Goal: Information Seeking & Learning: Check status

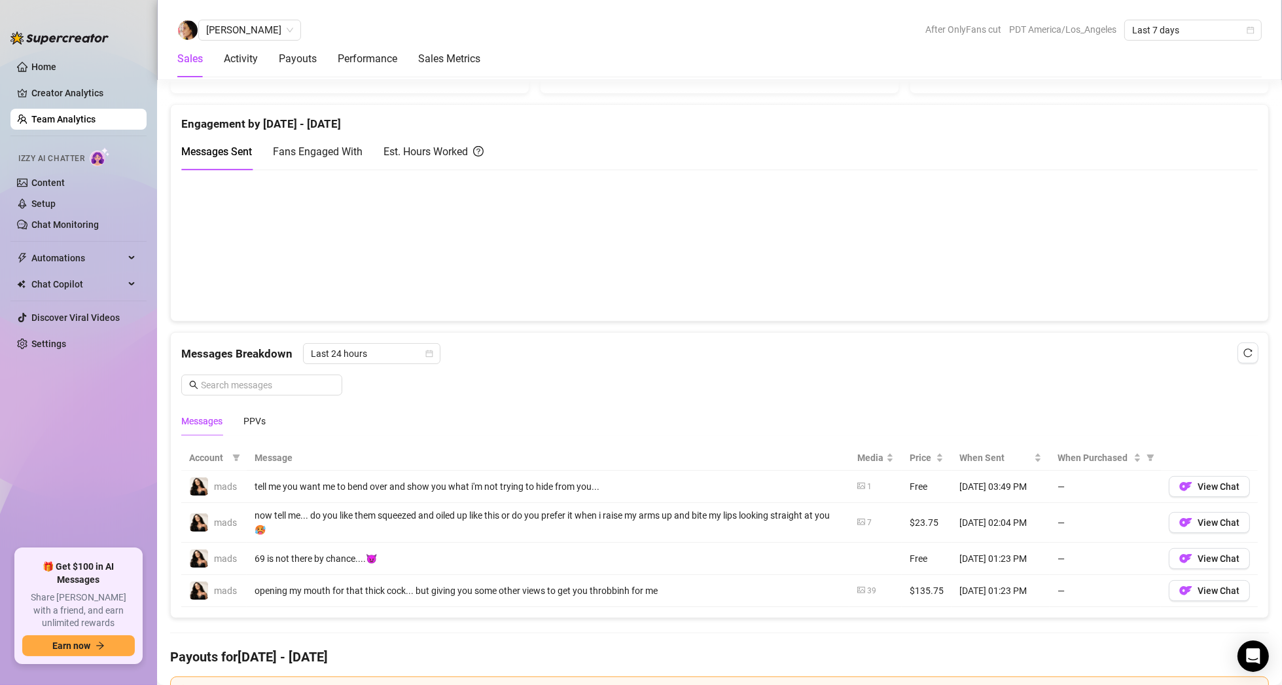
scroll to position [524, 0]
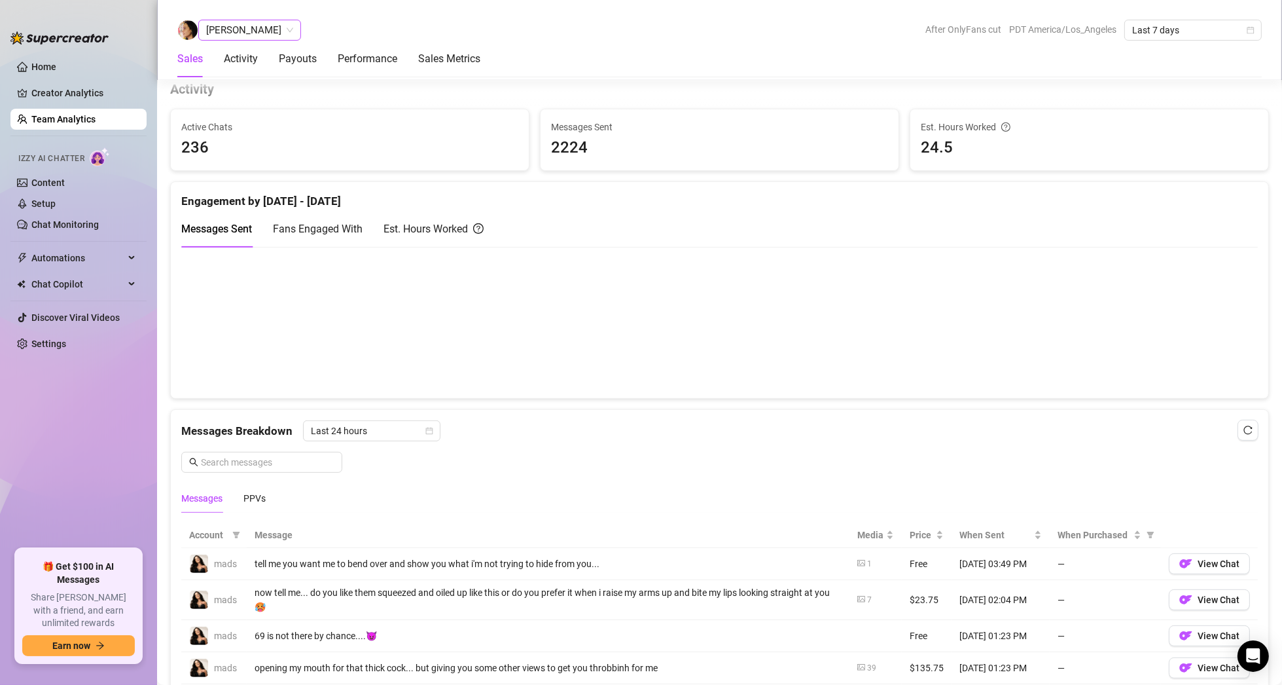
click at [262, 37] on span "[PERSON_NAME]" at bounding box center [249, 30] width 87 height 20
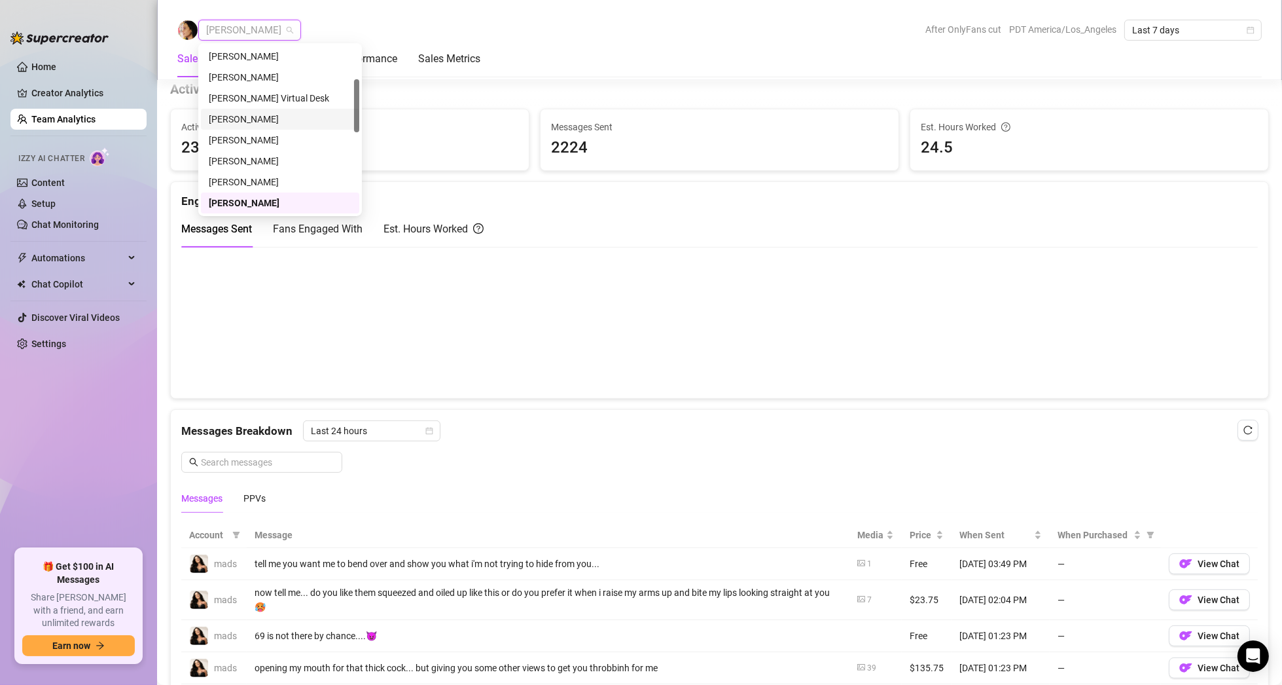
scroll to position [0, 0]
click at [252, 99] on div "Izzy" at bounding box center [280, 98] width 143 height 14
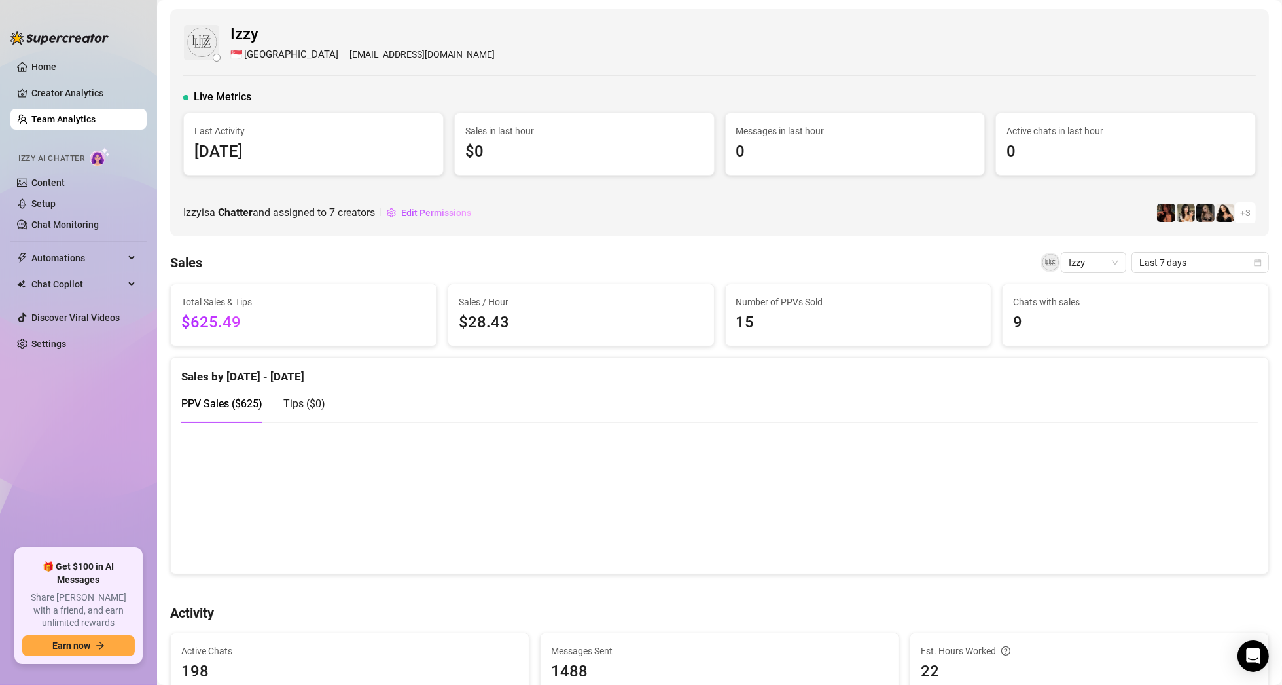
click at [73, 117] on link "Team Analytics" at bounding box center [63, 119] width 64 height 10
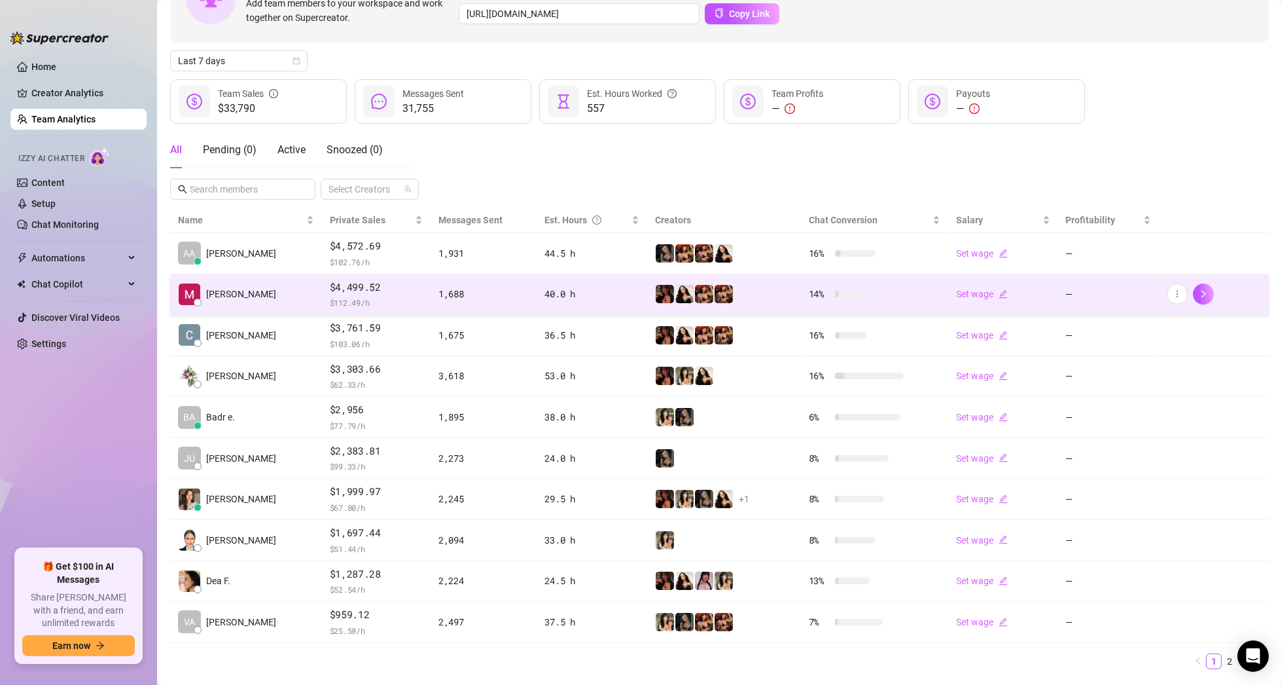
scroll to position [131, 0]
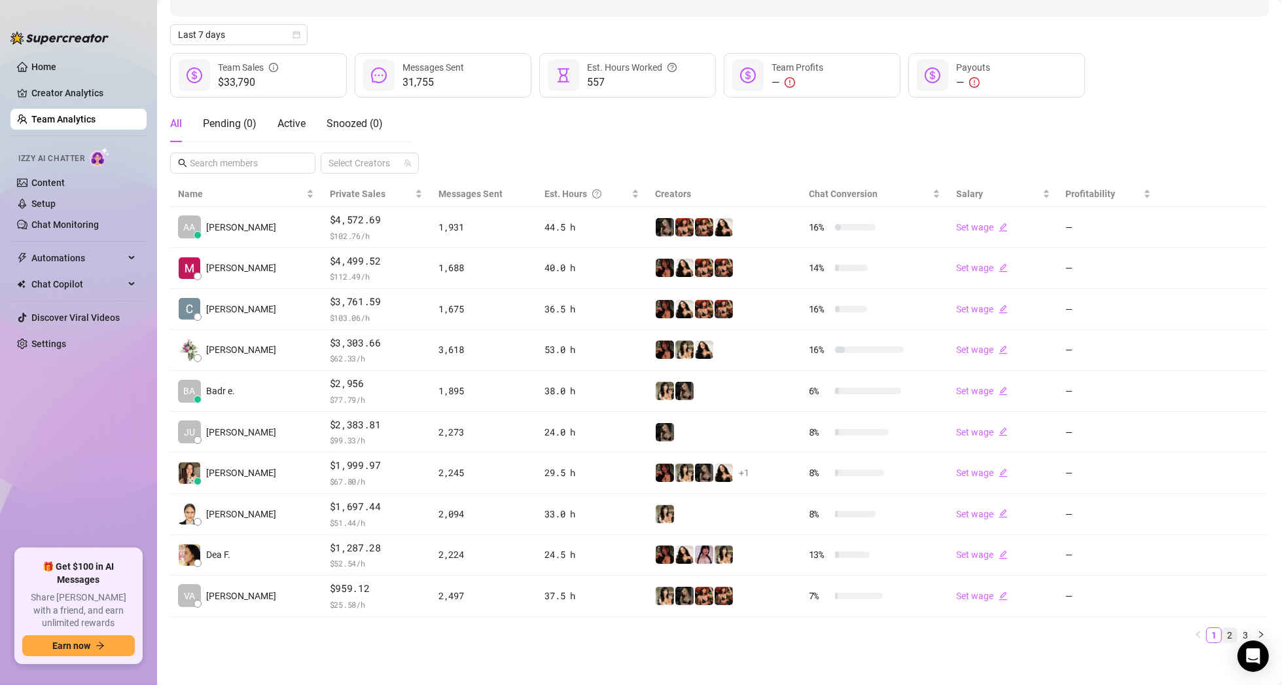
click at [1223, 630] on link "2" at bounding box center [1230, 635] width 14 height 14
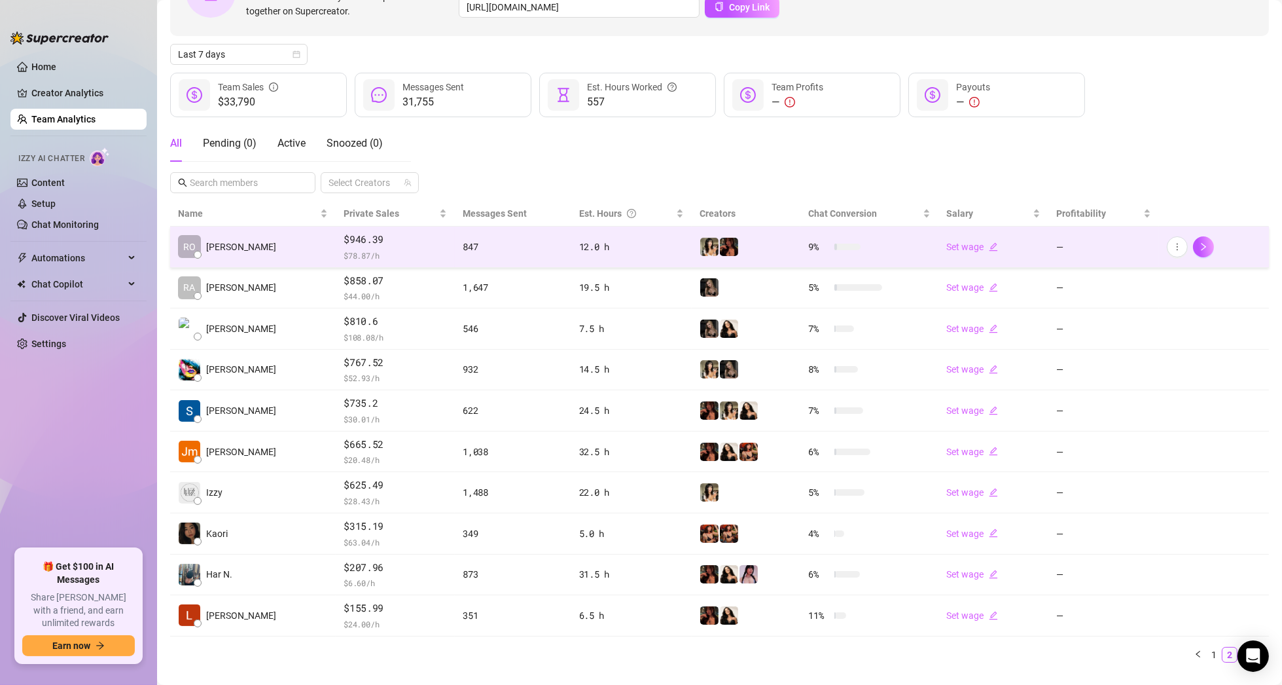
scroll to position [65, 0]
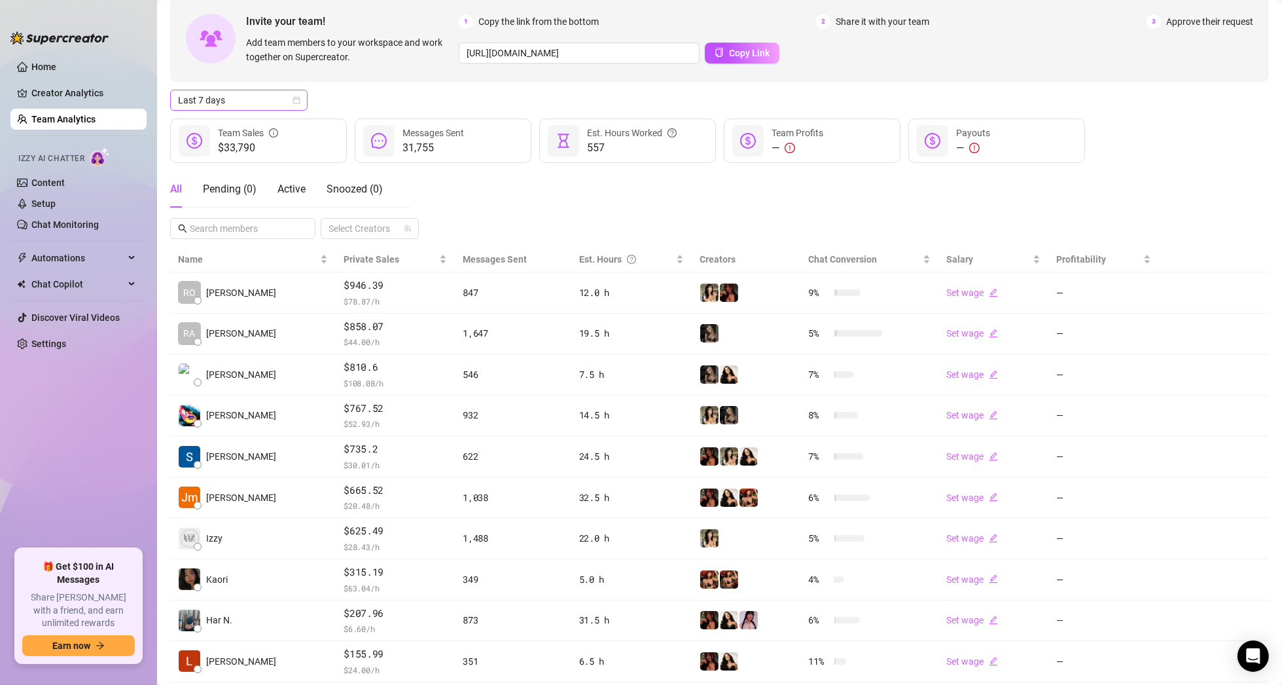
click at [249, 98] on span "Last 7 days" at bounding box center [239, 100] width 122 height 20
click at [248, 164] on div "Last 30 days" at bounding box center [239, 168] width 117 height 14
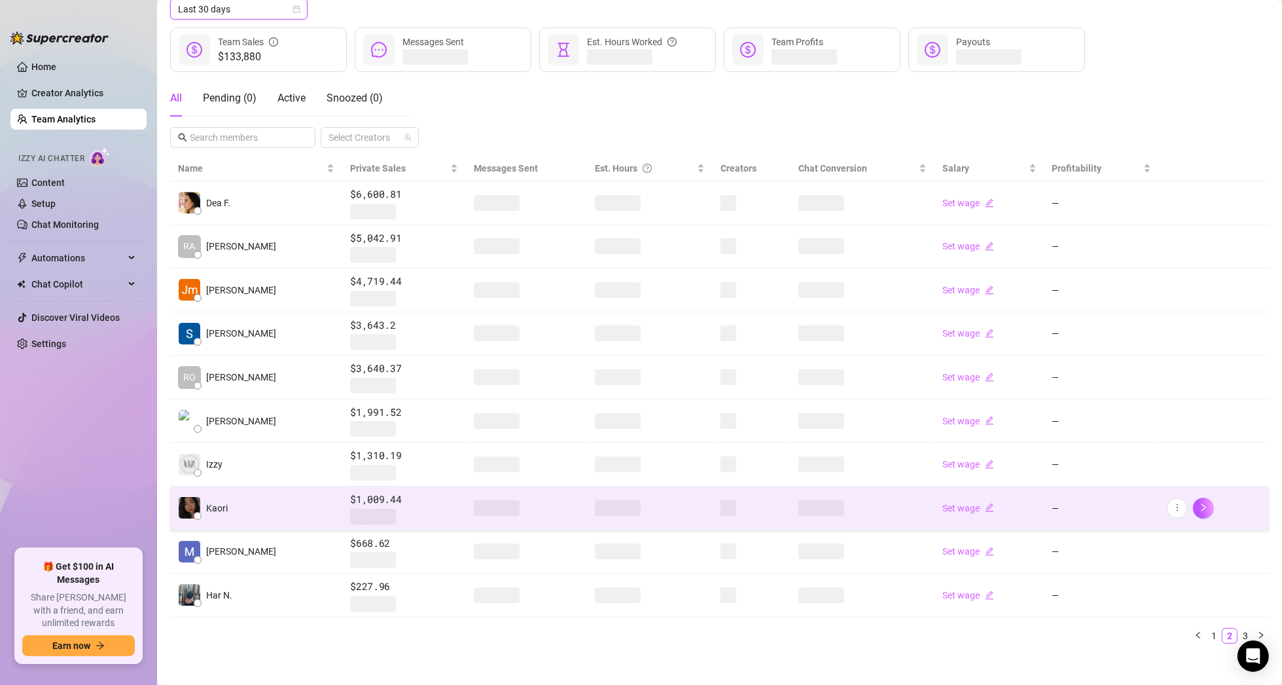
scroll to position [162, 0]
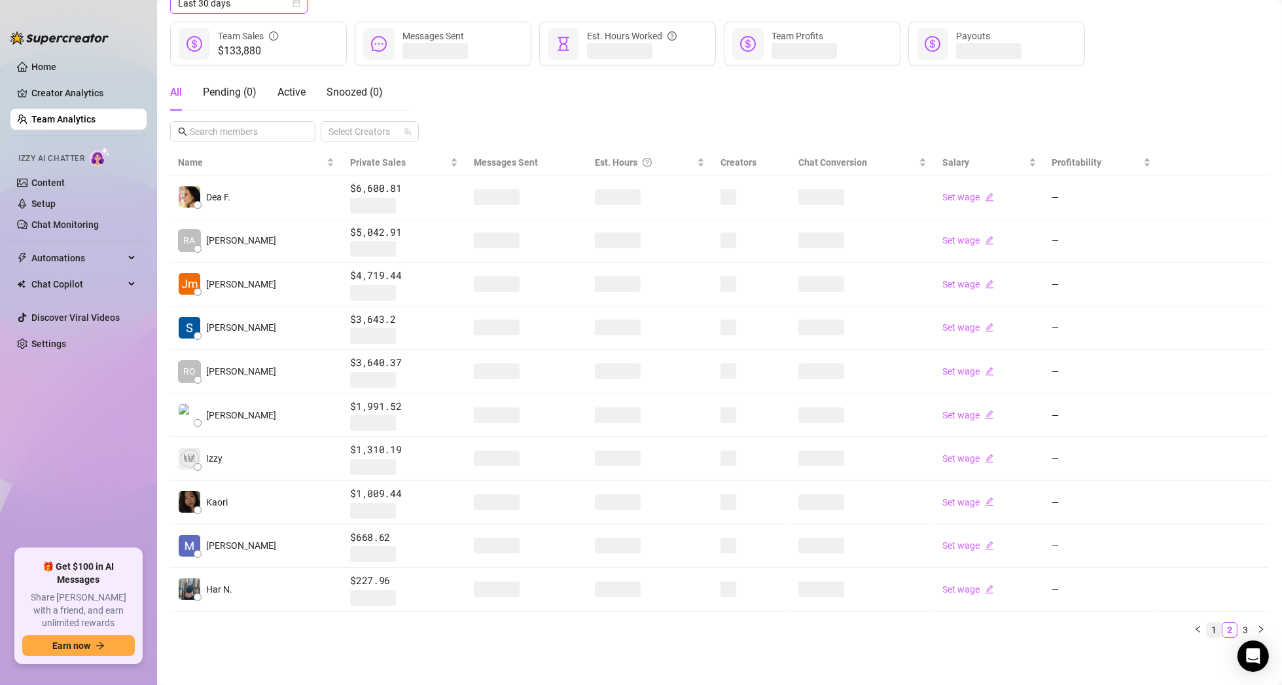
click at [1207, 628] on link "1" at bounding box center [1214, 629] width 14 height 14
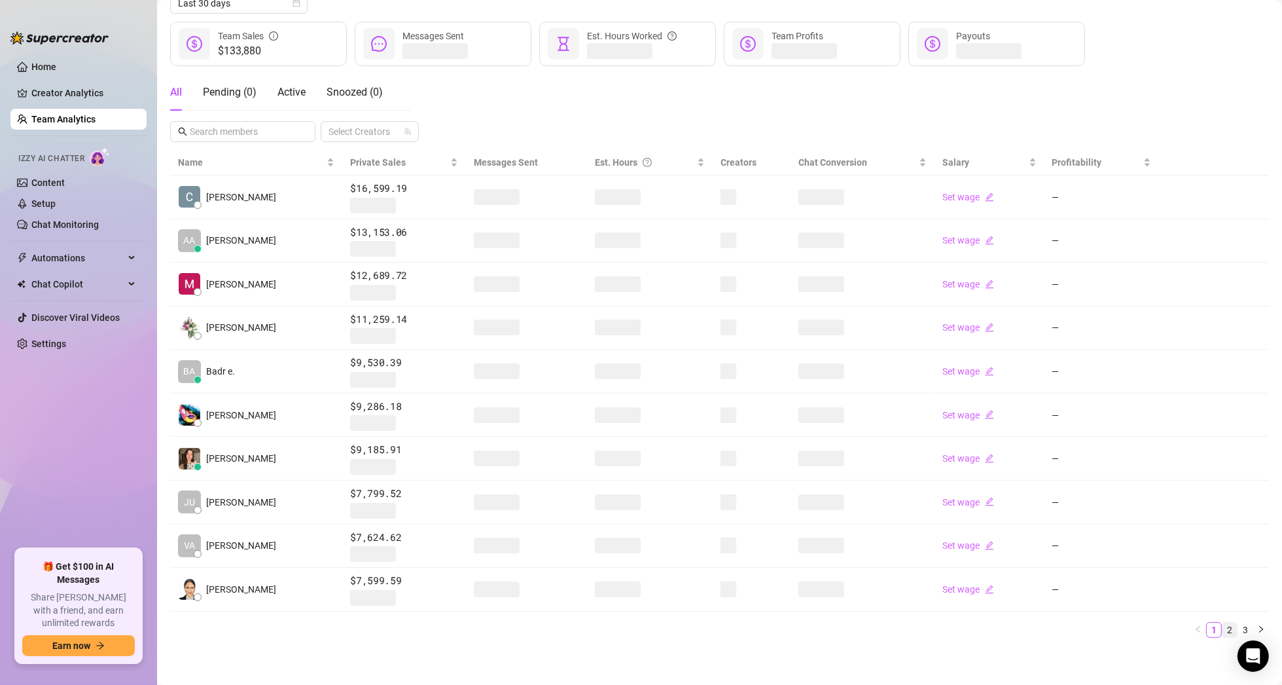
click at [1223, 626] on link "2" at bounding box center [1230, 629] width 14 height 14
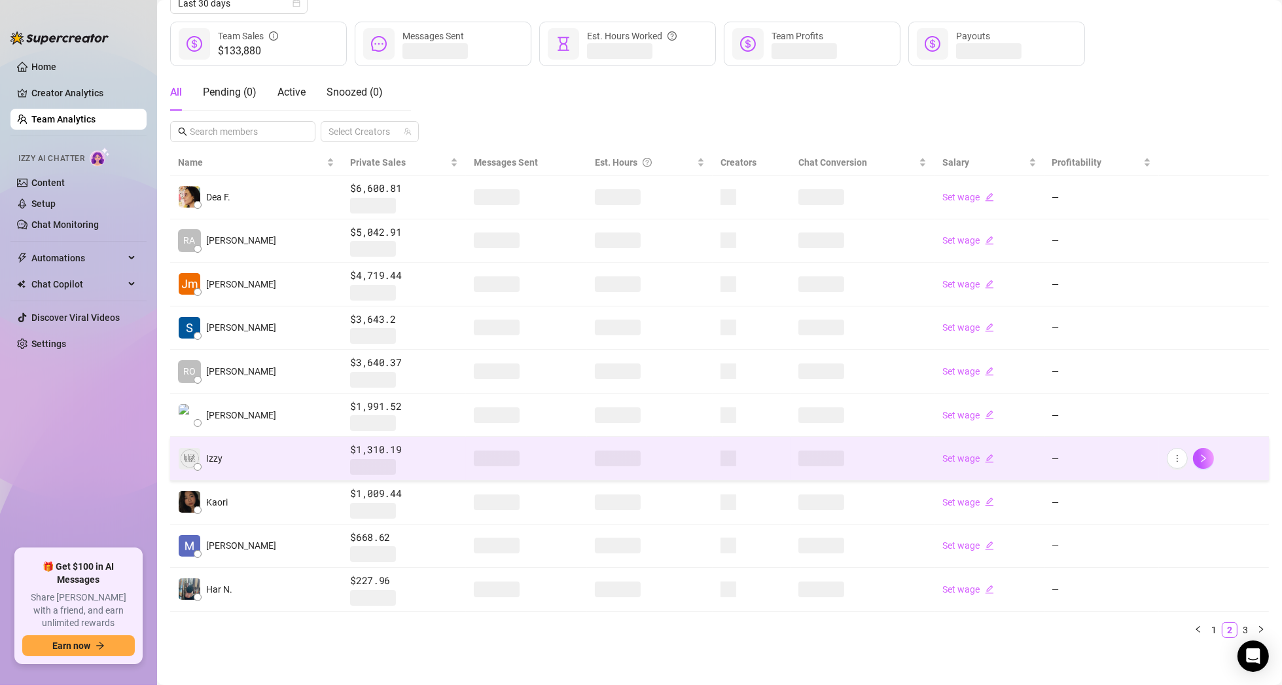
click at [284, 449] on td "Izzy" at bounding box center [256, 459] width 172 height 44
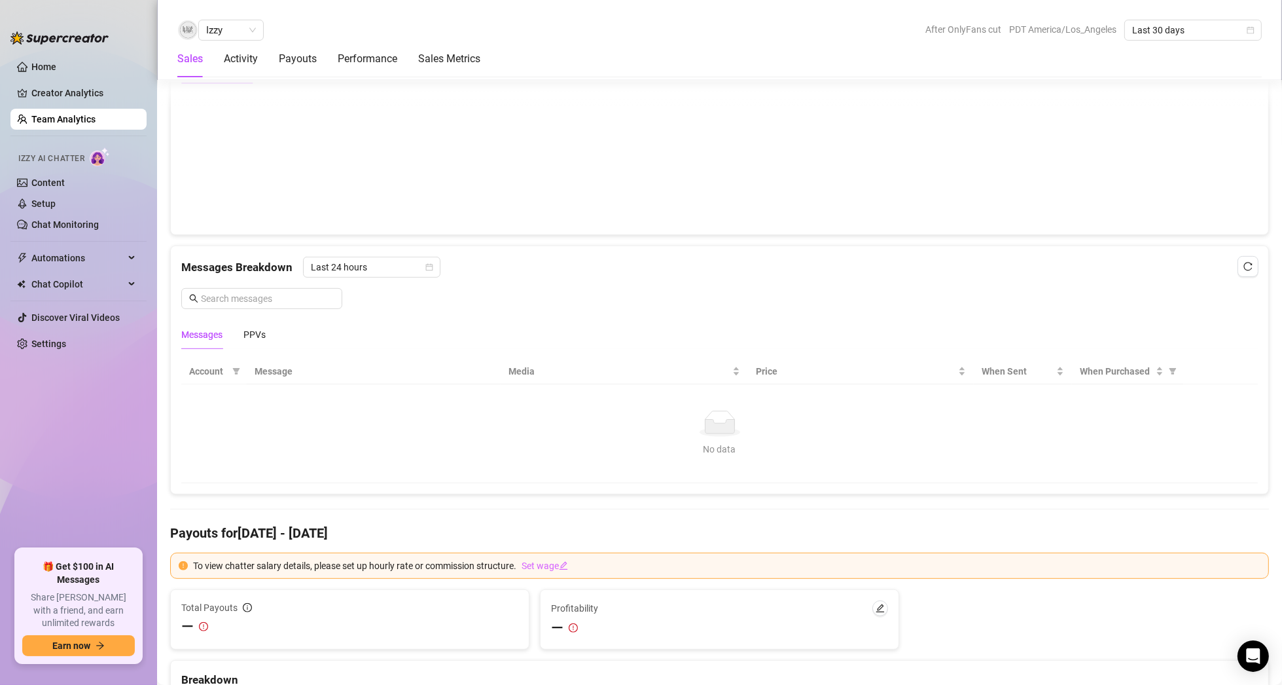
scroll to position [785, 0]
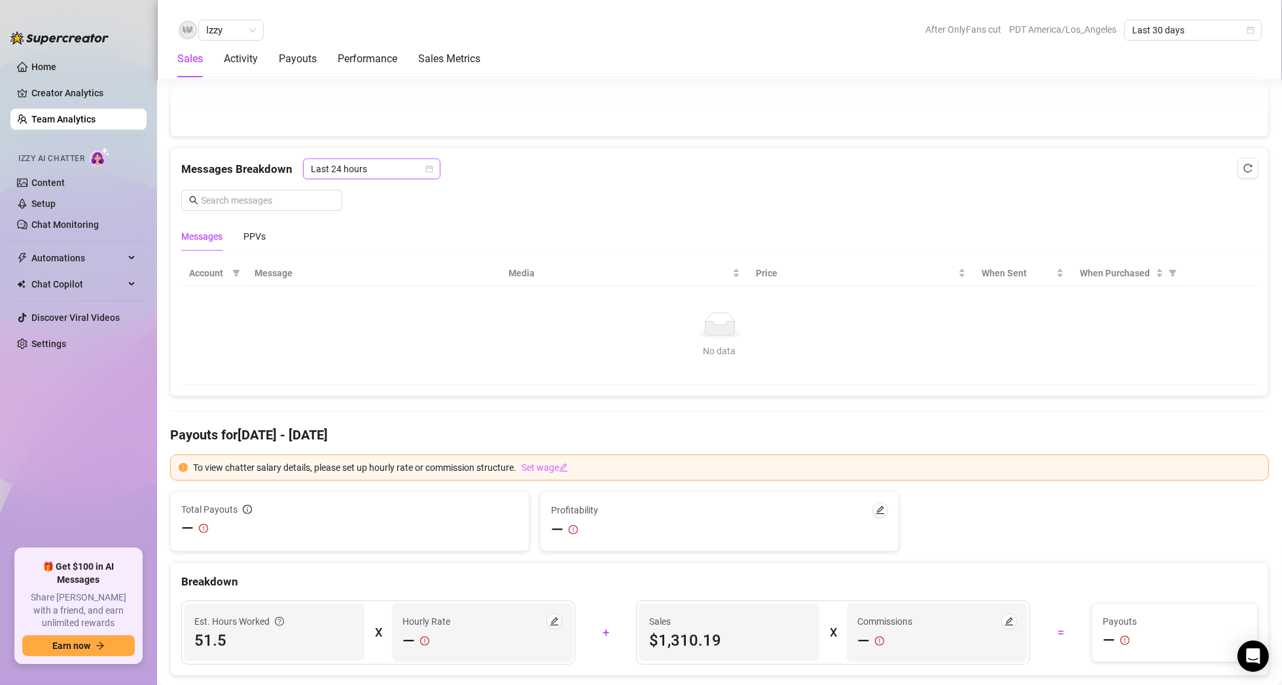
click at [382, 168] on span "Last 24 hours" at bounding box center [372, 169] width 122 height 20
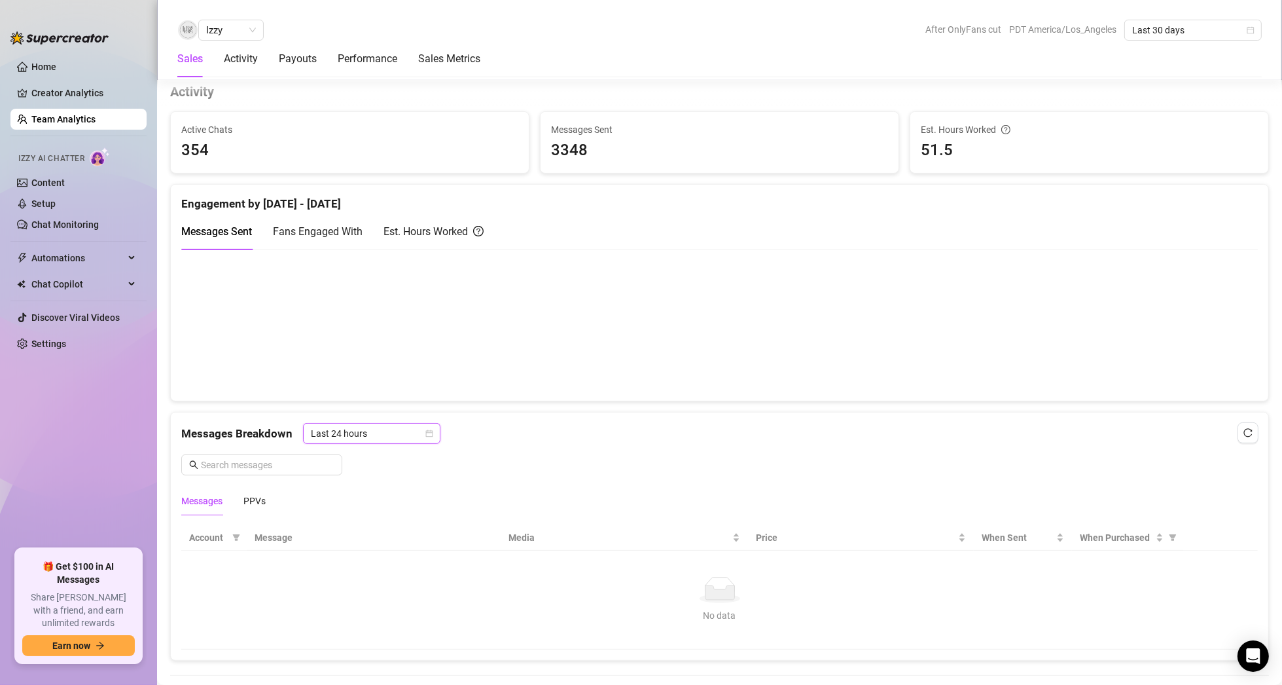
scroll to position [507, 0]
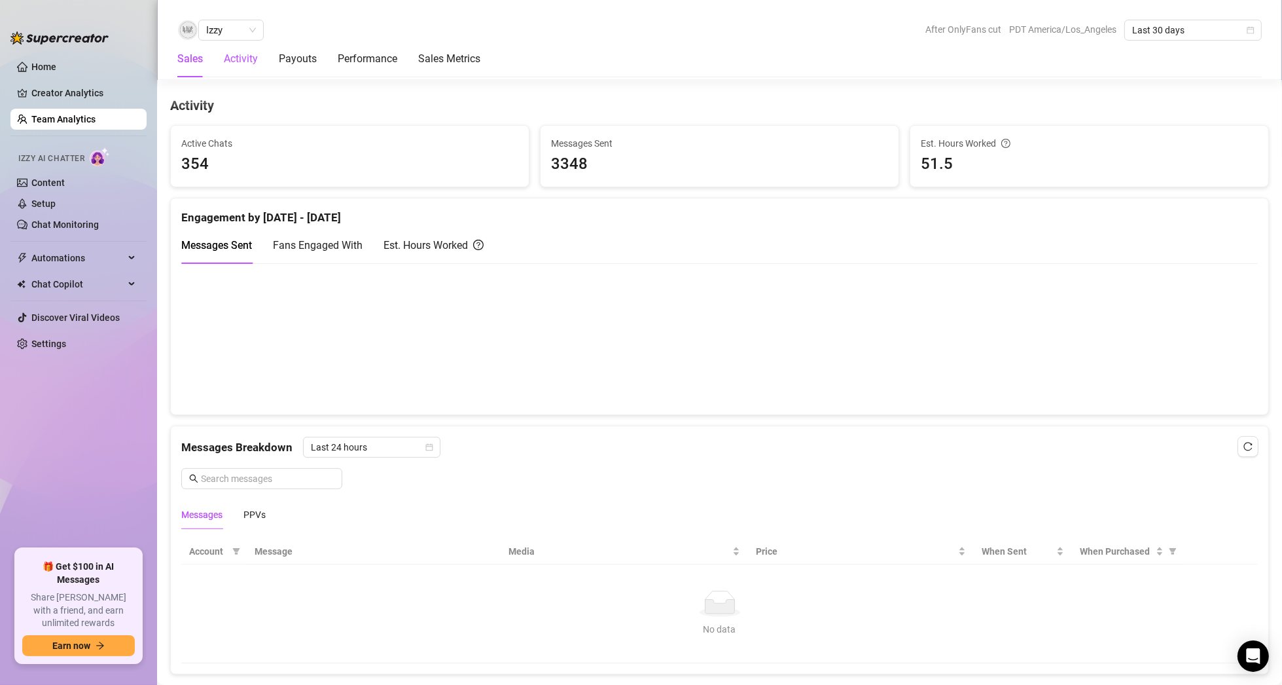
click at [251, 58] on div "Activity" at bounding box center [241, 59] width 34 height 16
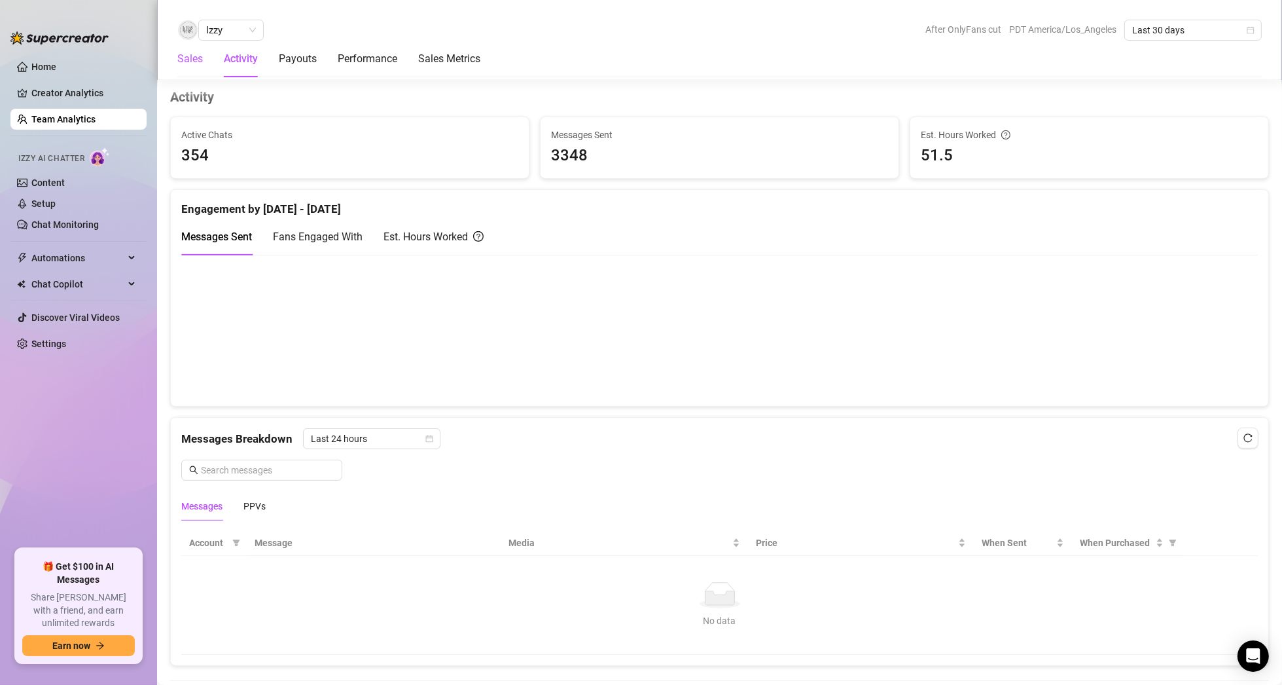
click at [200, 53] on div "Sales" at bounding box center [190, 59] width 26 height 16
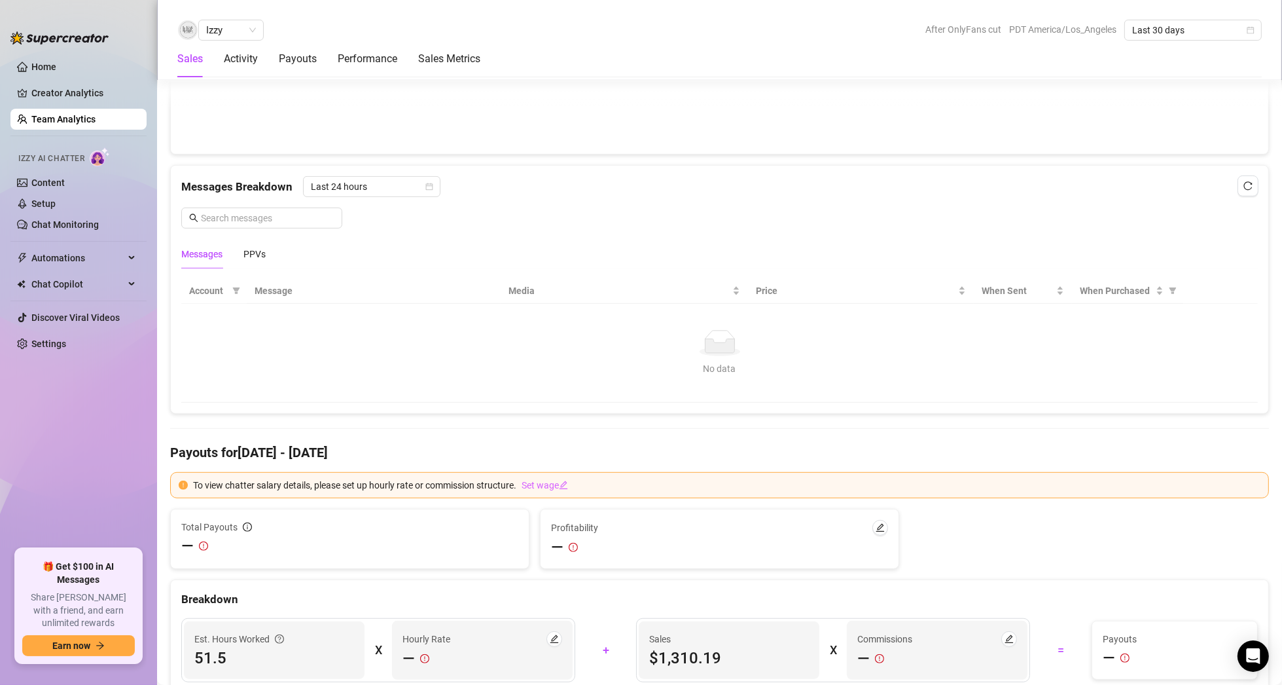
scroll to position [785, 0]
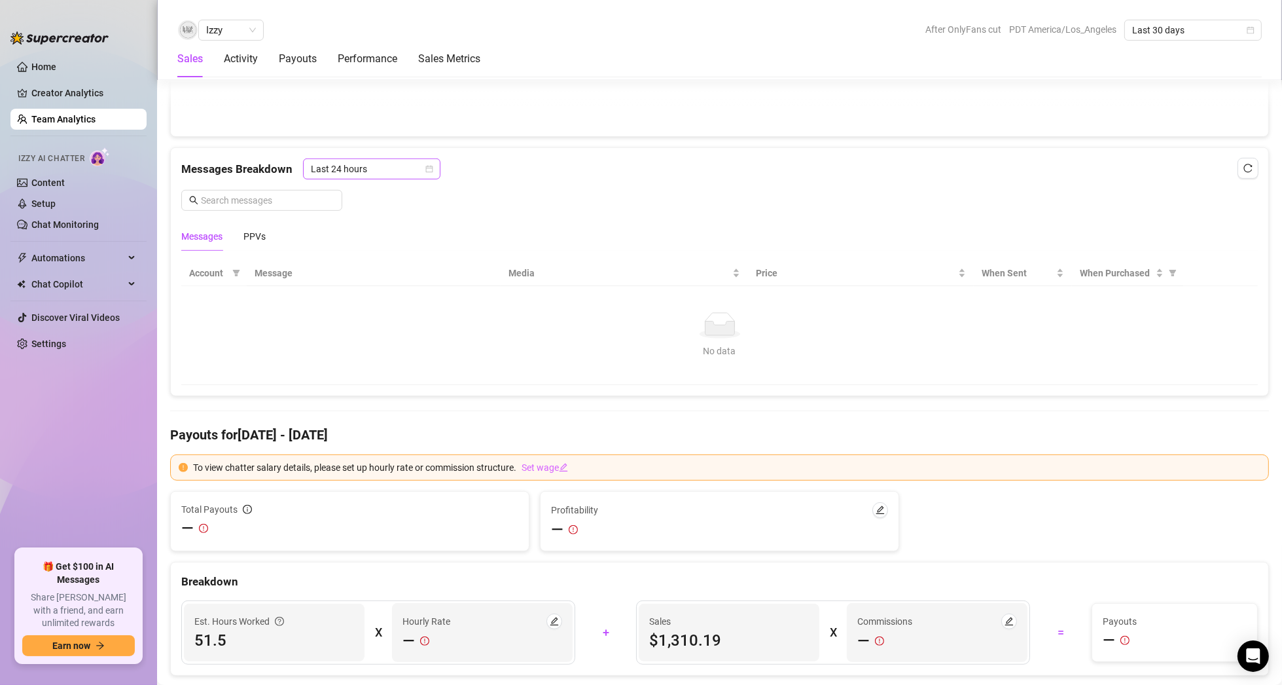
click at [369, 165] on span "Last 24 hours" at bounding box center [372, 169] width 122 height 20
click at [350, 209] on div "Last Week" at bounding box center [370, 214] width 117 height 14
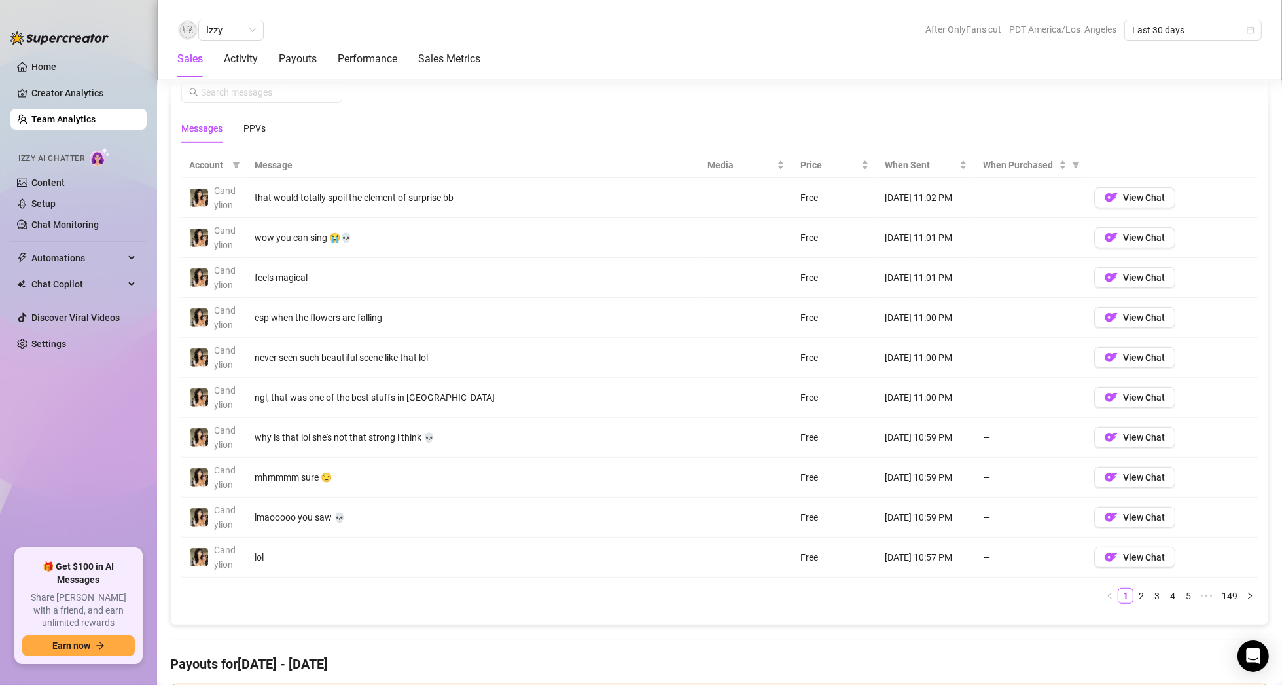
scroll to position [916, 0]
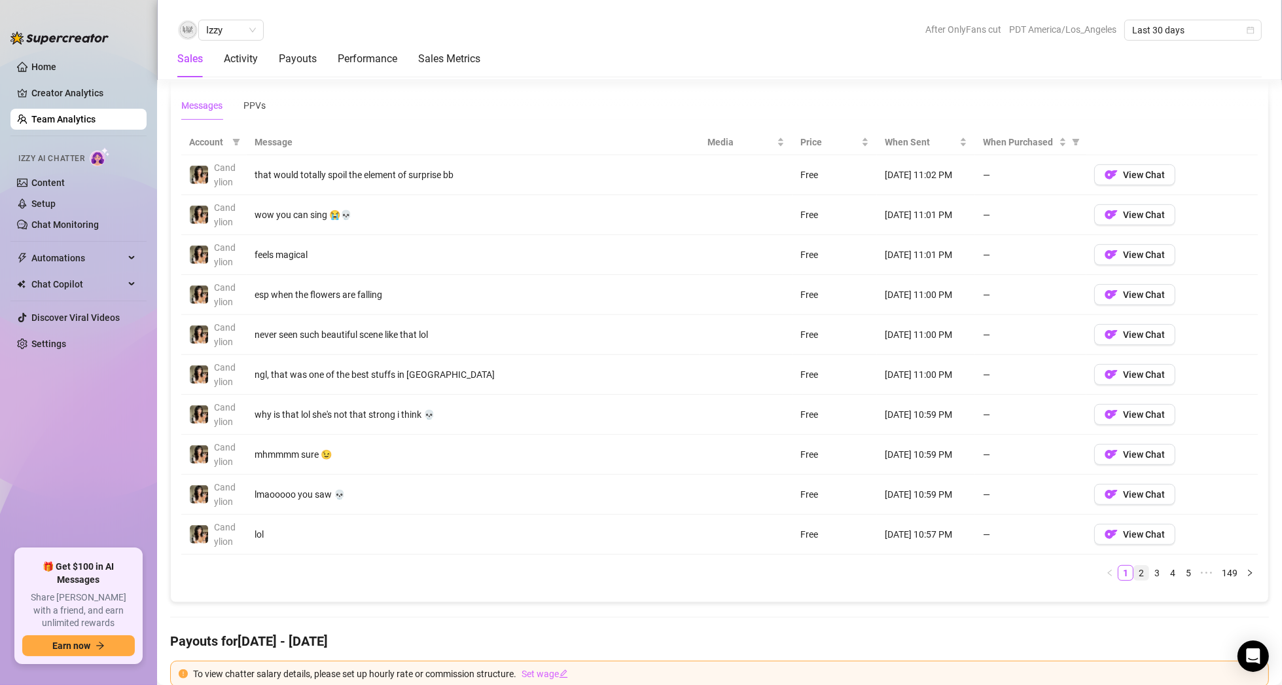
click at [1134, 569] on link "2" at bounding box center [1141, 573] width 14 height 14
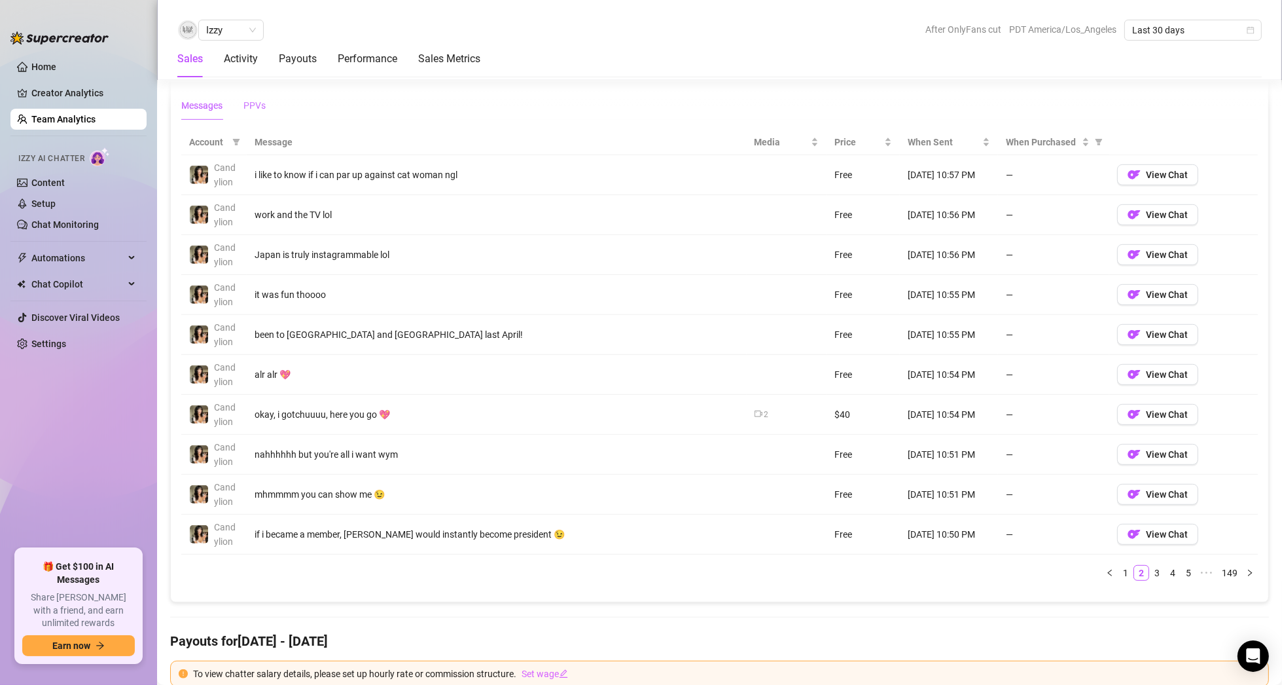
click at [261, 99] on div "PPVs" at bounding box center [254, 105] width 22 height 14
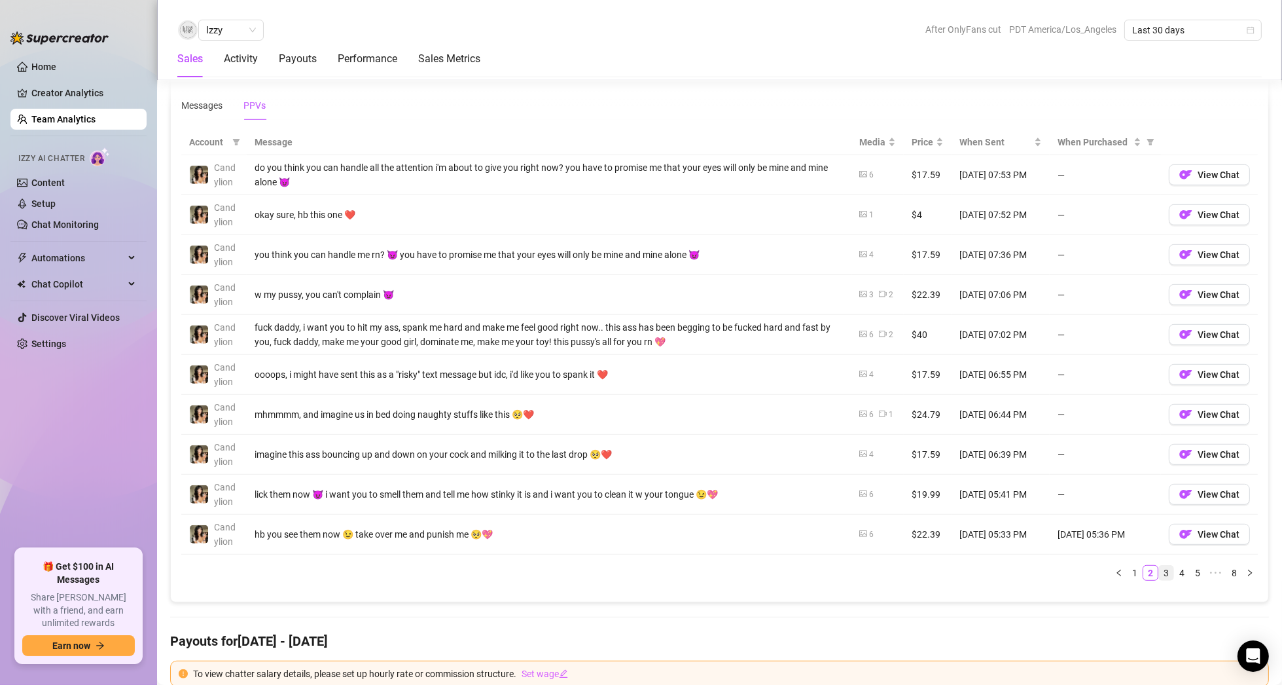
click at [1159, 568] on link "3" at bounding box center [1166, 573] width 14 height 14
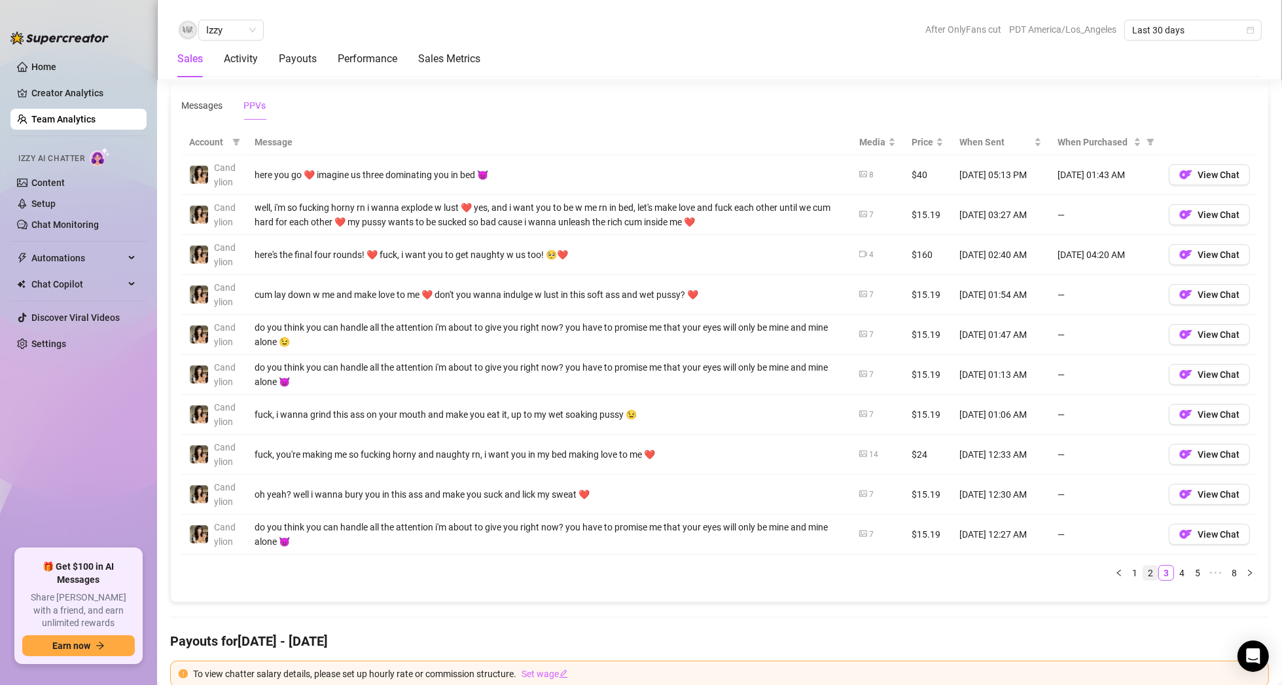
click at [1145, 570] on link "2" at bounding box center [1150, 573] width 14 height 14
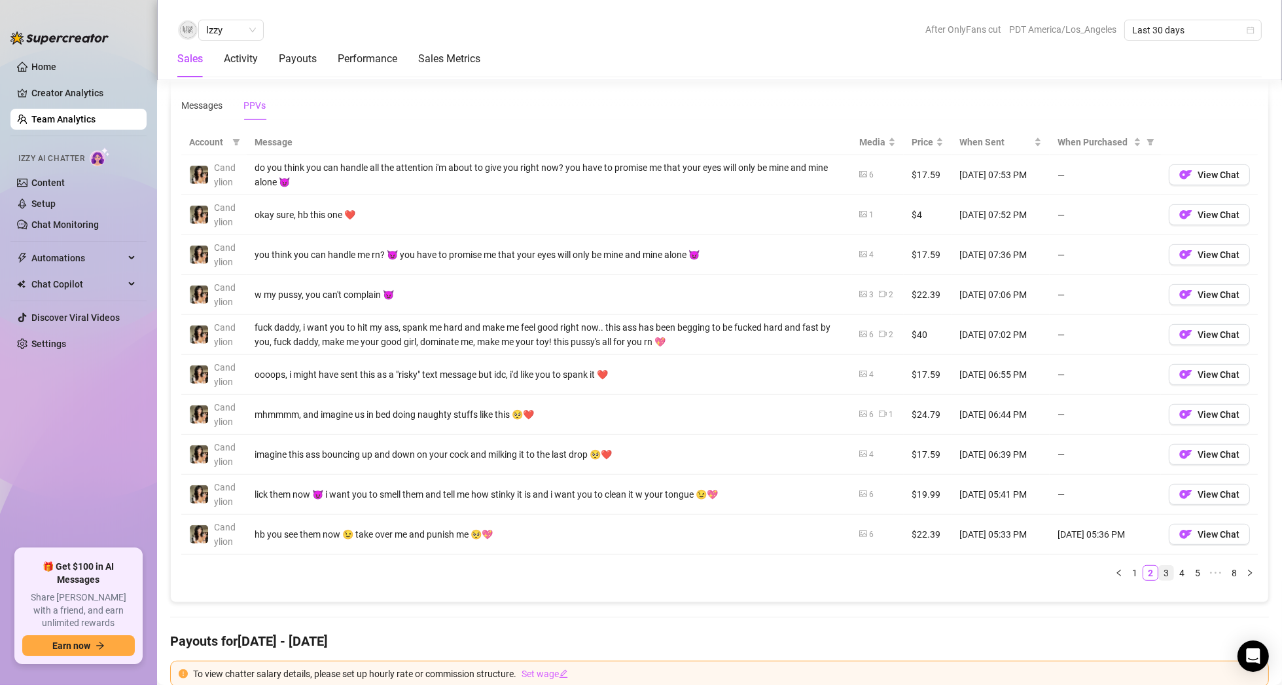
click at [1159, 571] on link "3" at bounding box center [1166, 573] width 14 height 14
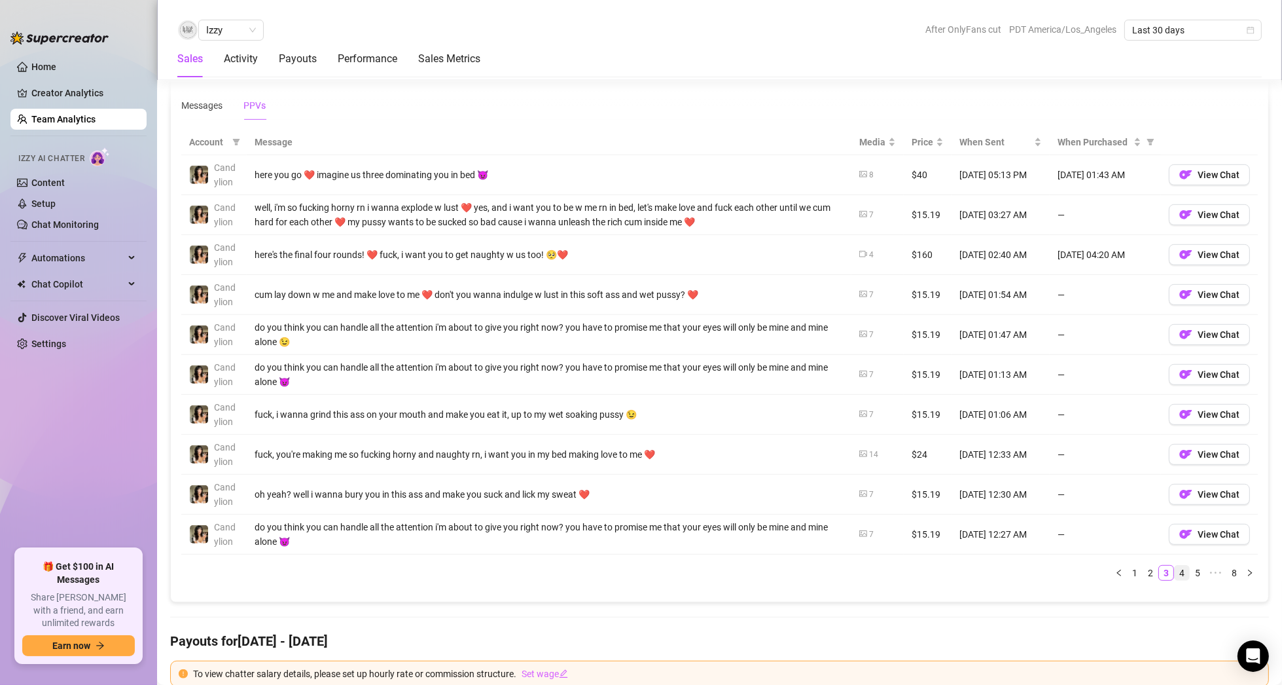
click at [1175, 569] on link "4" at bounding box center [1182, 573] width 14 height 14
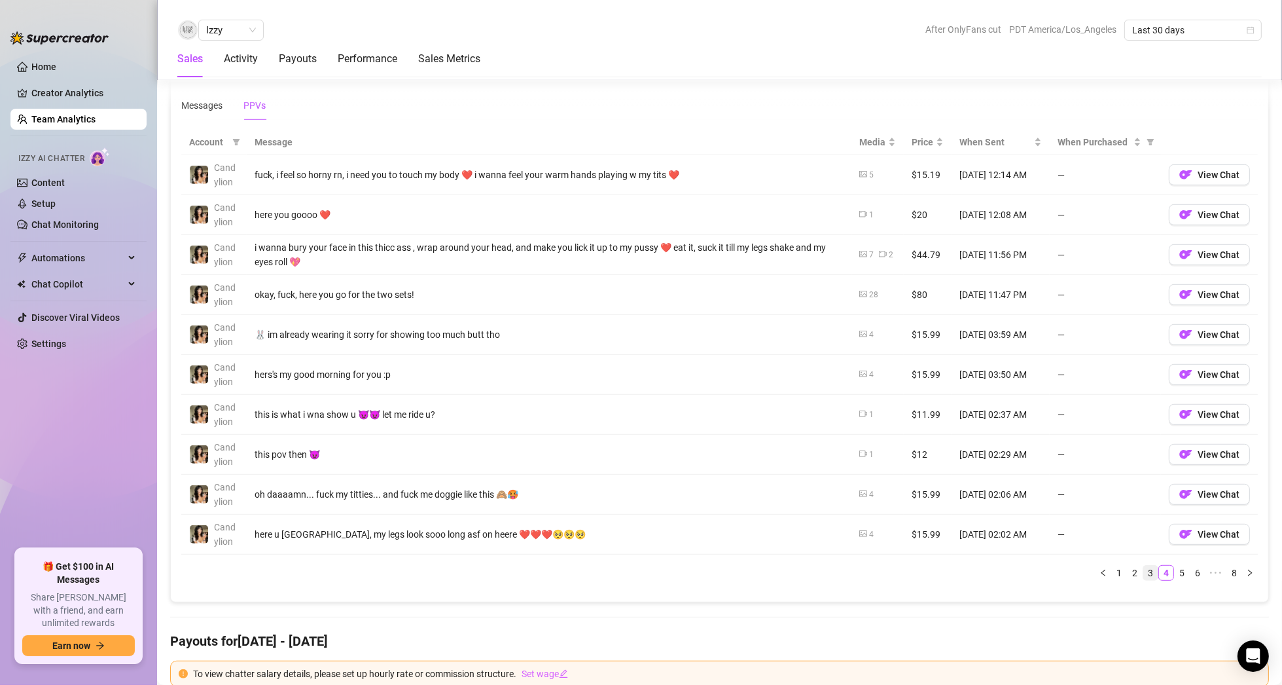
click at [1143, 569] on link "3" at bounding box center [1150, 573] width 14 height 14
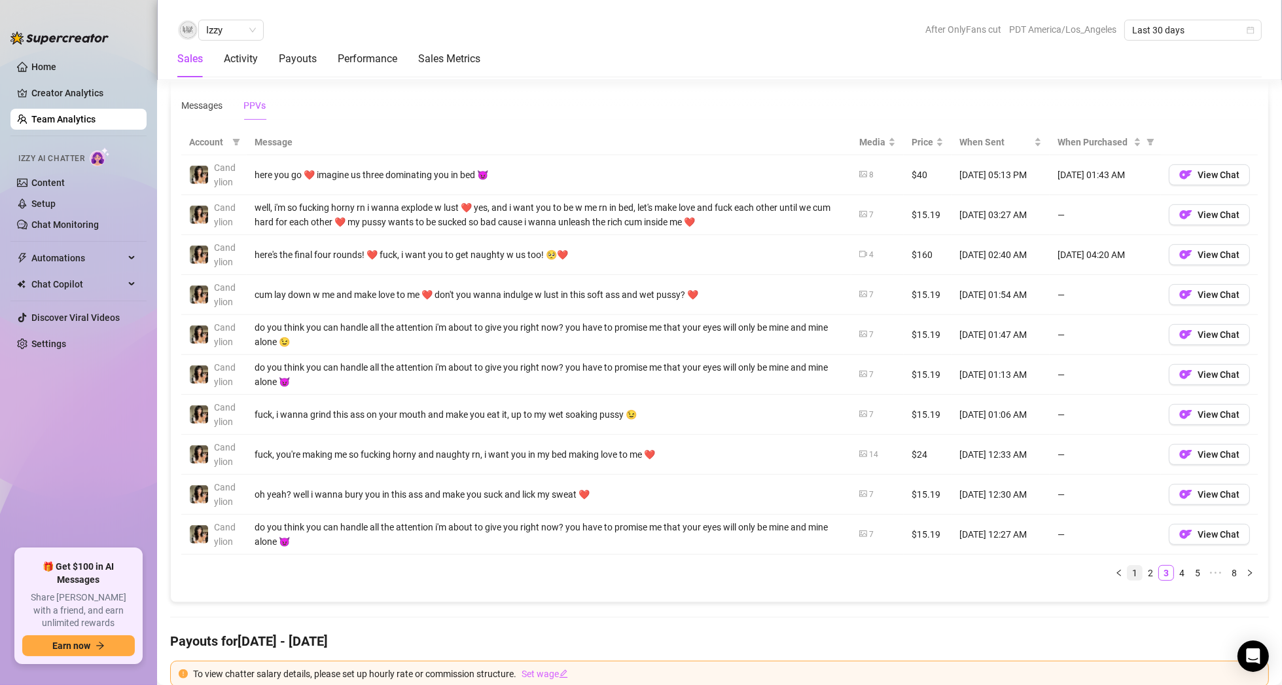
click at [1130, 569] on link "1" at bounding box center [1135, 573] width 14 height 14
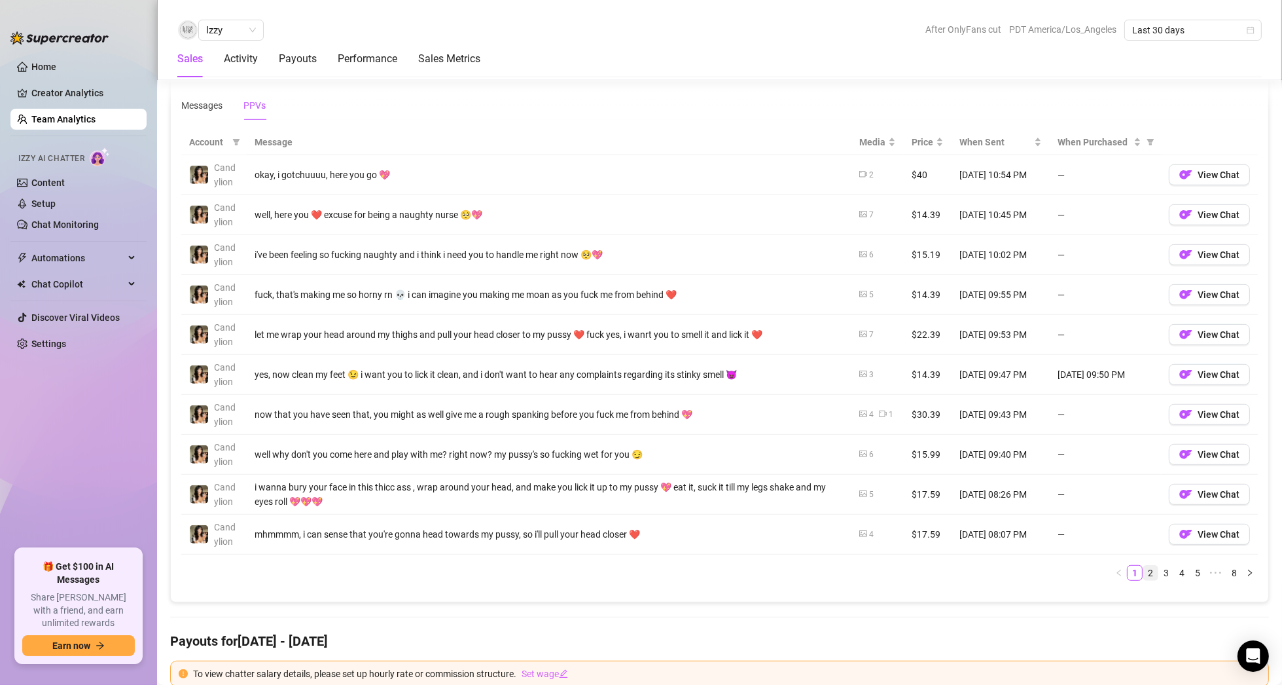
click at [1143, 571] on link "2" at bounding box center [1150, 573] width 14 height 14
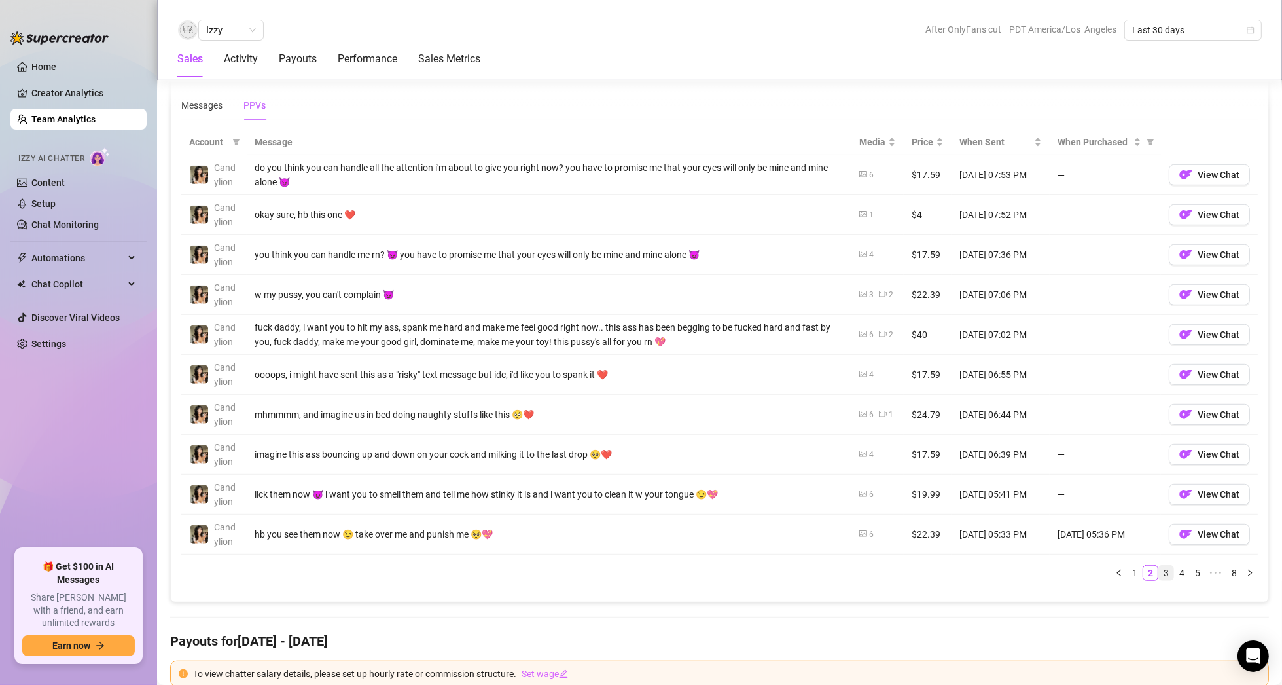
click at [1159, 569] on link "3" at bounding box center [1166, 573] width 14 height 14
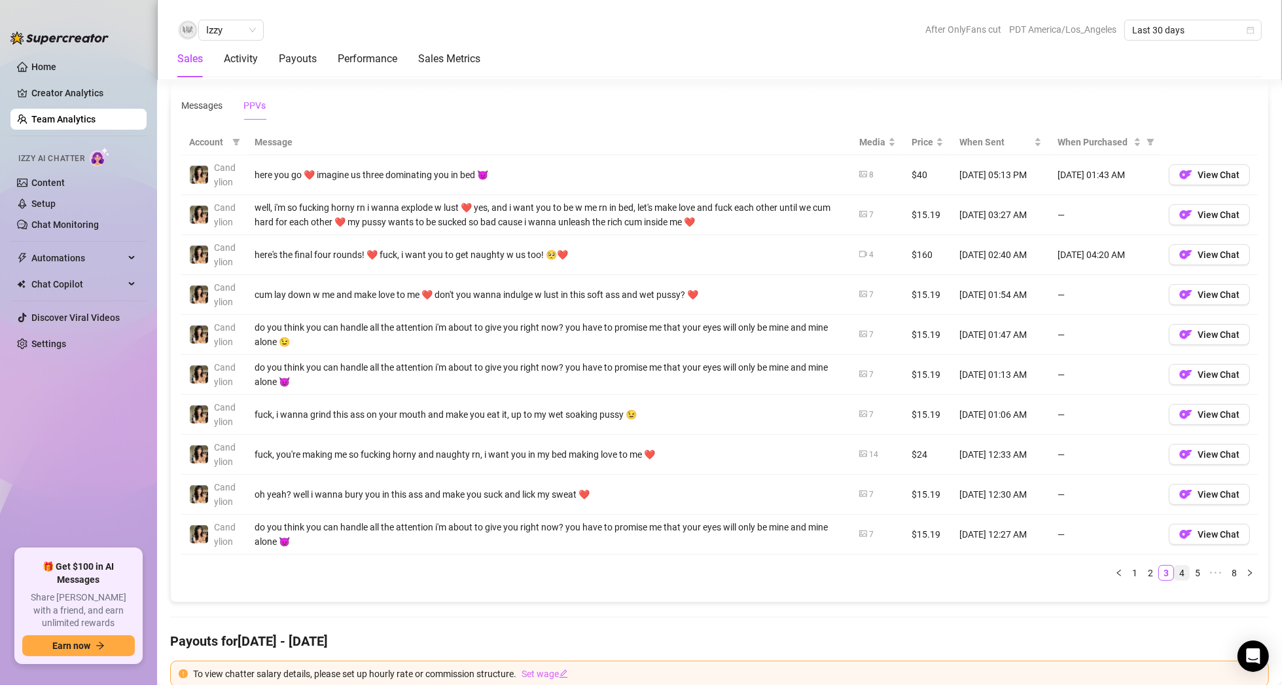
click at [1175, 567] on link "4" at bounding box center [1182, 573] width 14 height 14
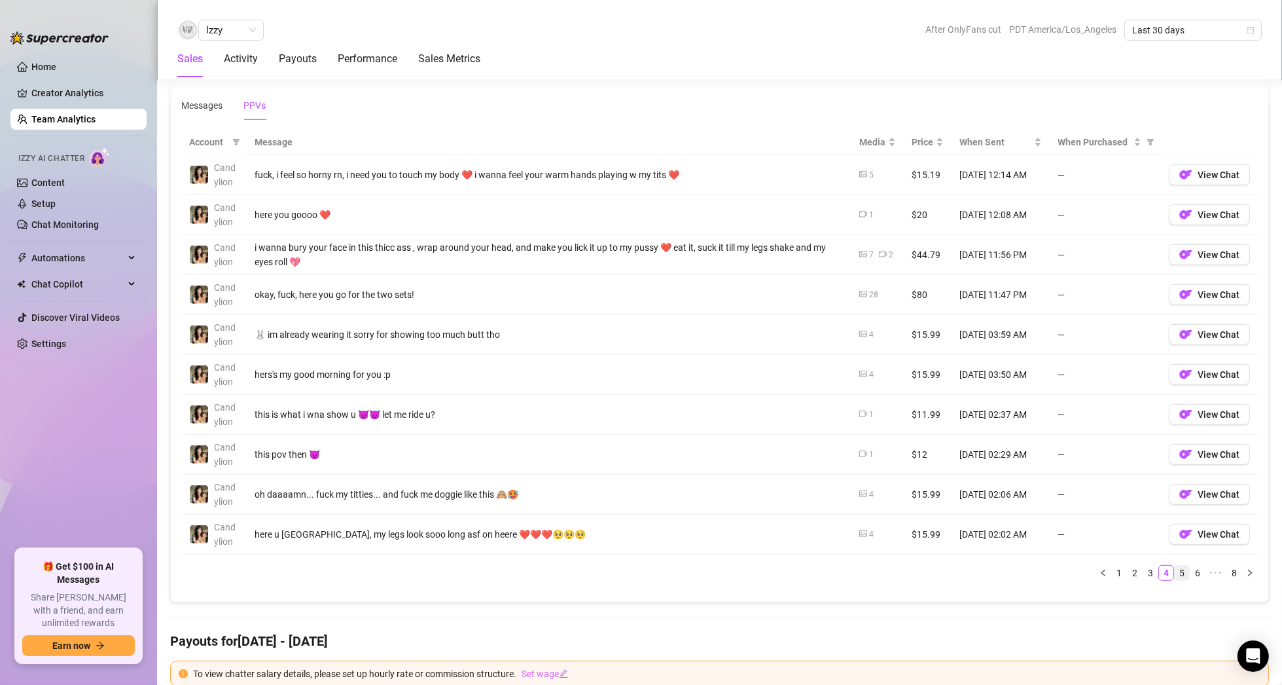
click at [1178, 567] on link "5" at bounding box center [1182, 573] width 14 height 14
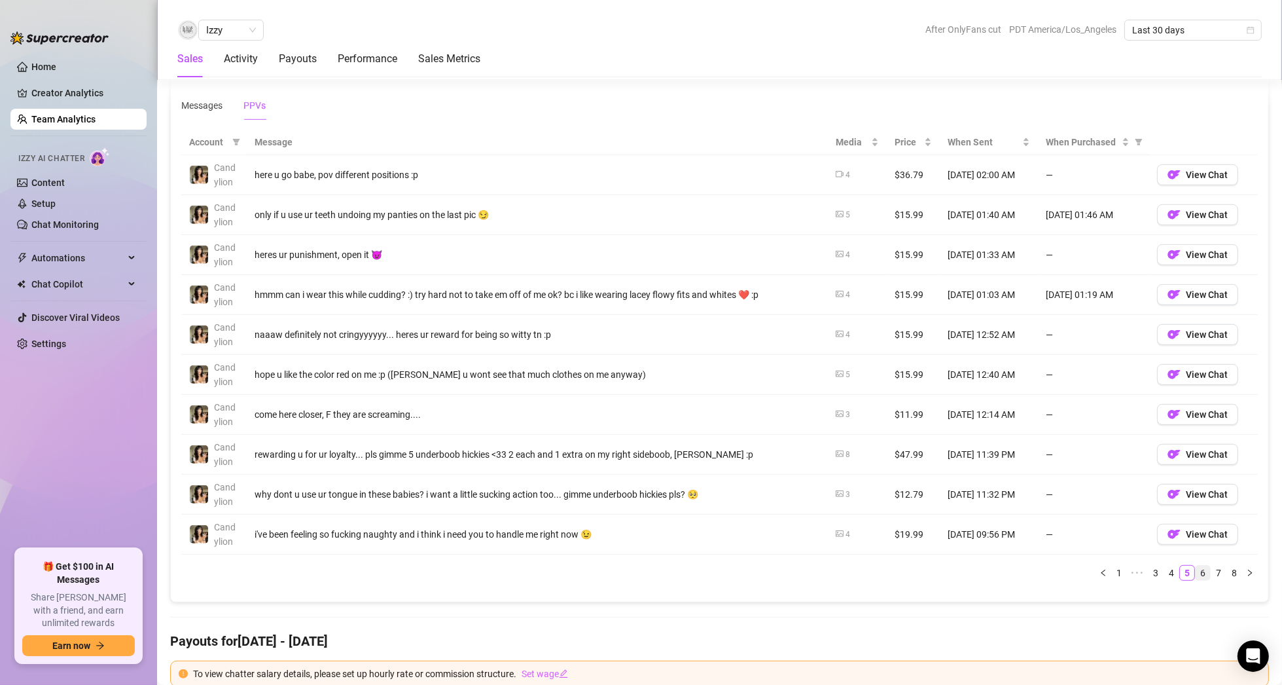
click at [1196, 567] on link "6" at bounding box center [1203, 573] width 14 height 14
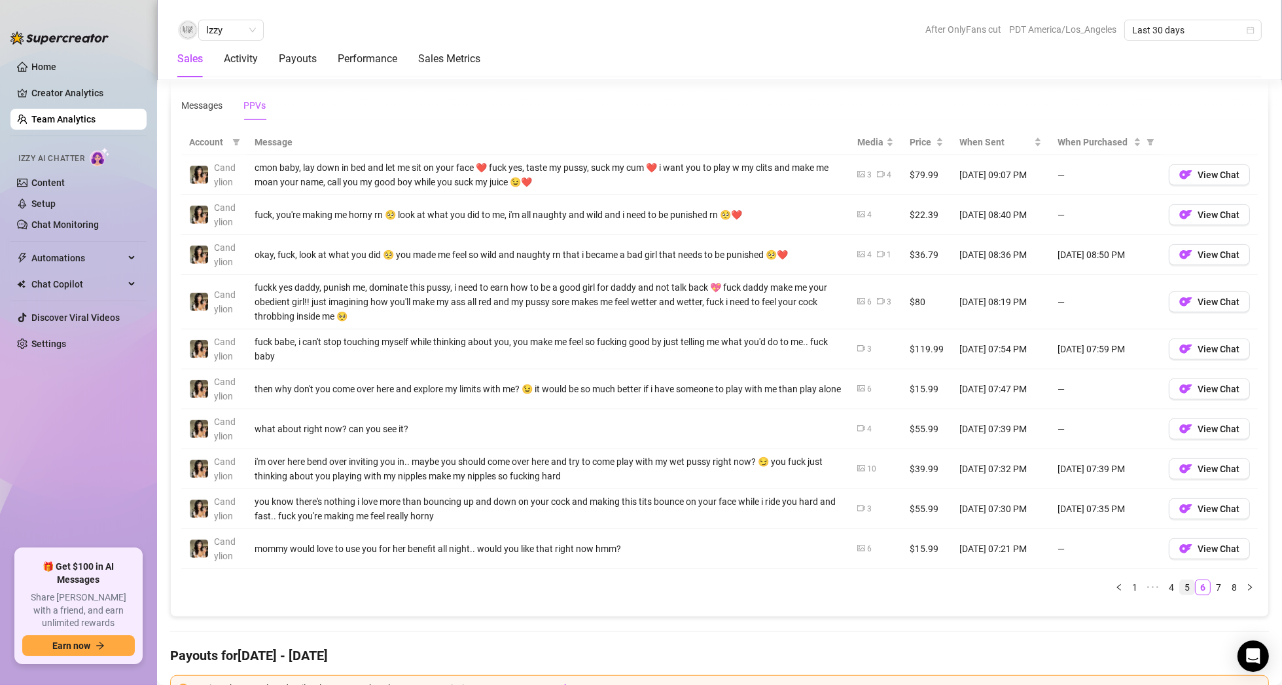
click at [1180, 586] on link "5" at bounding box center [1187, 587] width 14 height 14
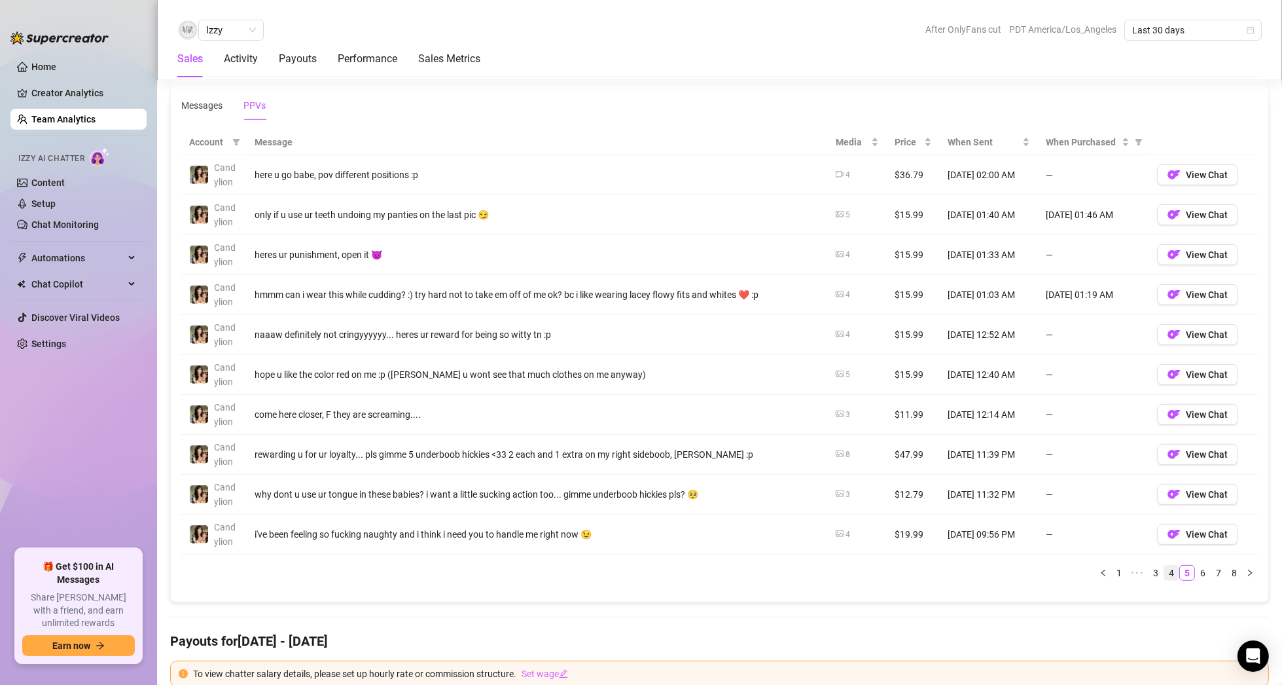
click at [1164, 569] on link "4" at bounding box center [1171, 573] width 14 height 14
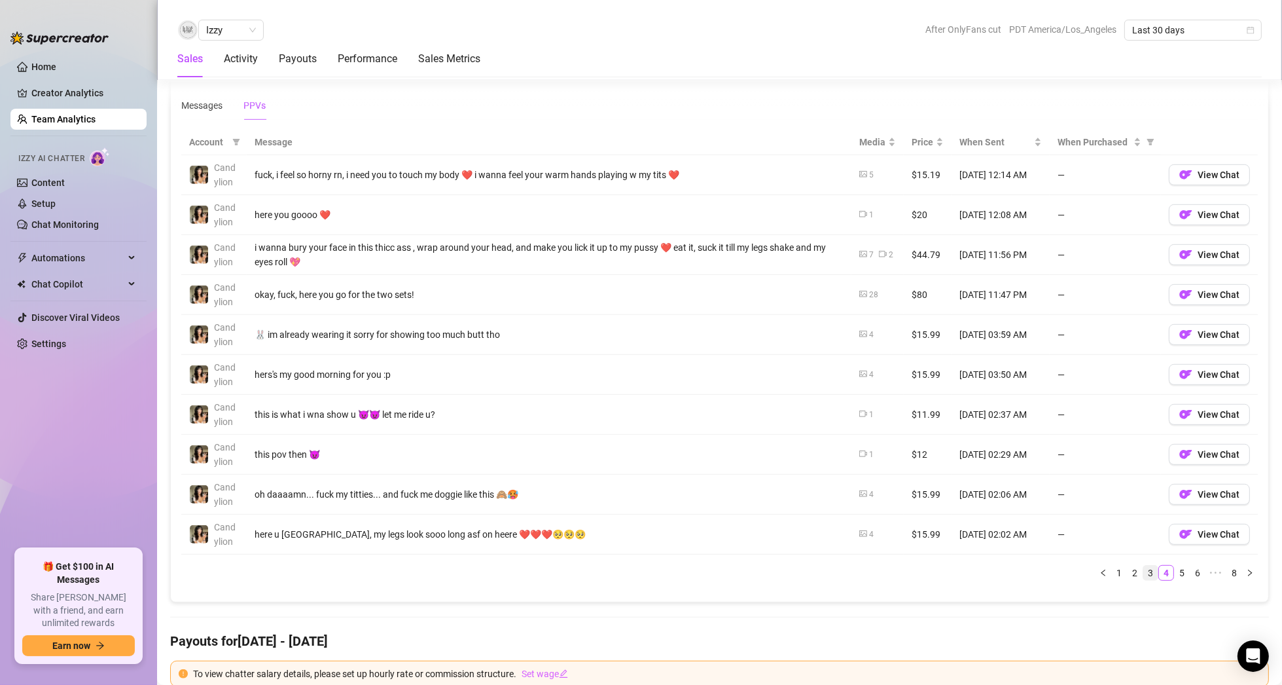
click at [1145, 569] on link "3" at bounding box center [1150, 573] width 14 height 14
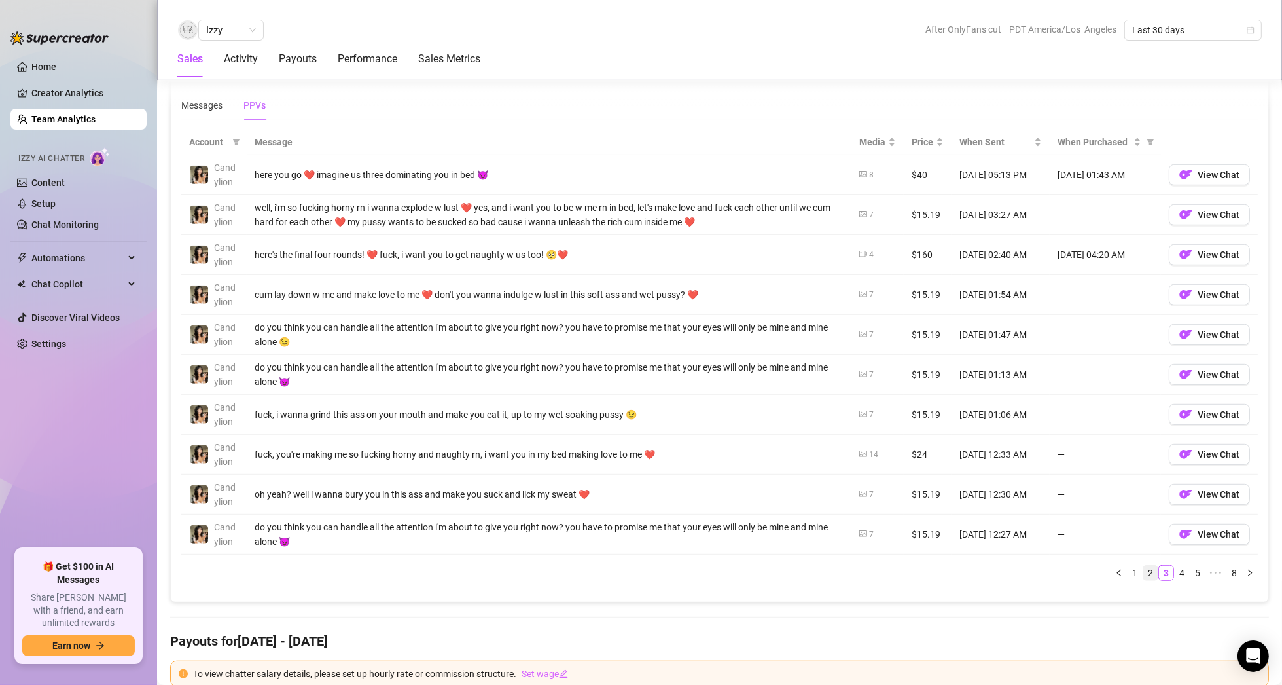
click at [1143, 569] on link "2" at bounding box center [1150, 573] width 14 height 14
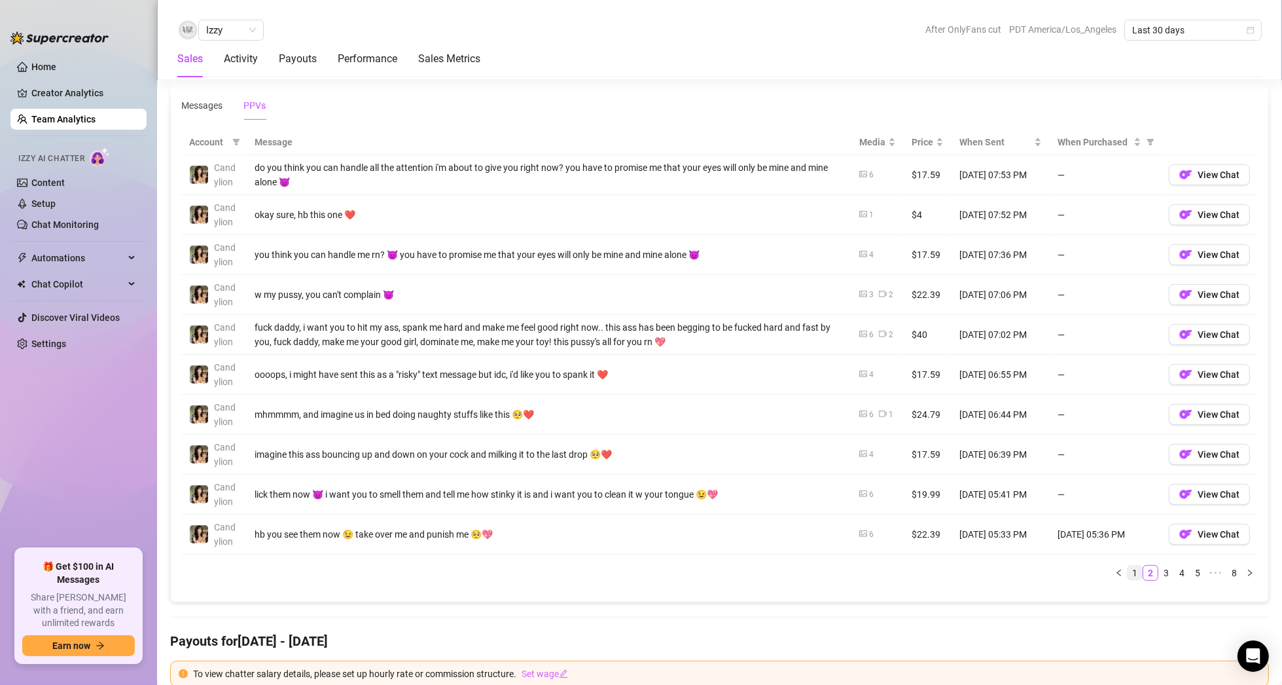
click at [1128, 568] on link "1" at bounding box center [1135, 573] width 14 height 14
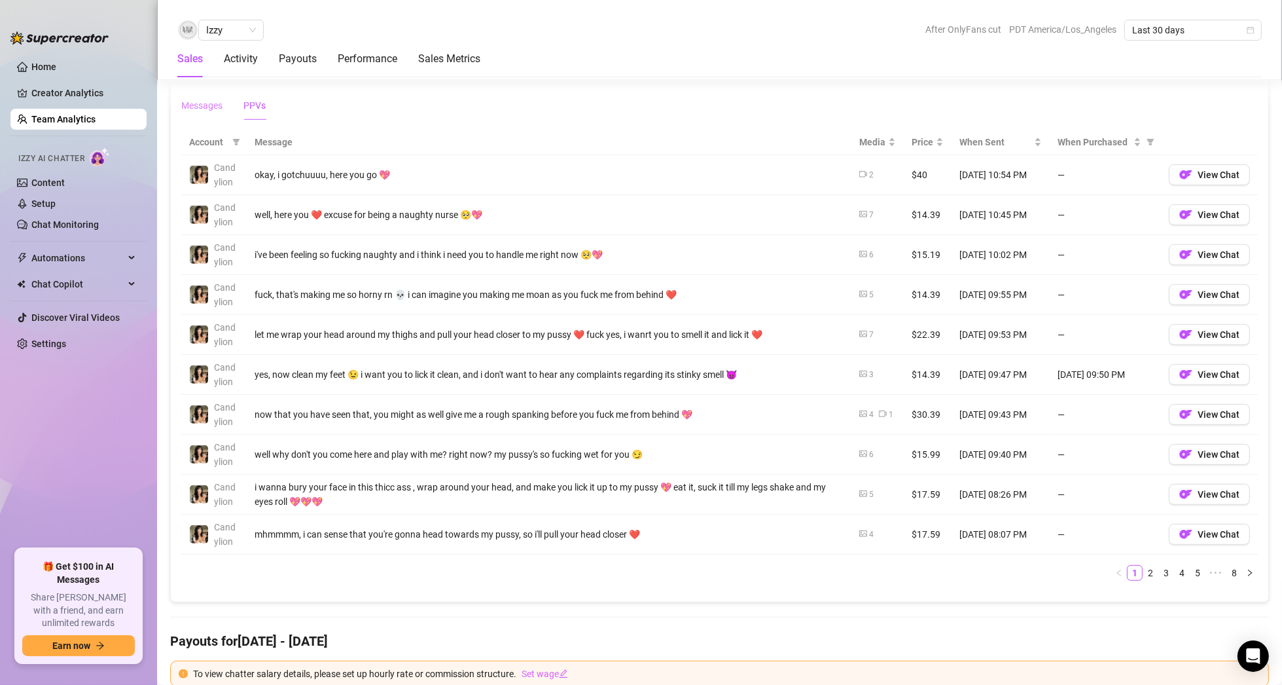
click at [206, 111] on div "Messages" at bounding box center [201, 105] width 41 height 30
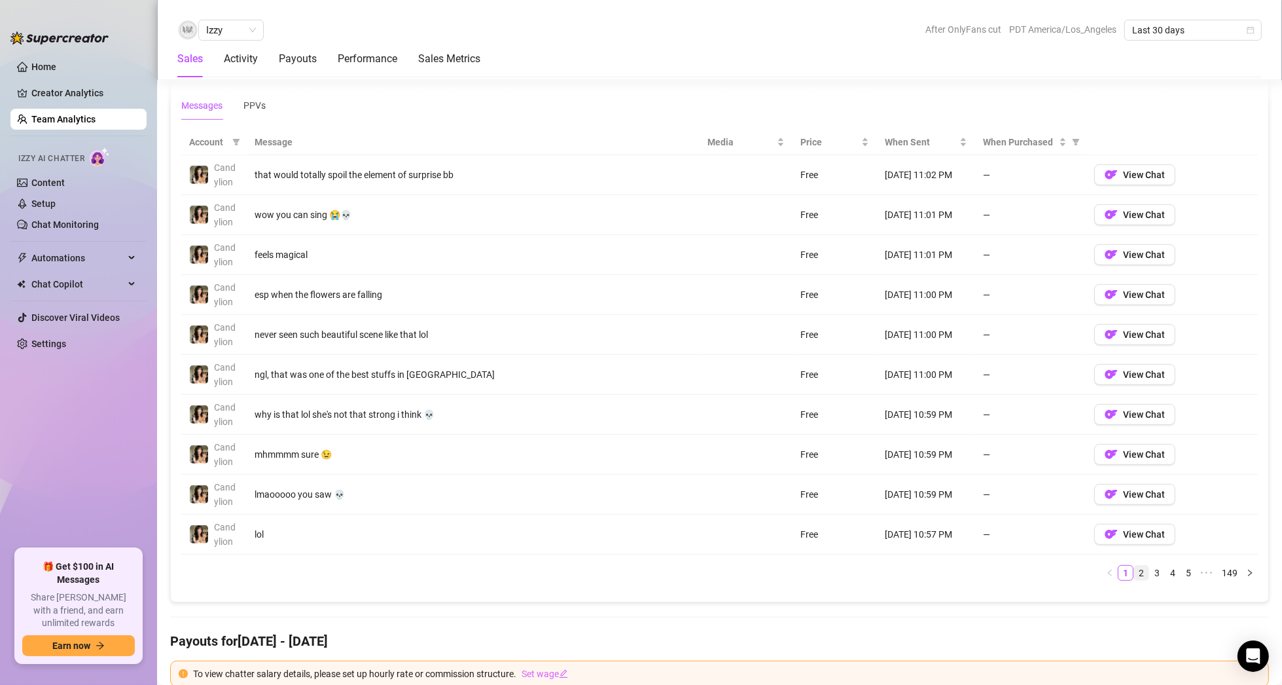
click at [1134, 567] on link "2" at bounding box center [1141, 573] width 14 height 14
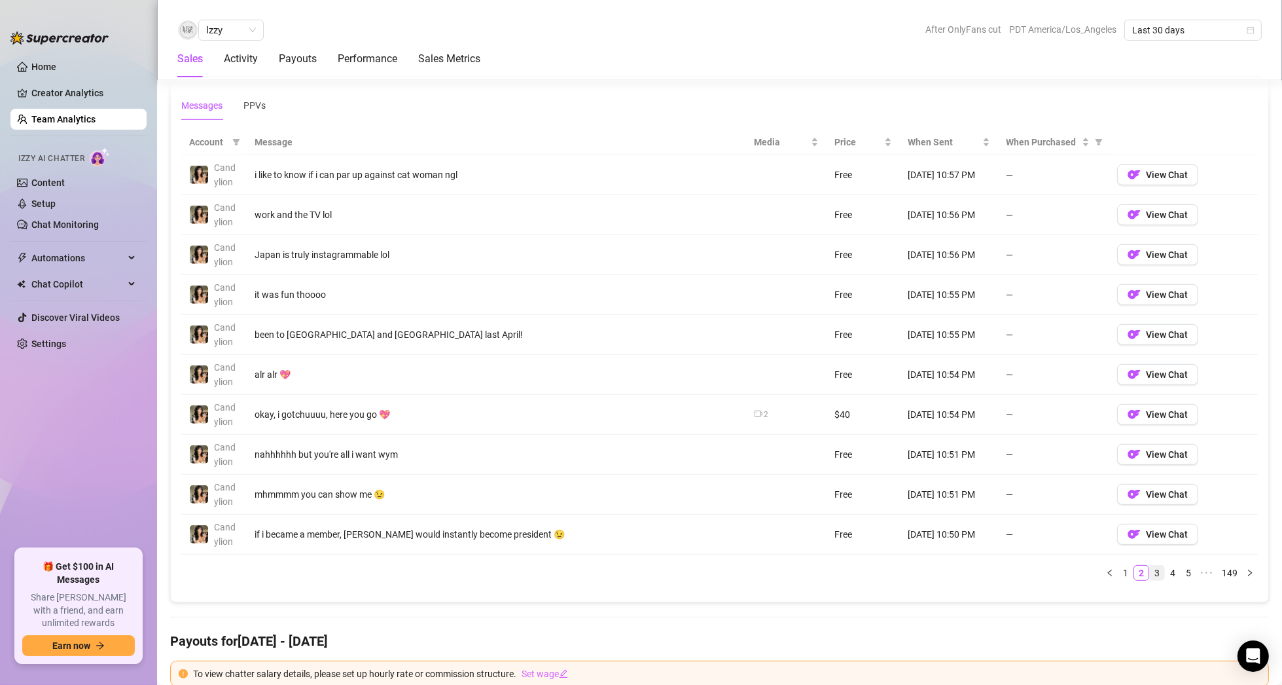
click at [1150, 568] on link "3" at bounding box center [1157, 573] width 14 height 14
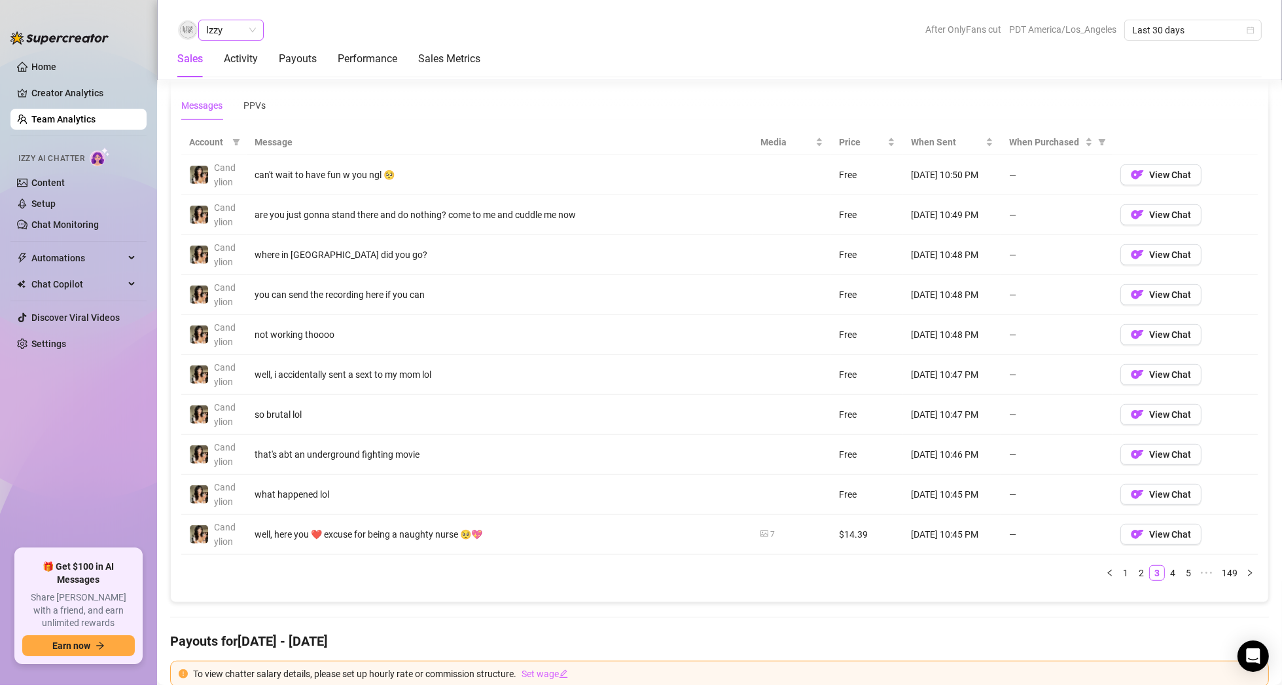
click at [221, 28] on span "Izzy" at bounding box center [231, 30] width 50 height 20
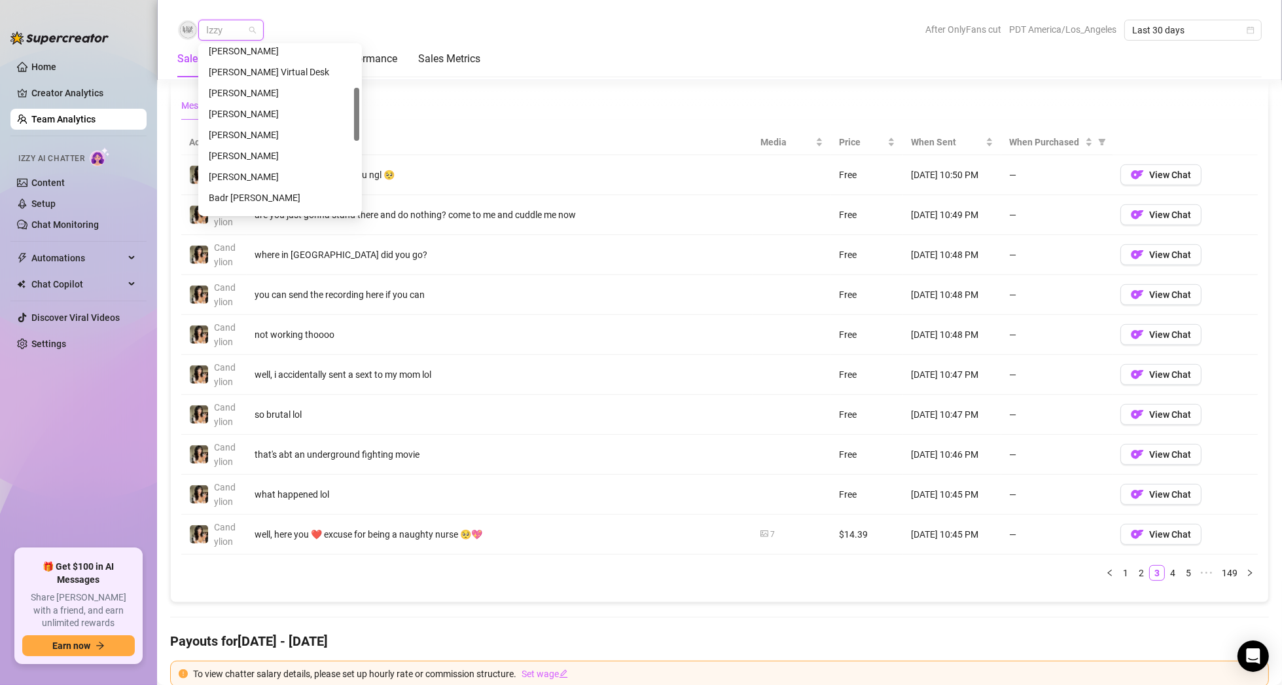
scroll to position [0, 0]
click at [264, 116] on div "Har Net" at bounding box center [280, 119] width 143 height 14
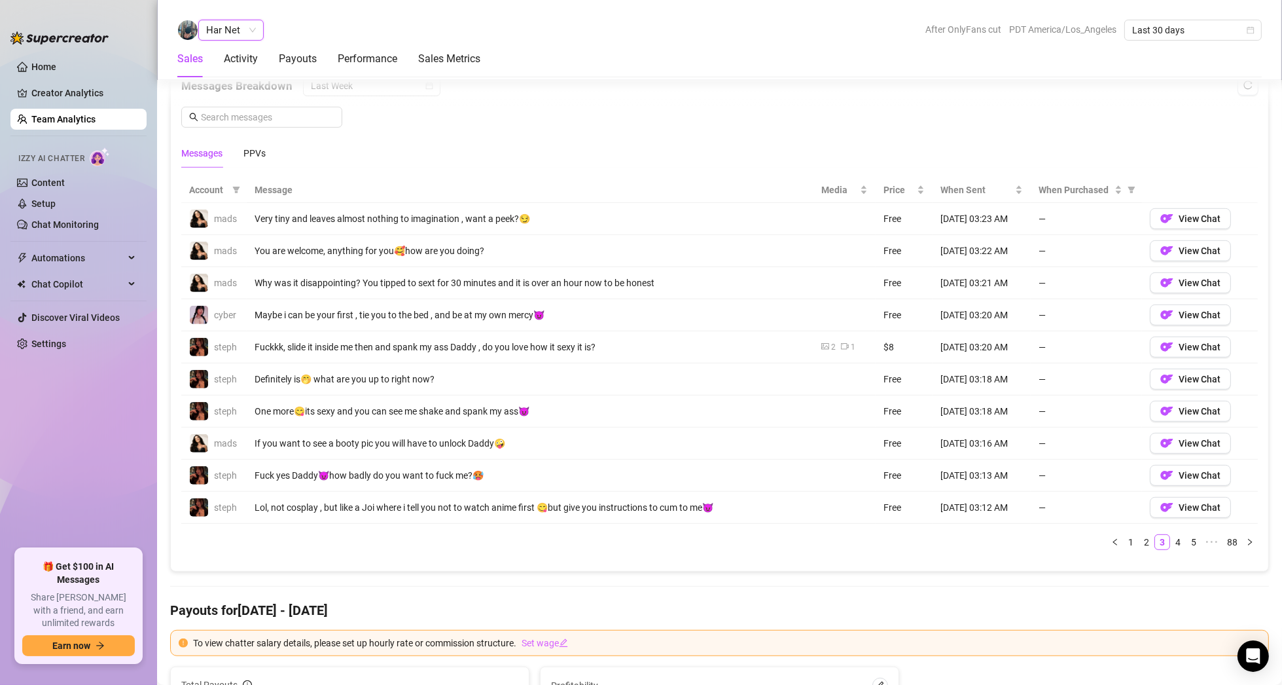
scroll to position [865, 0]
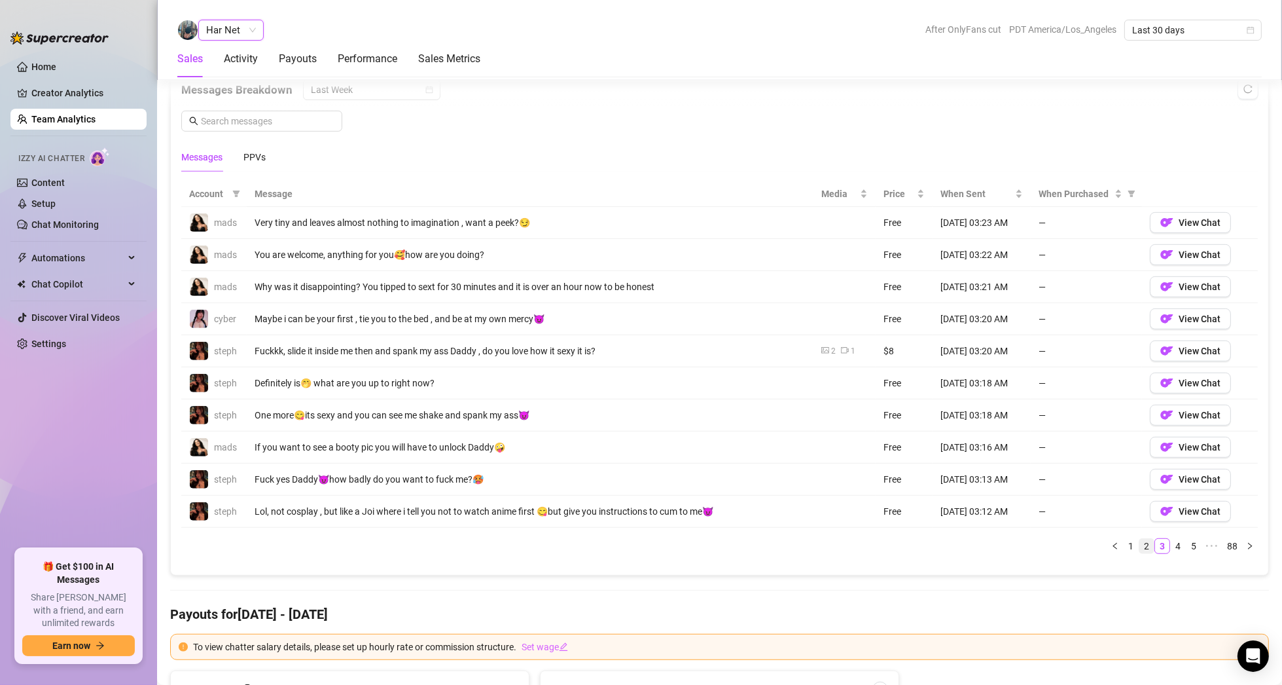
click at [1140, 542] on link "2" at bounding box center [1147, 546] width 14 height 14
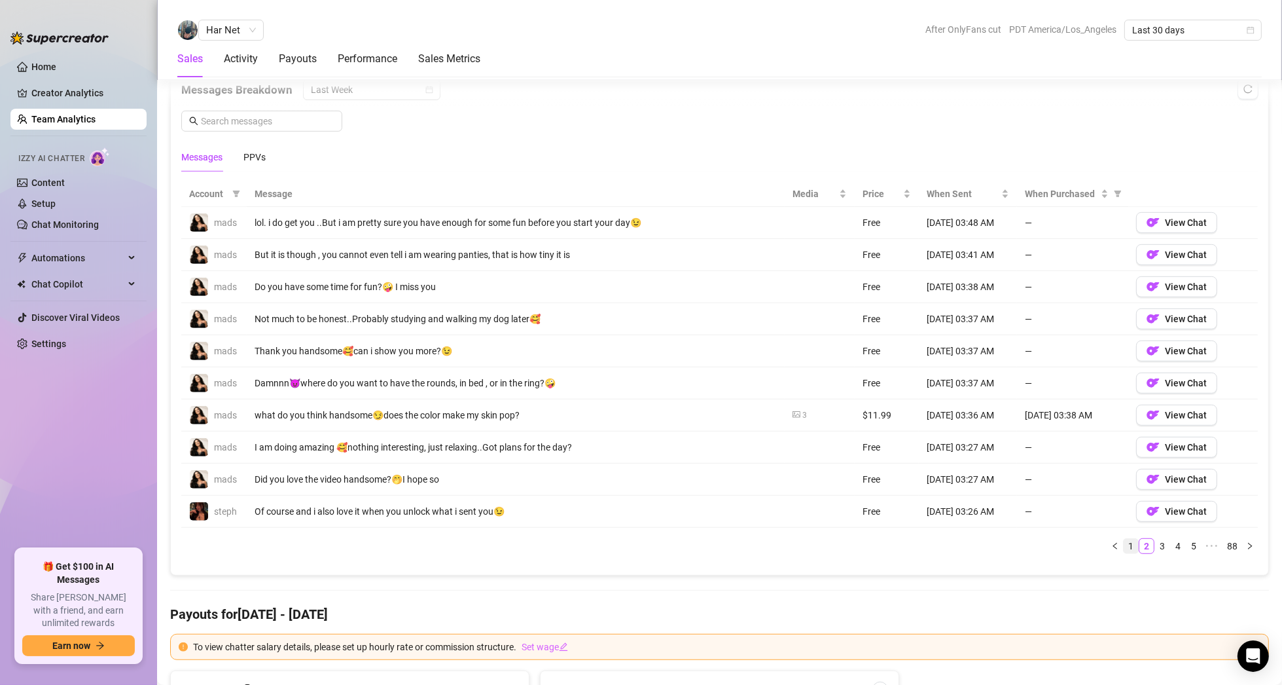
click at [1125, 542] on link "1" at bounding box center [1131, 546] width 14 height 14
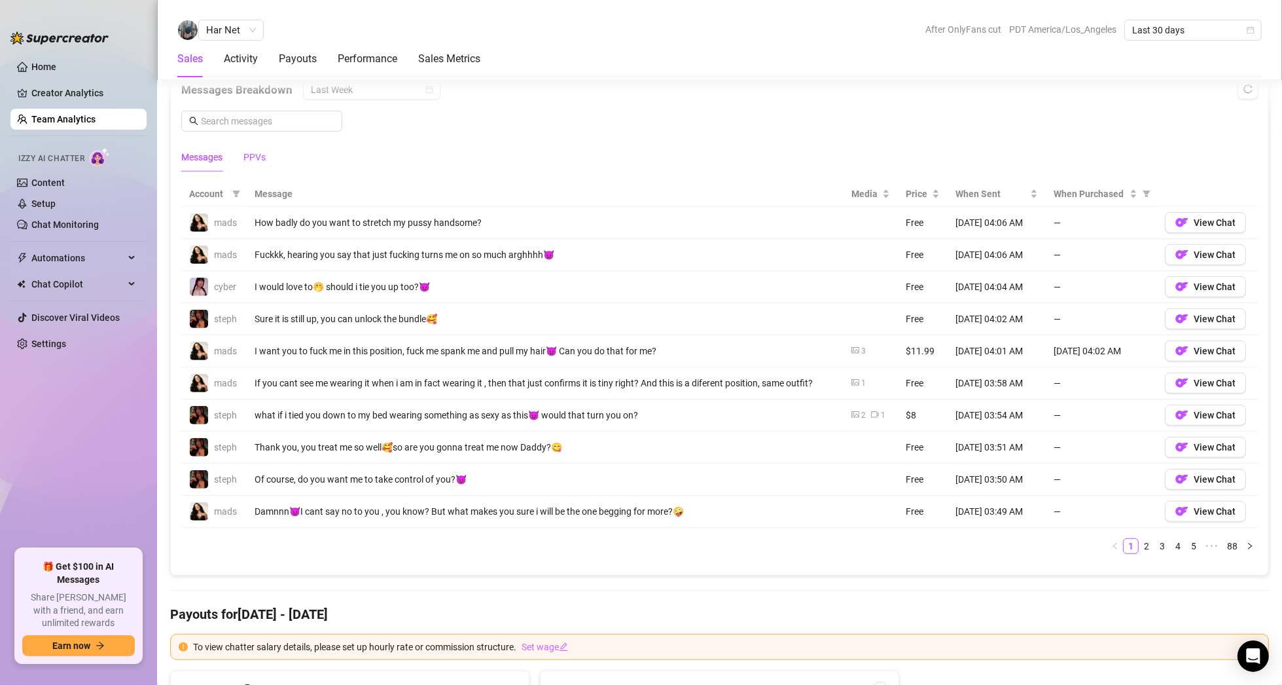
click at [259, 150] on div "PPVs" at bounding box center [254, 157] width 22 height 14
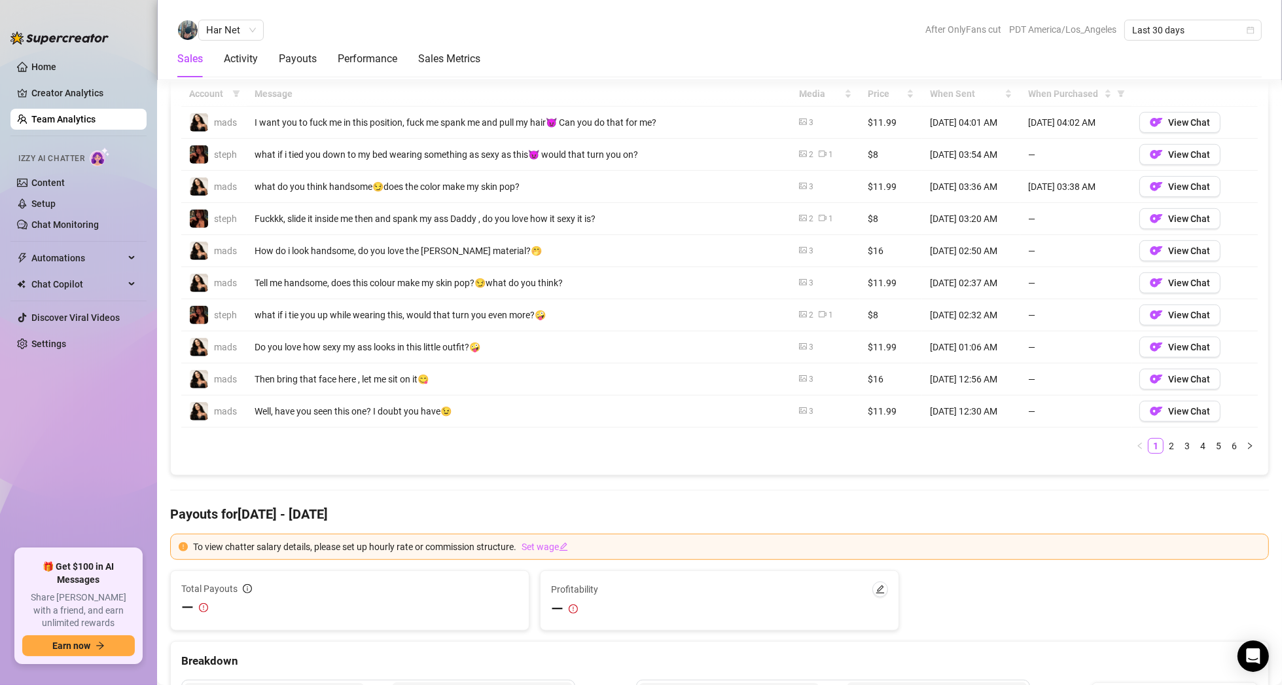
scroll to position [996, 0]
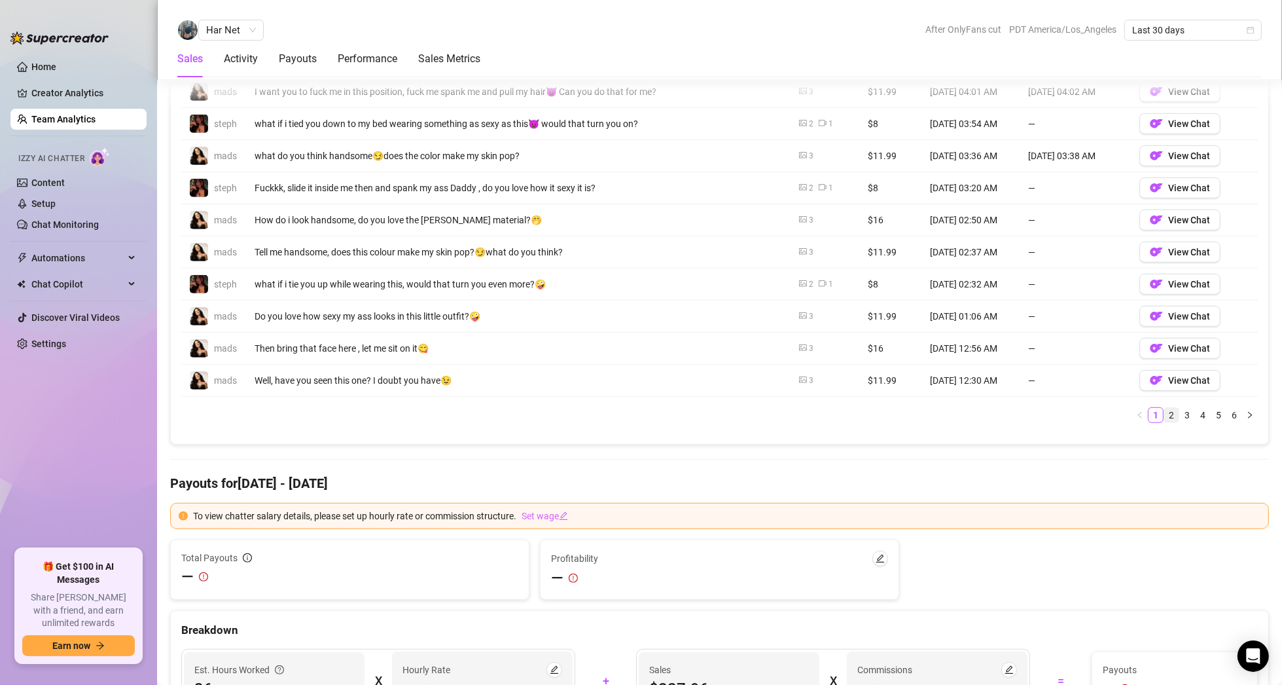
click at [1164, 410] on link "2" at bounding box center [1171, 415] width 14 height 14
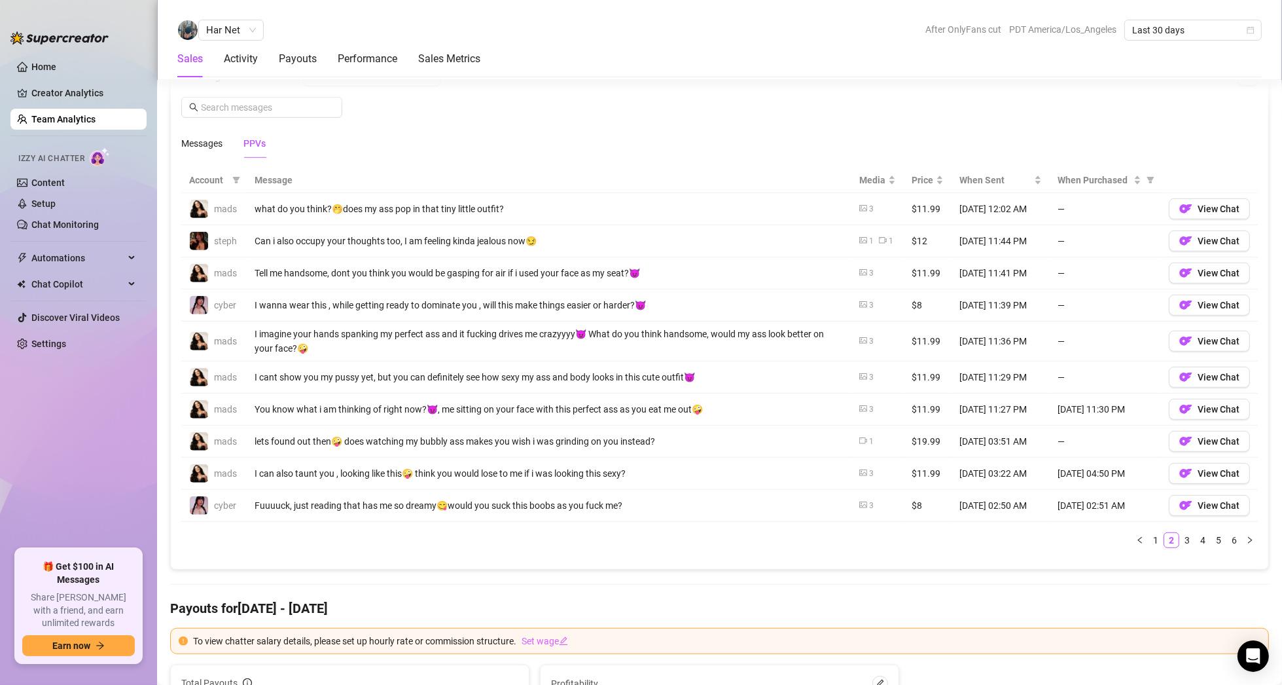
scroll to position [865, 0]
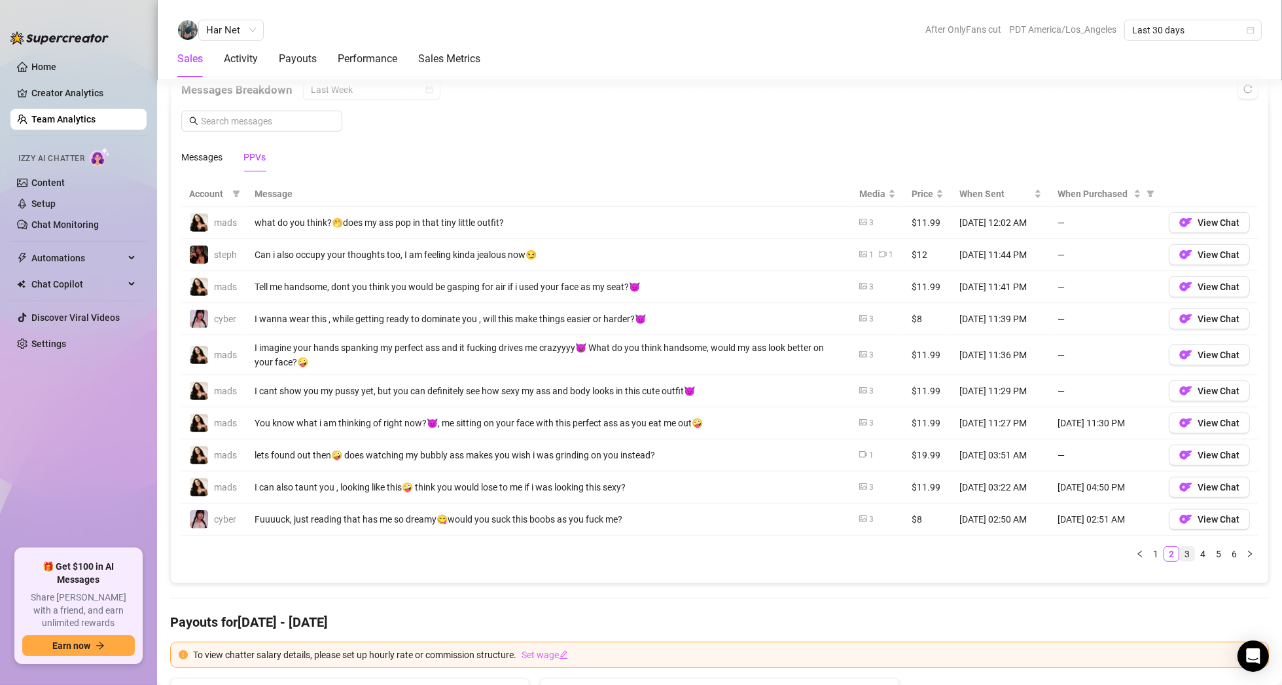
click at [1180, 550] on link "3" at bounding box center [1187, 554] width 14 height 14
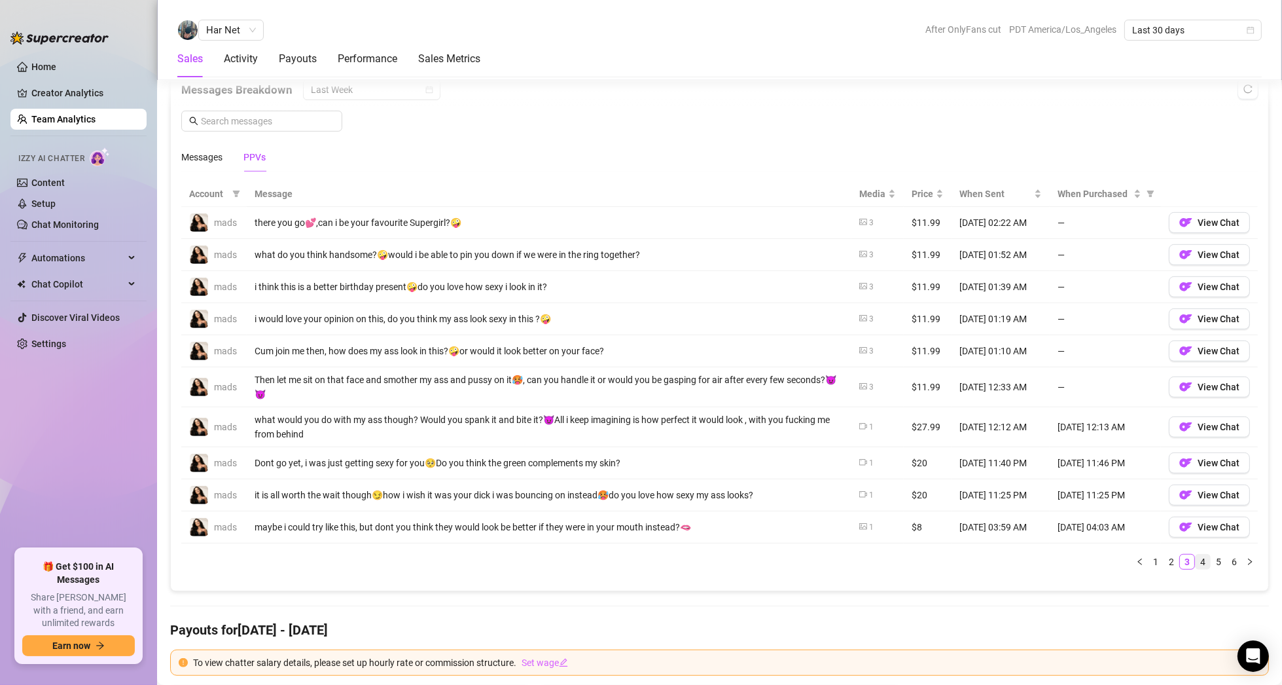
click at [1196, 558] on link "4" at bounding box center [1203, 561] width 14 height 14
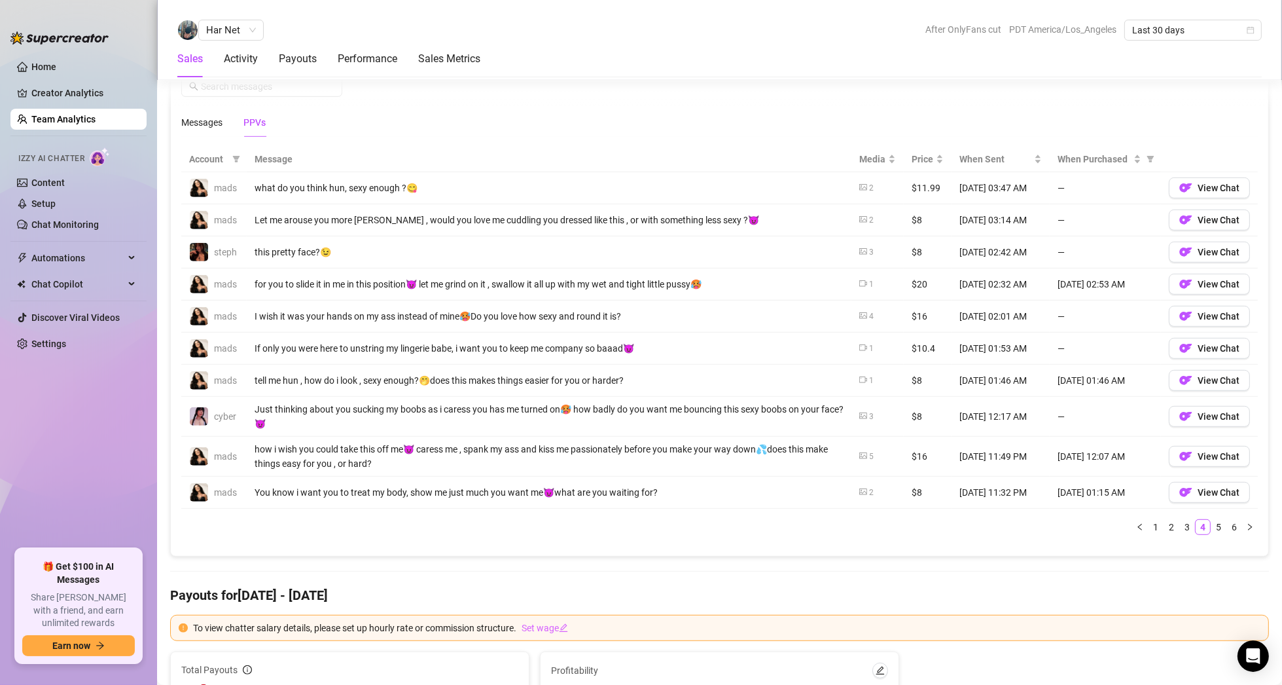
scroll to position [930, 0]
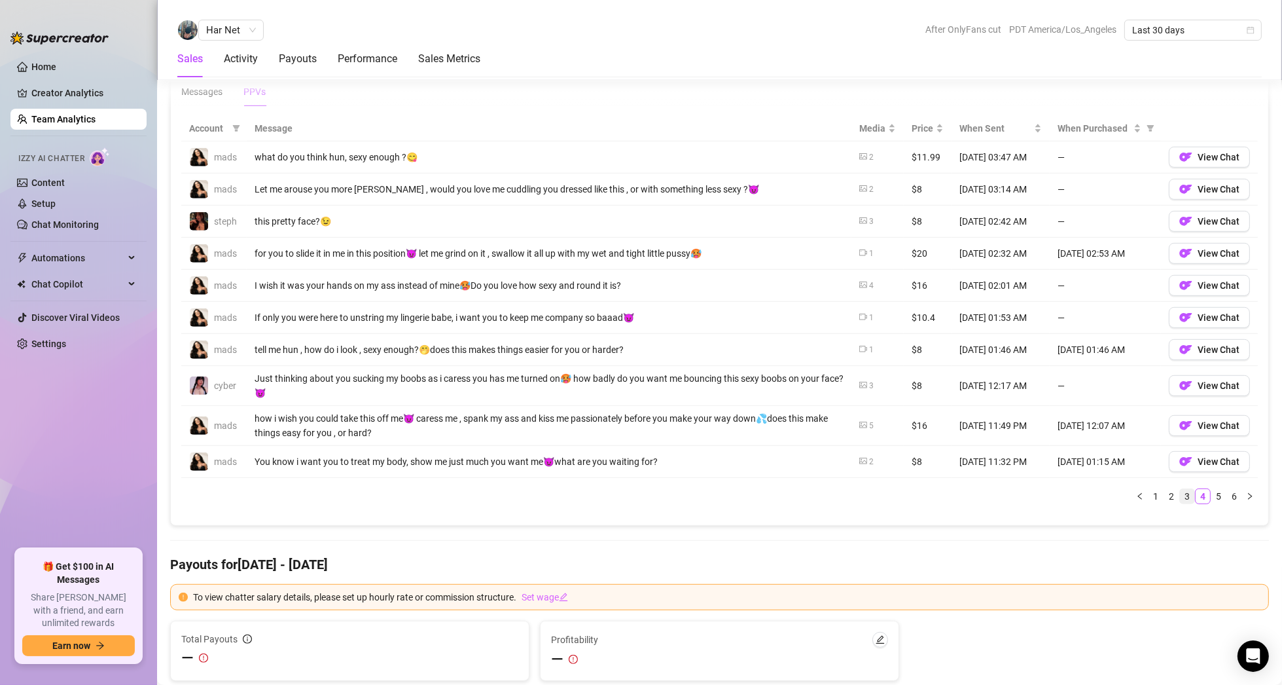
click at [1180, 491] on link "3" at bounding box center [1187, 496] width 14 height 14
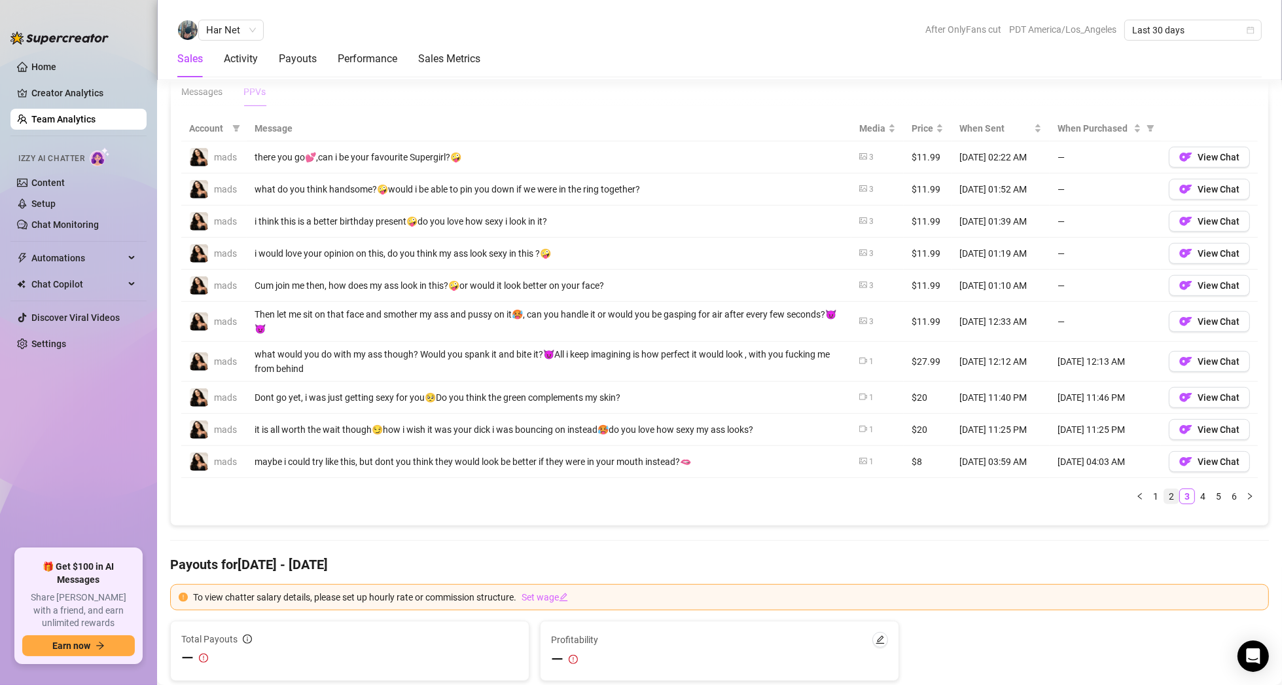
click at [1165, 491] on link "2" at bounding box center [1171, 496] width 14 height 14
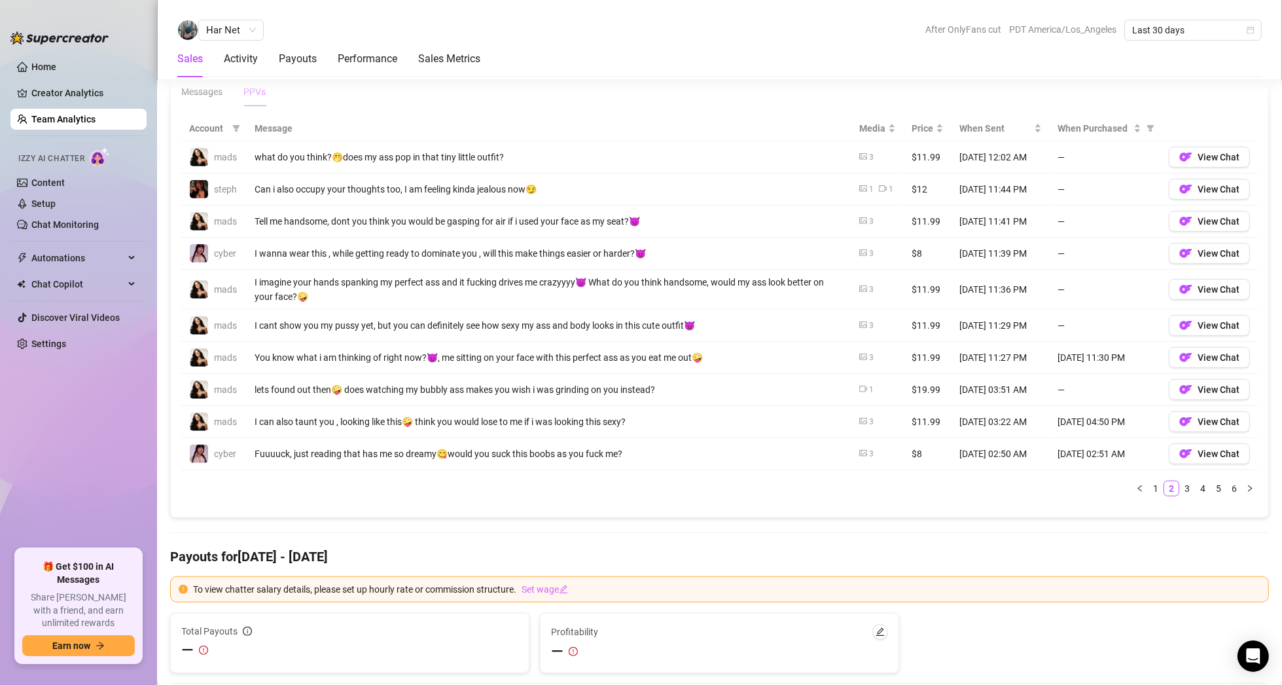
click at [1154, 492] on ul "1 2 3 4 5 6" at bounding box center [719, 488] width 1077 height 16
click at [1149, 488] on link "1" at bounding box center [1156, 488] width 14 height 14
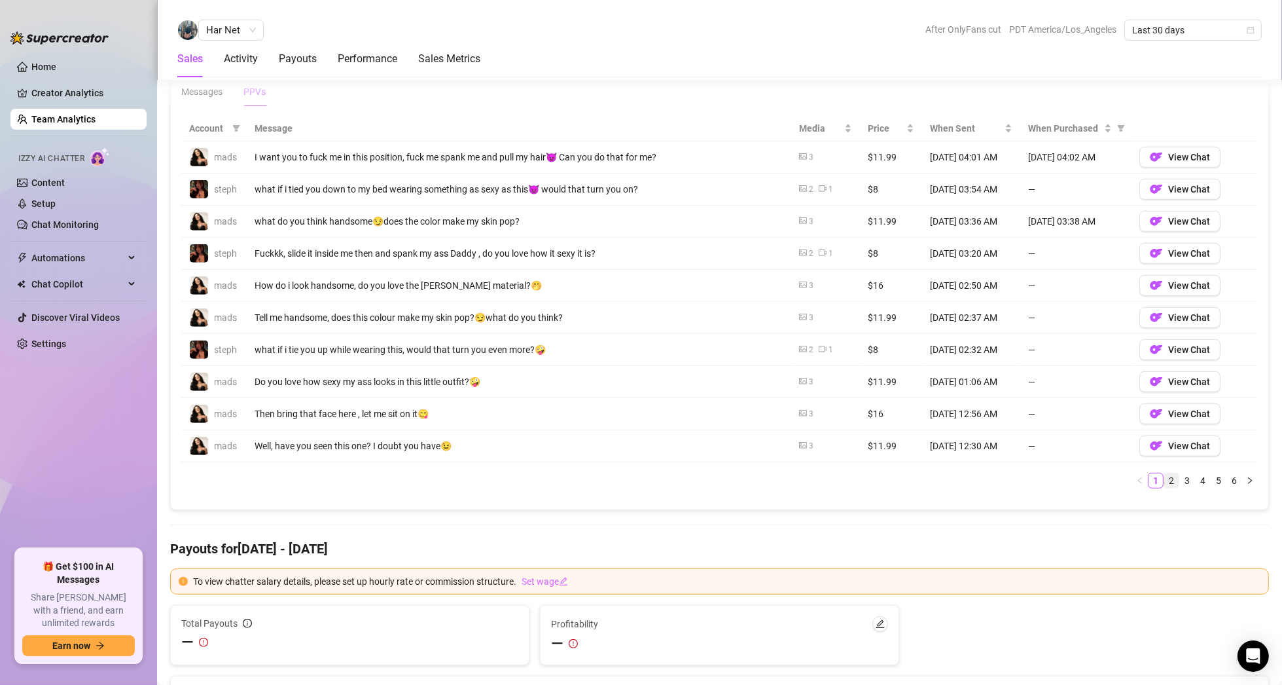
click at [1164, 473] on link "2" at bounding box center [1171, 480] width 14 height 14
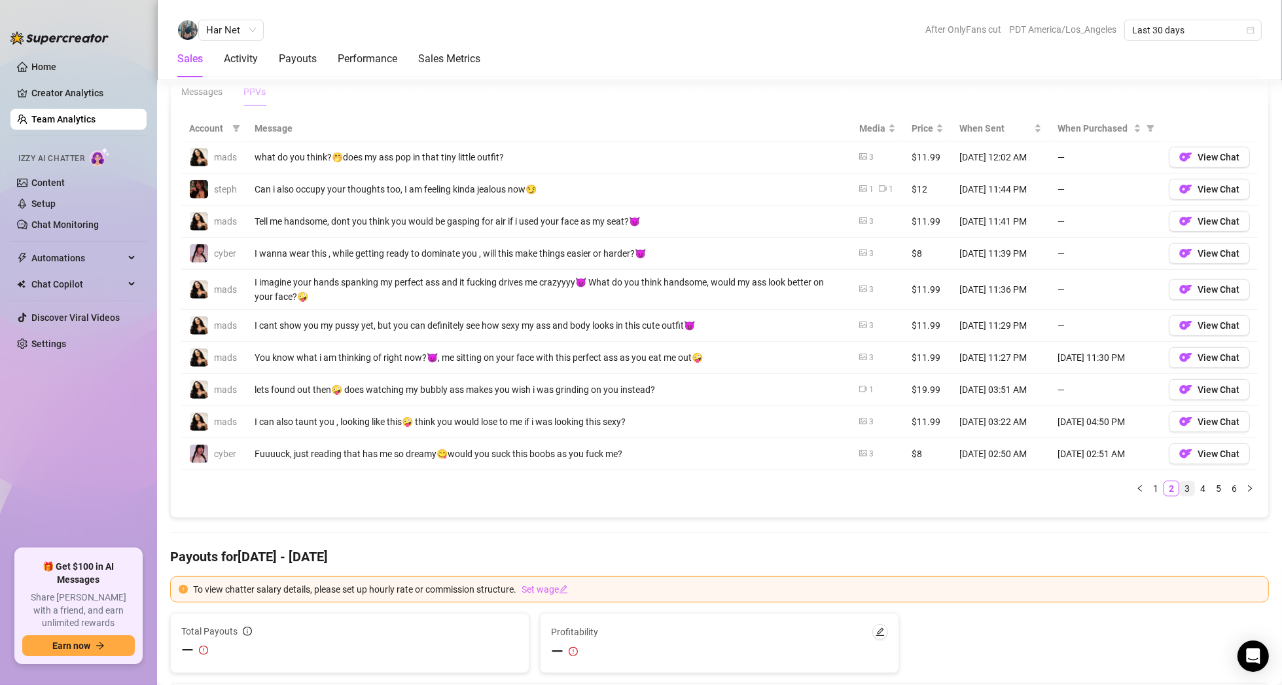
click at [1180, 482] on link "3" at bounding box center [1187, 488] width 14 height 14
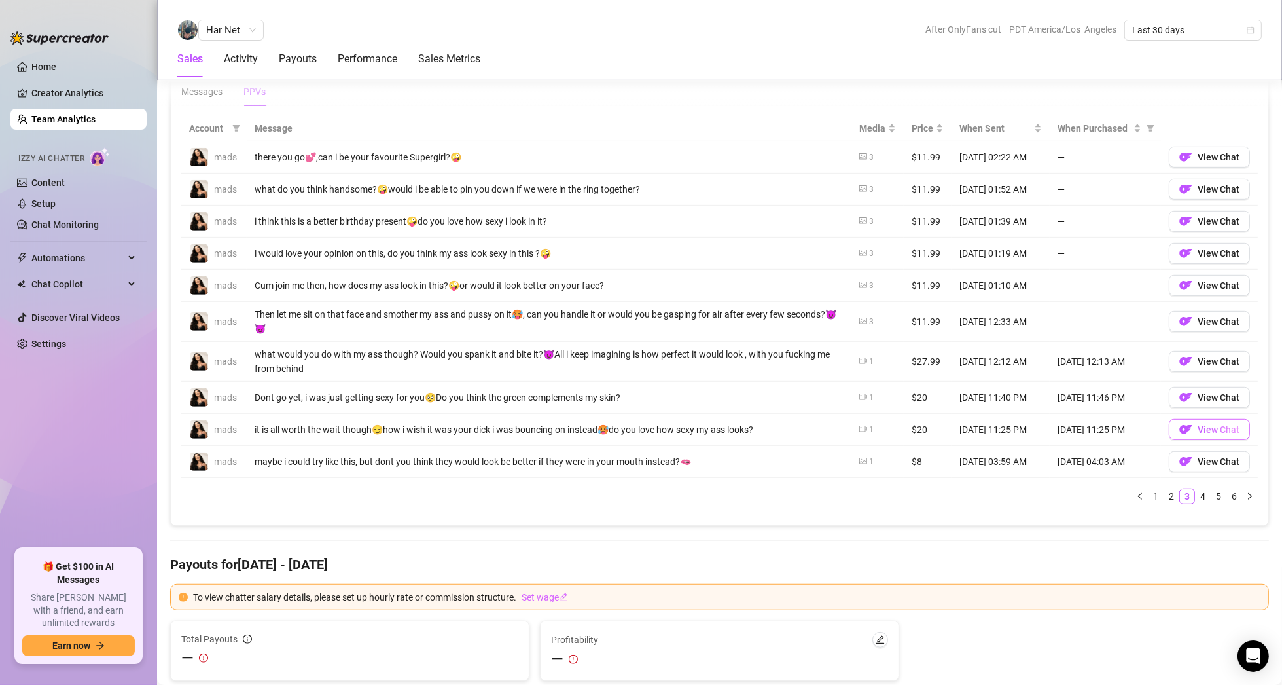
click at [1179, 427] on img "button" at bounding box center [1185, 429] width 13 height 13
click at [225, 33] on span "Har Net" at bounding box center [231, 30] width 50 height 20
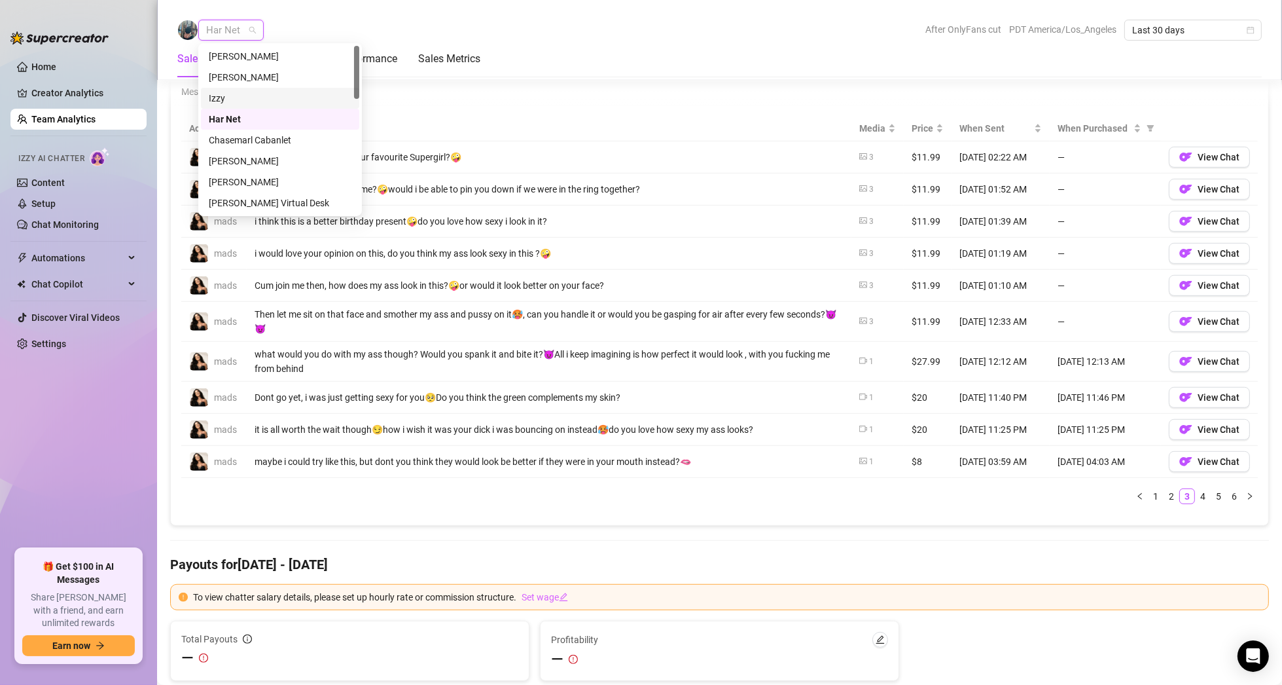
click at [259, 99] on div "Izzy" at bounding box center [280, 98] width 143 height 14
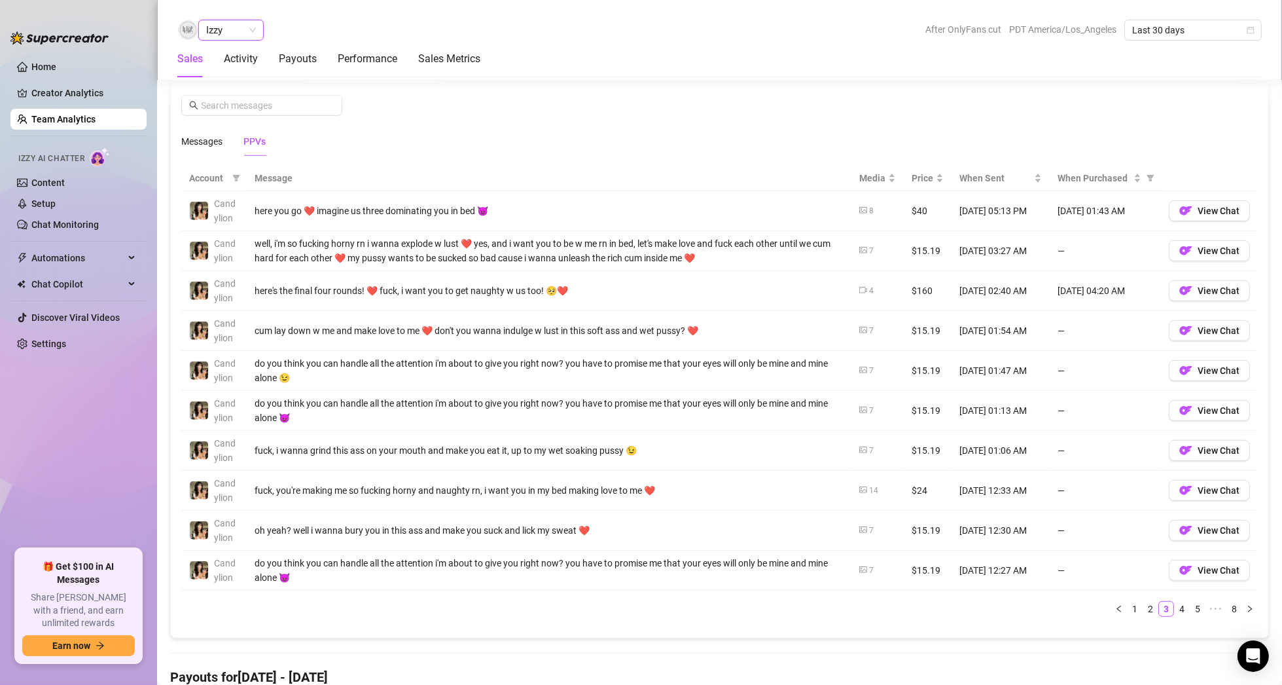
scroll to position [865, 0]
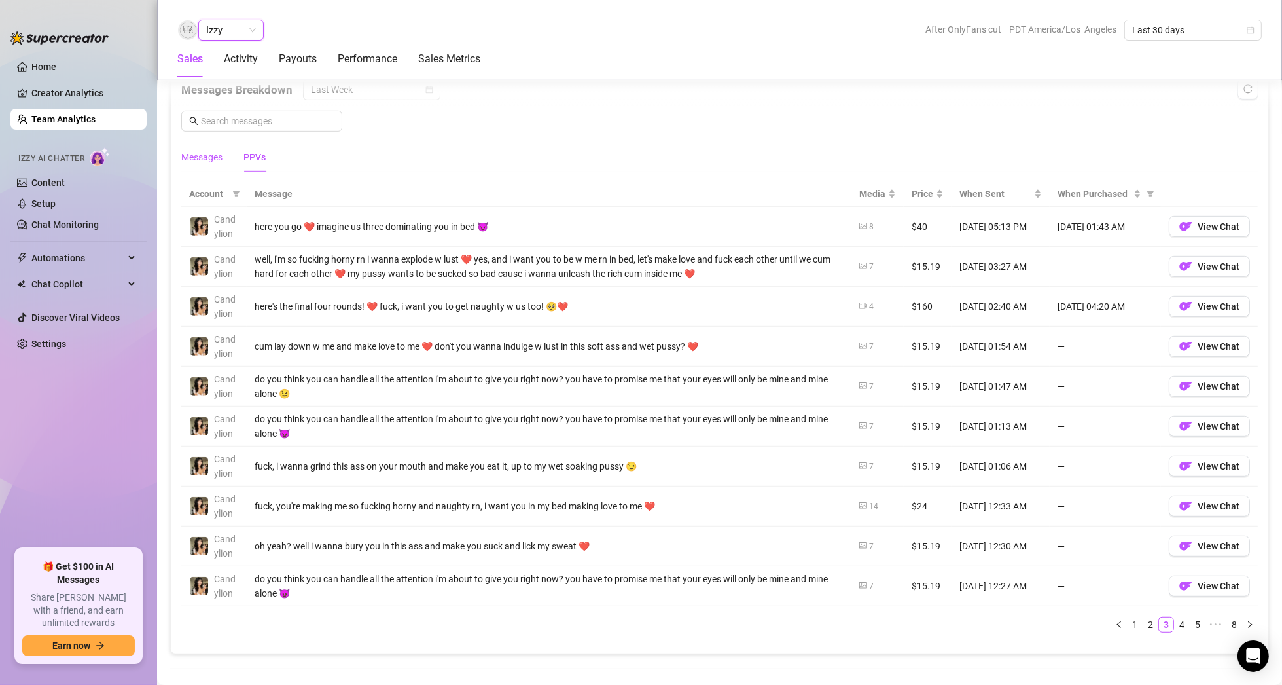
click at [213, 152] on div "Messages" at bounding box center [201, 157] width 41 height 14
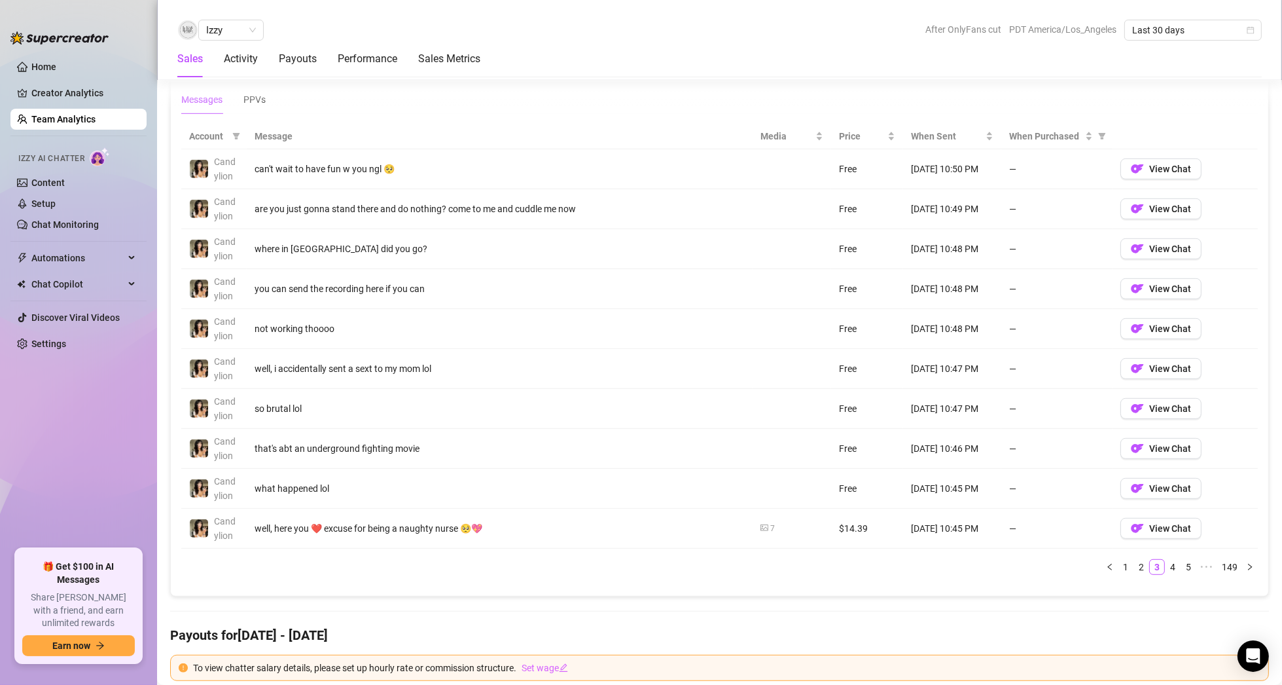
scroll to position [930, 0]
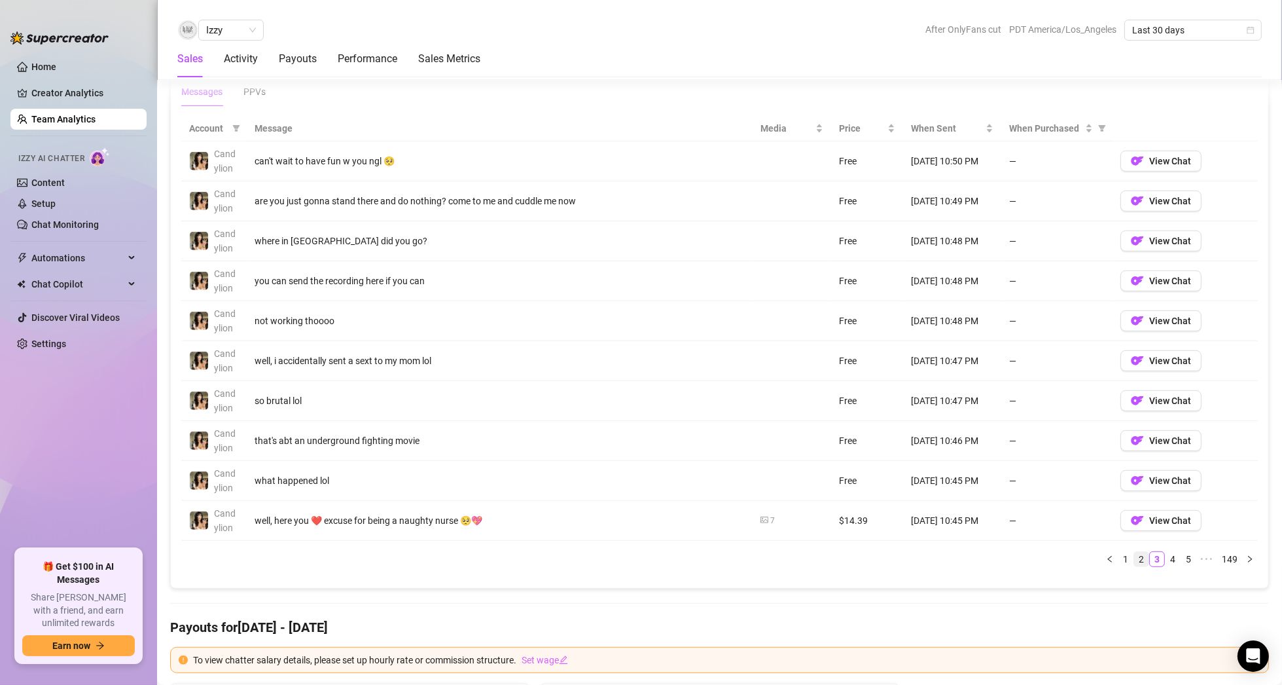
click at [1134, 556] on link "2" at bounding box center [1141, 559] width 14 height 14
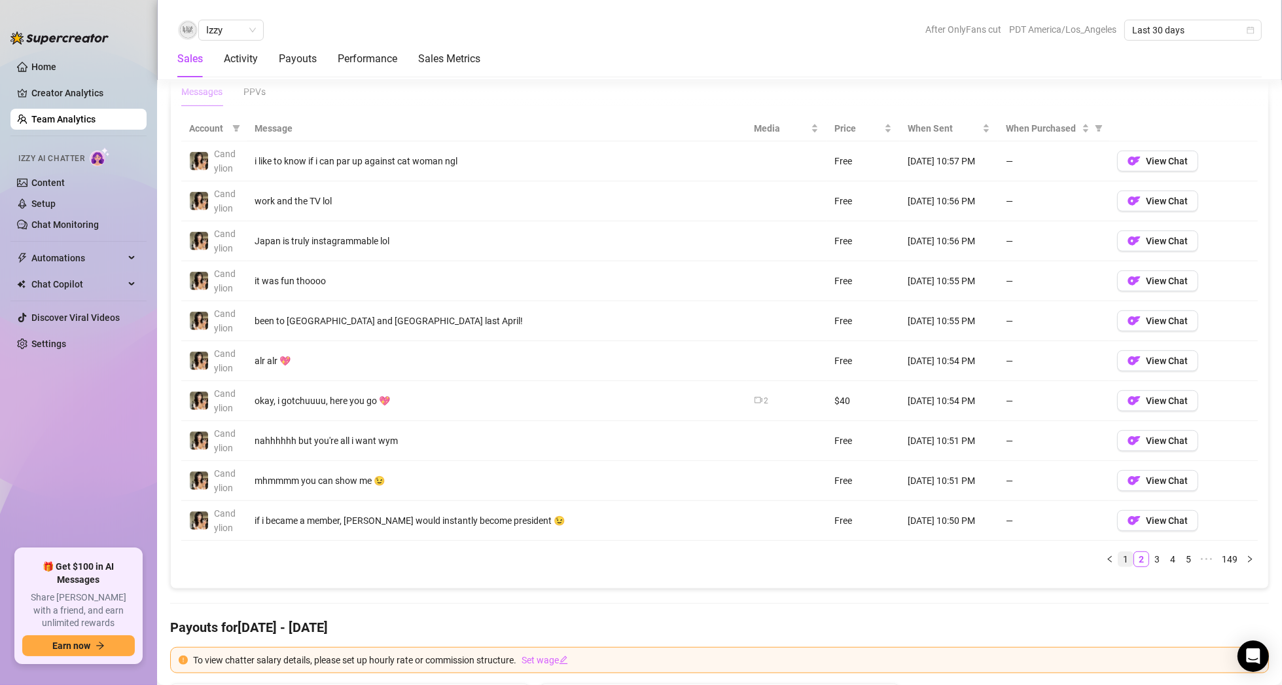
click at [1120, 555] on link "1" at bounding box center [1126, 559] width 14 height 14
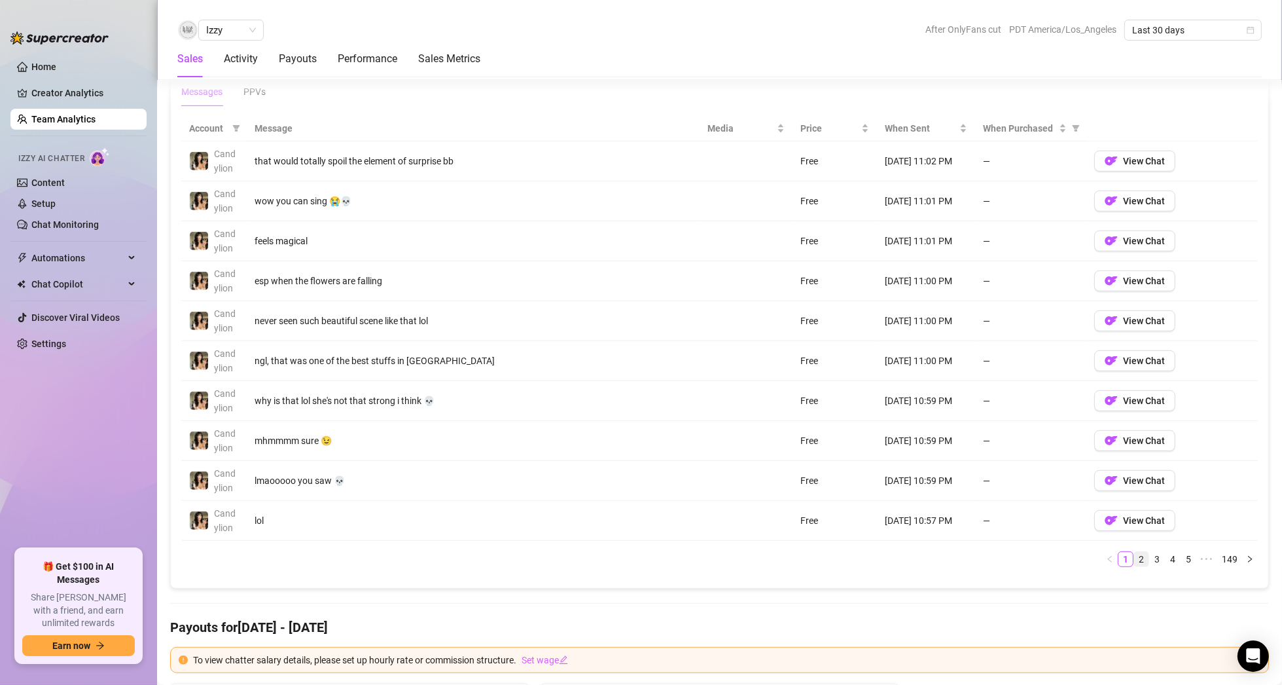
click at [1134, 552] on link "2" at bounding box center [1141, 559] width 14 height 14
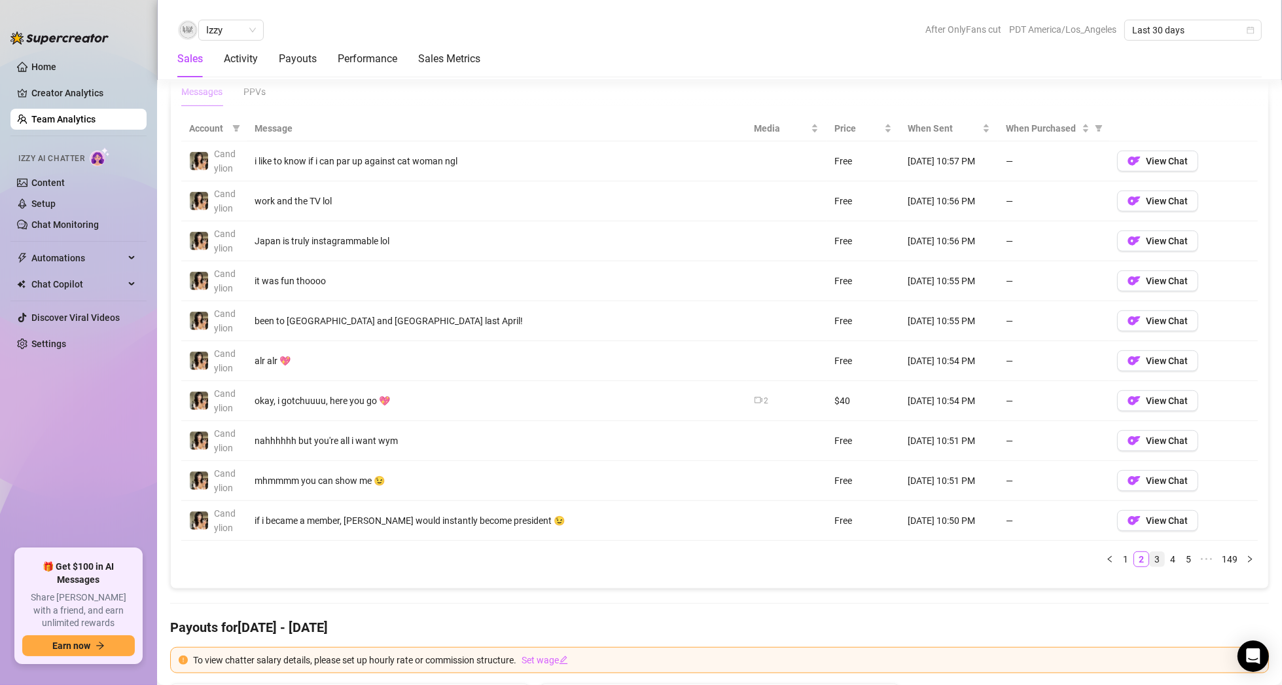
click at [1150, 552] on link "3" at bounding box center [1157, 559] width 14 height 14
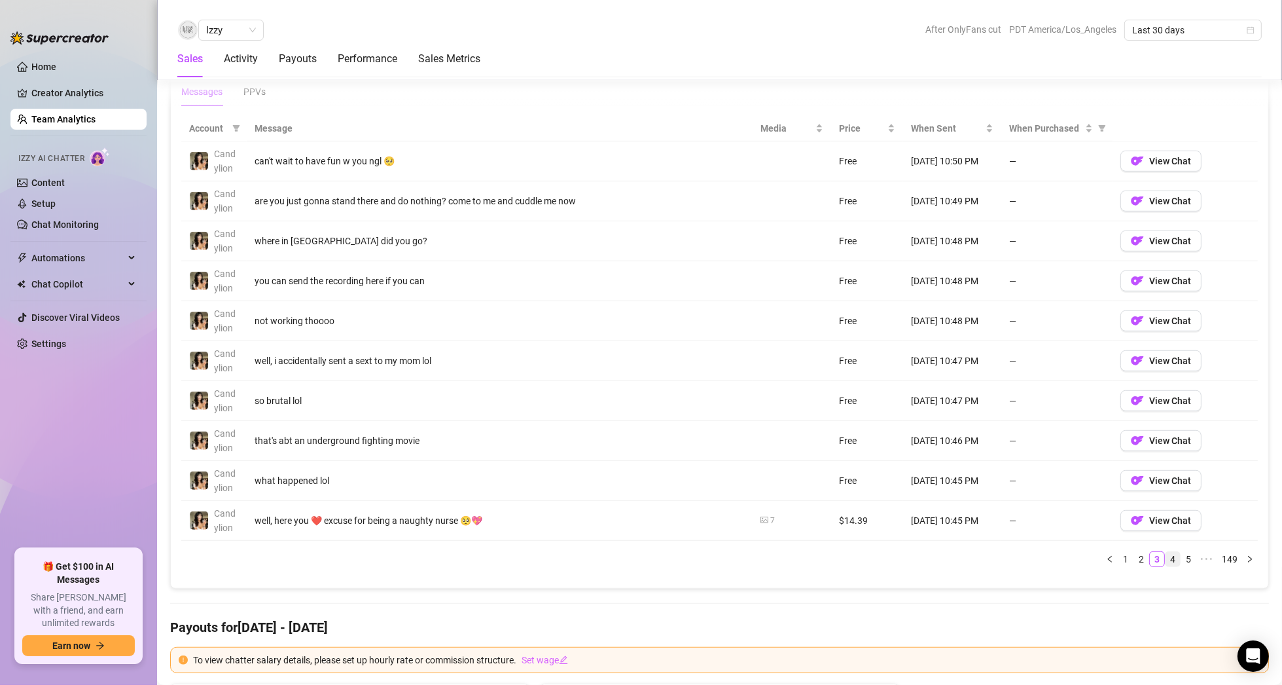
click at [1166, 552] on link "4" at bounding box center [1173, 559] width 14 height 14
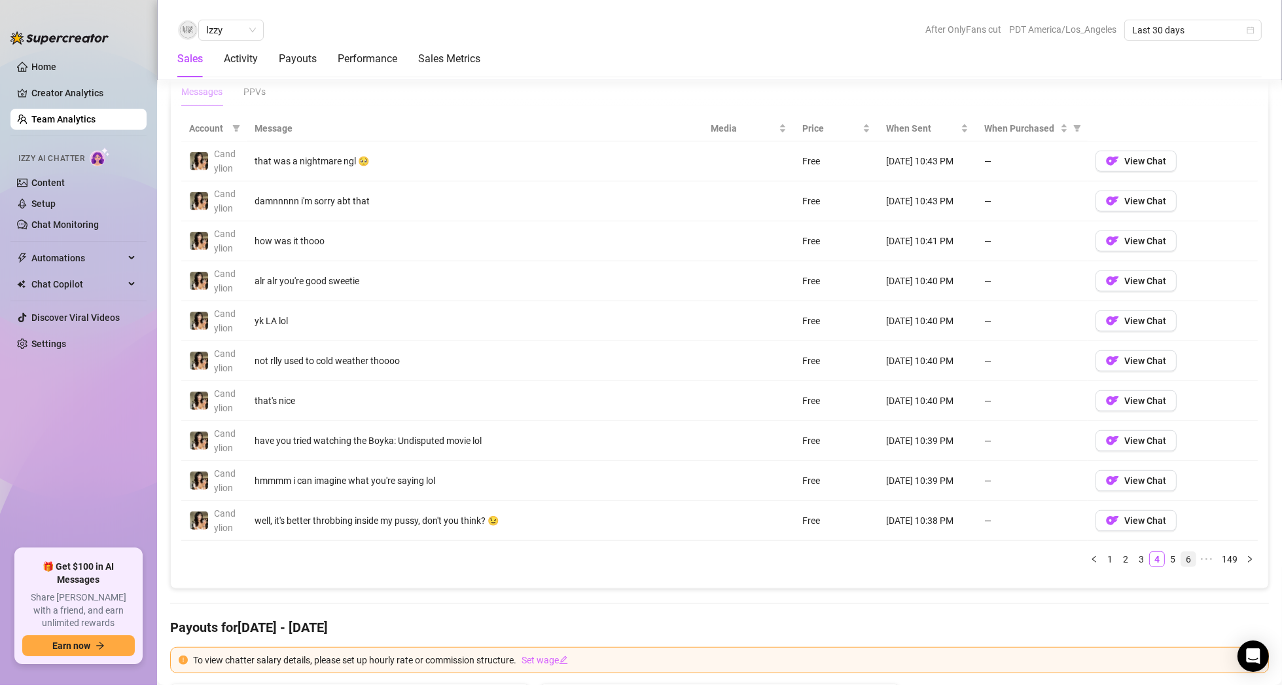
click at [1181, 552] on link "6" at bounding box center [1188, 559] width 14 height 14
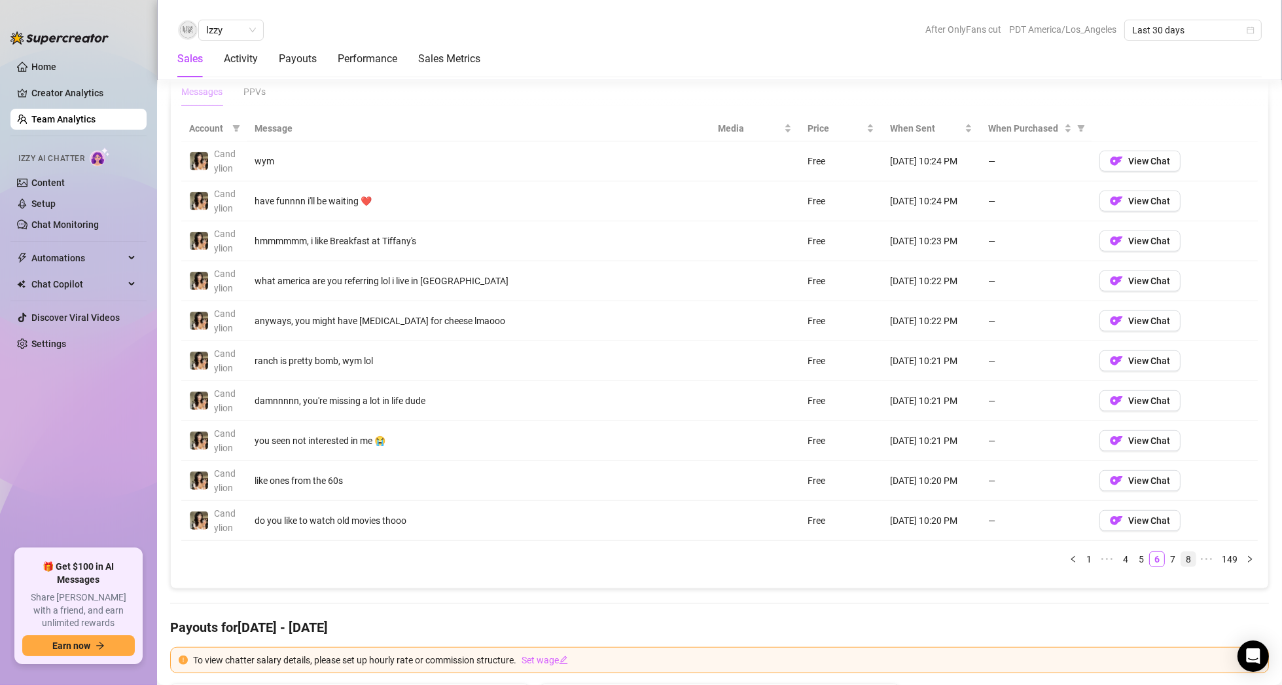
click at [1181, 555] on link "8" at bounding box center [1188, 559] width 14 height 14
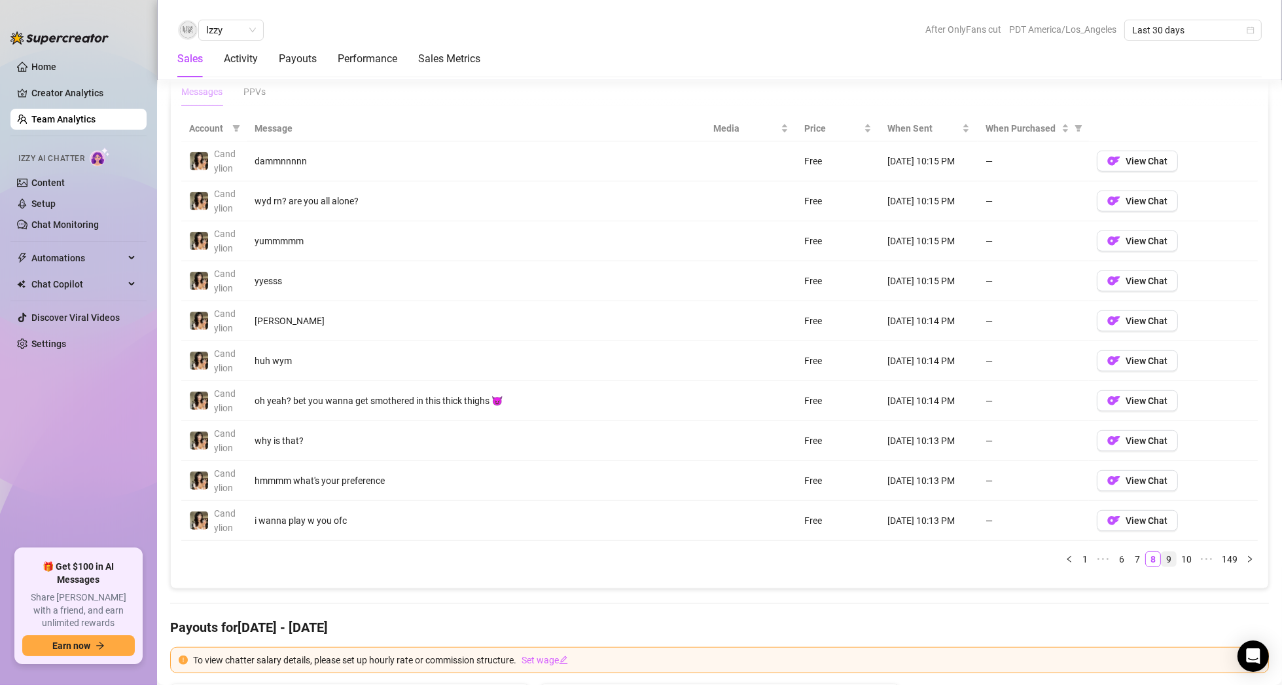
click at [1162, 554] on link "9" at bounding box center [1169, 559] width 14 height 14
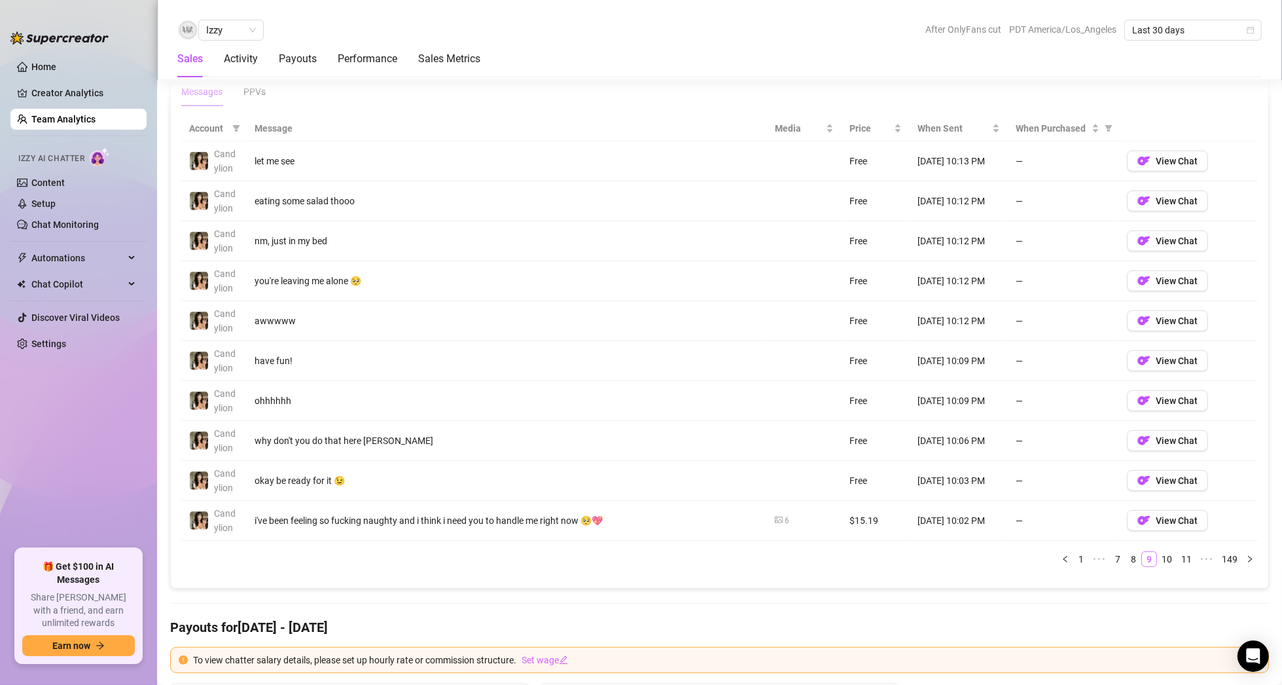
click at [1160, 554] on link "10" at bounding box center [1167, 559] width 18 height 14
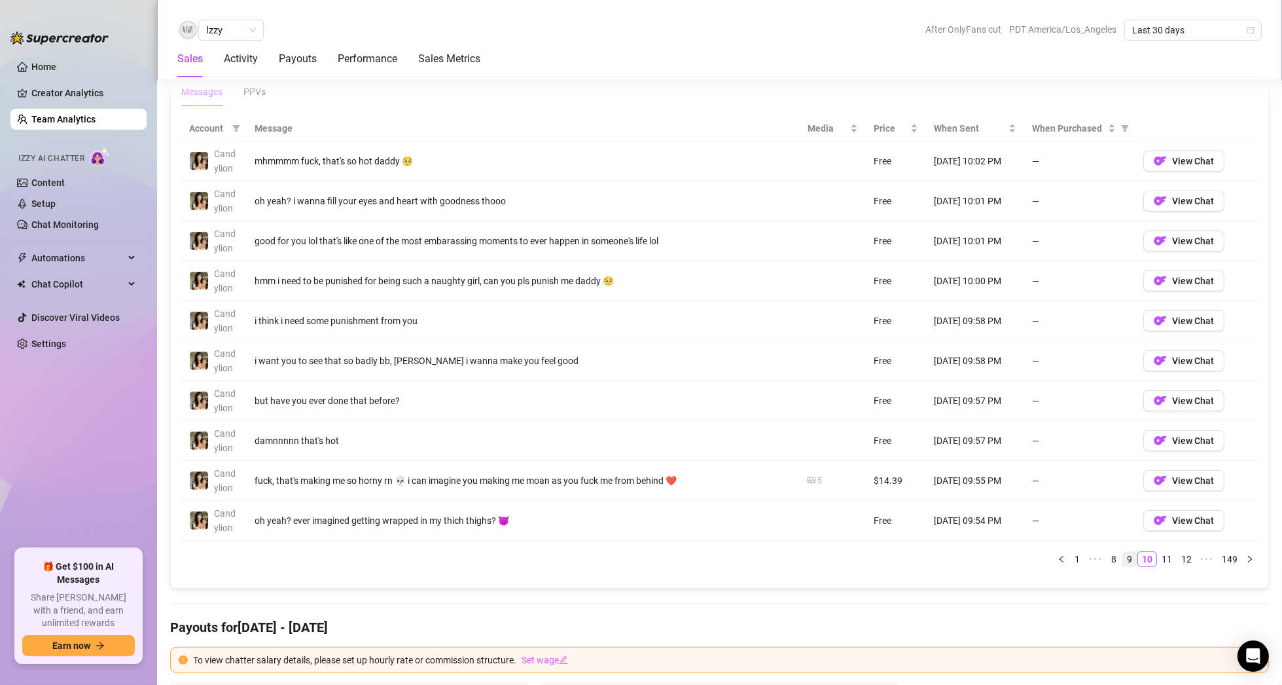
click at [1160, 554] on link "11" at bounding box center [1167, 559] width 18 height 14
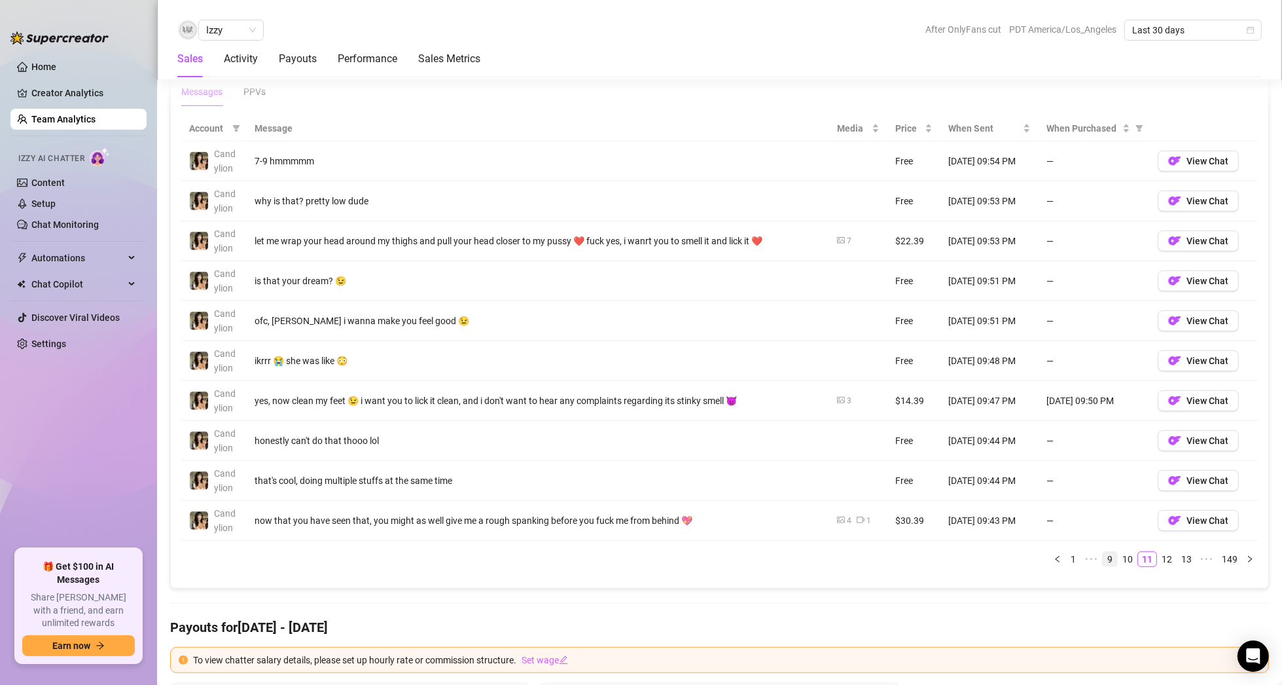
click at [1160, 554] on link "12" at bounding box center [1167, 559] width 18 height 14
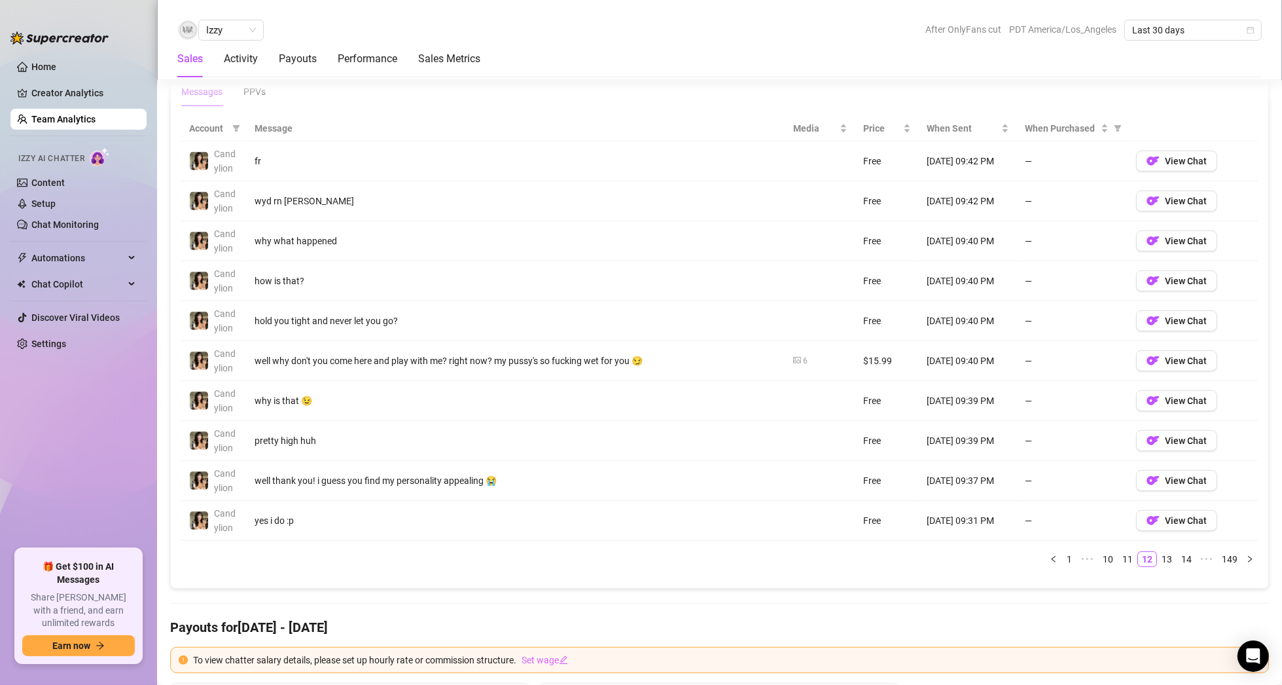
click at [1160, 554] on link "13" at bounding box center [1167, 559] width 18 height 14
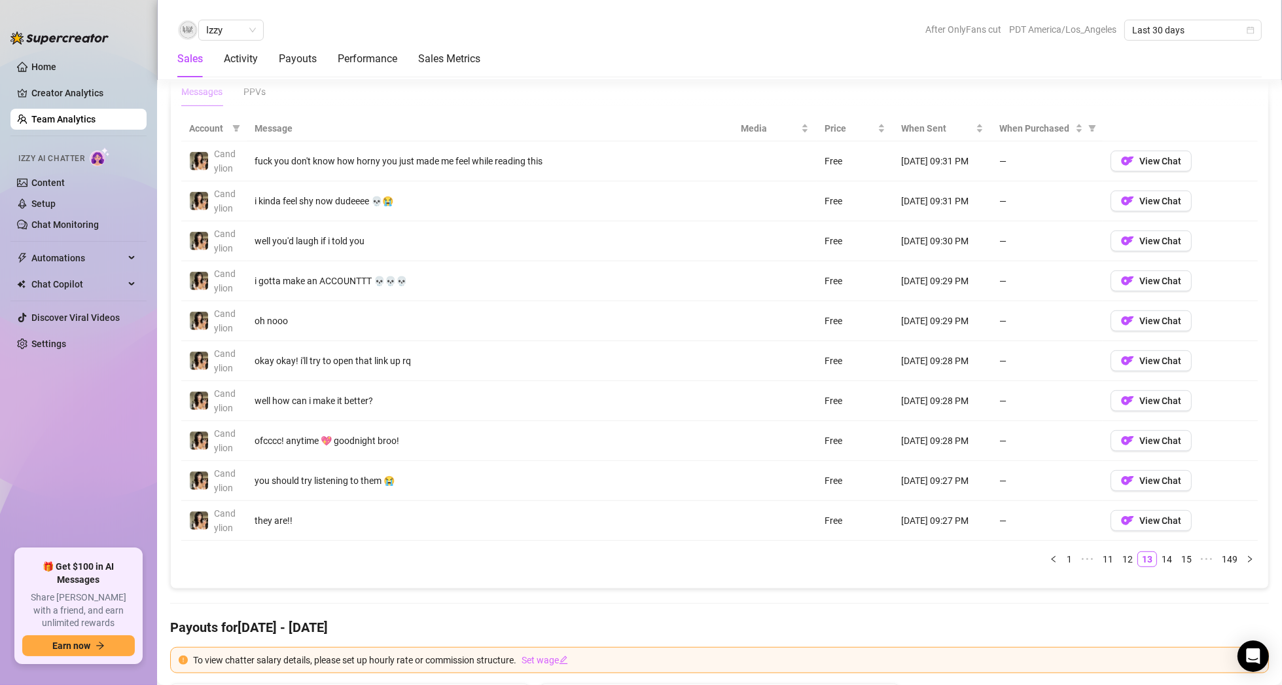
click at [1160, 554] on link "14" at bounding box center [1167, 559] width 18 height 14
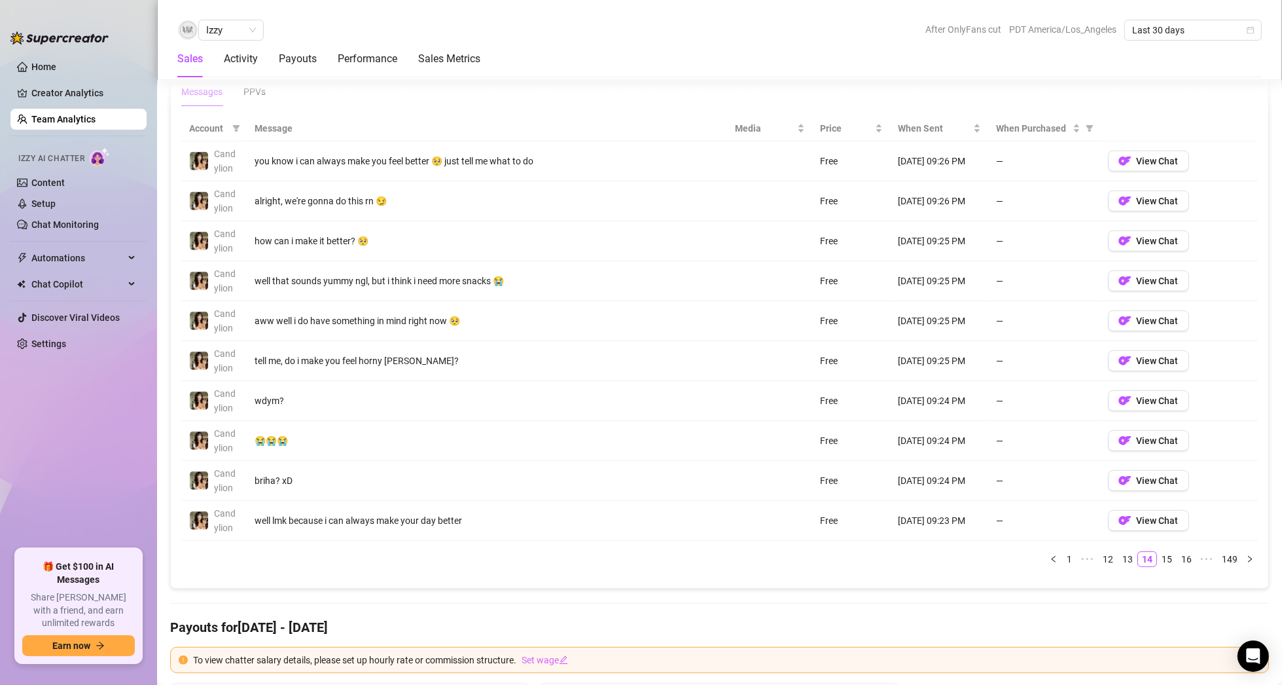
click at [1160, 554] on link "15" at bounding box center [1167, 559] width 18 height 14
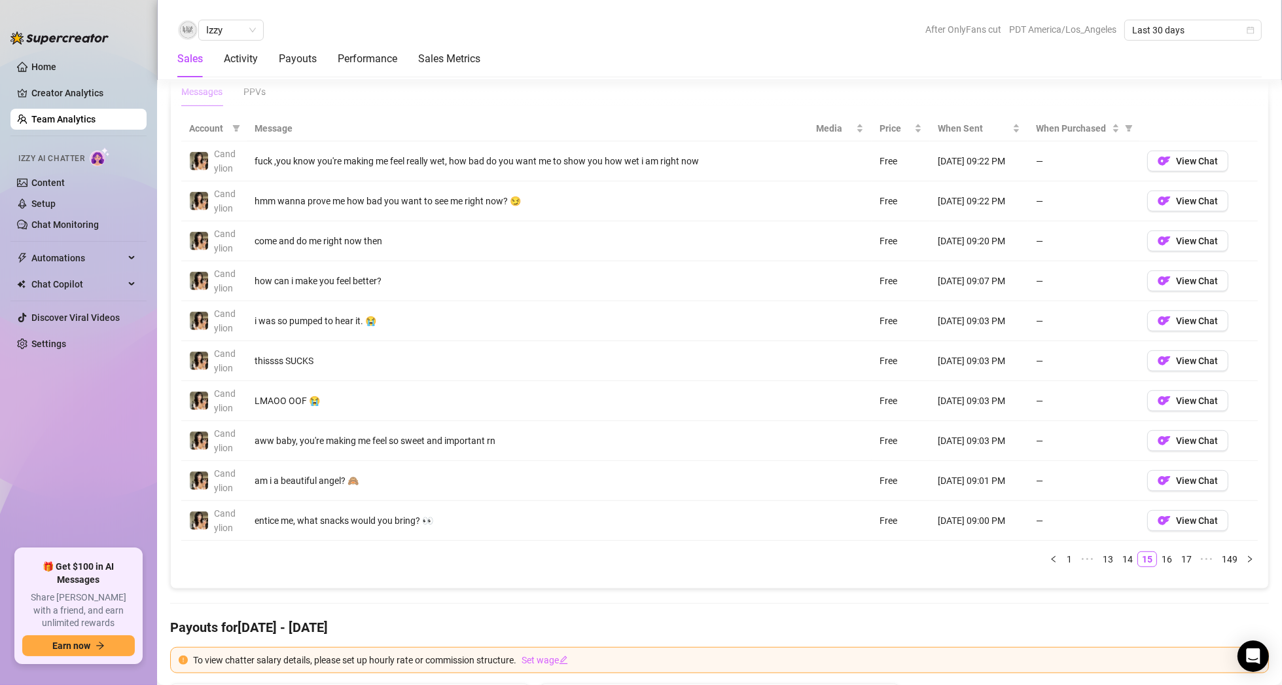
click at [1160, 554] on link "16" at bounding box center [1167, 559] width 18 height 14
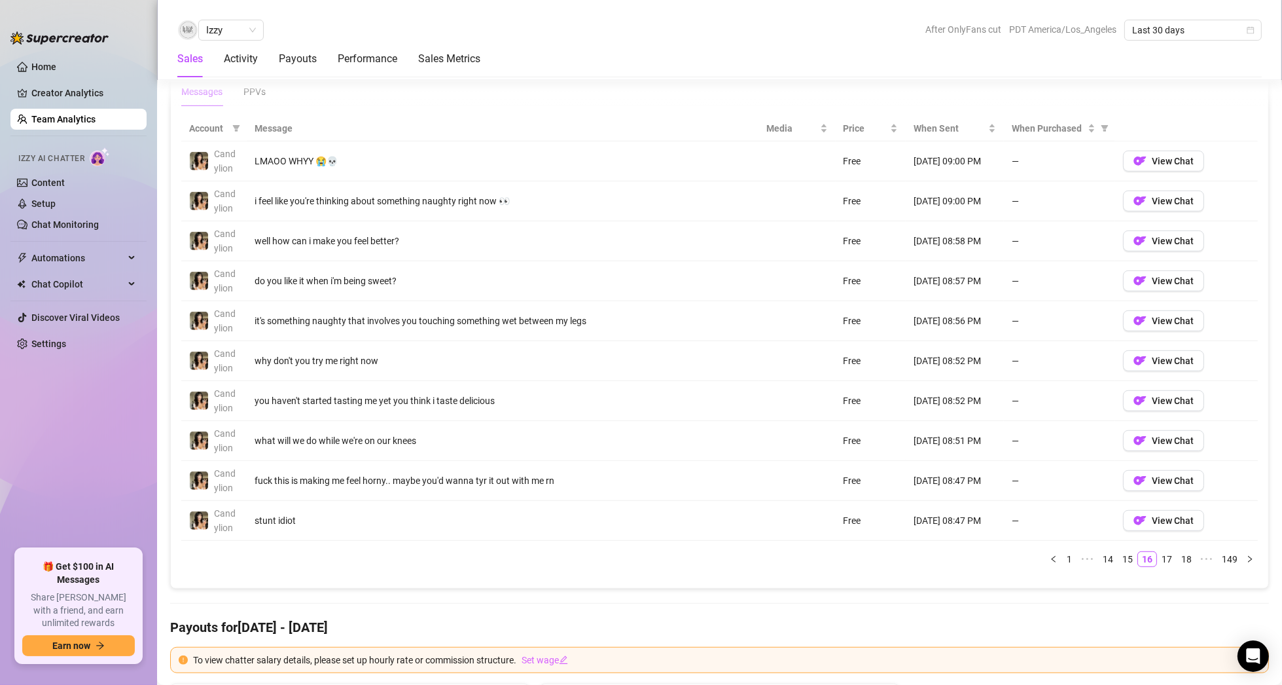
click at [1160, 554] on link "17" at bounding box center [1167, 559] width 18 height 14
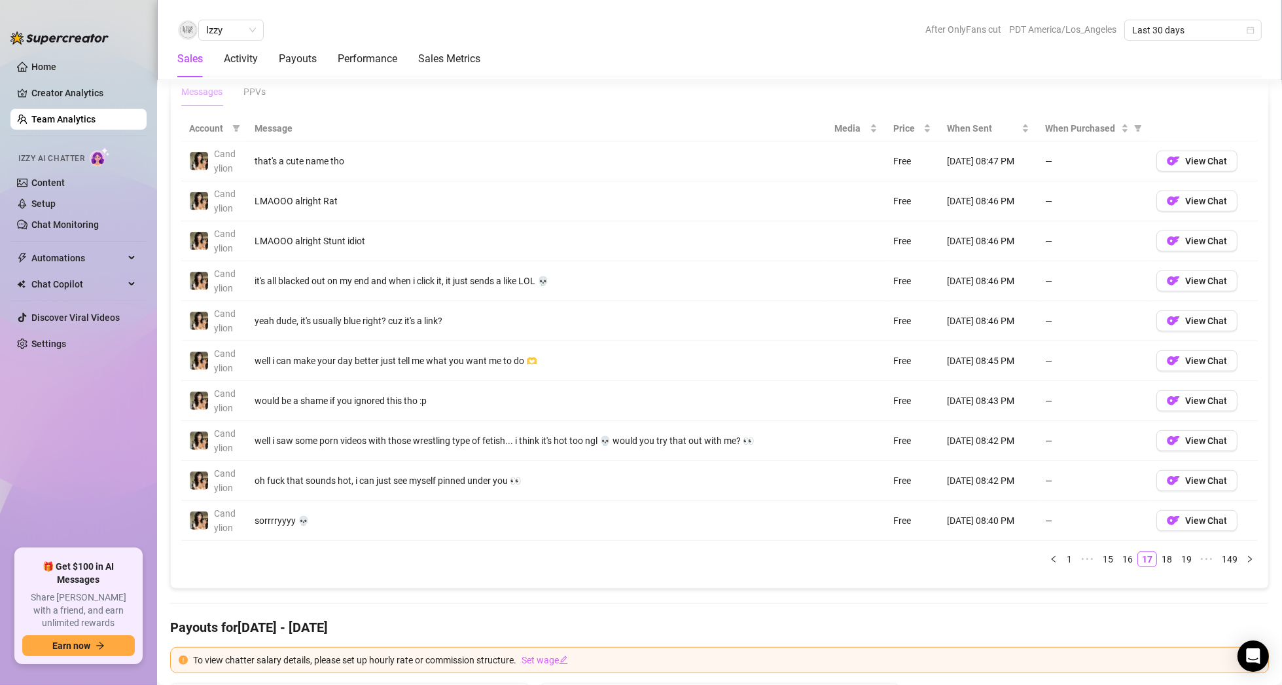
click at [1160, 554] on link "18" at bounding box center [1167, 559] width 18 height 14
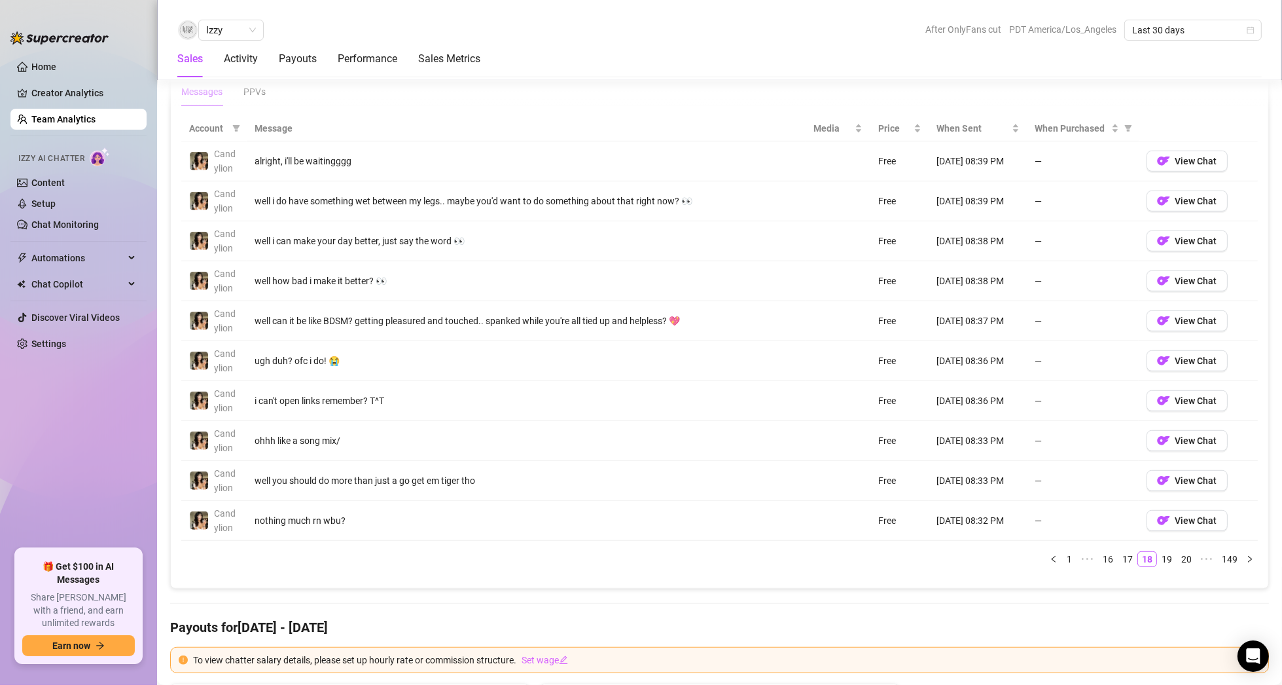
click at [1160, 554] on link "19" at bounding box center [1167, 559] width 18 height 14
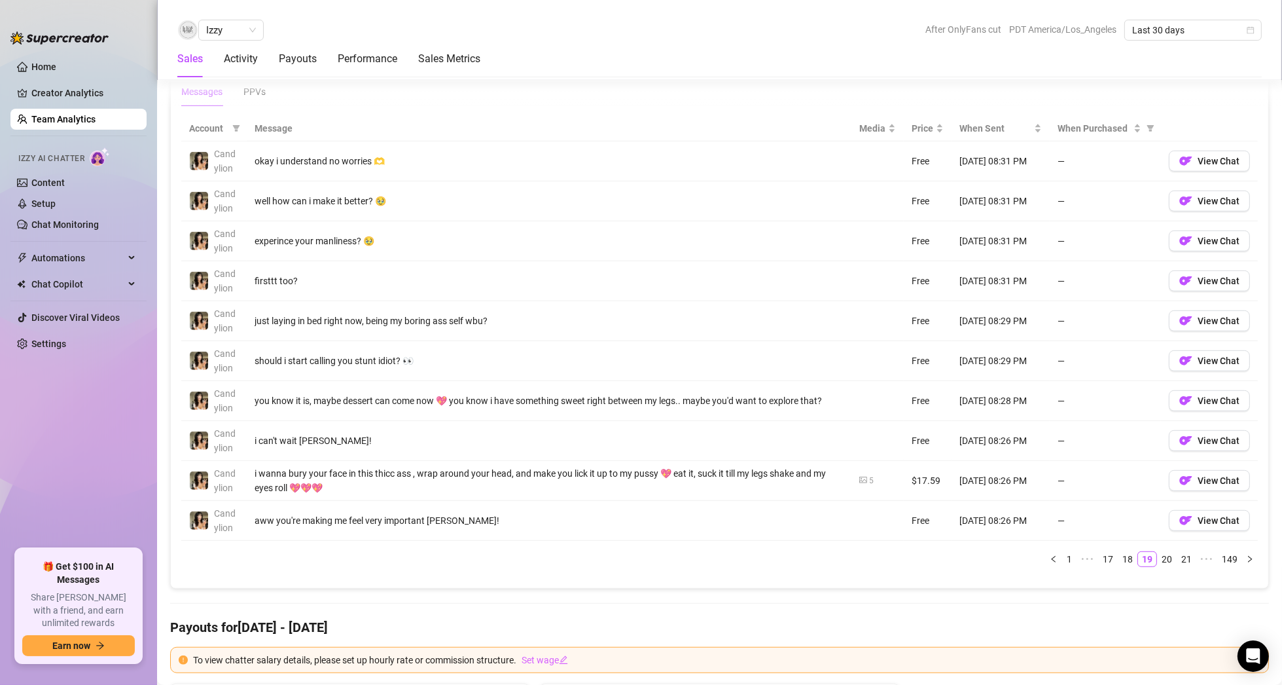
click at [1160, 554] on link "20" at bounding box center [1167, 559] width 18 height 14
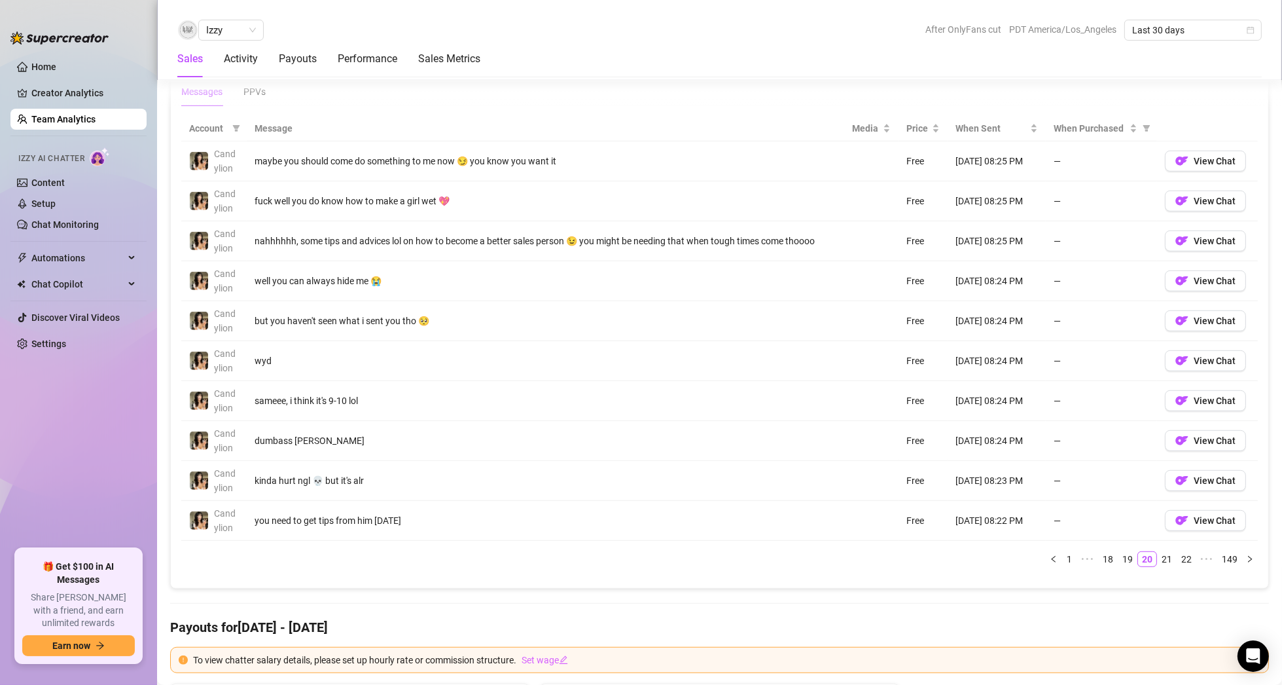
click at [1160, 554] on link "21" at bounding box center [1167, 559] width 18 height 14
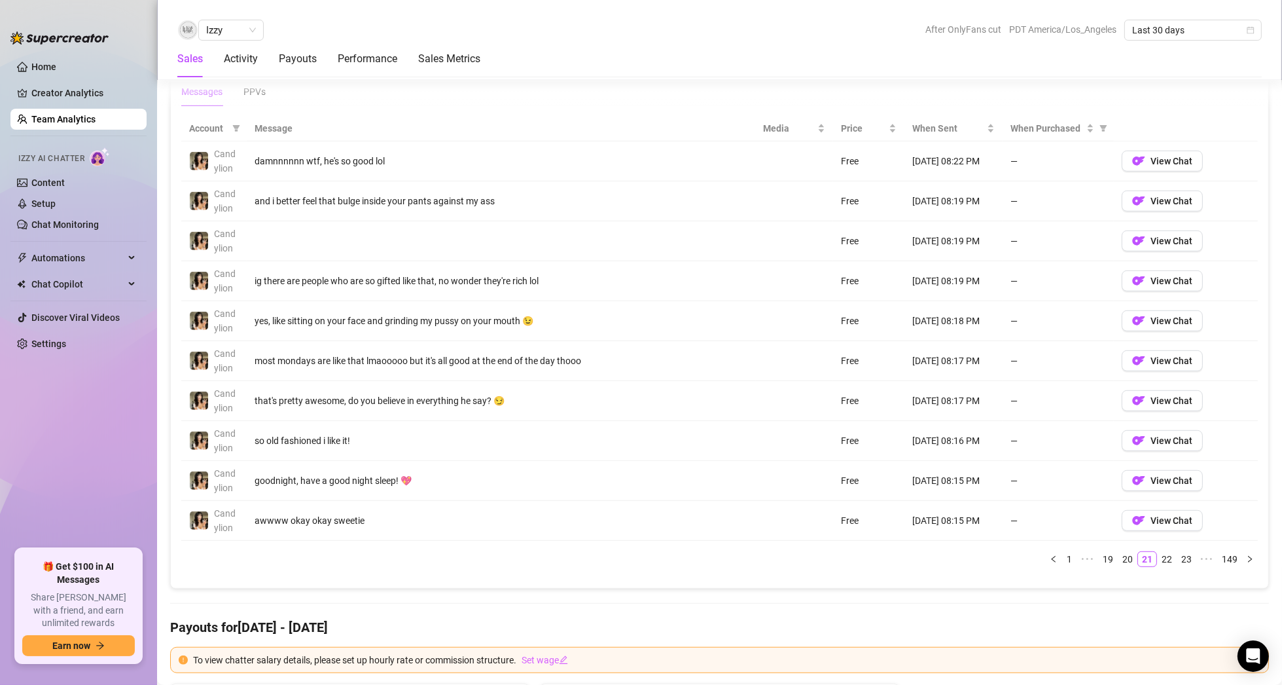
click at [1160, 554] on link "22" at bounding box center [1167, 559] width 18 height 14
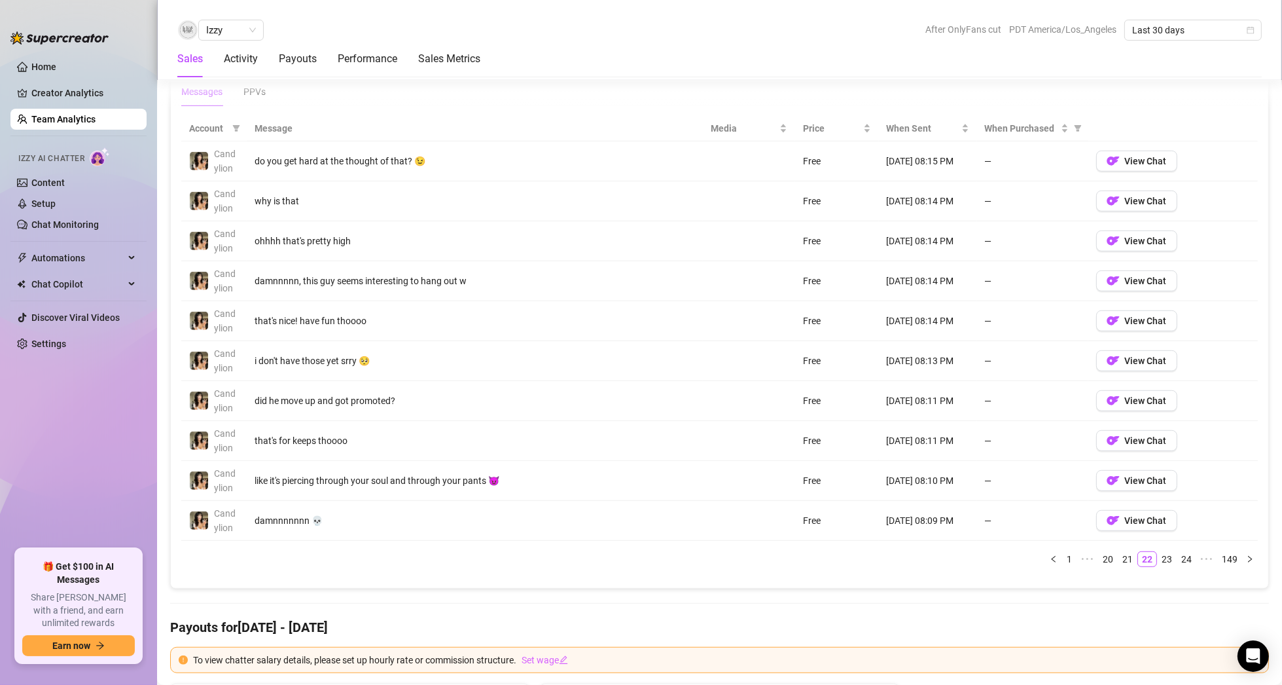
click at [1160, 554] on link "23" at bounding box center [1167, 559] width 18 height 14
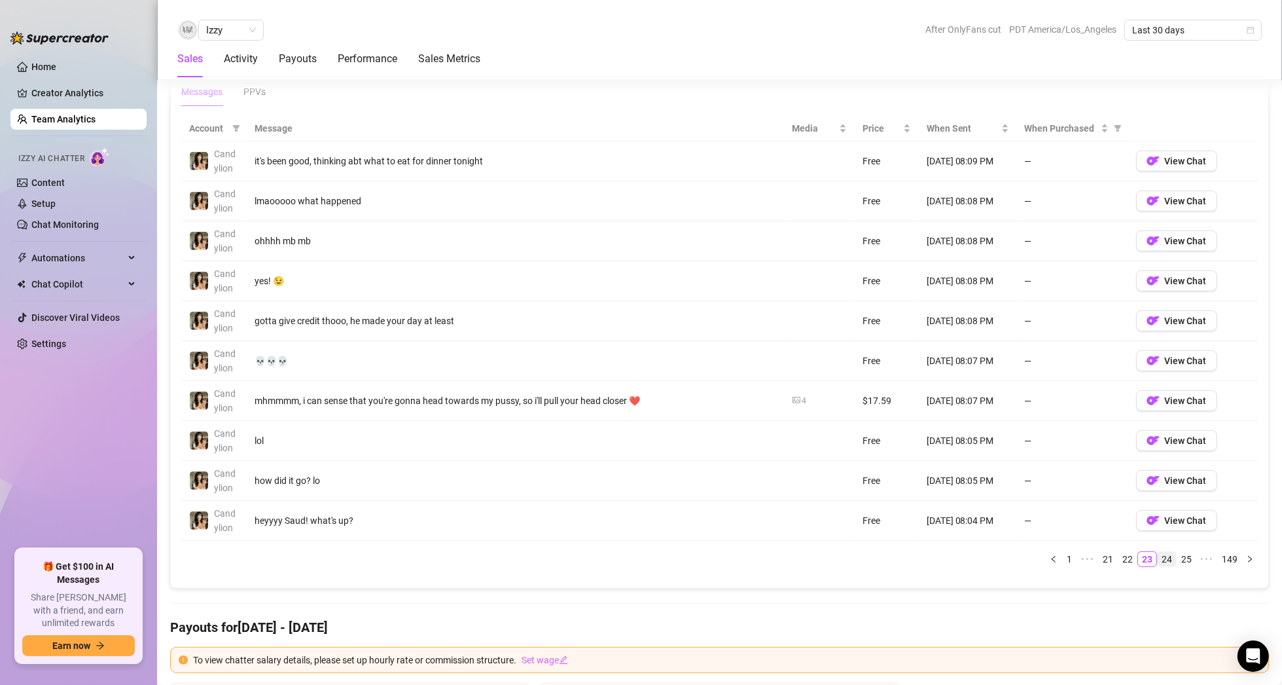
click at [1160, 554] on link "24" at bounding box center [1167, 559] width 18 height 14
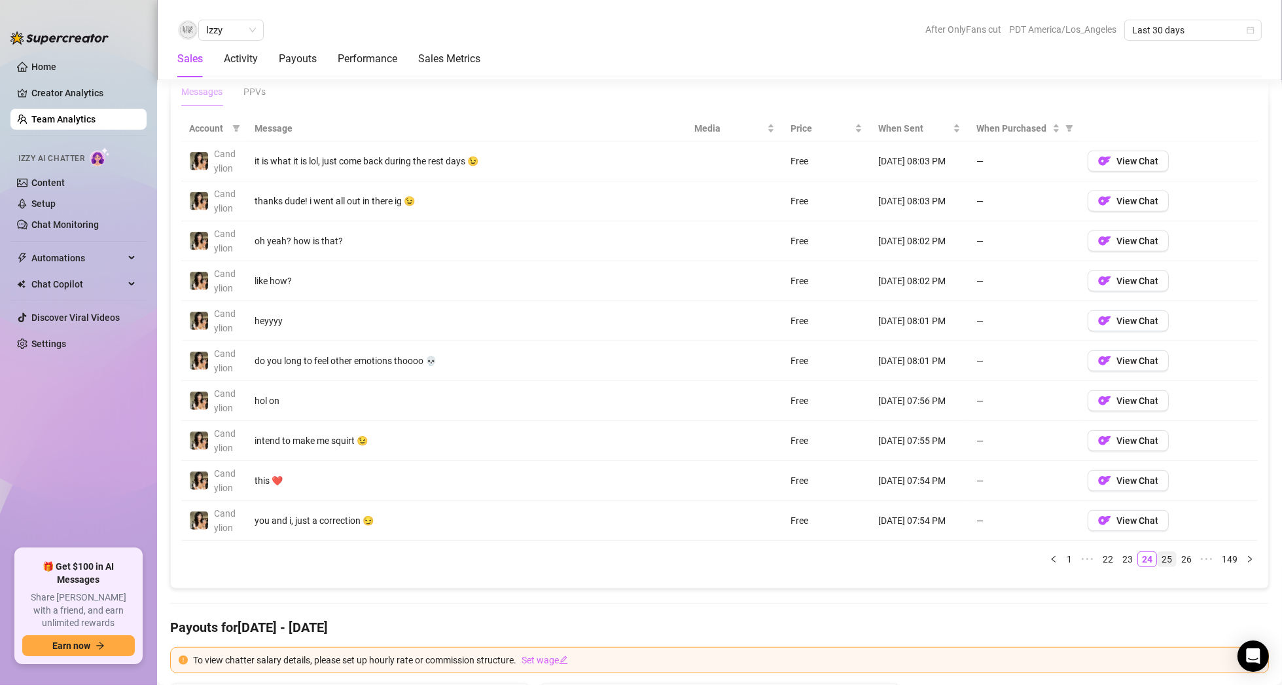
click at [1160, 554] on link "25" at bounding box center [1167, 559] width 18 height 14
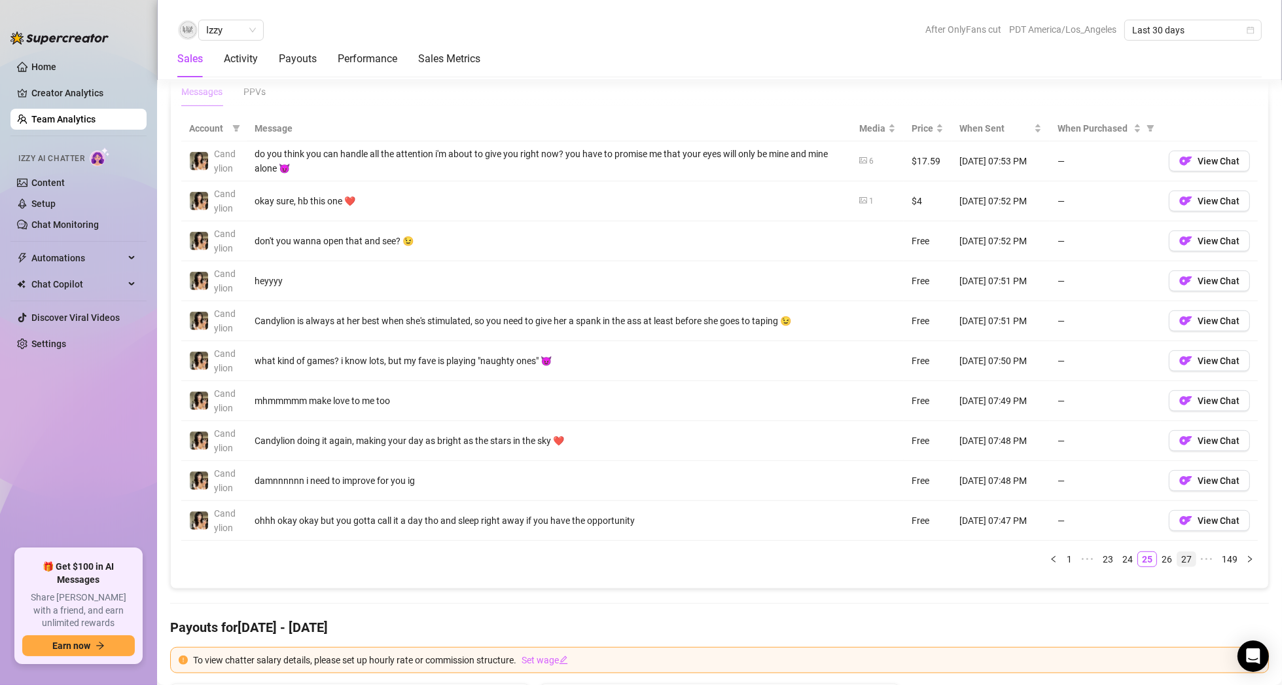
click at [1166, 552] on link "26" at bounding box center [1167, 559] width 18 height 14
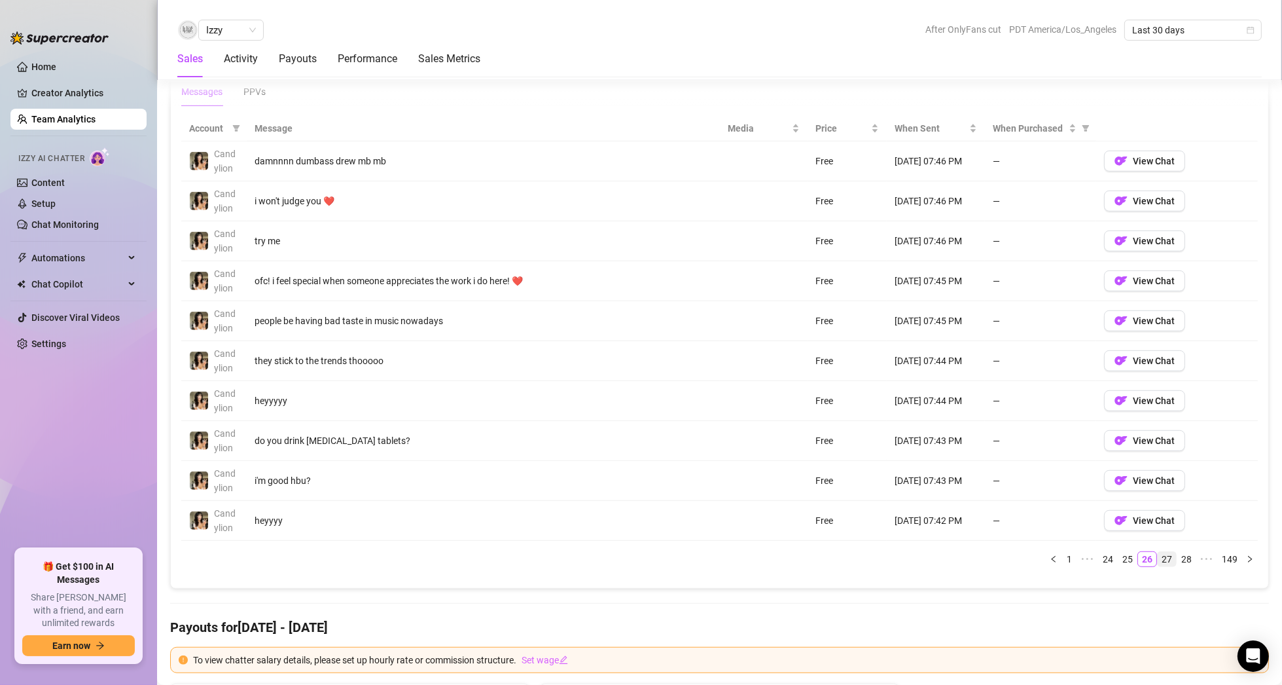
click at [1162, 552] on link "27" at bounding box center [1167, 559] width 18 height 14
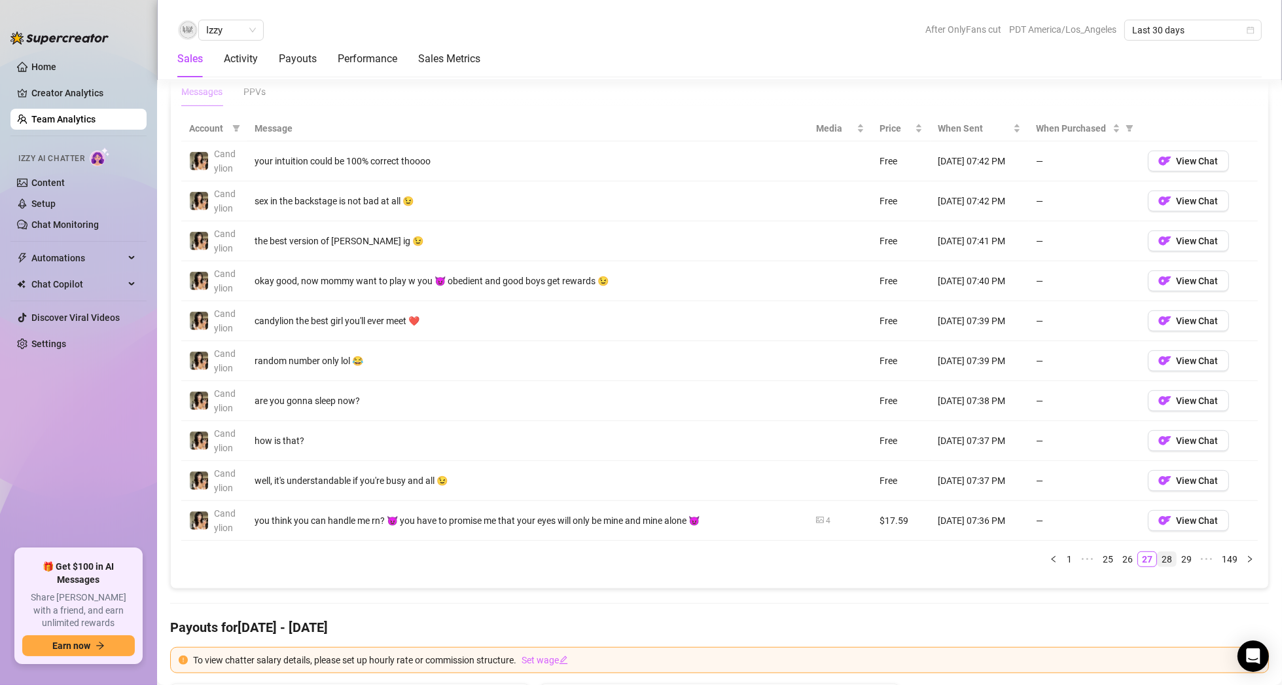
click at [1162, 552] on link "28" at bounding box center [1167, 559] width 18 height 14
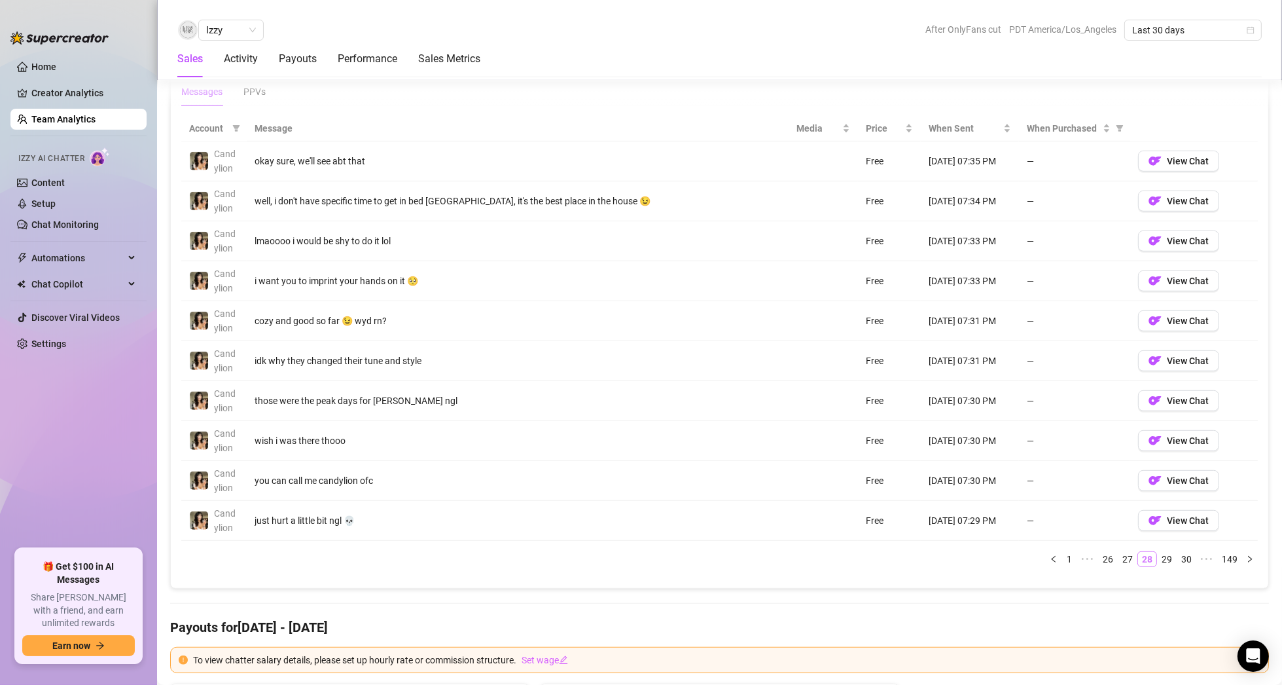
click at [1162, 552] on link "29" at bounding box center [1167, 559] width 18 height 14
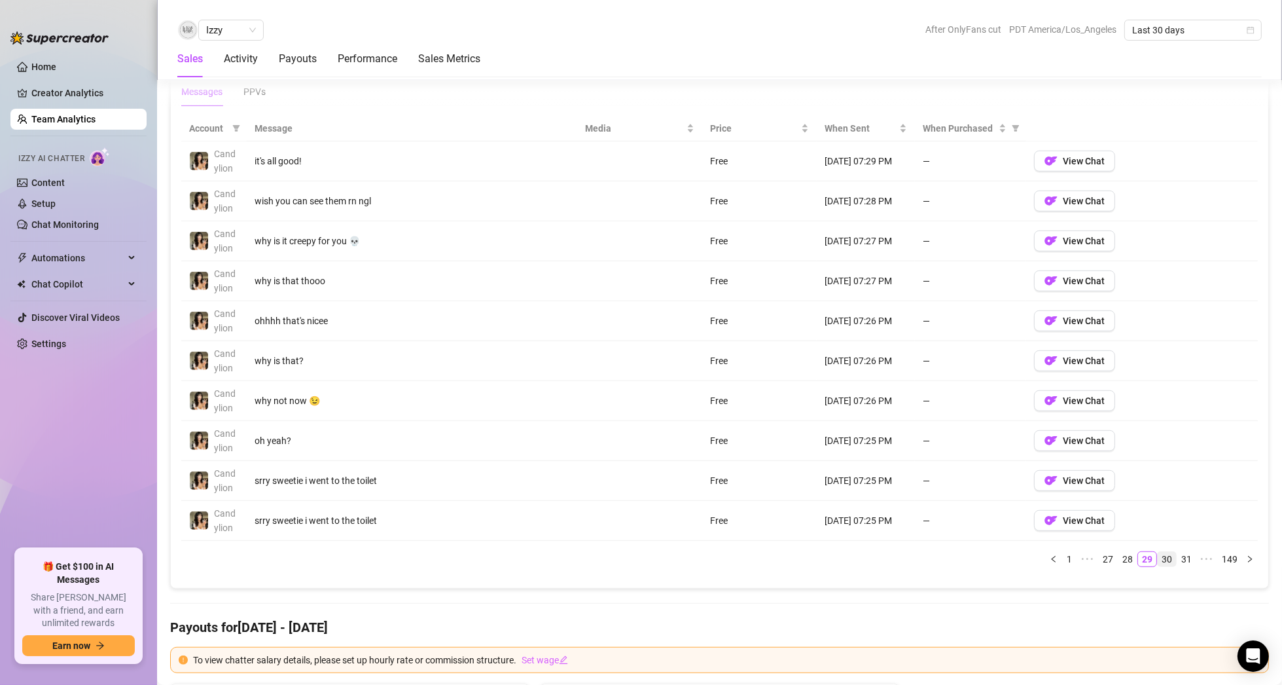
click at [1162, 552] on link "30" at bounding box center [1167, 559] width 18 height 14
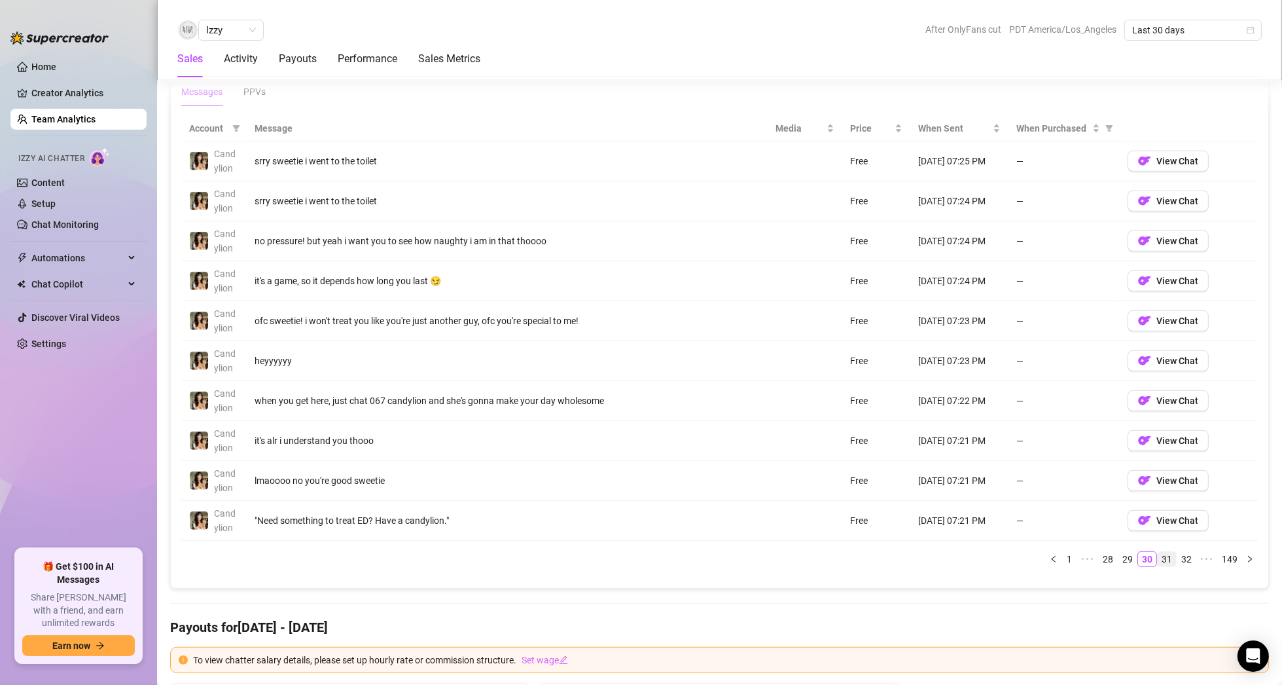
click at [1162, 552] on link "31" at bounding box center [1167, 559] width 18 height 14
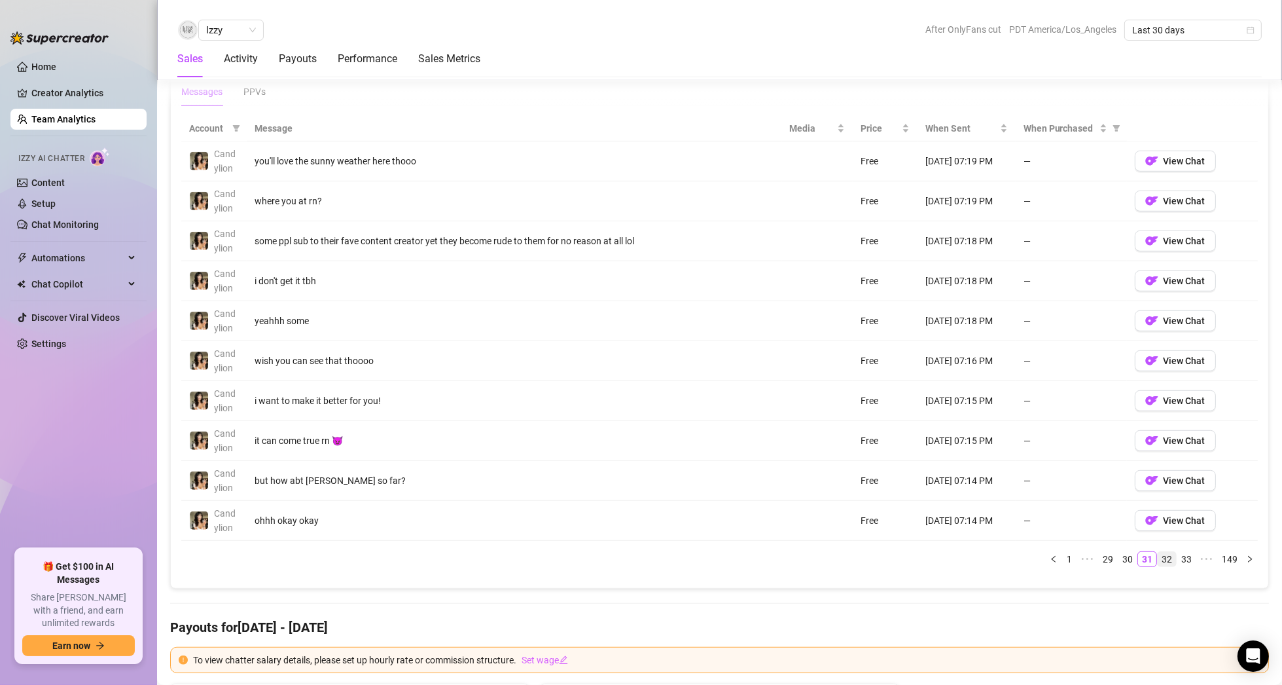
click at [1162, 552] on link "32" at bounding box center [1167, 559] width 18 height 14
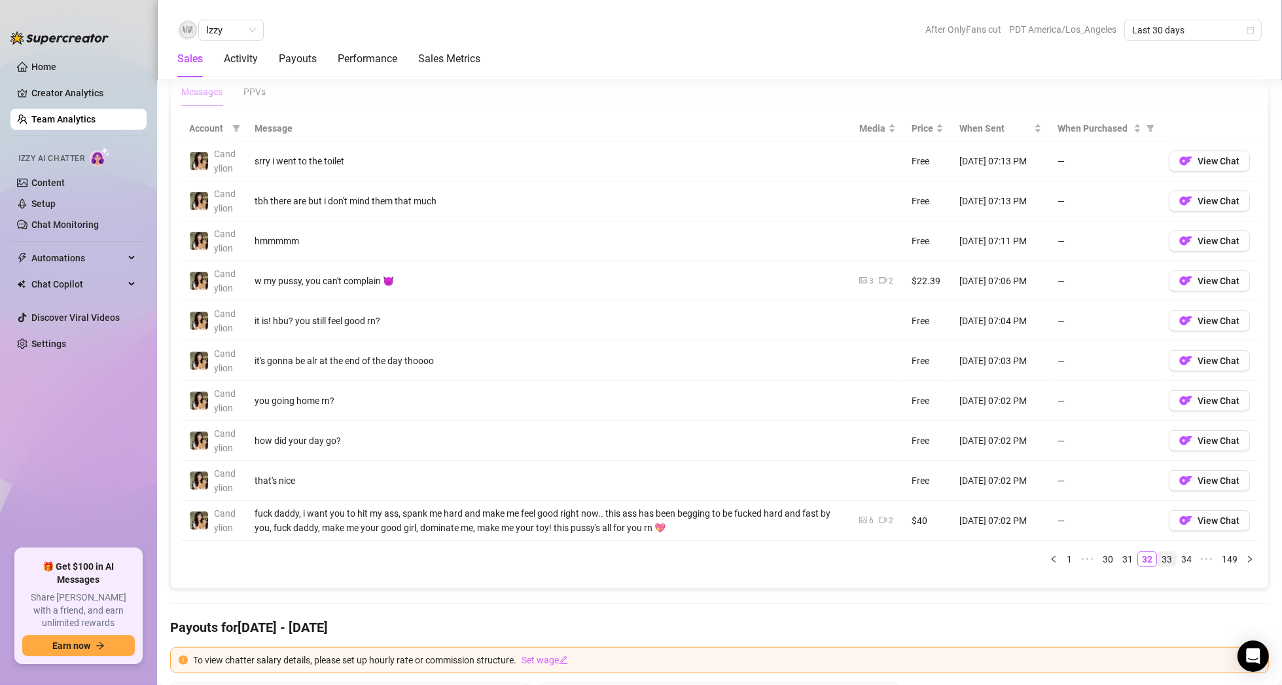
click at [1162, 552] on link "33" at bounding box center [1167, 559] width 18 height 14
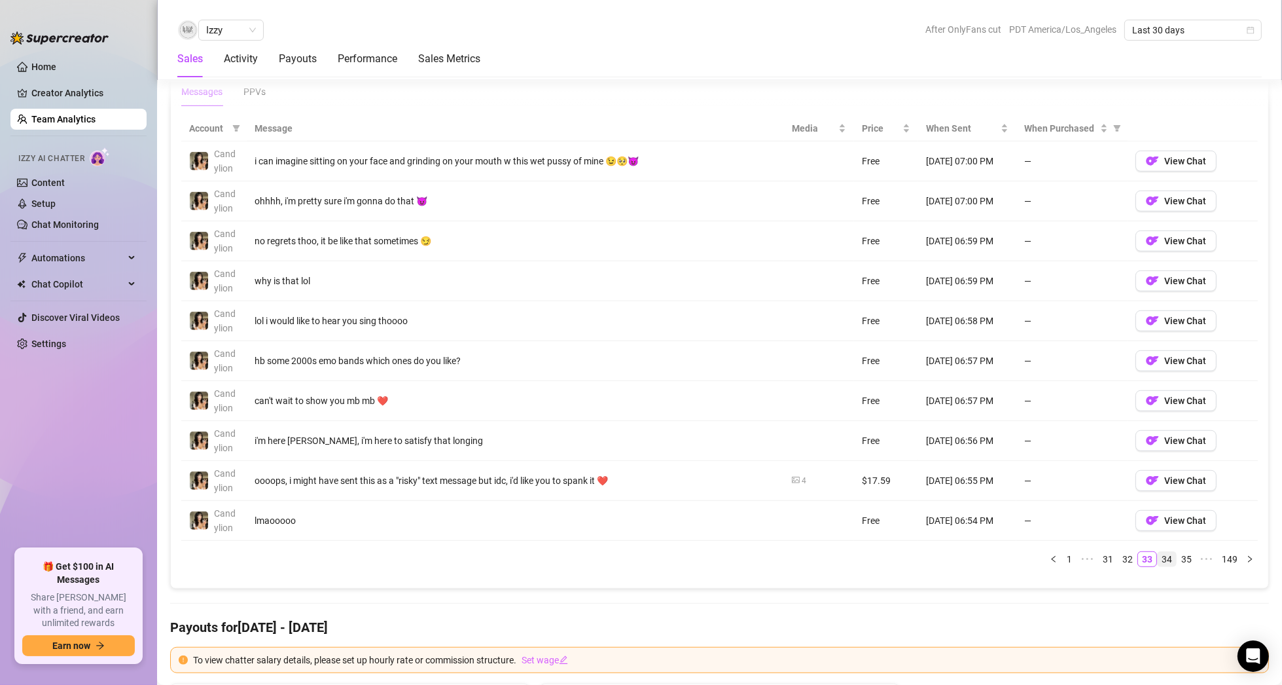
click at [1162, 552] on link "34" at bounding box center [1167, 559] width 18 height 14
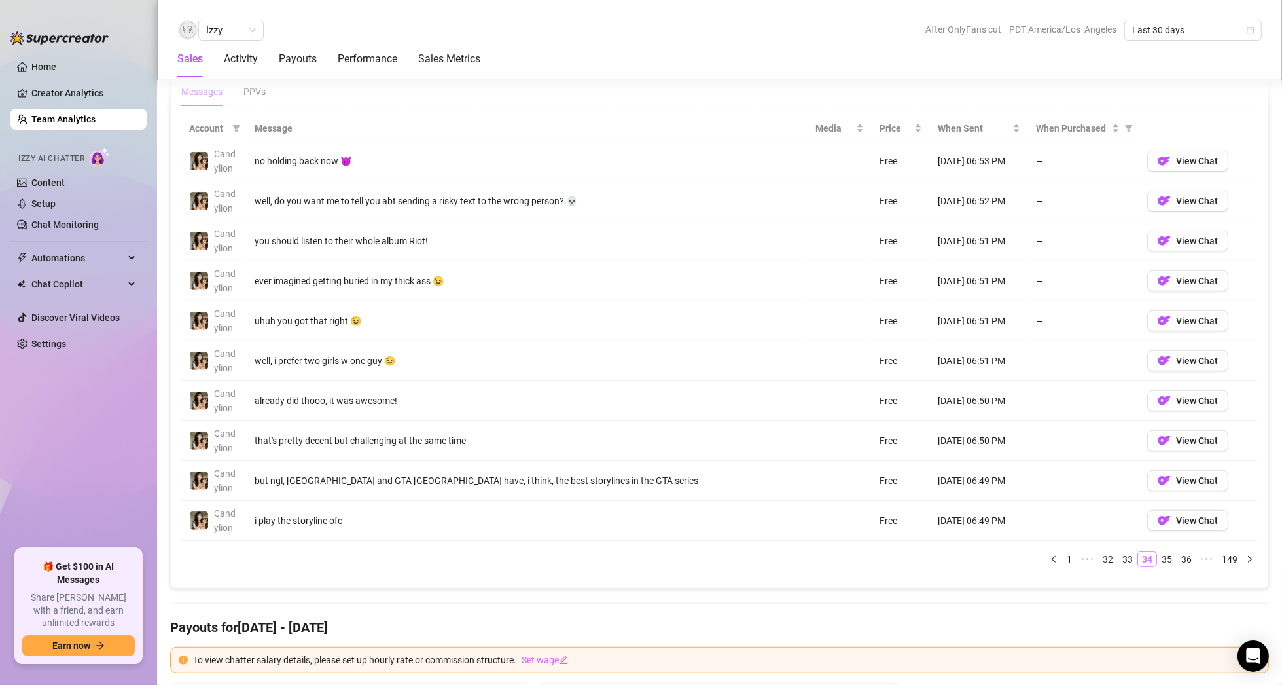
click at [1162, 552] on link "35" at bounding box center [1167, 559] width 18 height 14
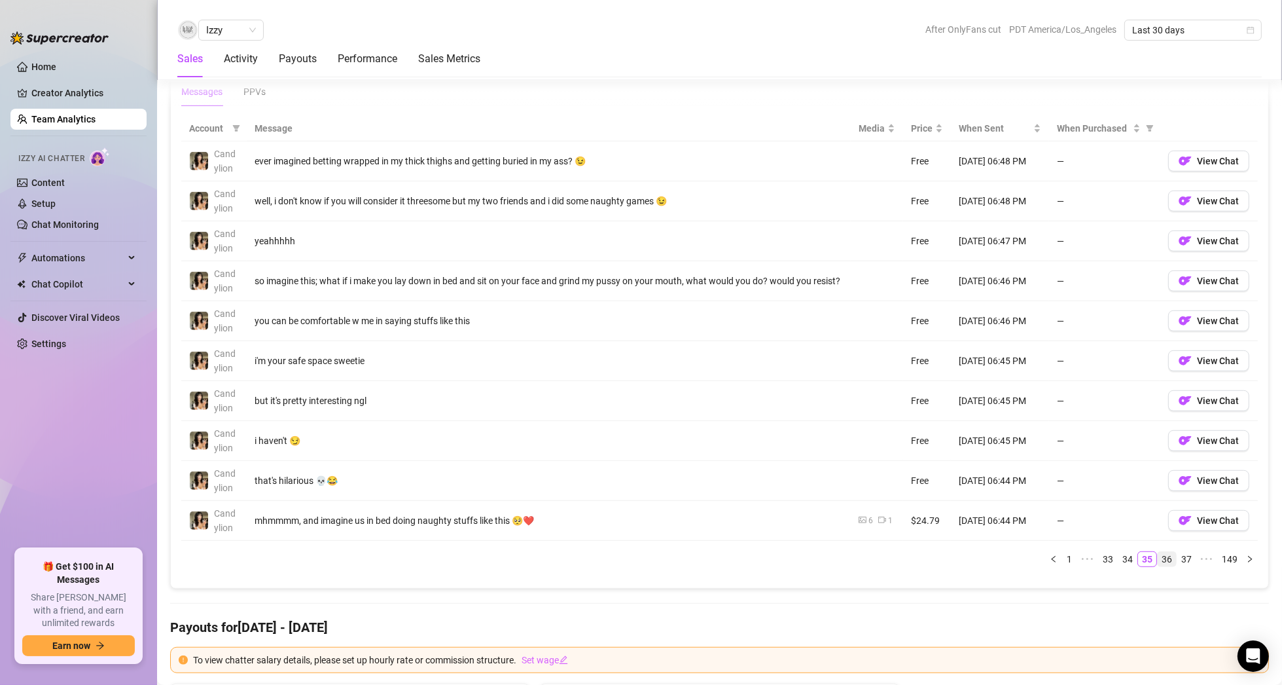
click at [1162, 552] on link "36" at bounding box center [1167, 559] width 18 height 14
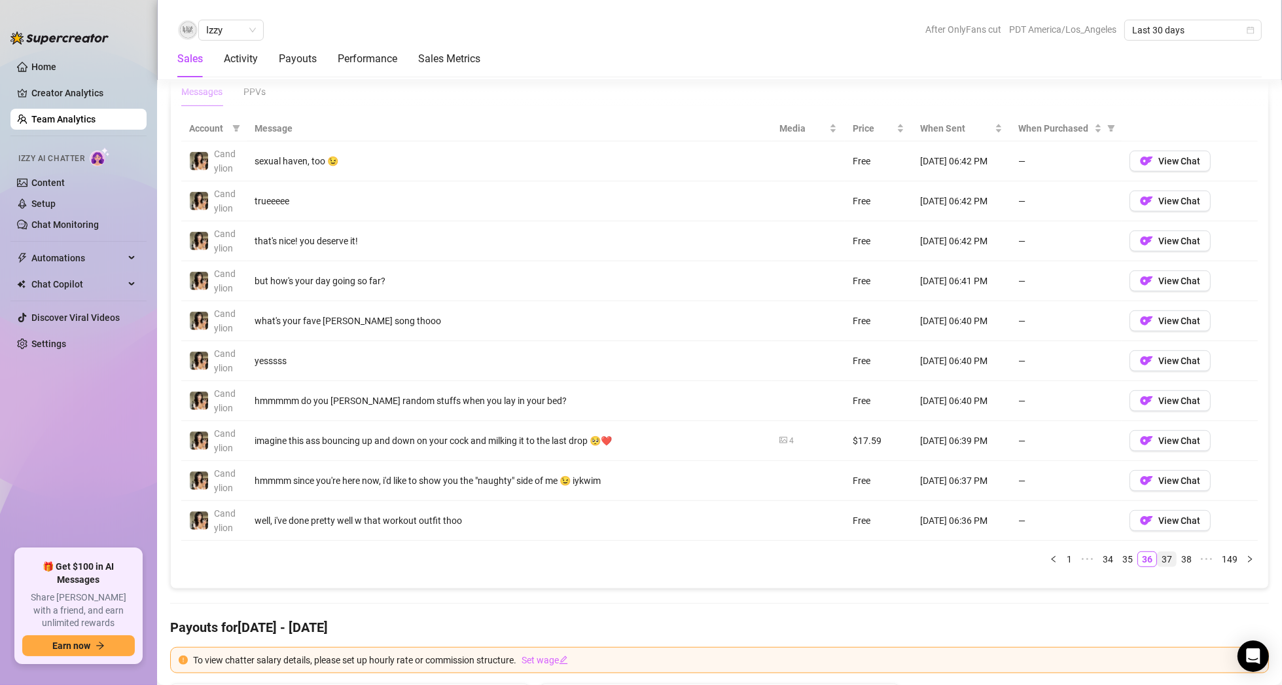
click at [1162, 552] on link "37" at bounding box center [1167, 559] width 18 height 14
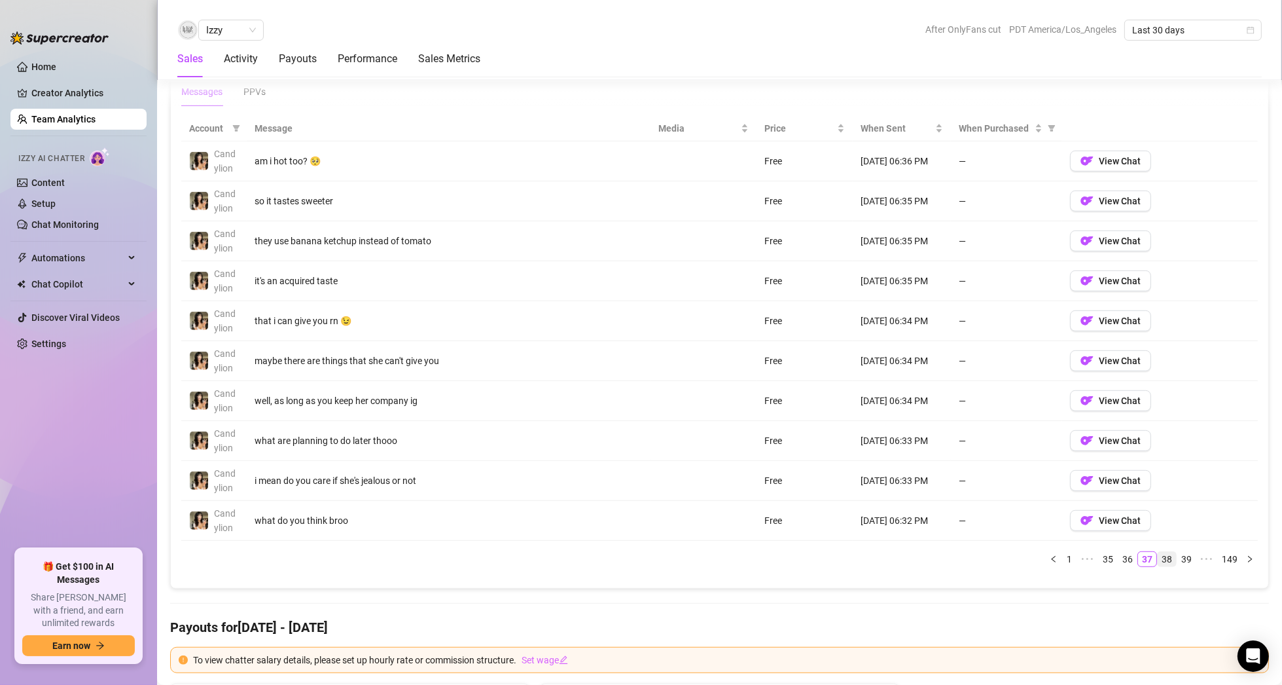
click at [1162, 552] on link "38" at bounding box center [1167, 559] width 18 height 14
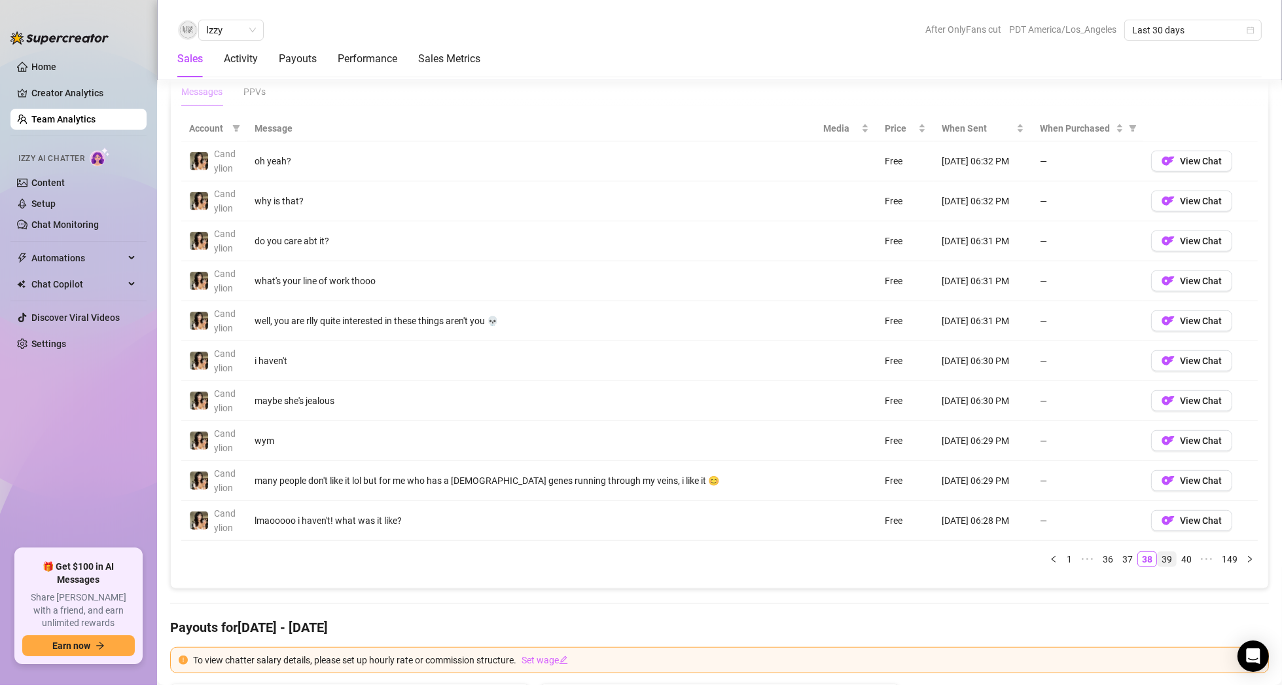
click at [1162, 552] on link "39" at bounding box center [1167, 559] width 18 height 14
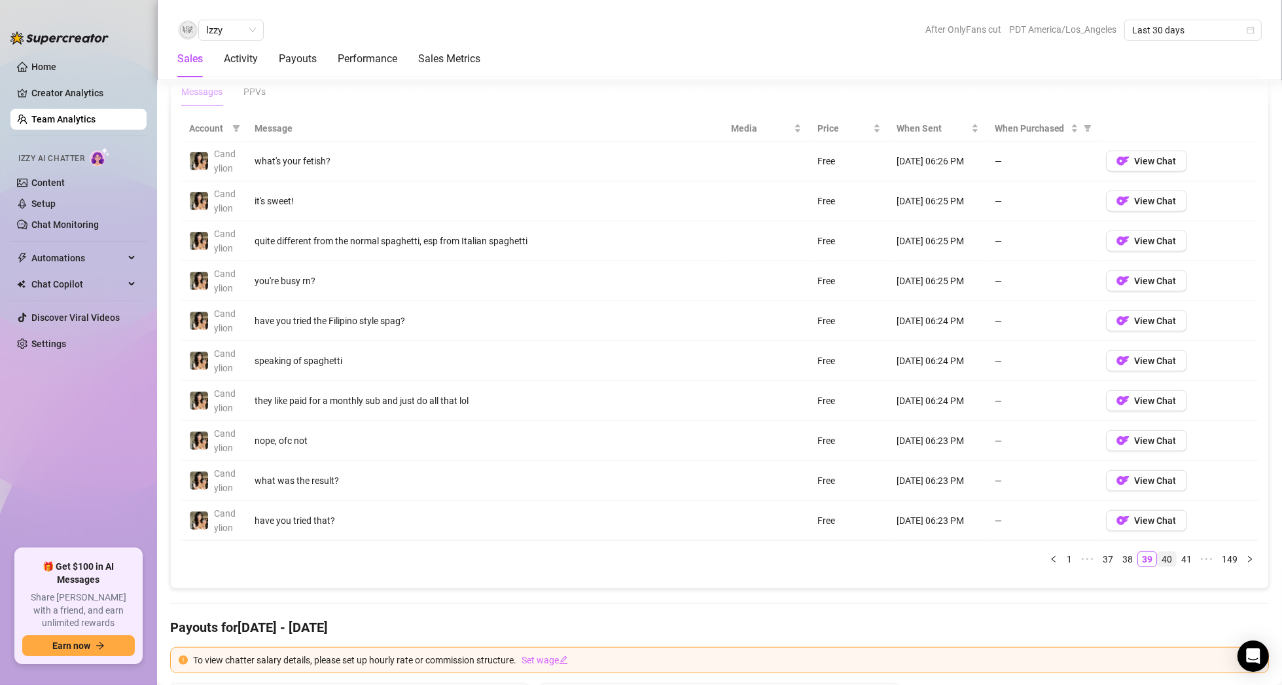
click at [1162, 552] on link "40" at bounding box center [1167, 559] width 18 height 14
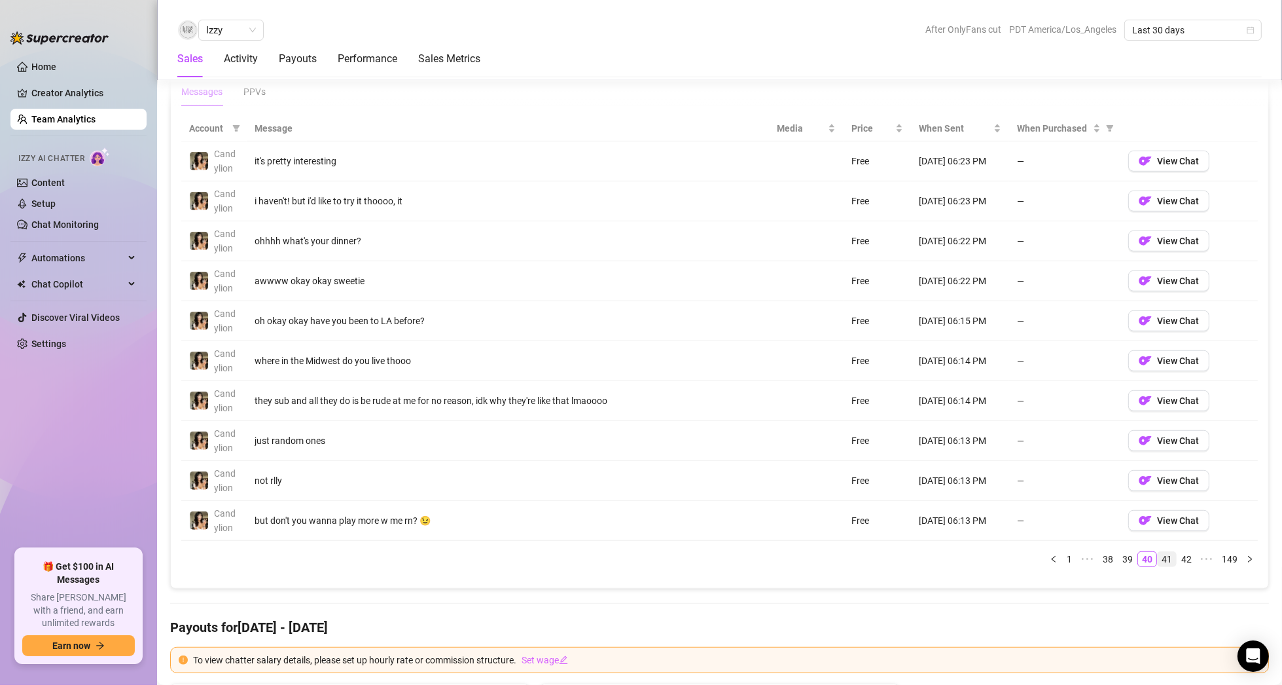
click at [1162, 552] on link "41" at bounding box center [1167, 559] width 18 height 14
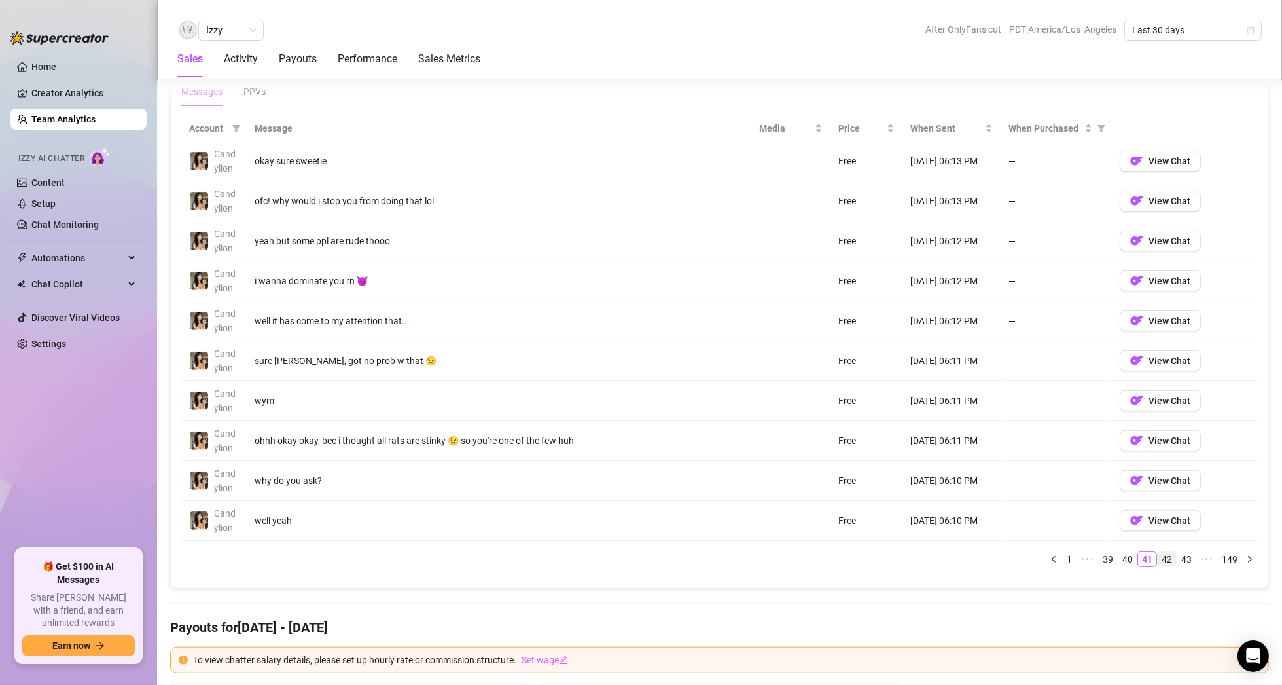
click at [1162, 552] on link "42" at bounding box center [1167, 559] width 18 height 14
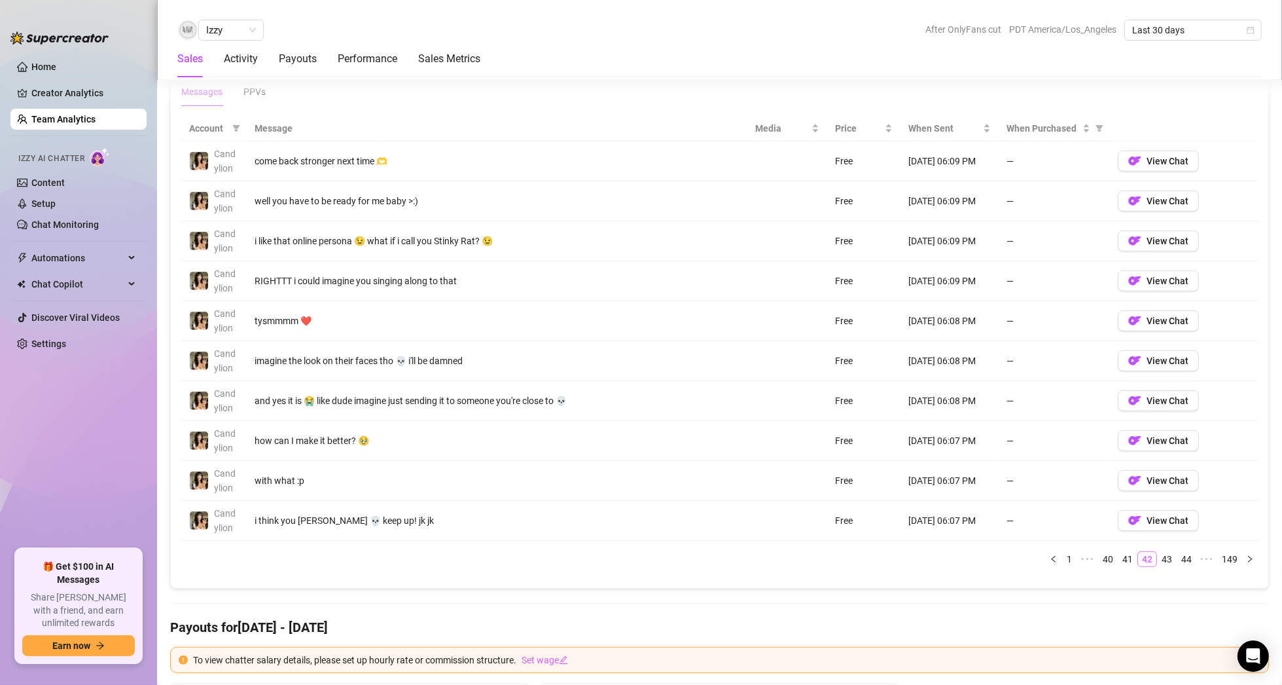
click at [1162, 552] on link "43" at bounding box center [1167, 559] width 18 height 14
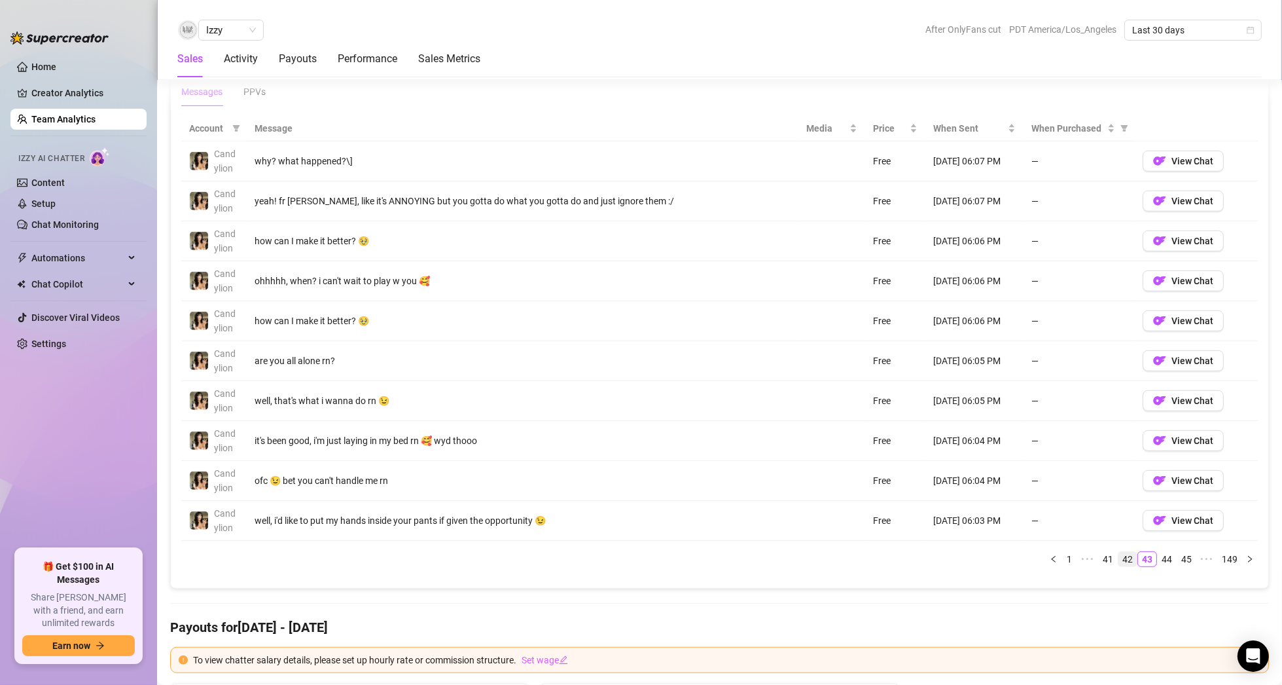
click at [1162, 552] on link "44" at bounding box center [1167, 559] width 18 height 14
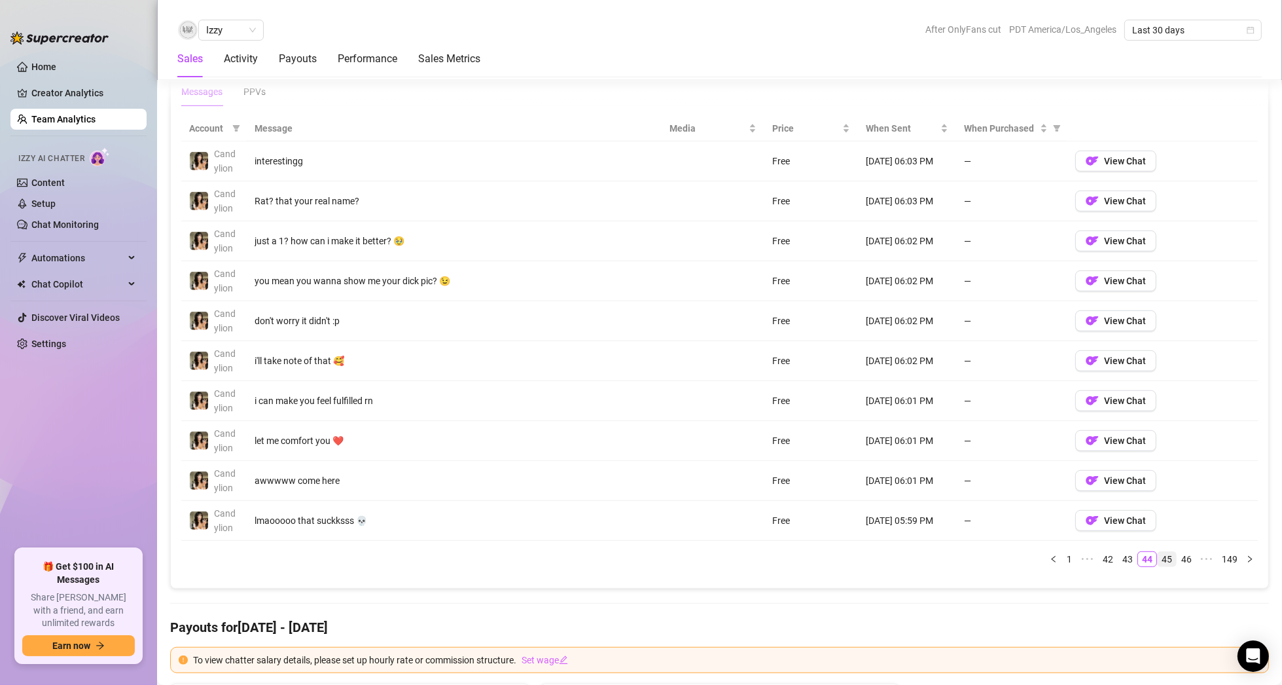
click at [1162, 552] on link "45" at bounding box center [1167, 559] width 18 height 14
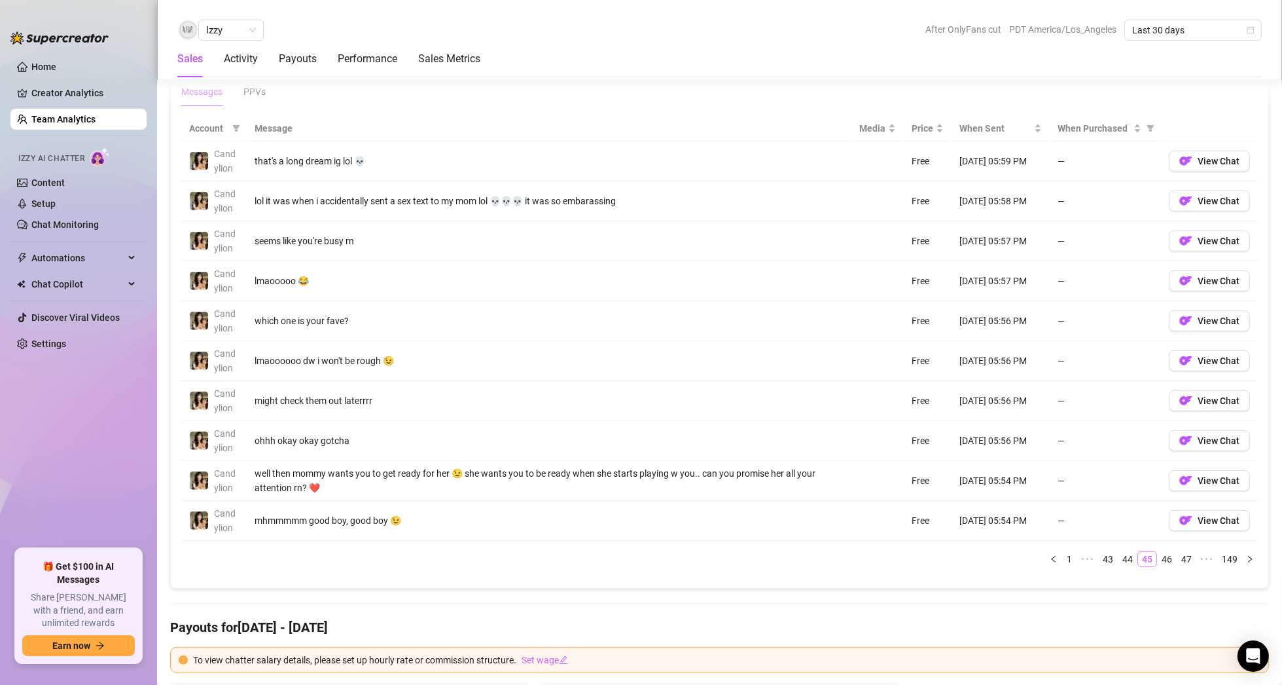
click at [1162, 552] on link "46" at bounding box center [1167, 559] width 18 height 14
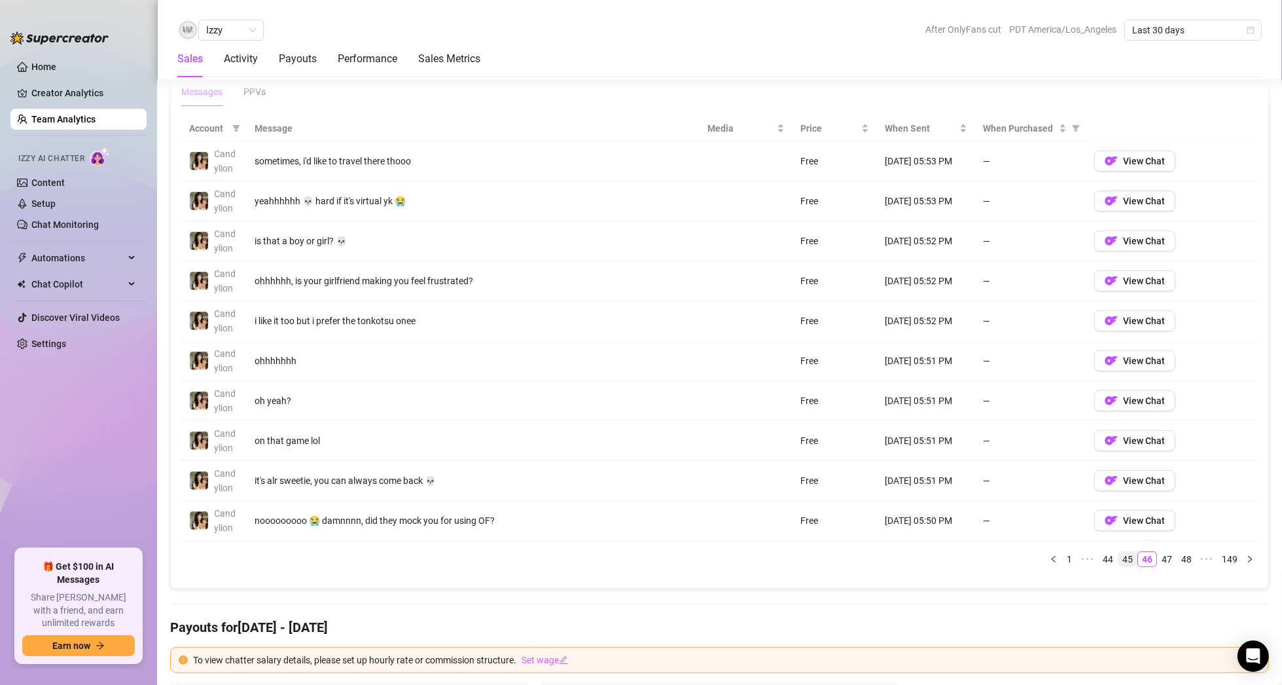
click at [1162, 552] on link "47" at bounding box center [1167, 559] width 18 height 14
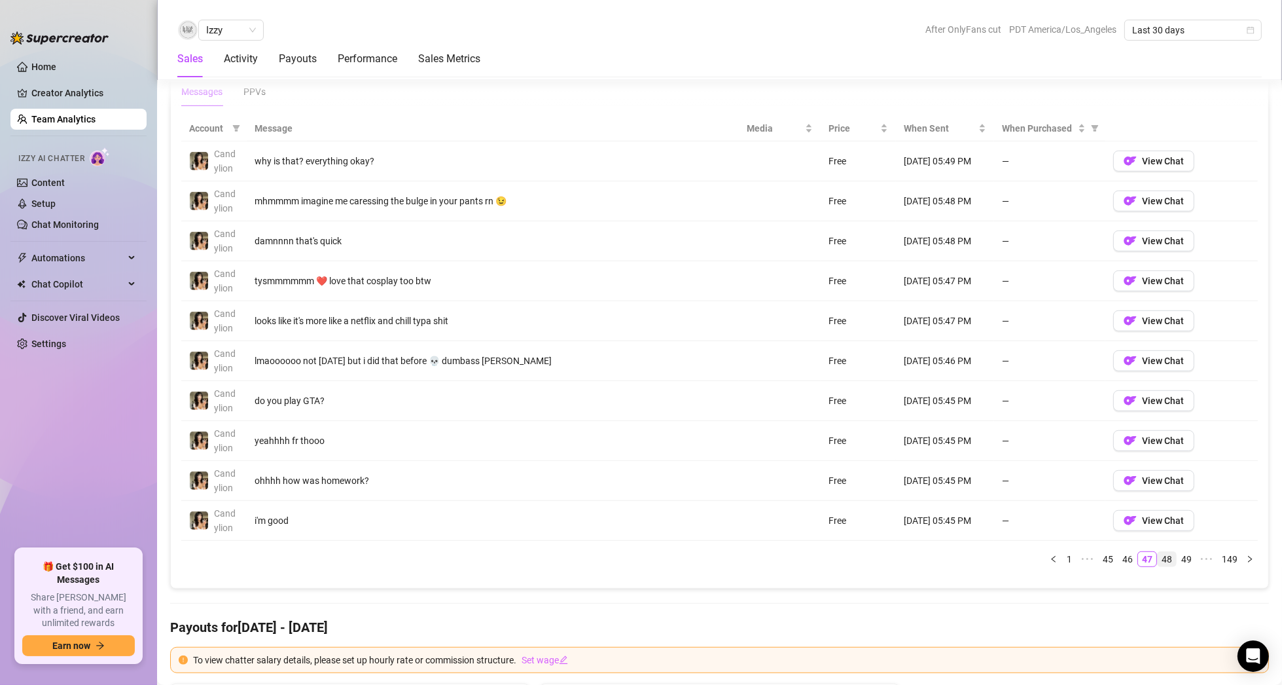
click at [1162, 552] on link "48" at bounding box center [1167, 559] width 18 height 14
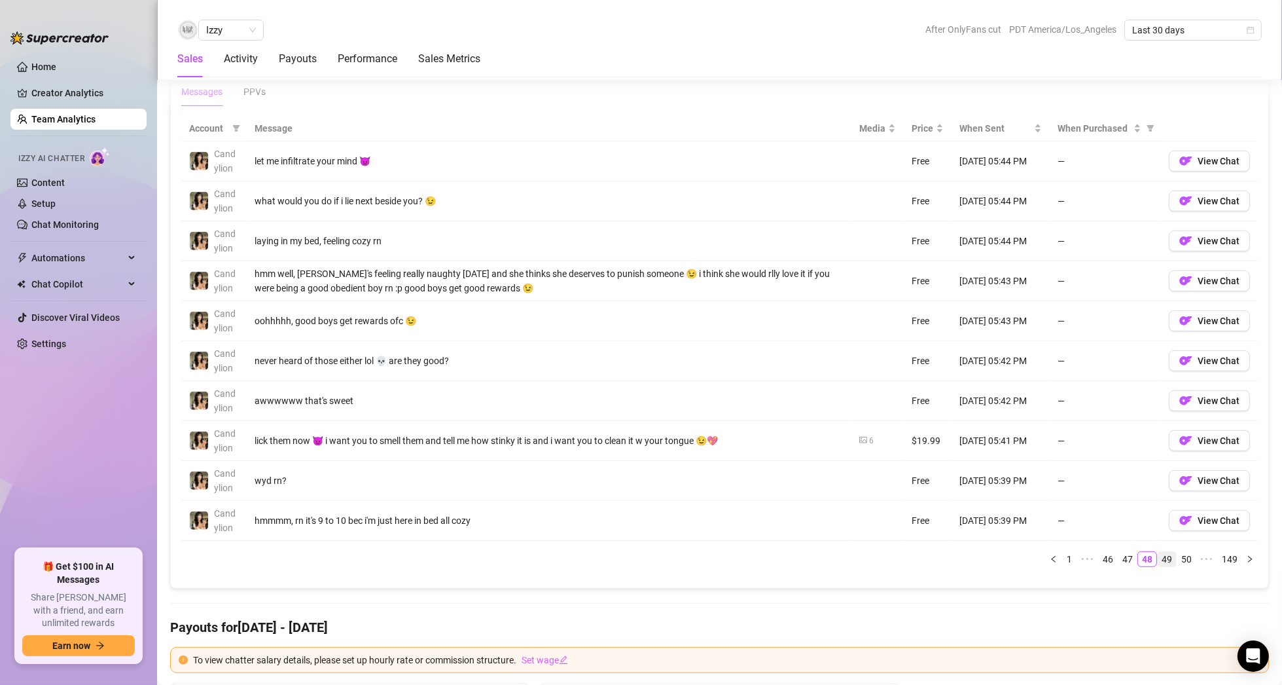
click at [1162, 552] on link "49" at bounding box center [1167, 559] width 18 height 14
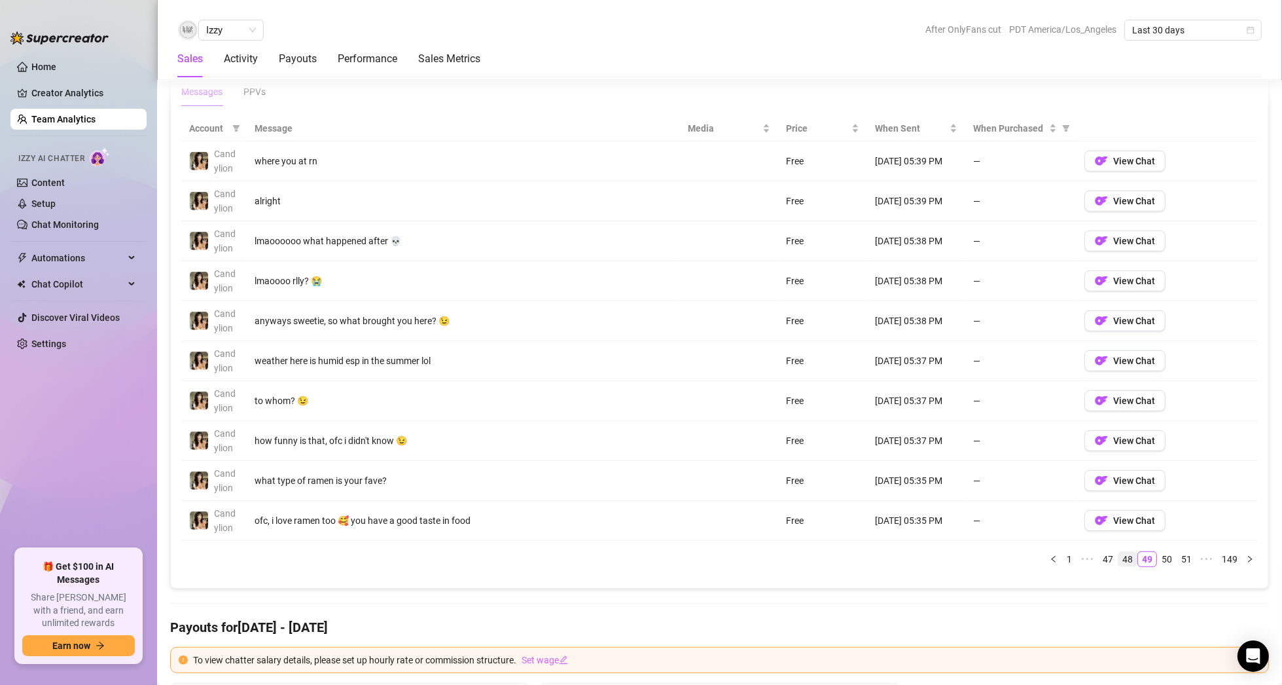
drag, startPoint x: 1132, startPoint y: 552, endPoint x: 1123, endPoint y: 553, distance: 9.2
click at [1138, 552] on link "49" at bounding box center [1147, 559] width 18 height 14
click at [1123, 553] on link "48" at bounding box center [1128, 559] width 18 height 14
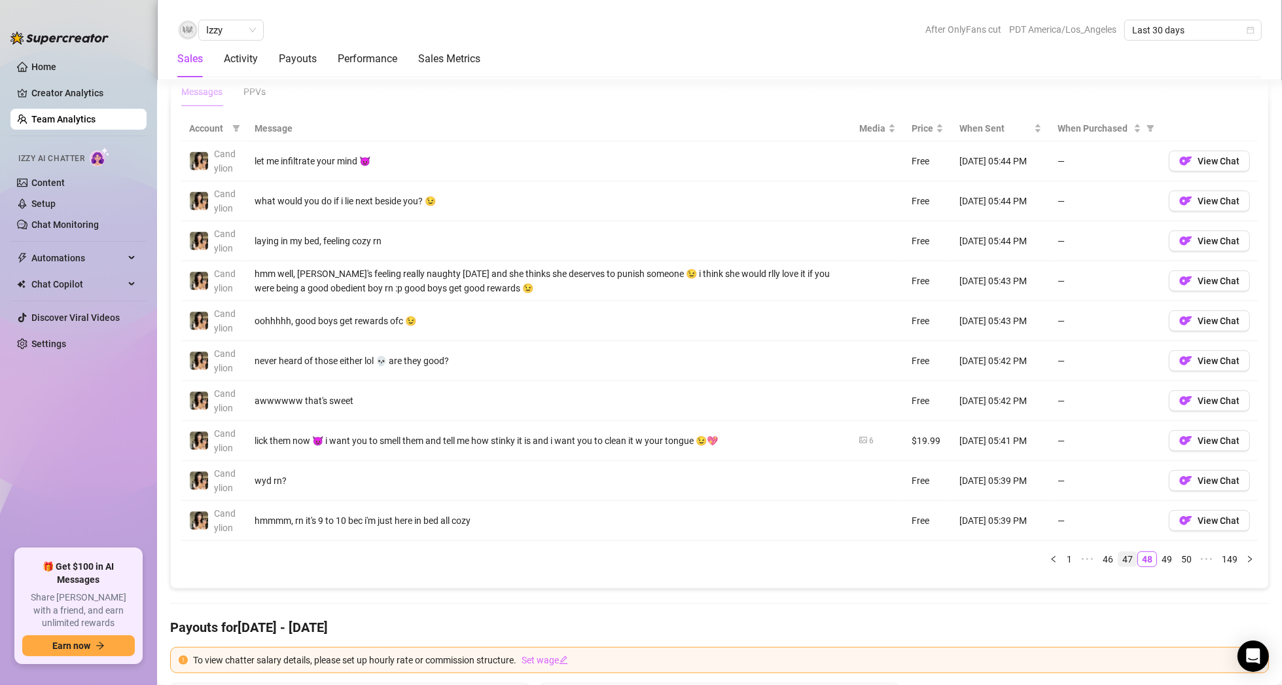
click at [1123, 553] on link "47" at bounding box center [1128, 559] width 18 height 14
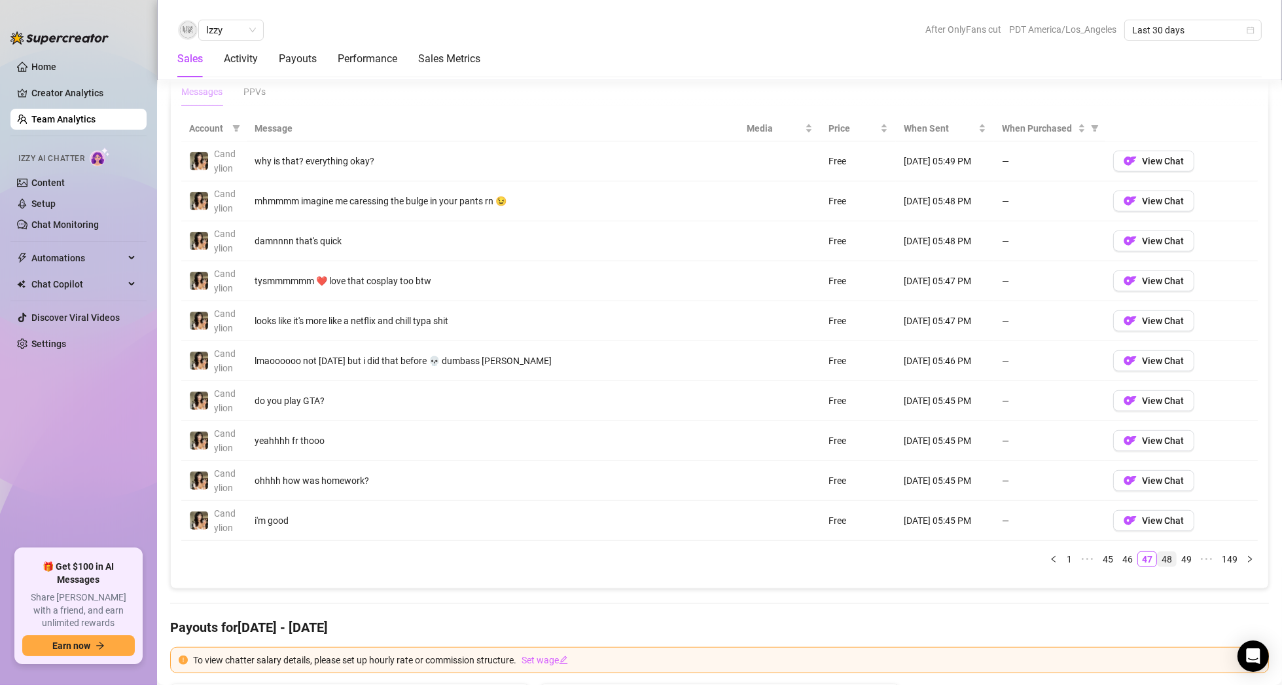
click at [1158, 554] on link "48" at bounding box center [1167, 559] width 18 height 14
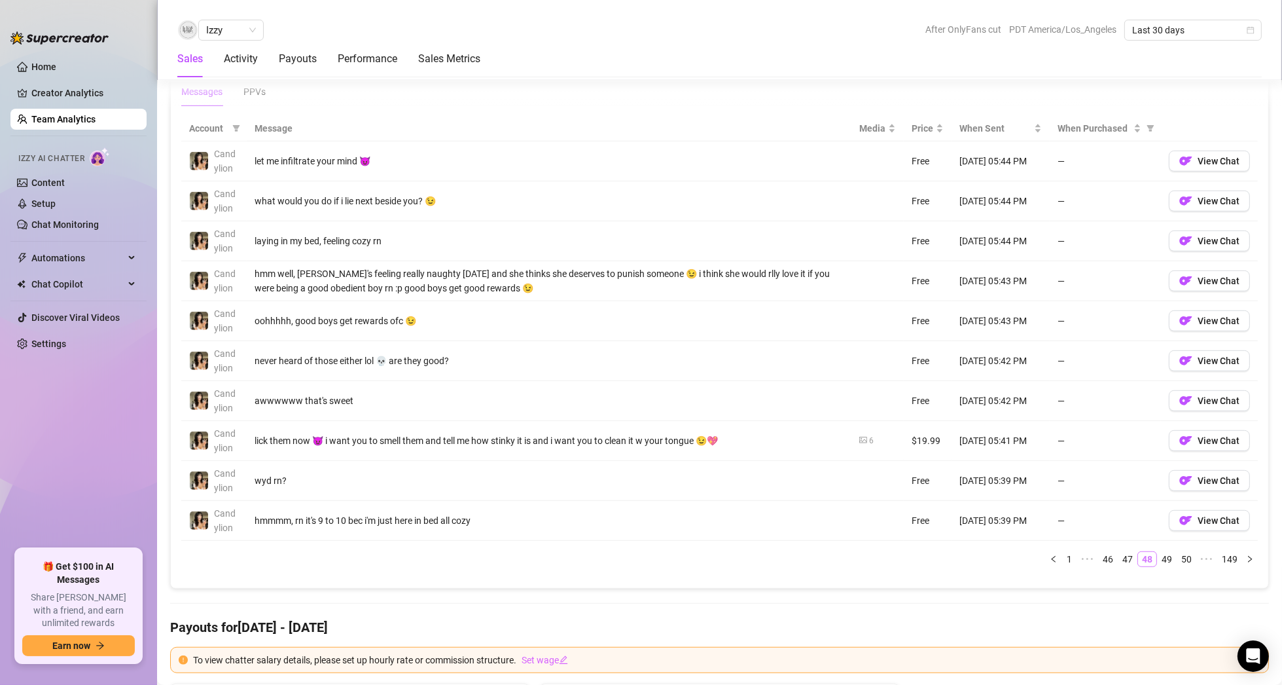
click at [1158, 554] on link "49" at bounding box center [1167, 559] width 18 height 14
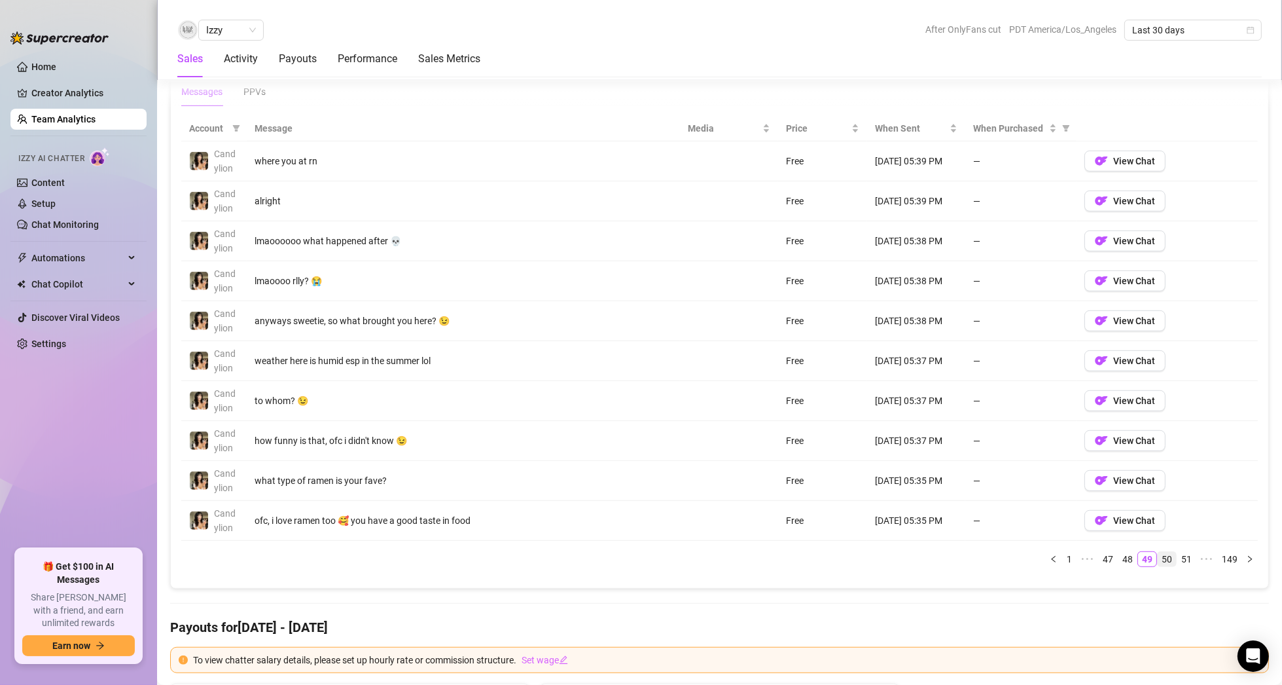
click at [1159, 554] on link "50" at bounding box center [1167, 559] width 18 height 14
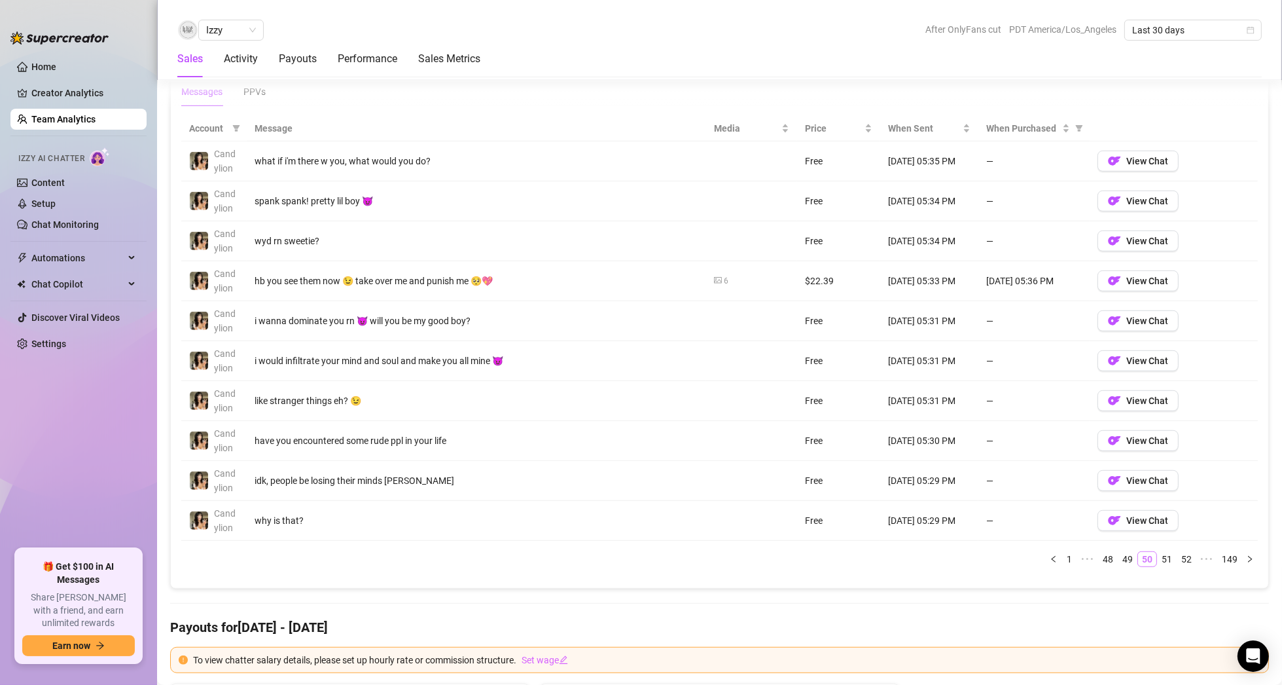
click at [1159, 554] on link "51" at bounding box center [1167, 559] width 18 height 14
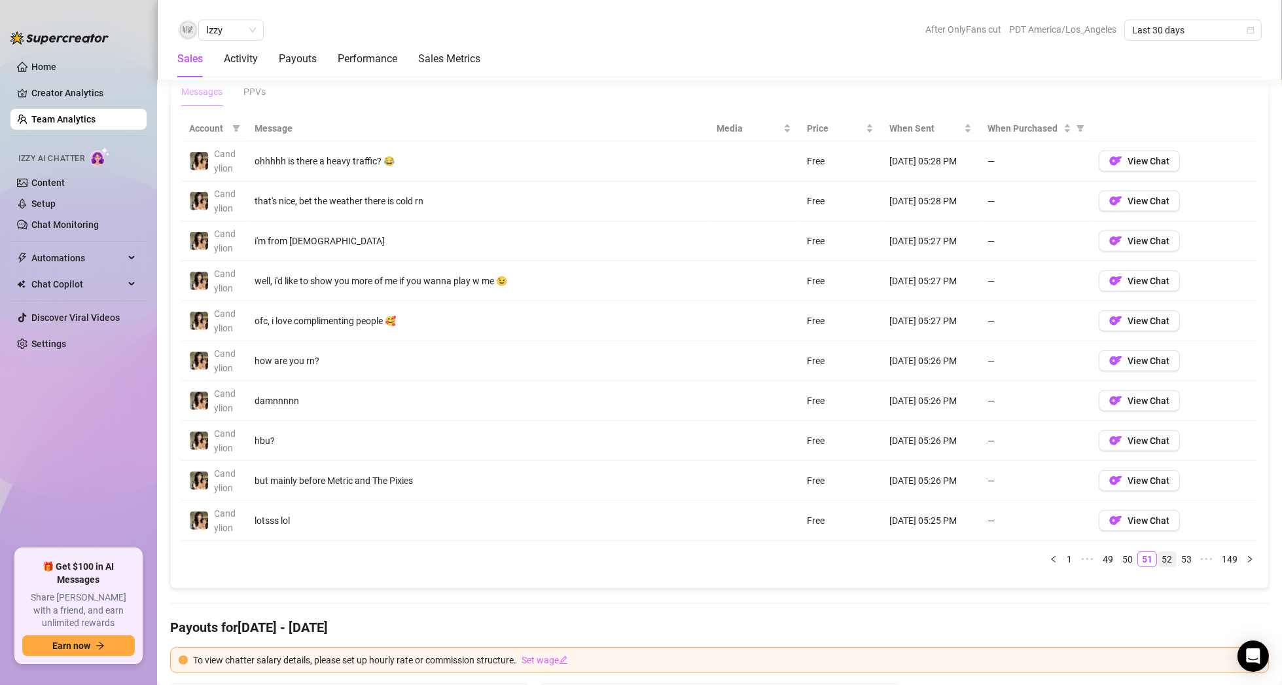
click at [1159, 554] on link "52" at bounding box center [1167, 559] width 18 height 14
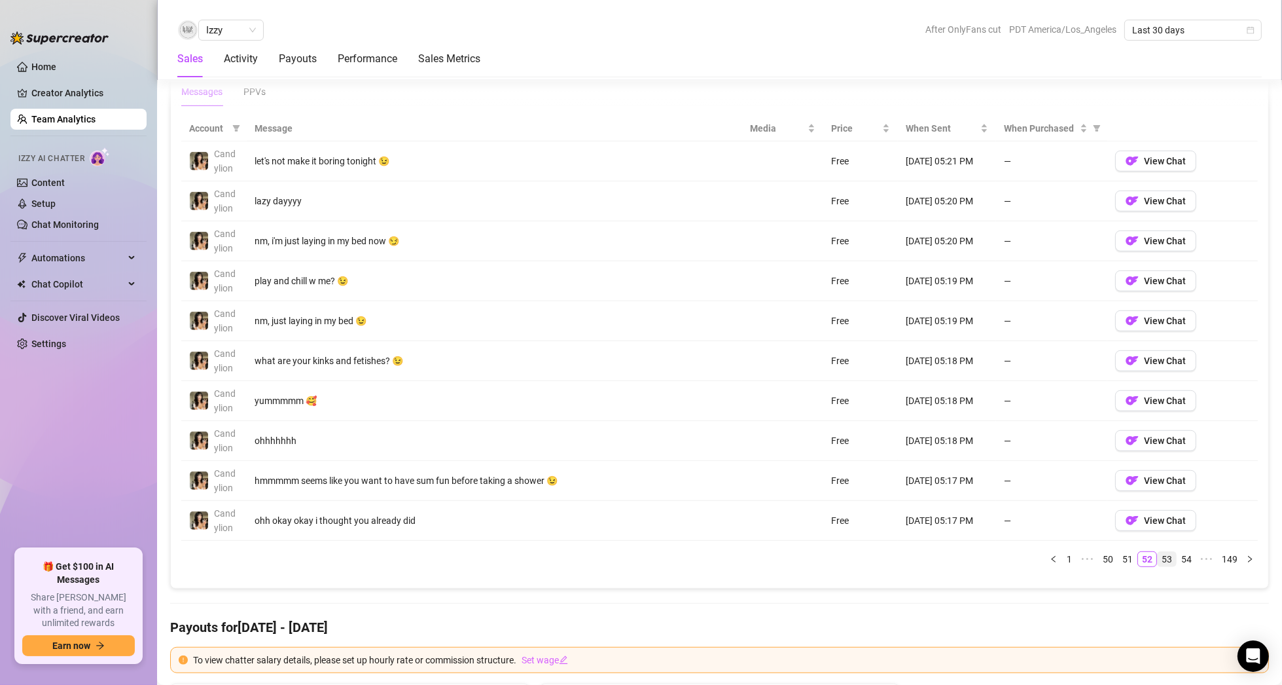
click at [1160, 552] on link "53" at bounding box center [1167, 559] width 18 height 14
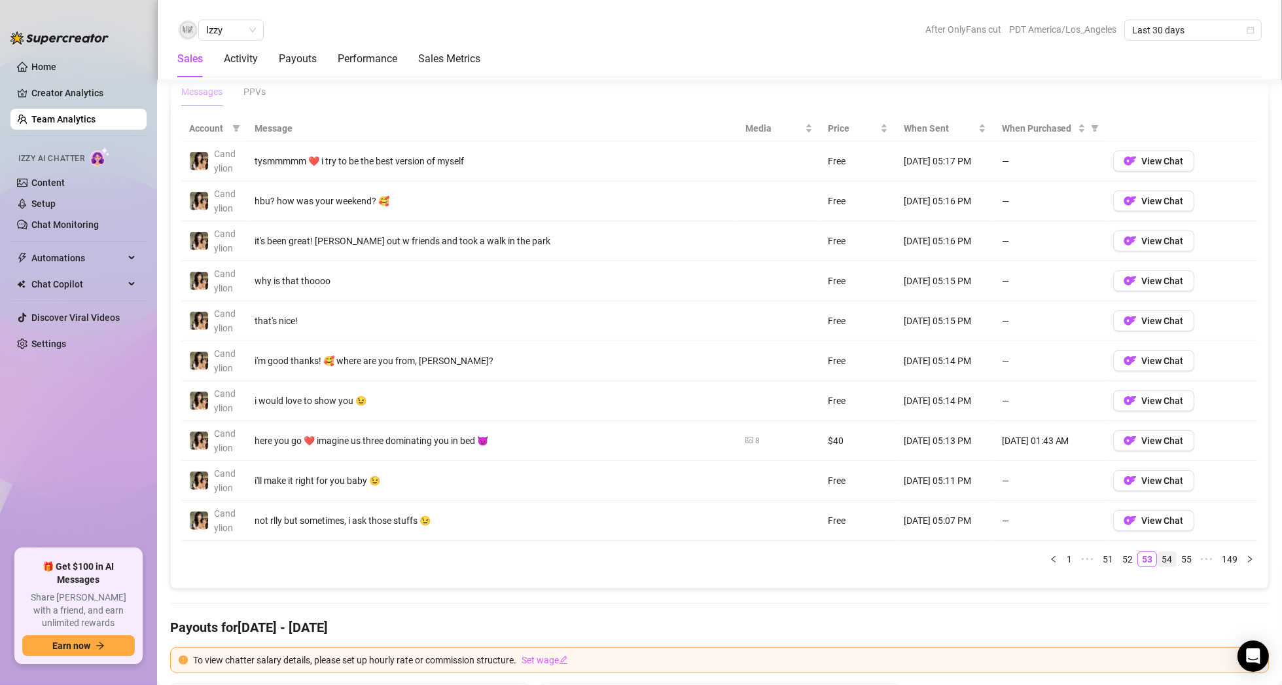
click at [1160, 552] on link "54" at bounding box center [1167, 559] width 18 height 14
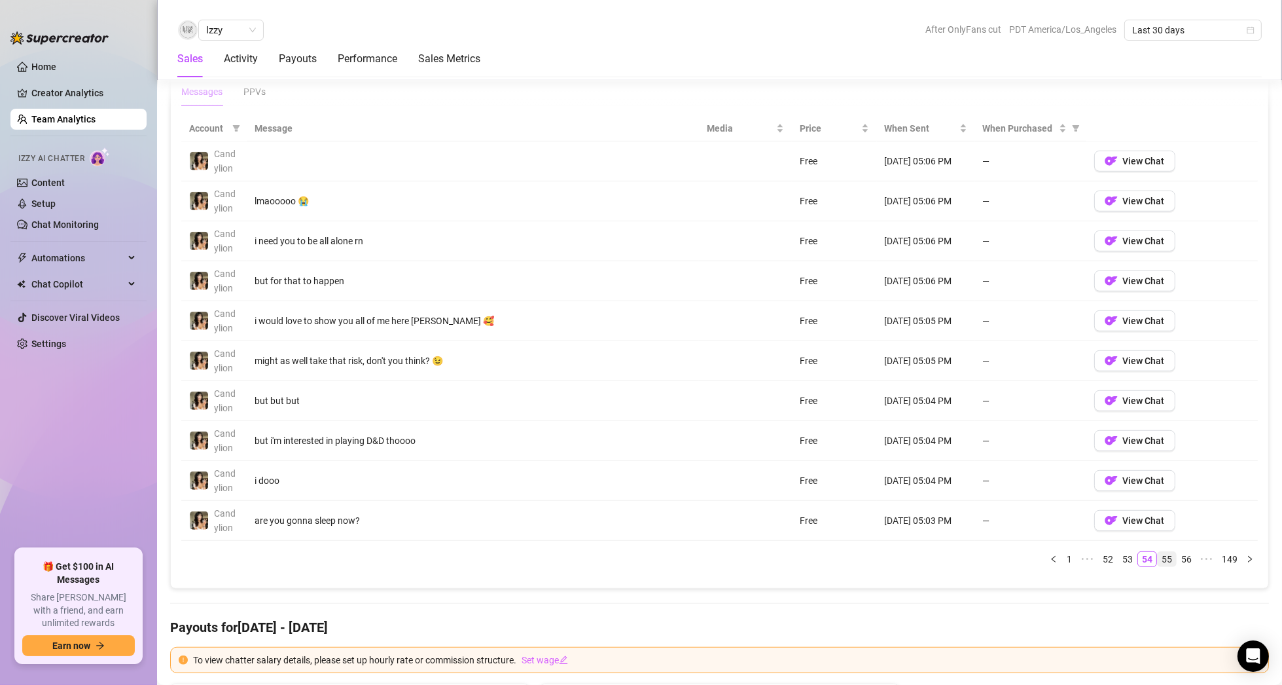
click at [1160, 552] on link "55" at bounding box center [1167, 559] width 18 height 14
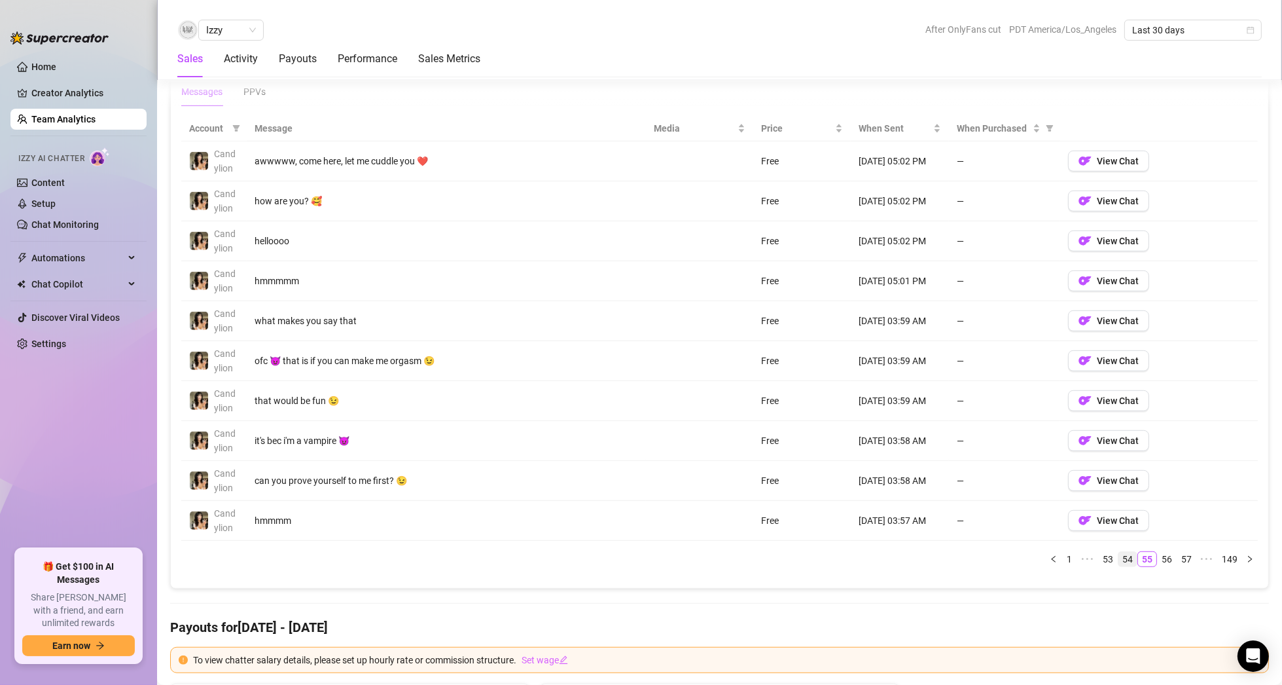
click at [1123, 556] on link "54" at bounding box center [1128, 559] width 18 height 14
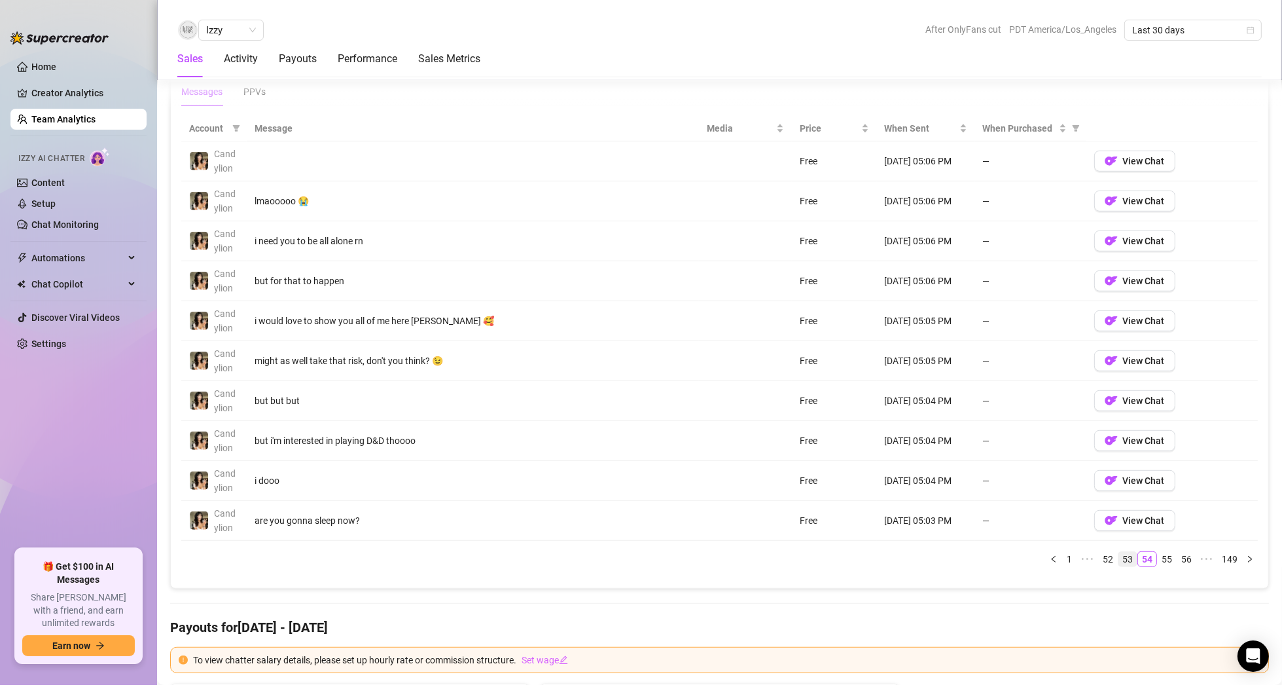
click at [1123, 556] on link "53" at bounding box center [1128, 559] width 18 height 14
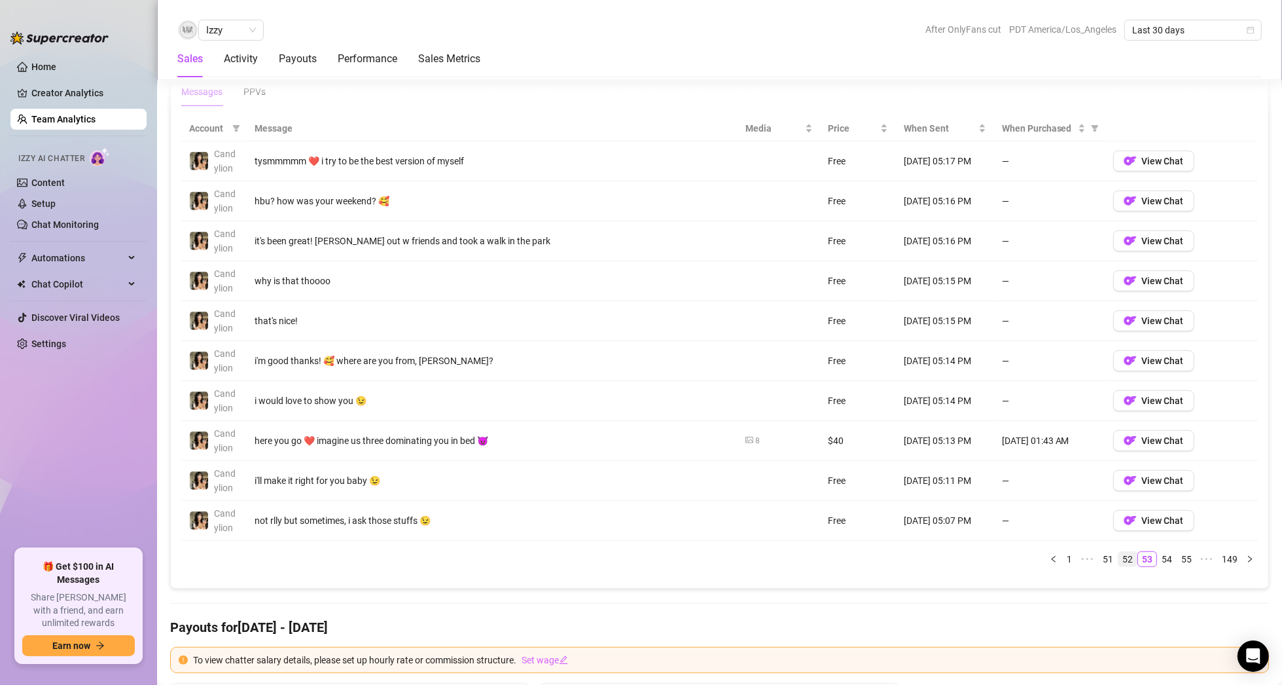
click at [1123, 556] on link "52" at bounding box center [1128, 559] width 18 height 14
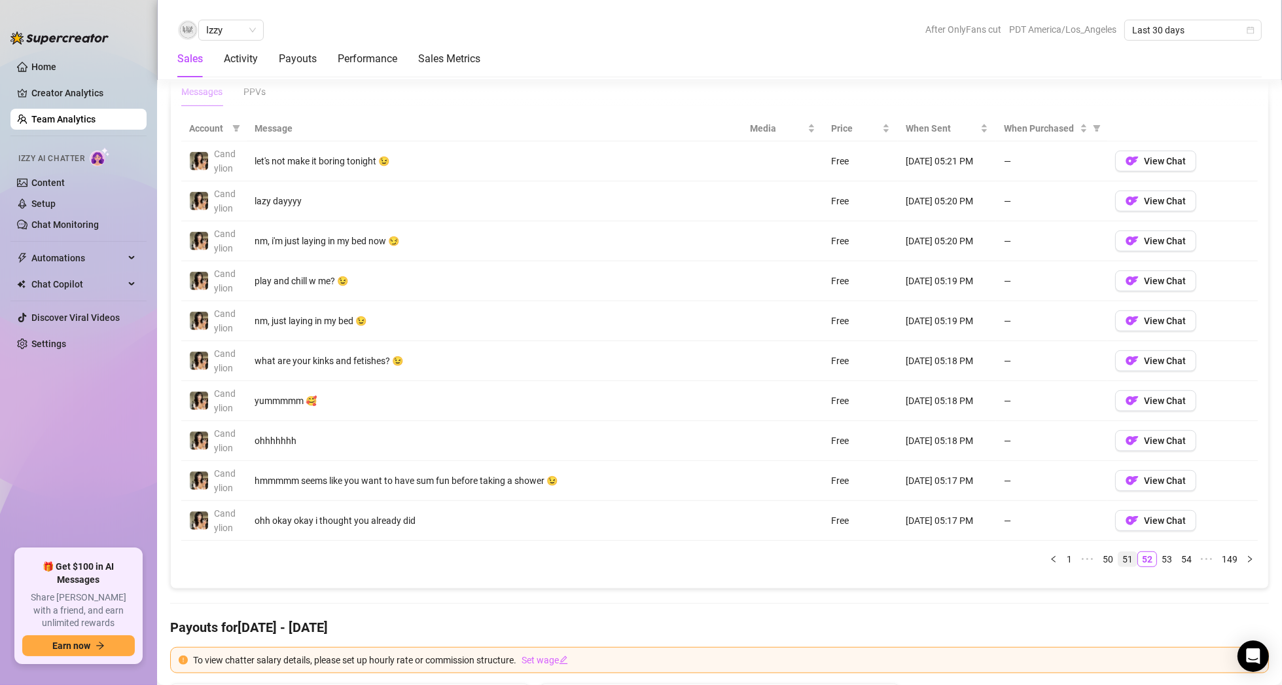
click at [1123, 556] on link "51" at bounding box center [1128, 559] width 18 height 14
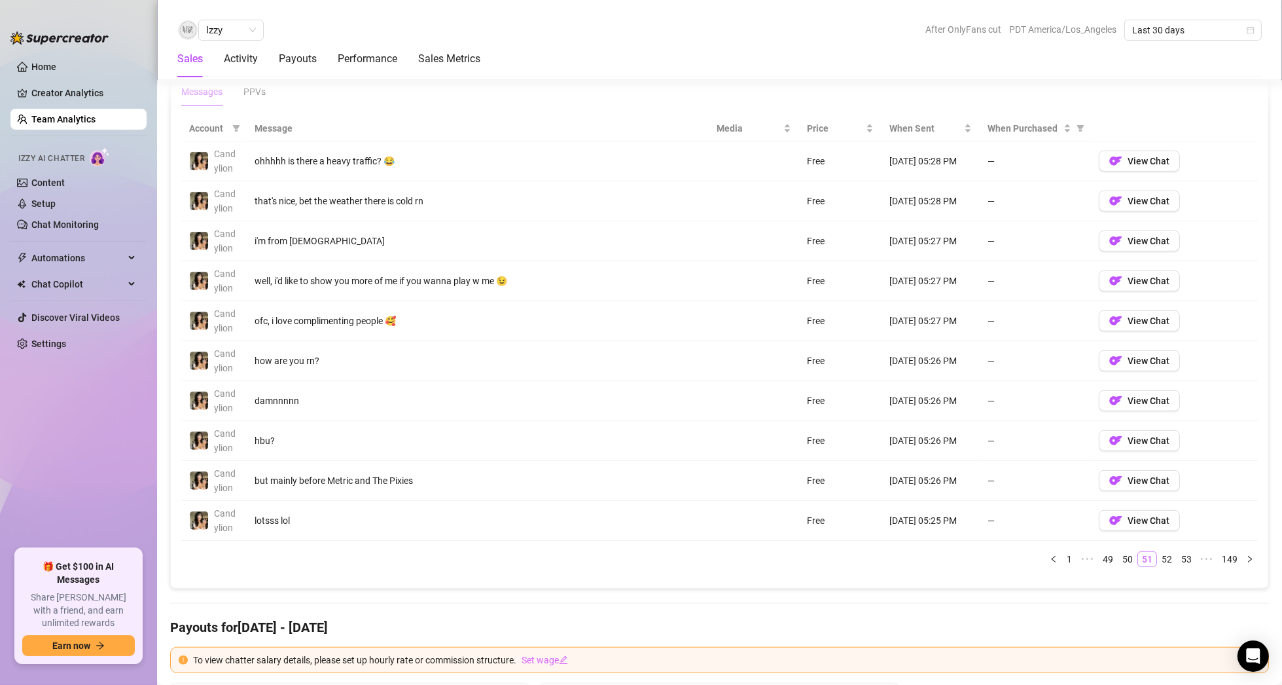
click at [1123, 556] on link "50" at bounding box center [1128, 559] width 18 height 14
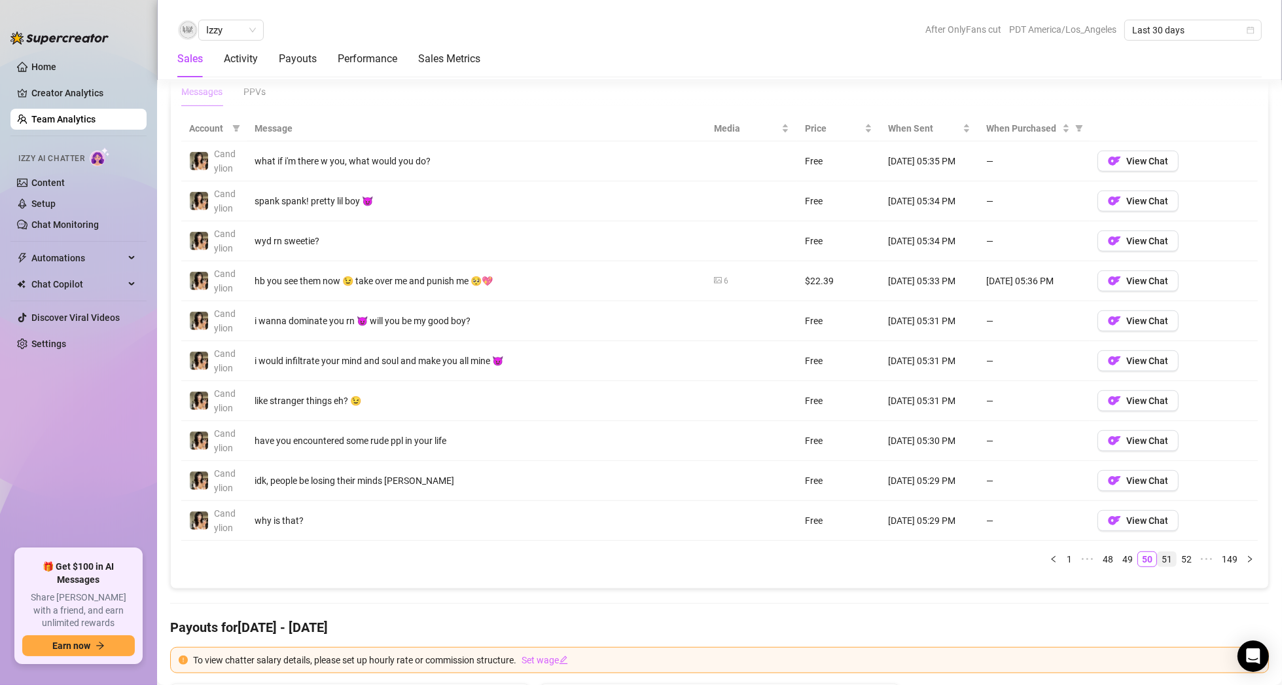
click at [1123, 556] on link "49" at bounding box center [1128, 559] width 18 height 14
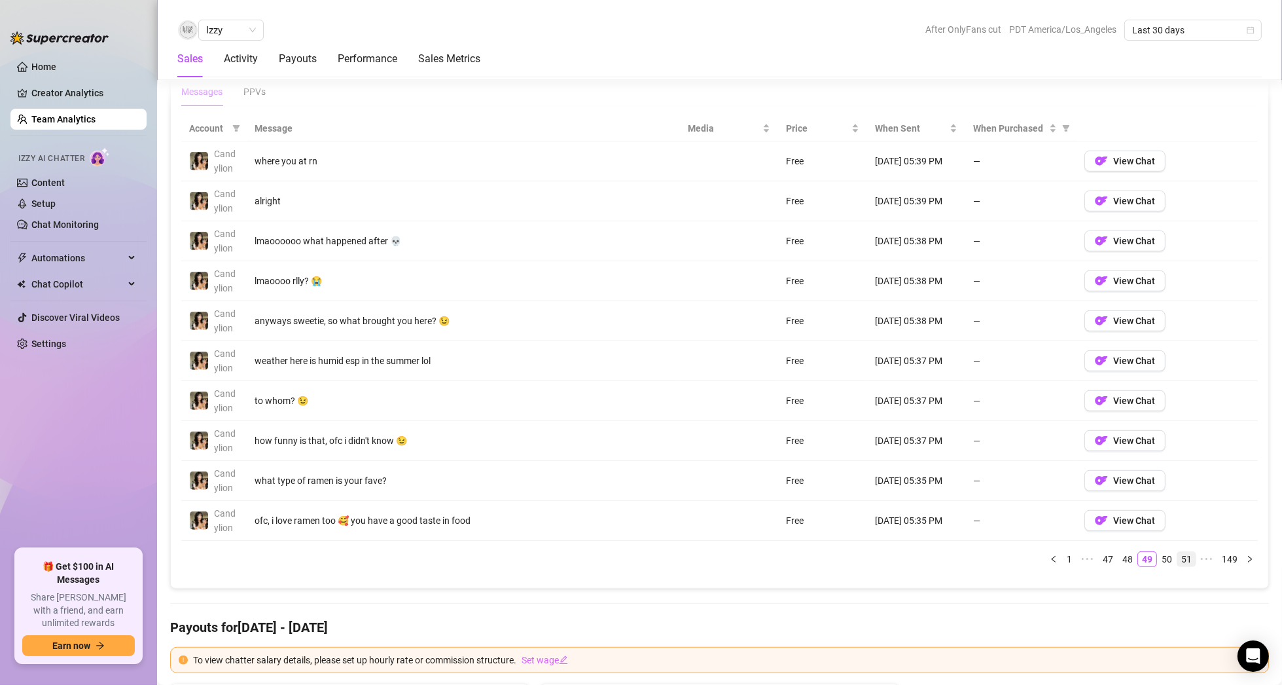
click at [1123, 556] on link "48" at bounding box center [1128, 559] width 18 height 14
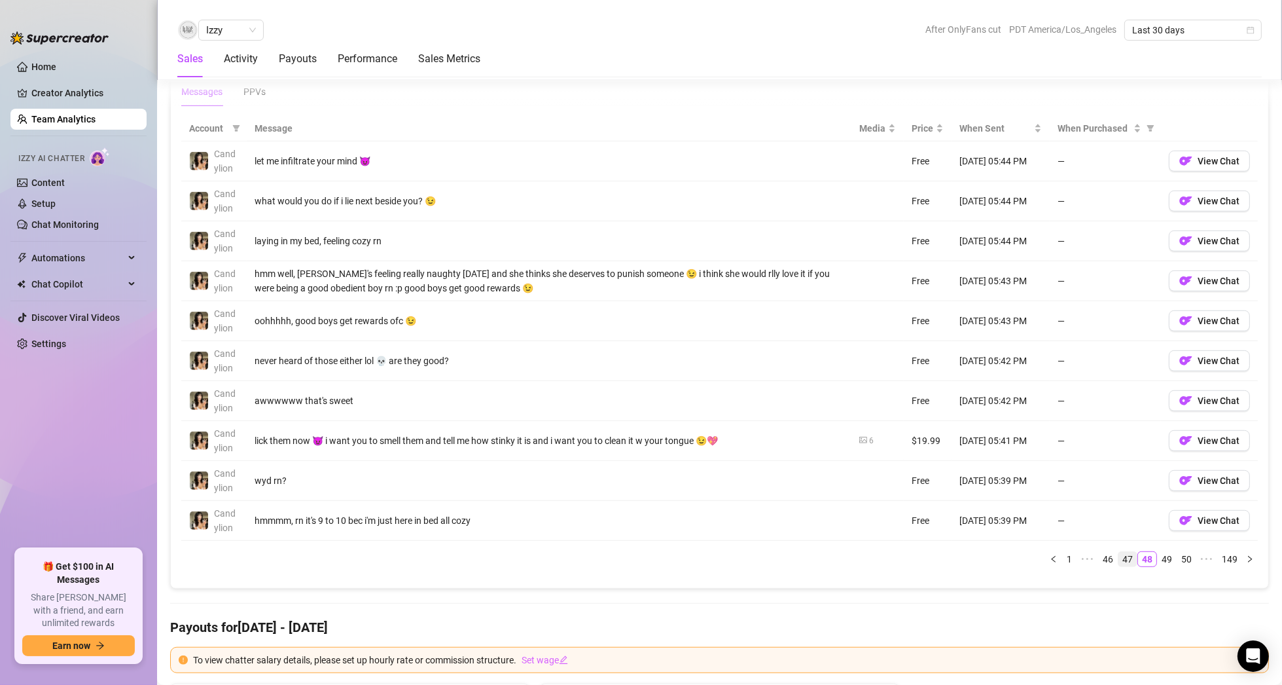
click at [1123, 556] on link "47" at bounding box center [1128, 559] width 18 height 14
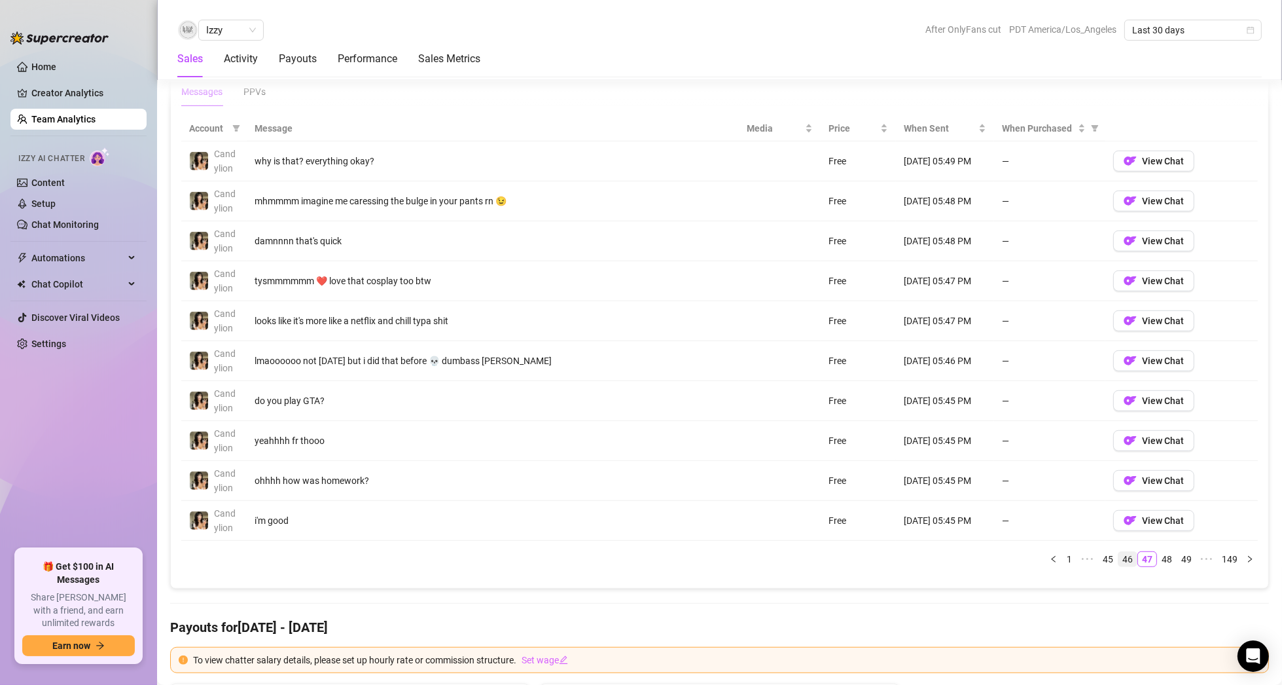
click at [1123, 556] on link "46" at bounding box center [1128, 559] width 18 height 14
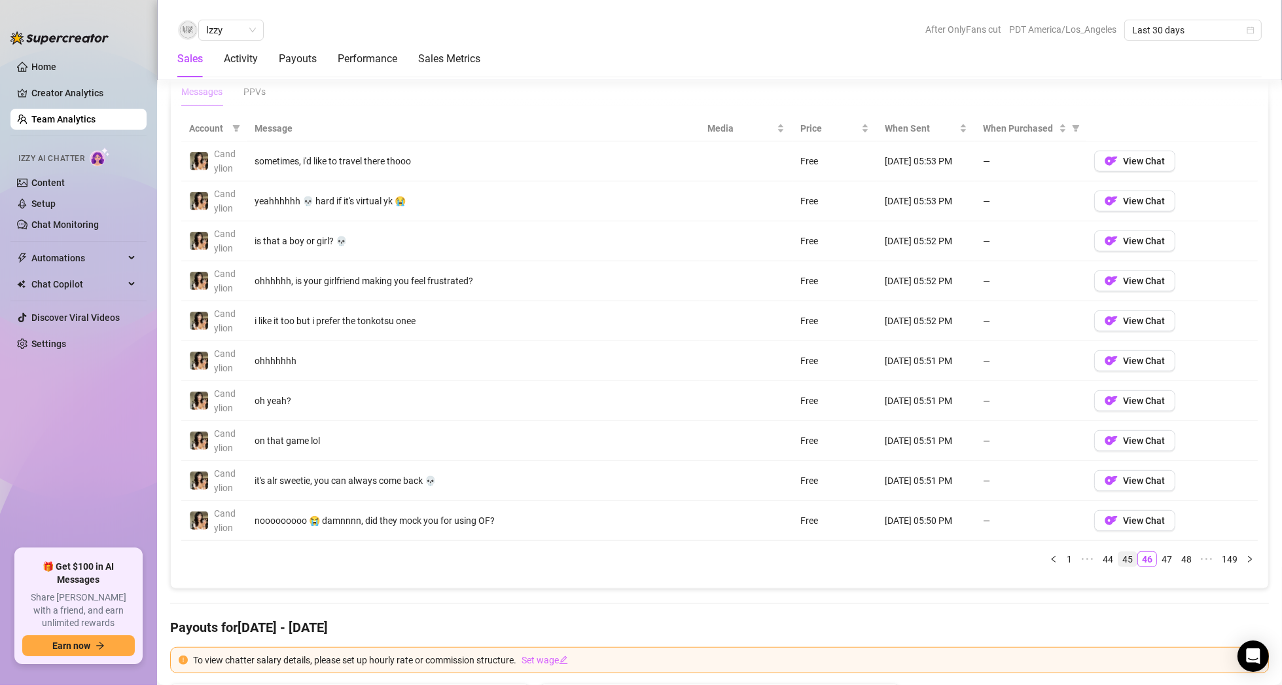
click at [1123, 556] on link "45" at bounding box center [1128, 559] width 18 height 14
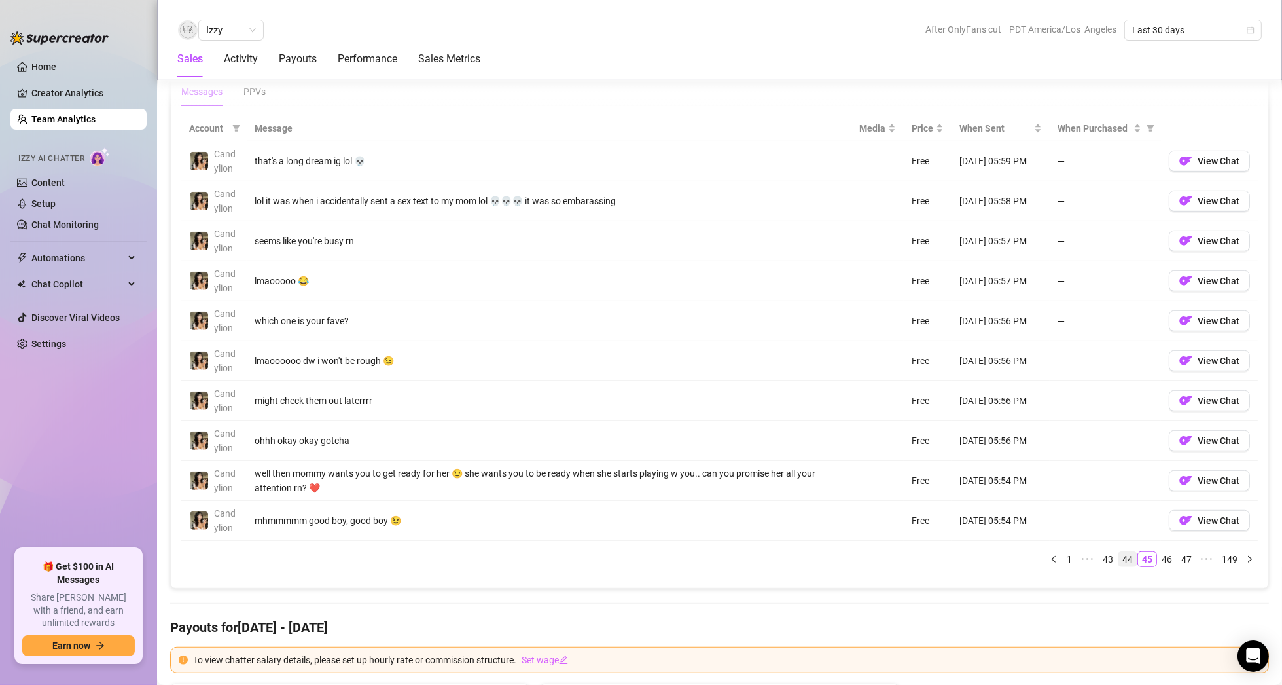
click at [1123, 556] on link "44" at bounding box center [1128, 559] width 18 height 14
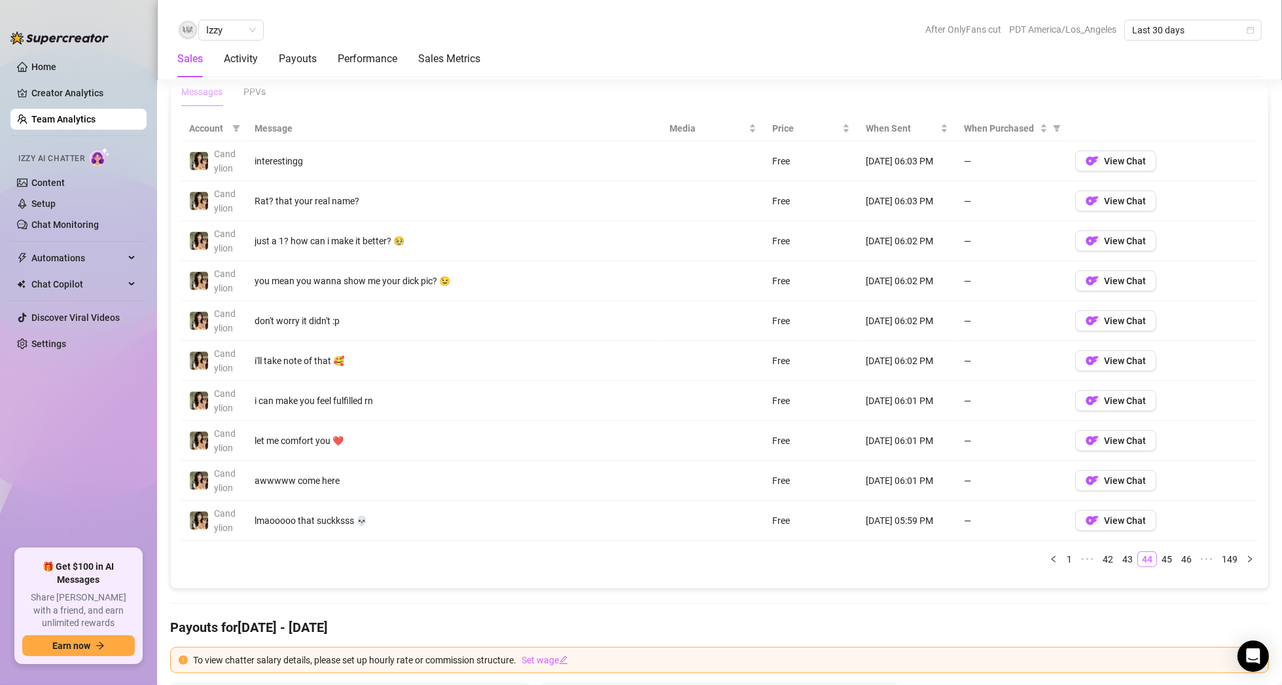
click at [1123, 556] on link "43" at bounding box center [1128, 559] width 18 height 14
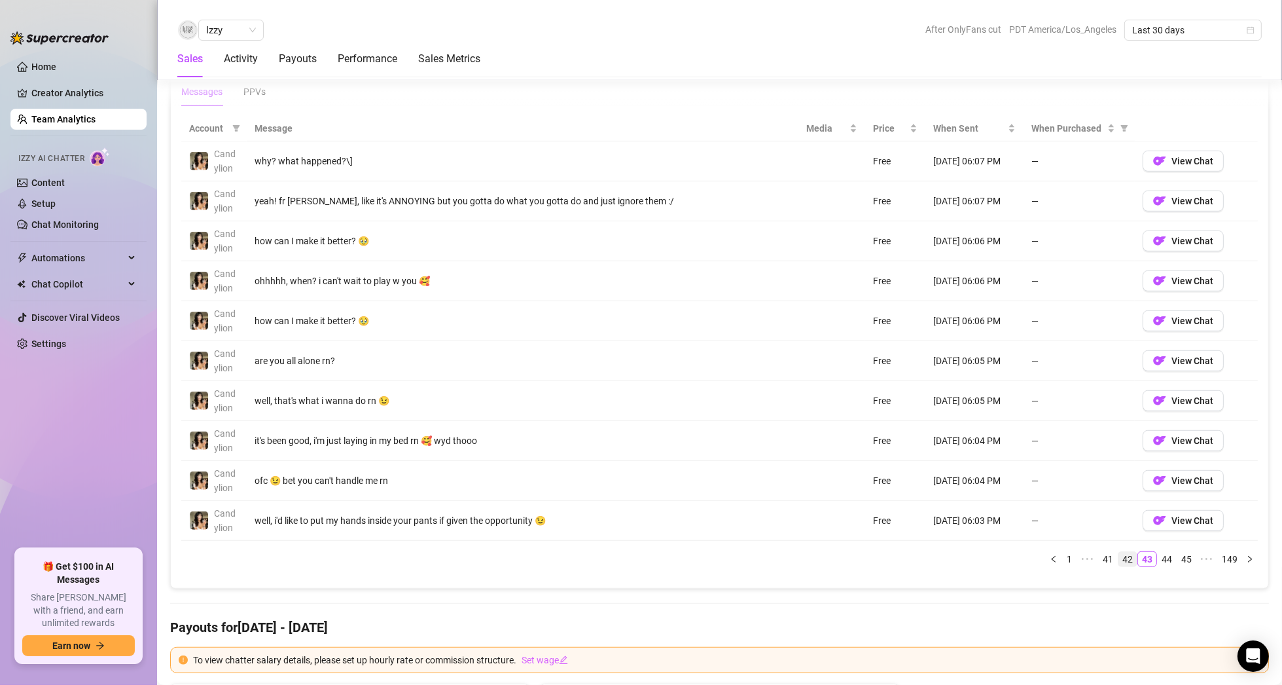
click at [1123, 556] on link "42" at bounding box center [1128, 559] width 18 height 14
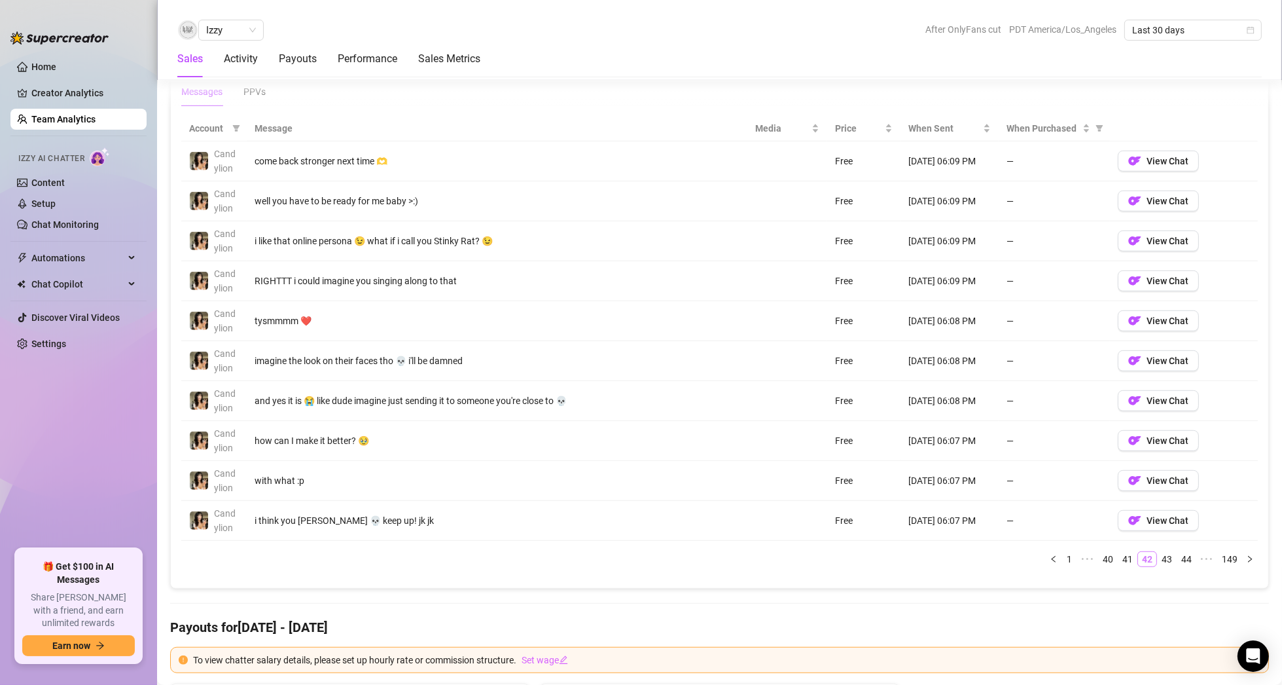
click at [1123, 556] on link "41" at bounding box center [1128, 559] width 18 height 14
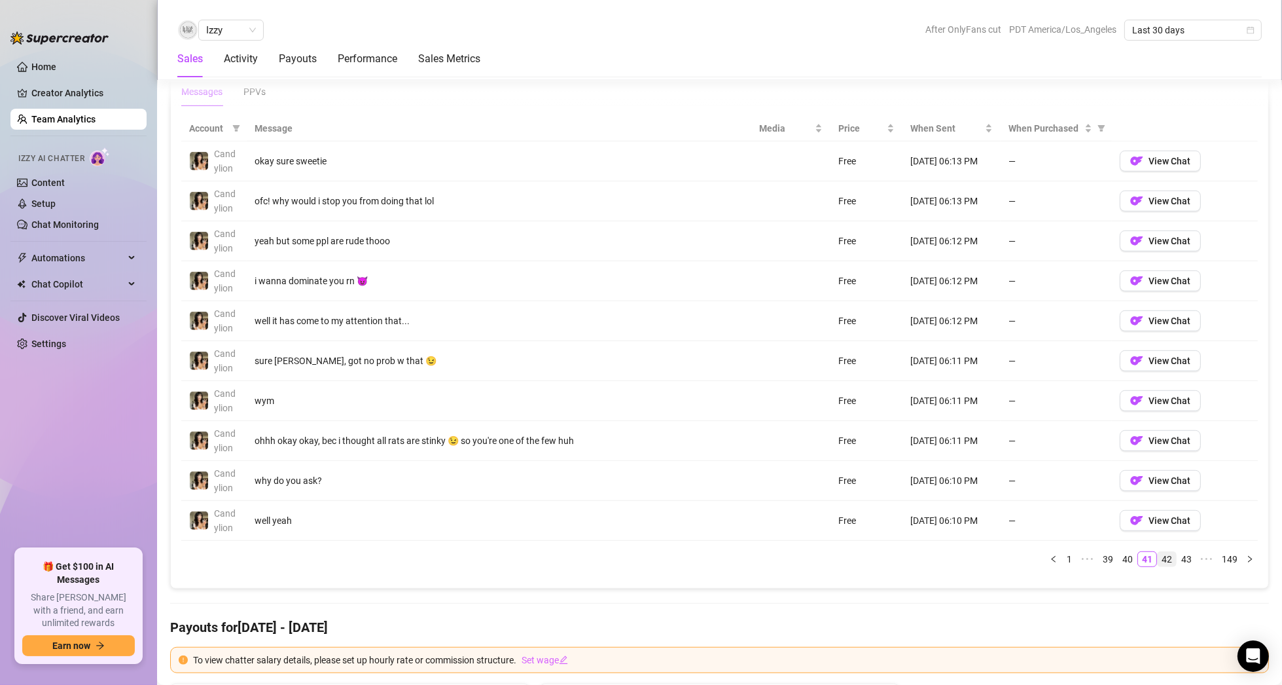
click at [1123, 556] on link "40" at bounding box center [1128, 559] width 18 height 14
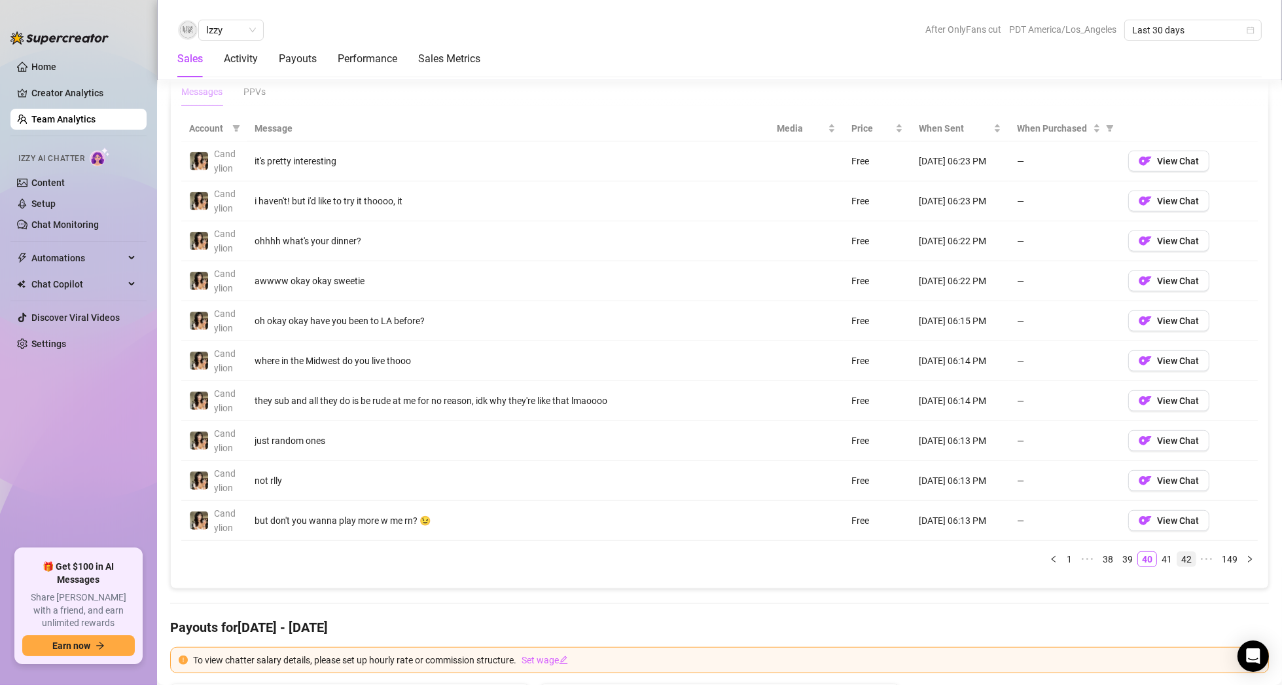
click at [1123, 556] on link "39" at bounding box center [1128, 559] width 18 height 14
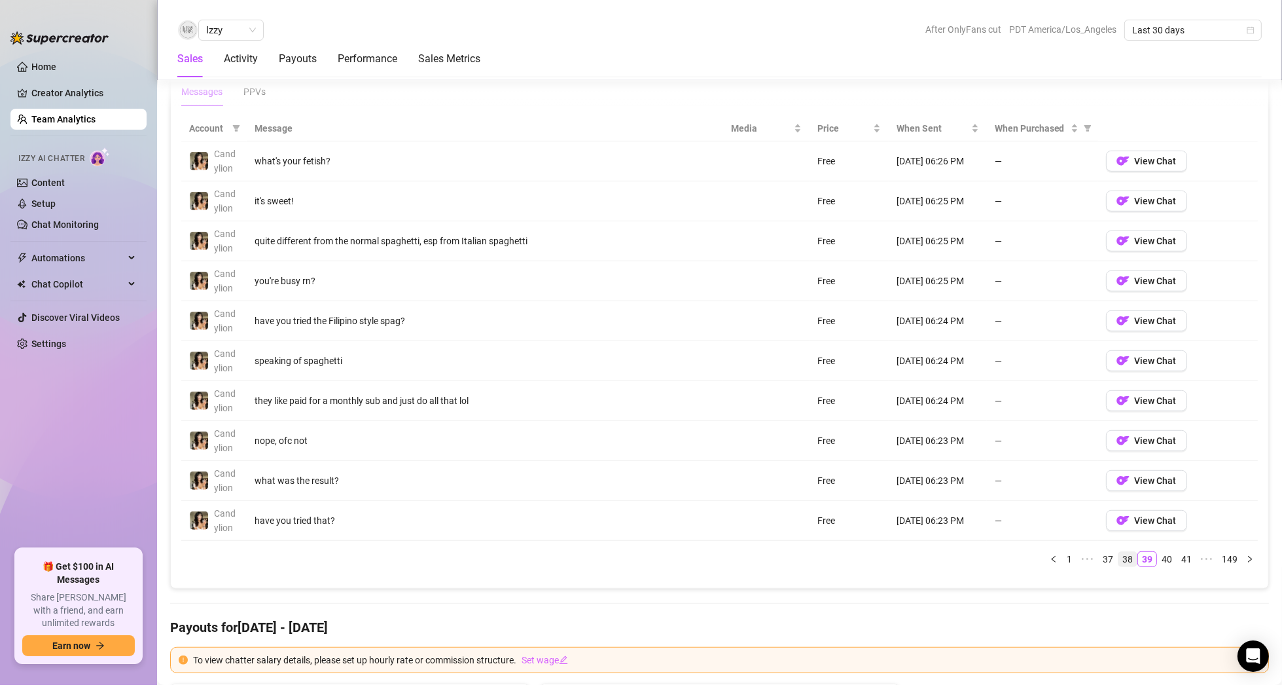
click at [1123, 556] on link "38" at bounding box center [1128, 559] width 18 height 14
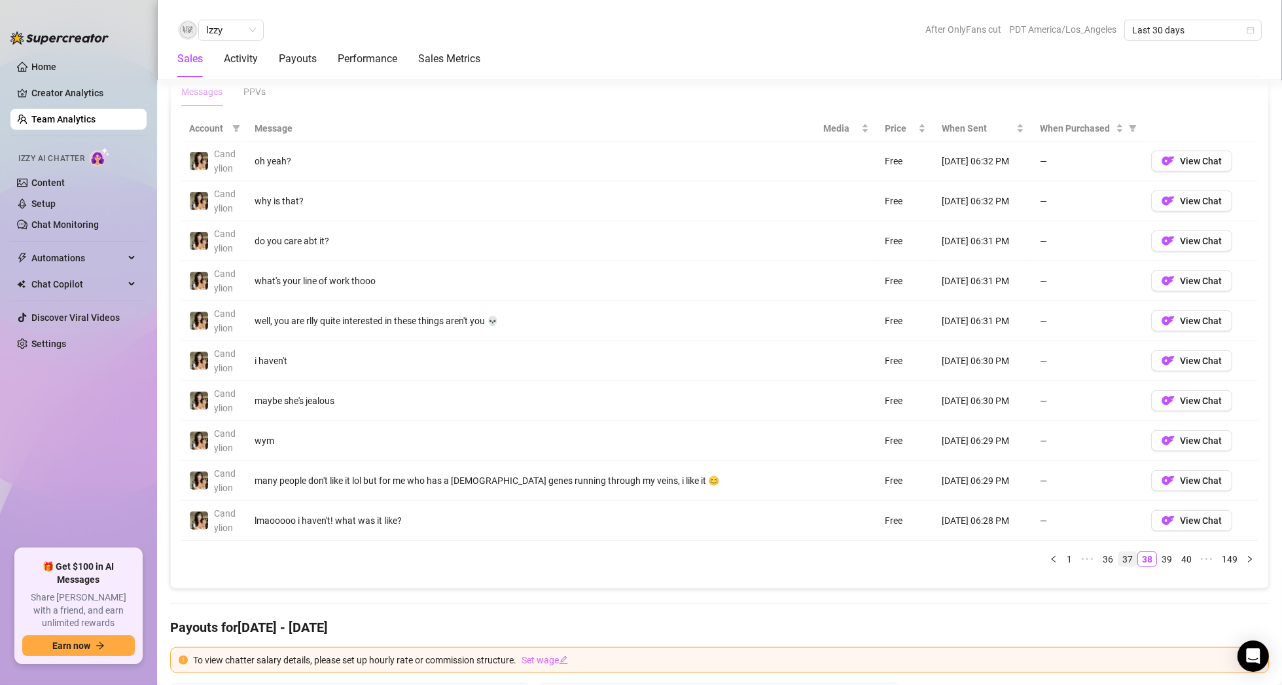
click at [1123, 556] on link "37" at bounding box center [1128, 559] width 18 height 14
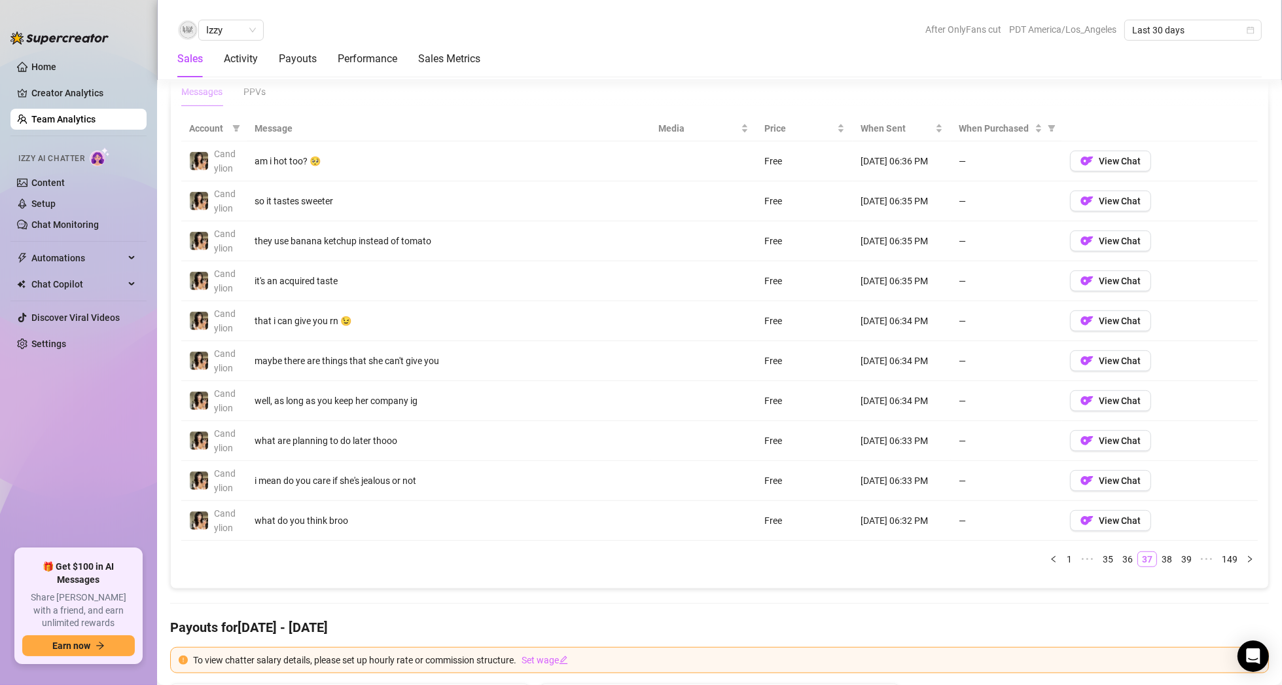
click at [1123, 556] on link "36" at bounding box center [1128, 559] width 18 height 14
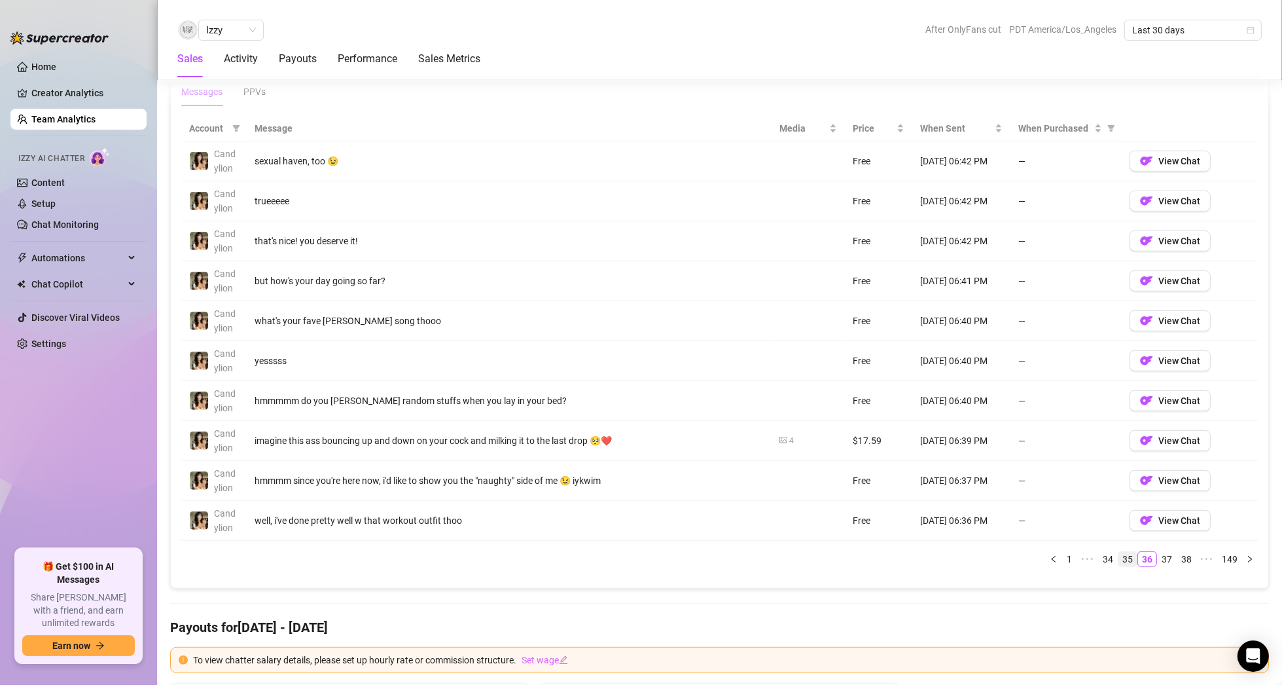
click at [1123, 556] on link "35" at bounding box center [1128, 559] width 18 height 14
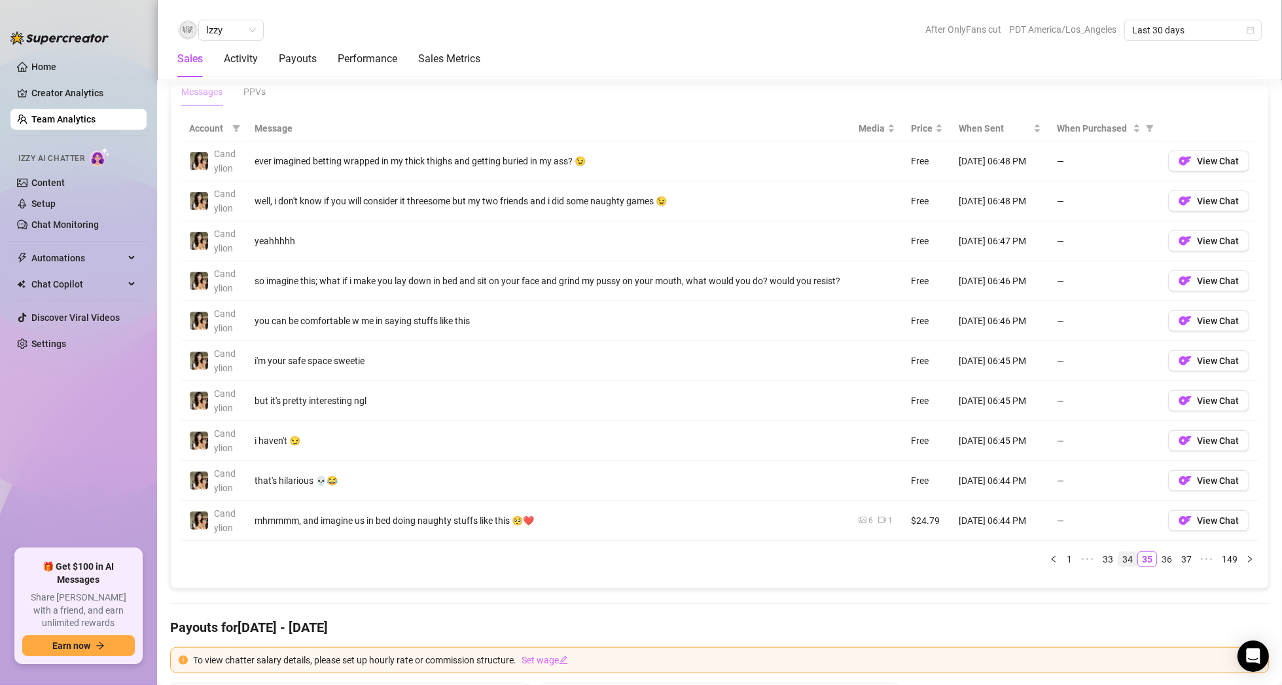
click at [1123, 556] on link "34" at bounding box center [1128, 559] width 18 height 14
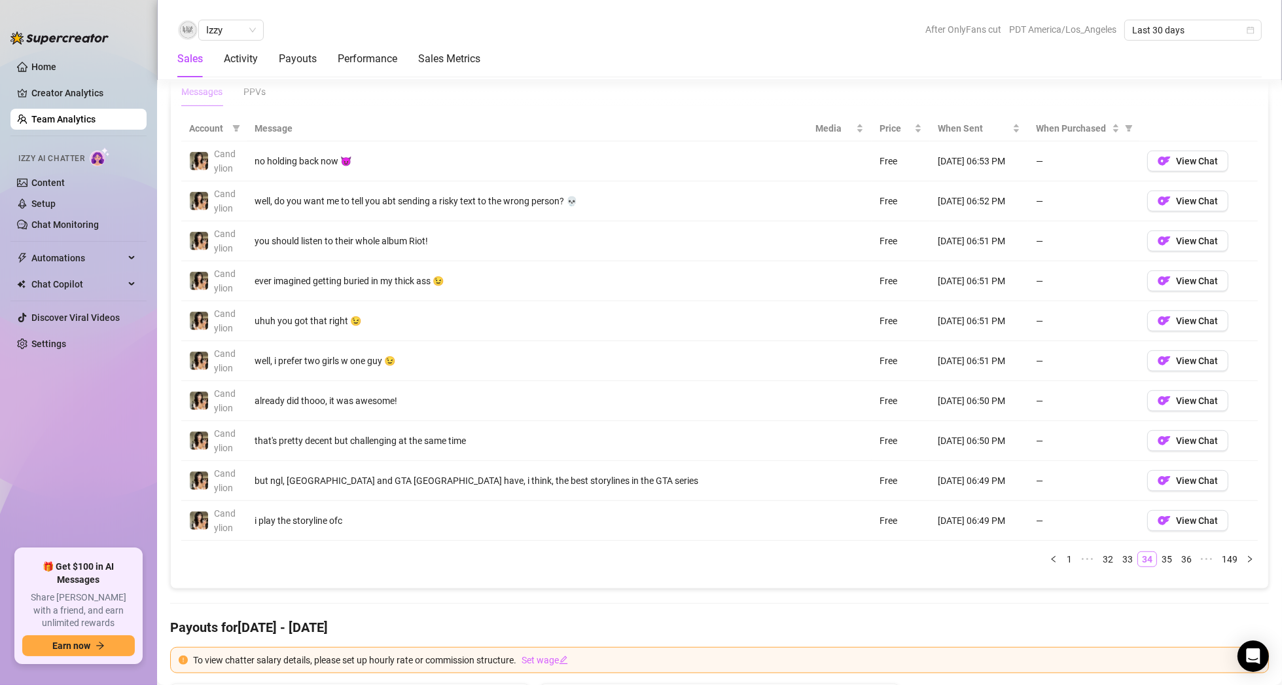
click at [1123, 556] on link "33" at bounding box center [1128, 559] width 18 height 14
click at [1117, 556] on link "32" at bounding box center [1108, 559] width 18 height 14
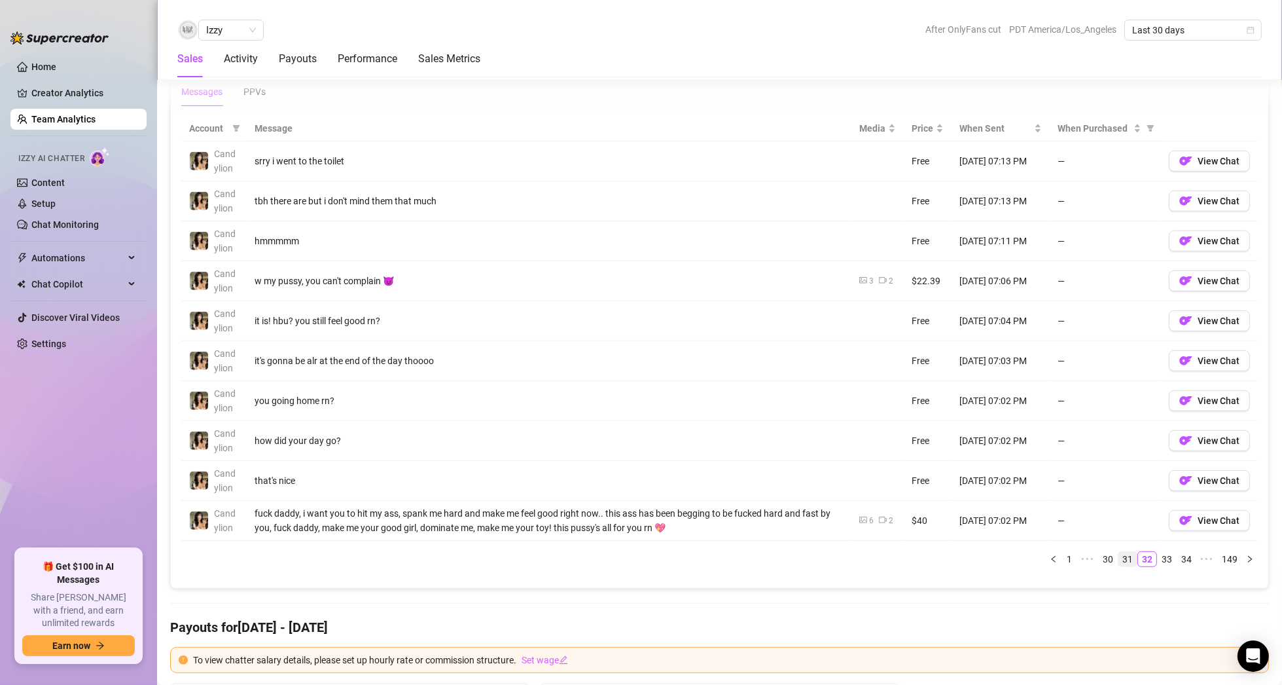
click at [1123, 556] on link "31" at bounding box center [1128, 559] width 18 height 14
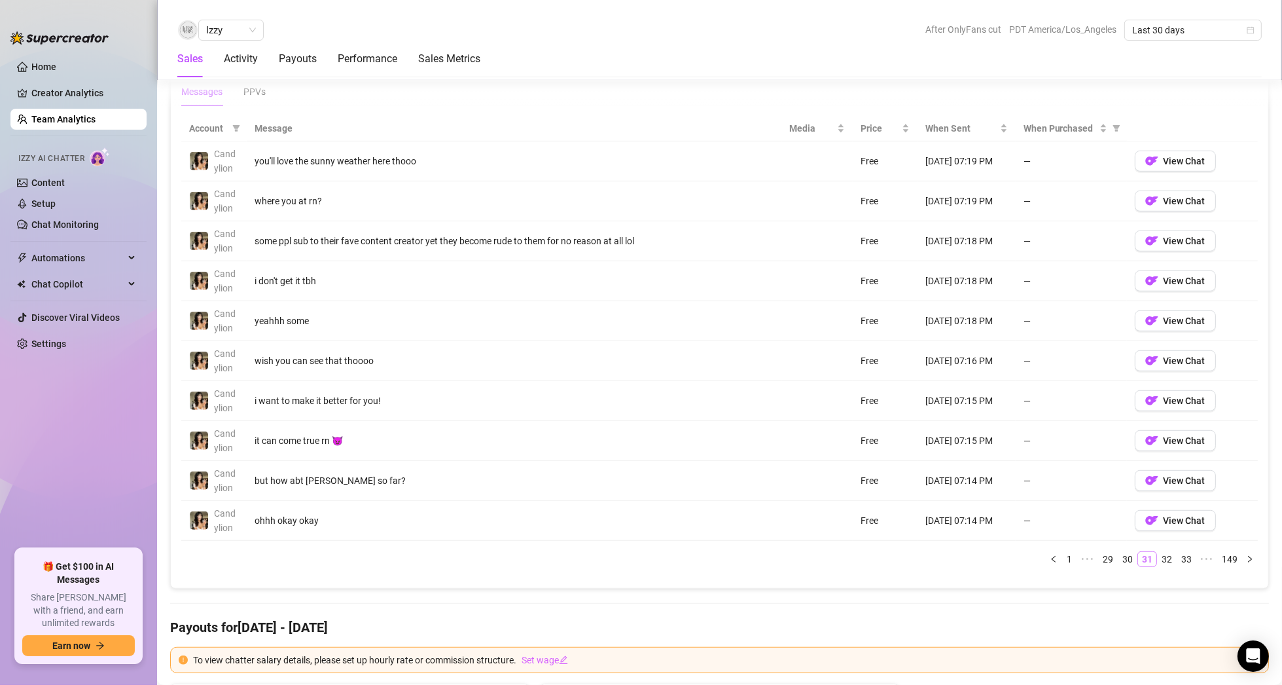
click at [1123, 556] on link "30" at bounding box center [1128, 559] width 18 height 14
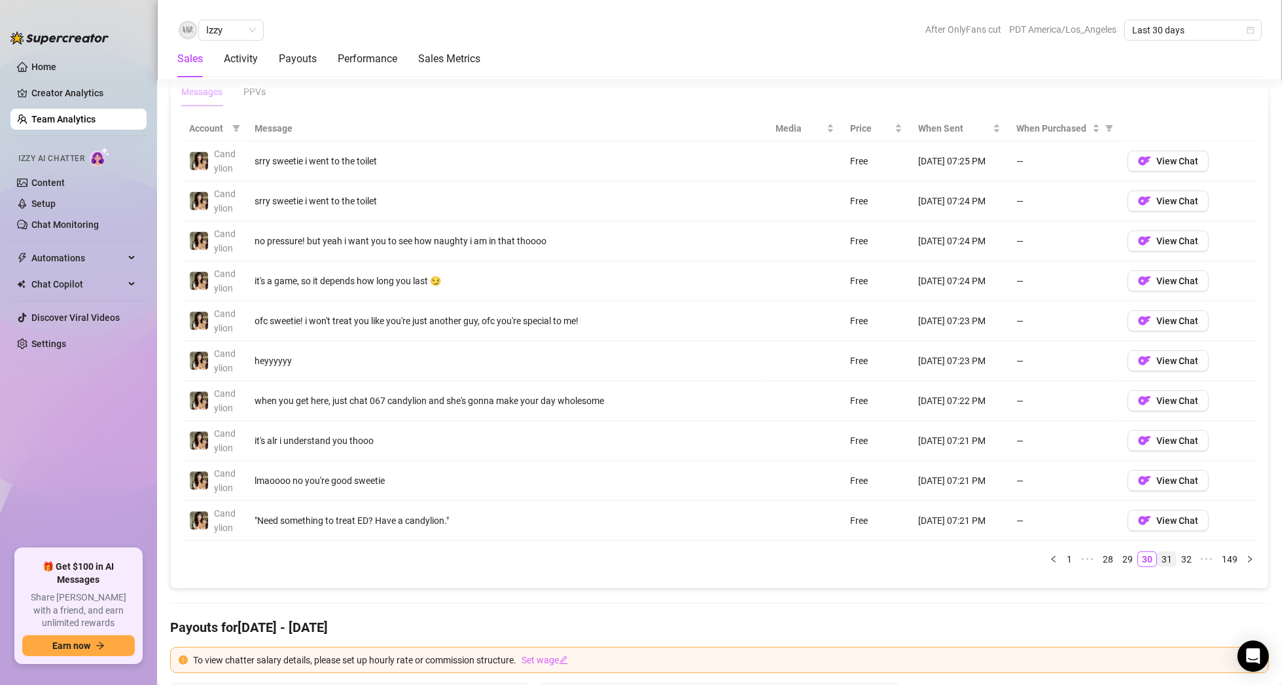
click at [1123, 556] on link "29" at bounding box center [1128, 559] width 18 height 14
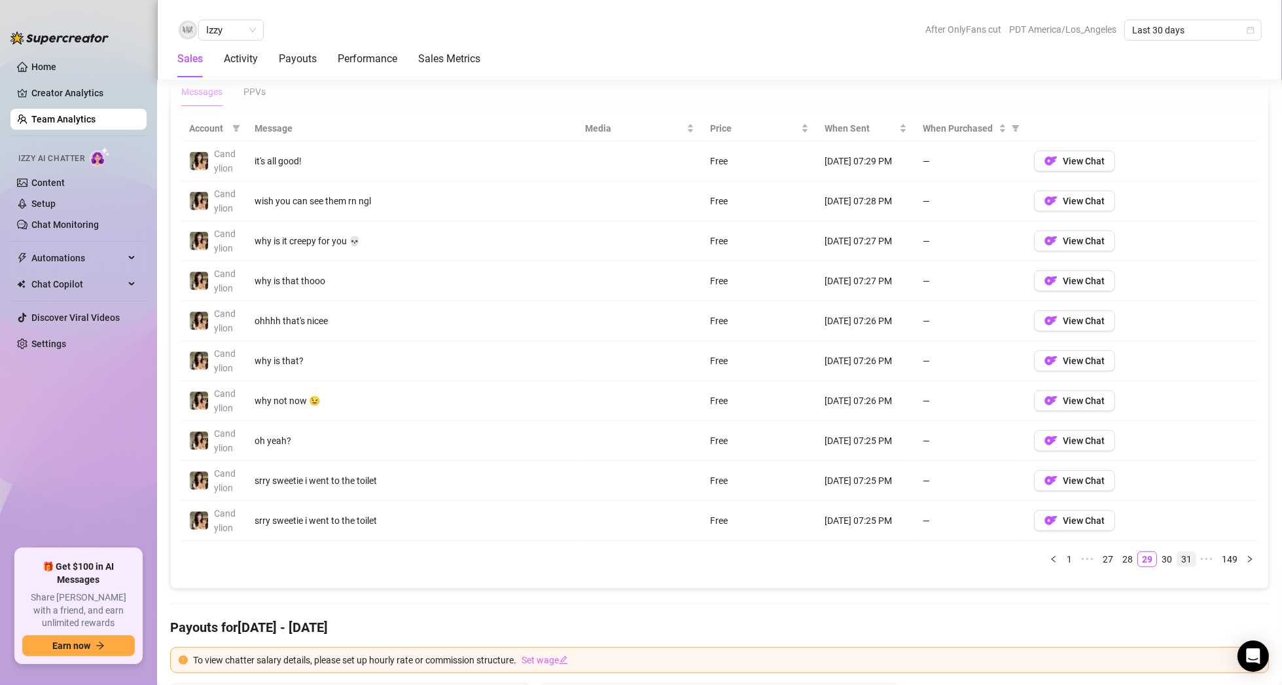
click at [1123, 556] on link "28" at bounding box center [1128, 559] width 18 height 14
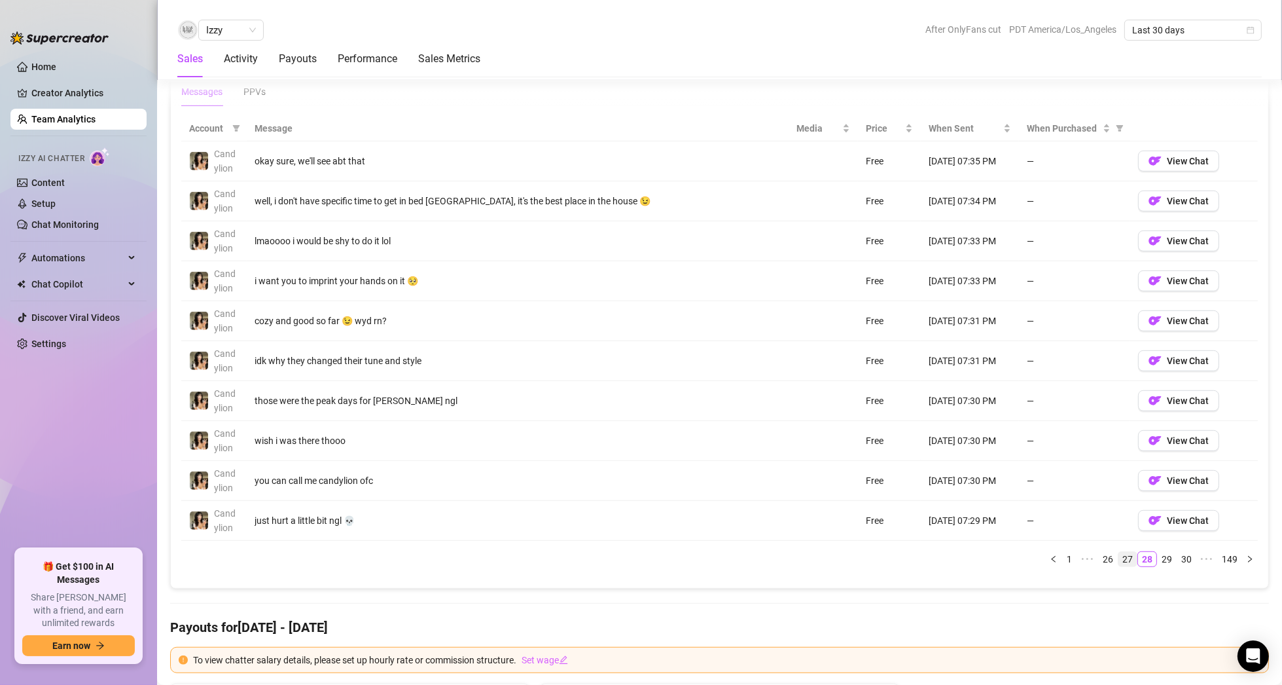
click at [1123, 556] on link "27" at bounding box center [1128, 559] width 18 height 14
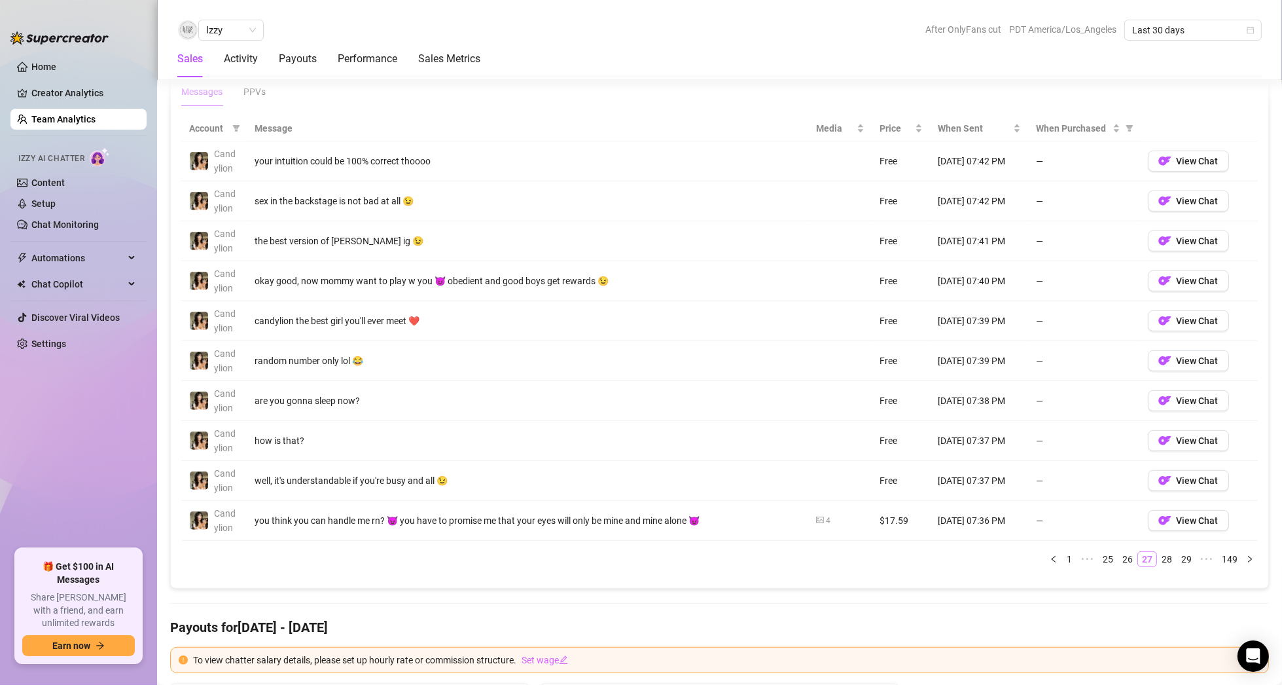
click at [1123, 556] on link "26" at bounding box center [1128, 559] width 18 height 14
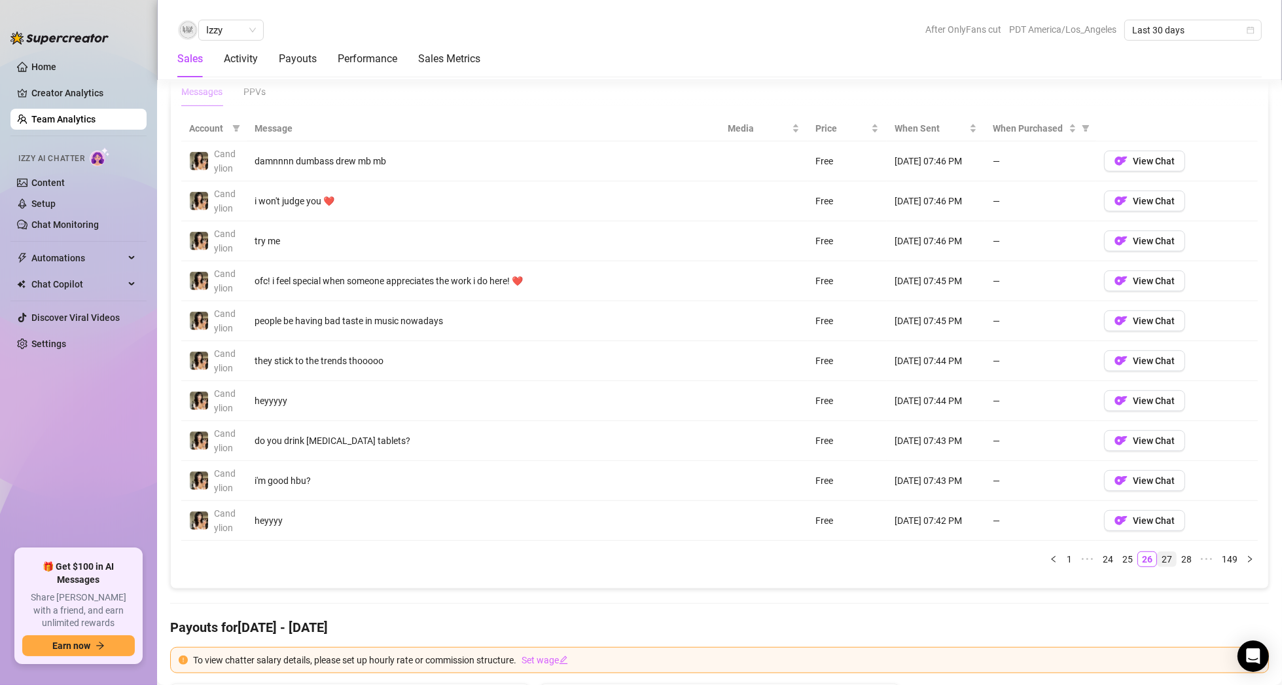
click at [1123, 556] on link "25" at bounding box center [1128, 559] width 18 height 14
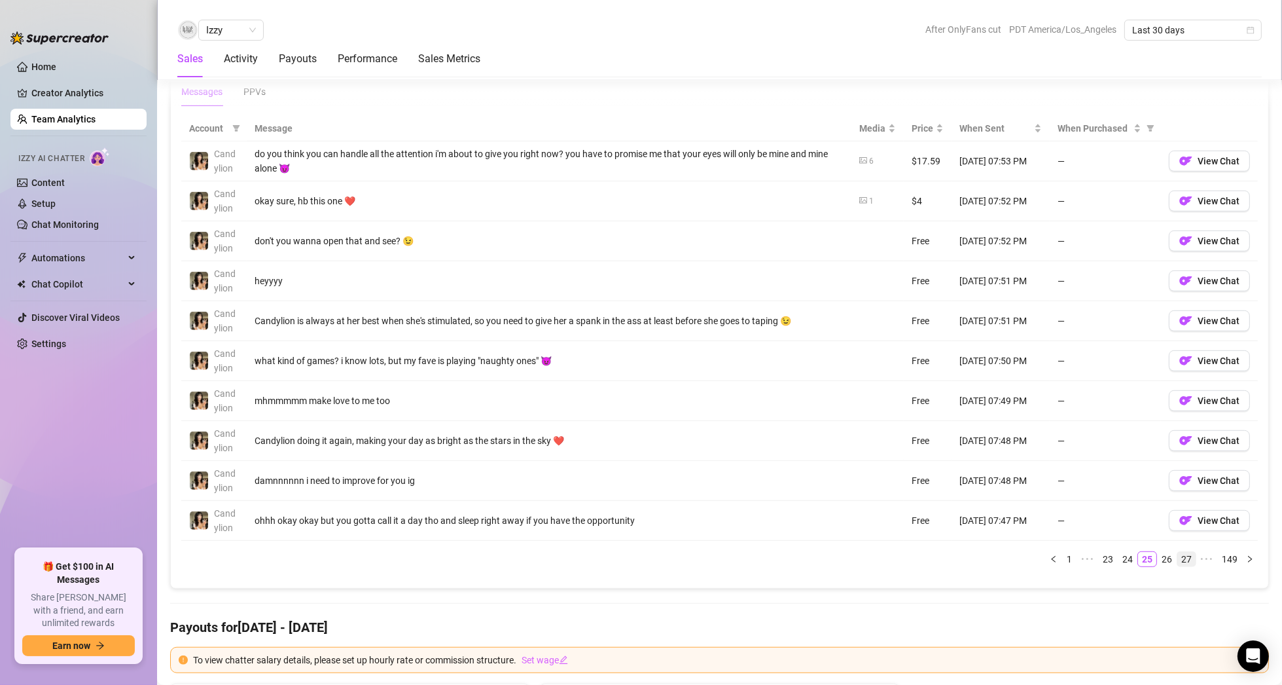
click at [1123, 556] on link "24" at bounding box center [1128, 559] width 18 height 14
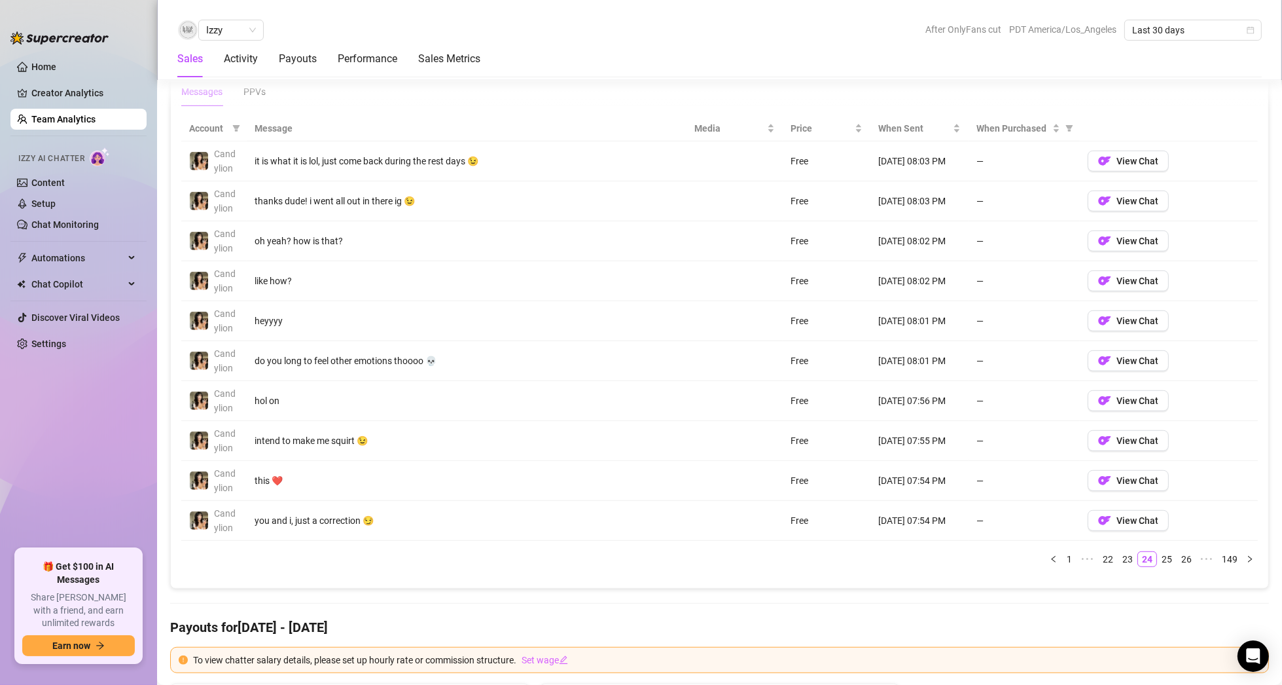
click at [1123, 556] on link "23" at bounding box center [1128, 559] width 18 height 14
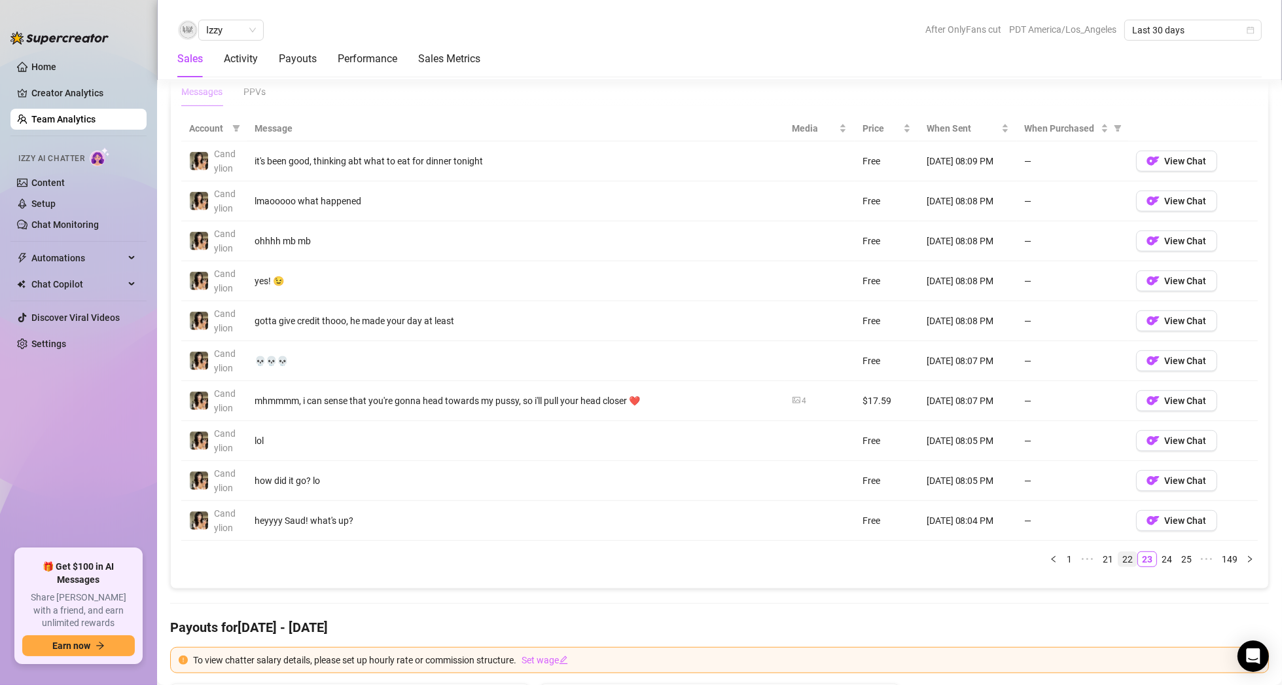
click at [1123, 556] on link "22" at bounding box center [1128, 559] width 18 height 14
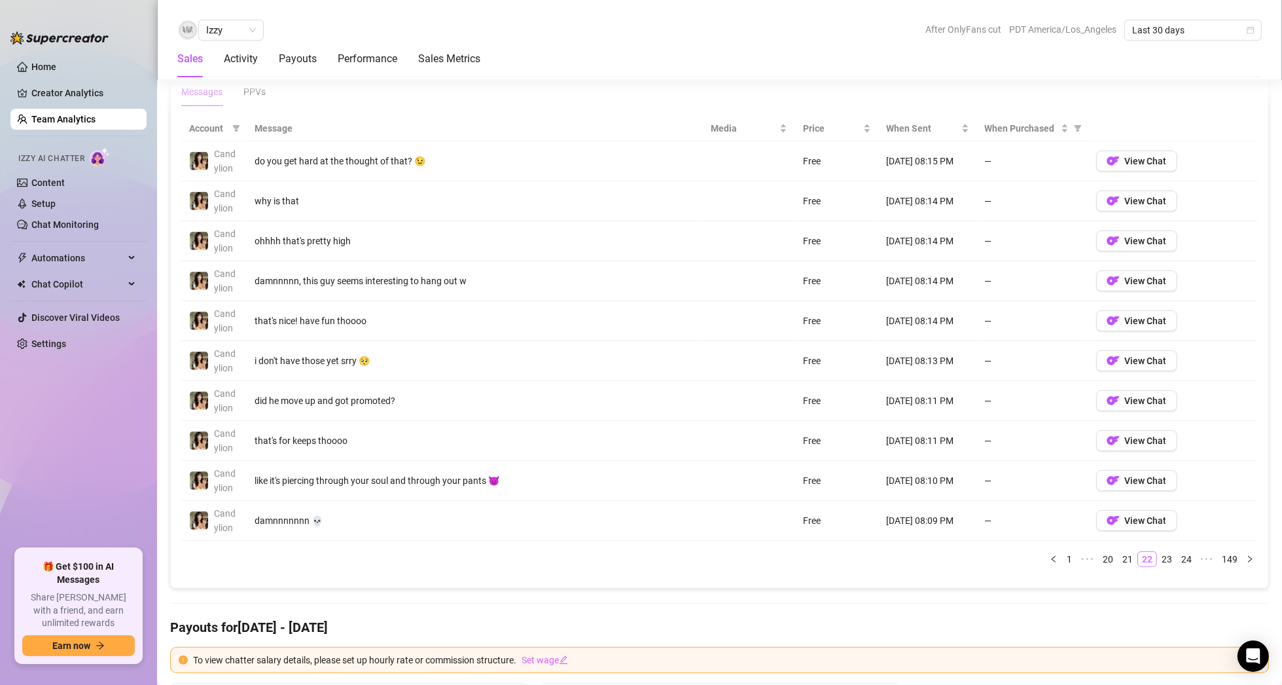
click at [1123, 556] on link "21" at bounding box center [1128, 559] width 18 height 14
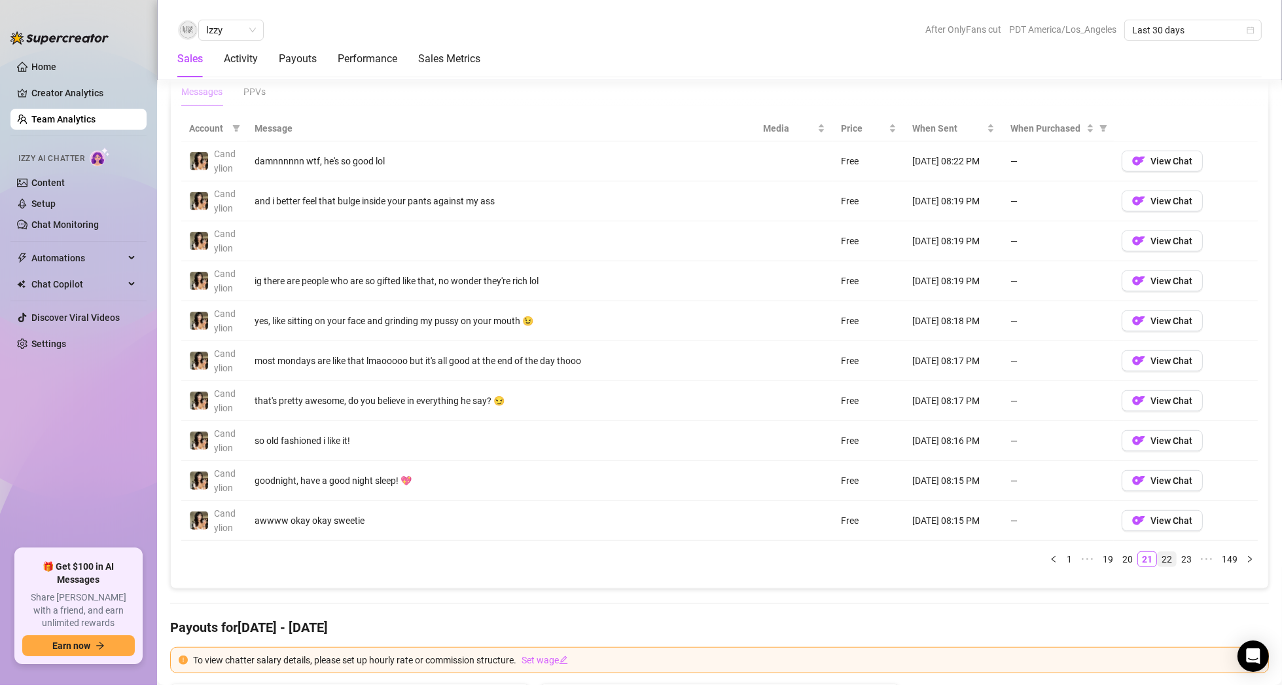
click at [1158, 554] on link "22" at bounding box center [1167, 559] width 18 height 14
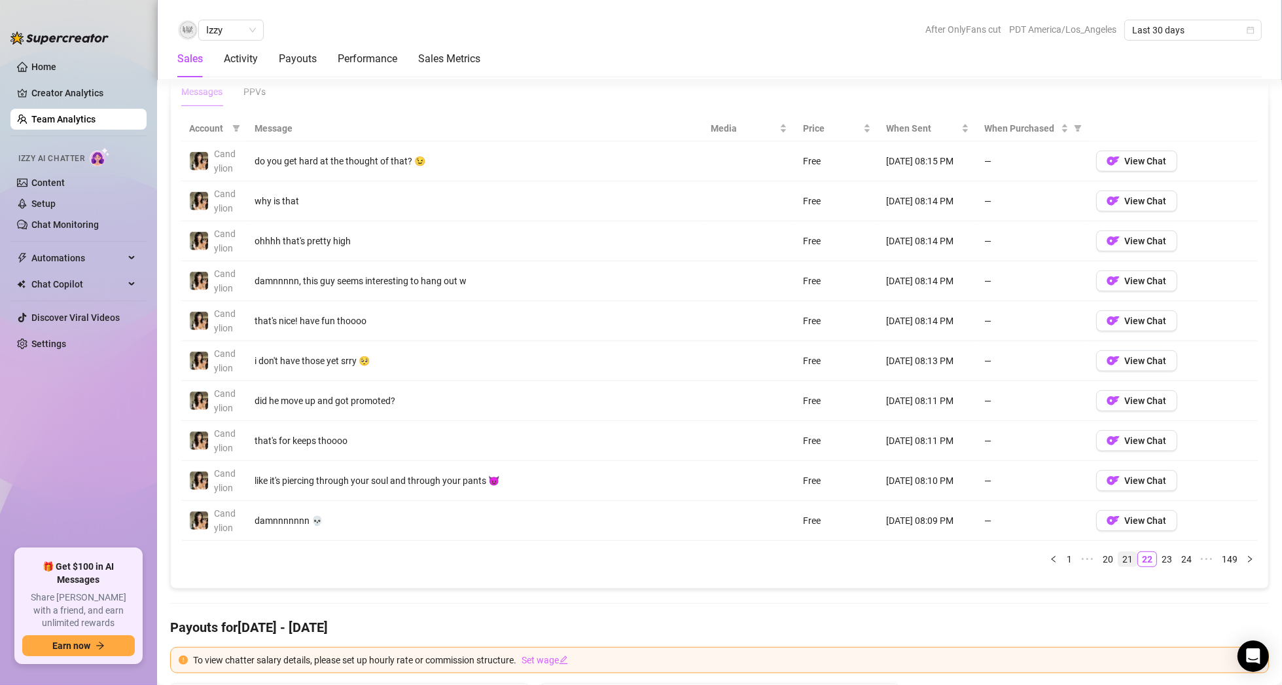
click at [1119, 552] on link "21" at bounding box center [1128, 559] width 18 height 14
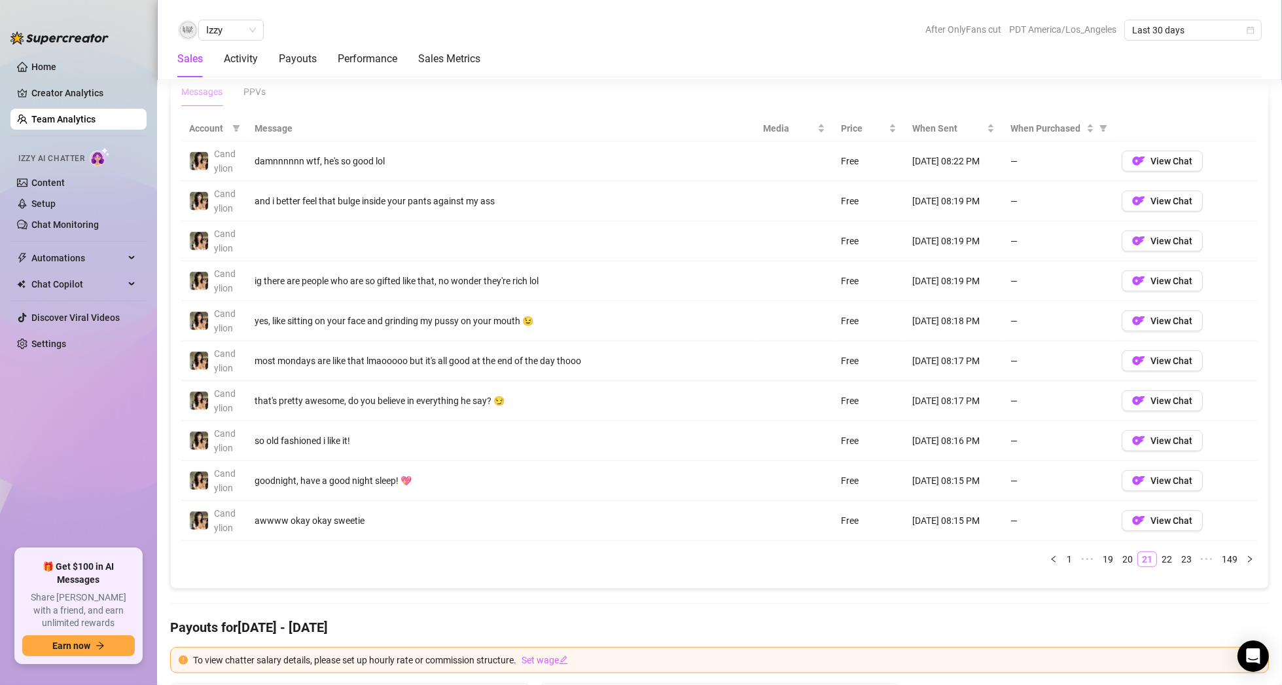
click at [1119, 552] on link "20" at bounding box center [1128, 559] width 18 height 14
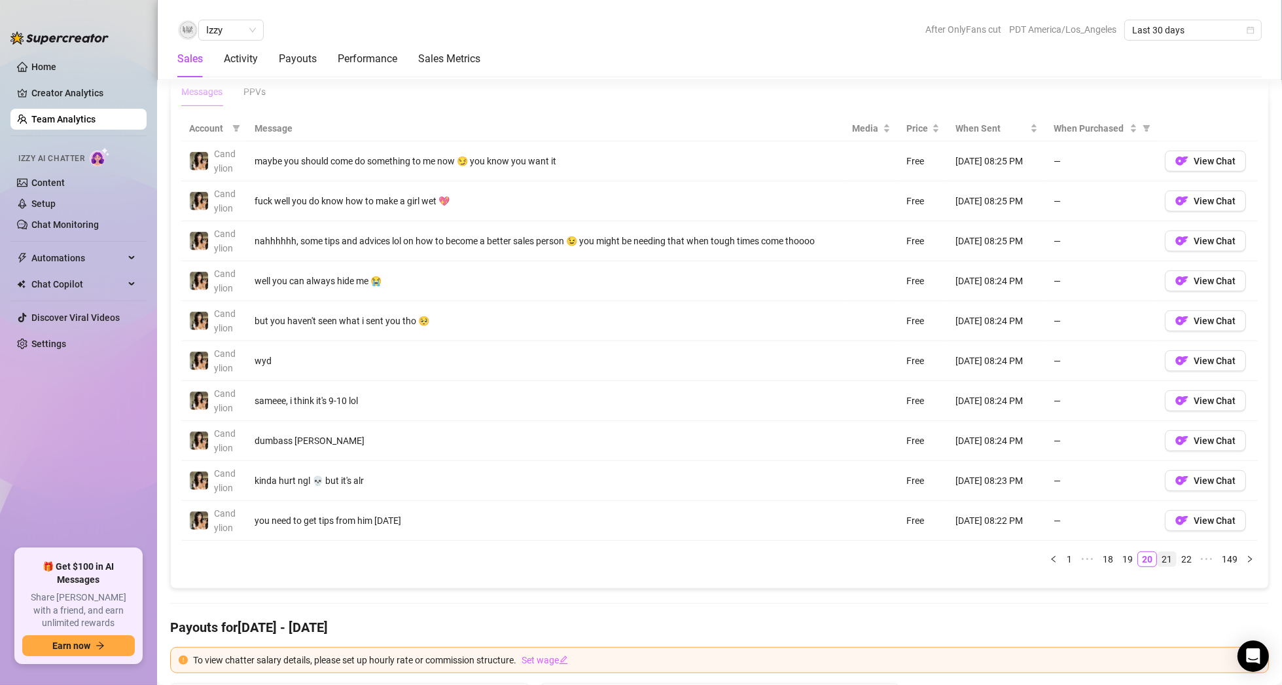
click at [1119, 552] on link "19" at bounding box center [1128, 559] width 18 height 14
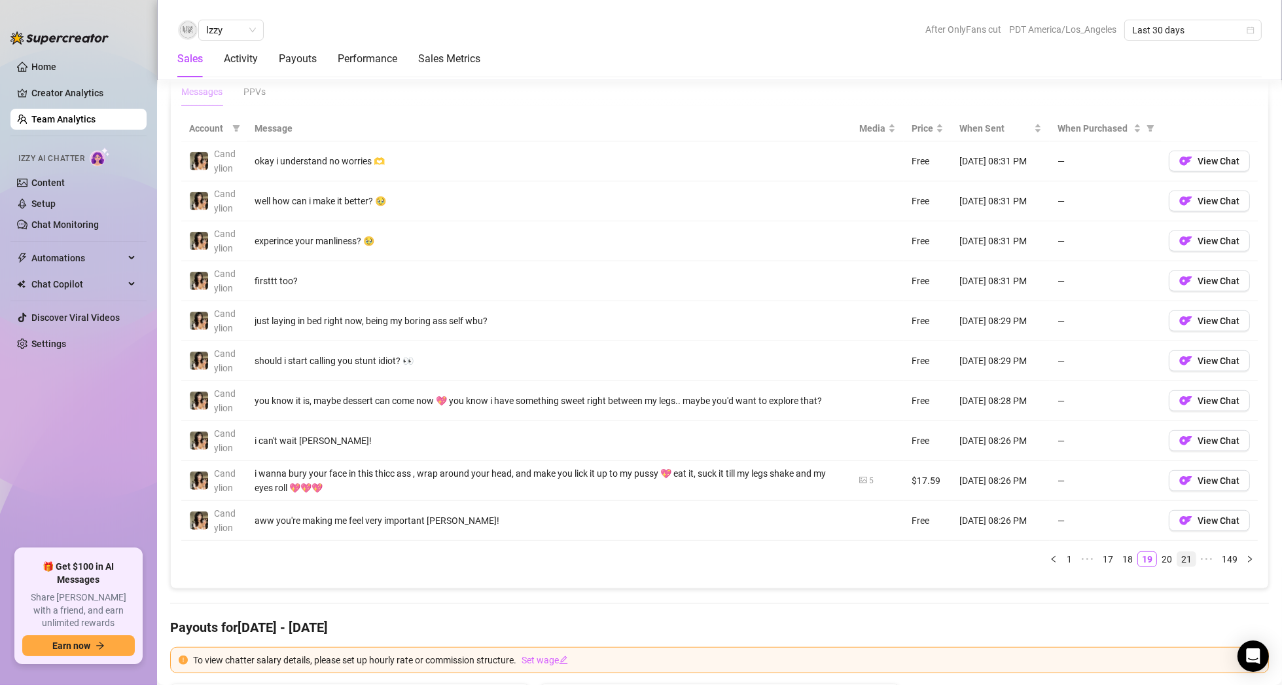
click at [1119, 552] on link "18" at bounding box center [1128, 559] width 18 height 14
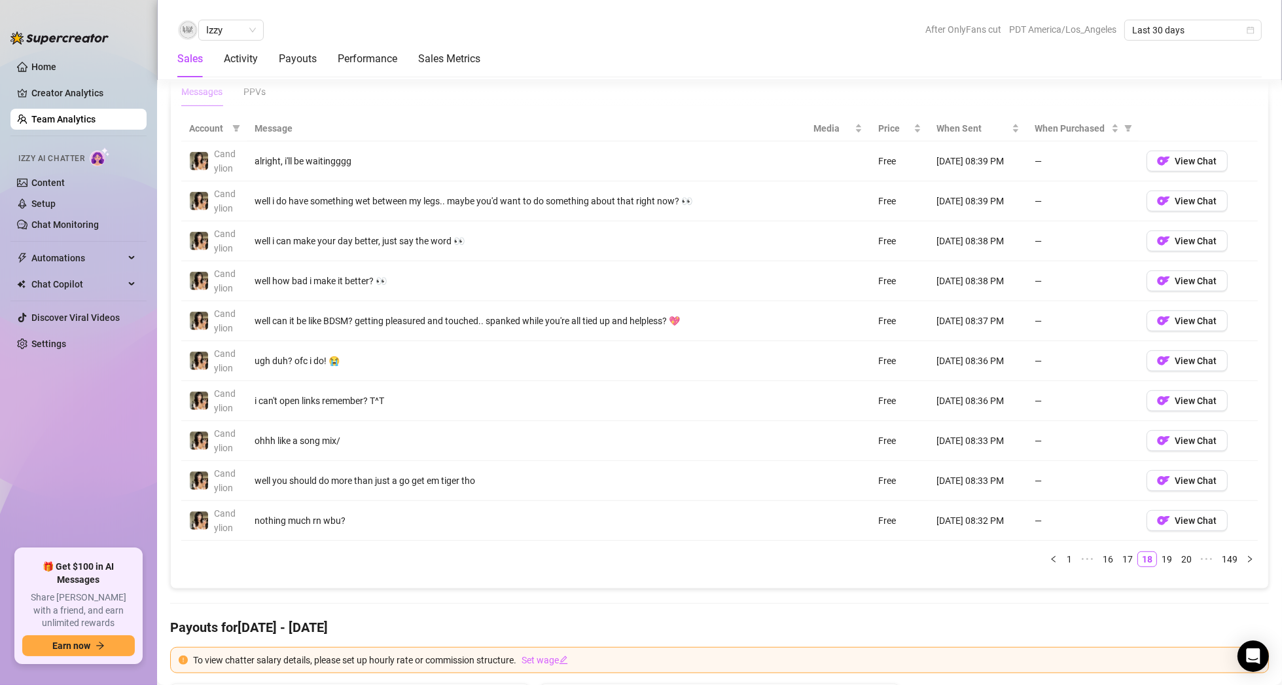
click at [1119, 552] on link "17" at bounding box center [1128, 559] width 18 height 14
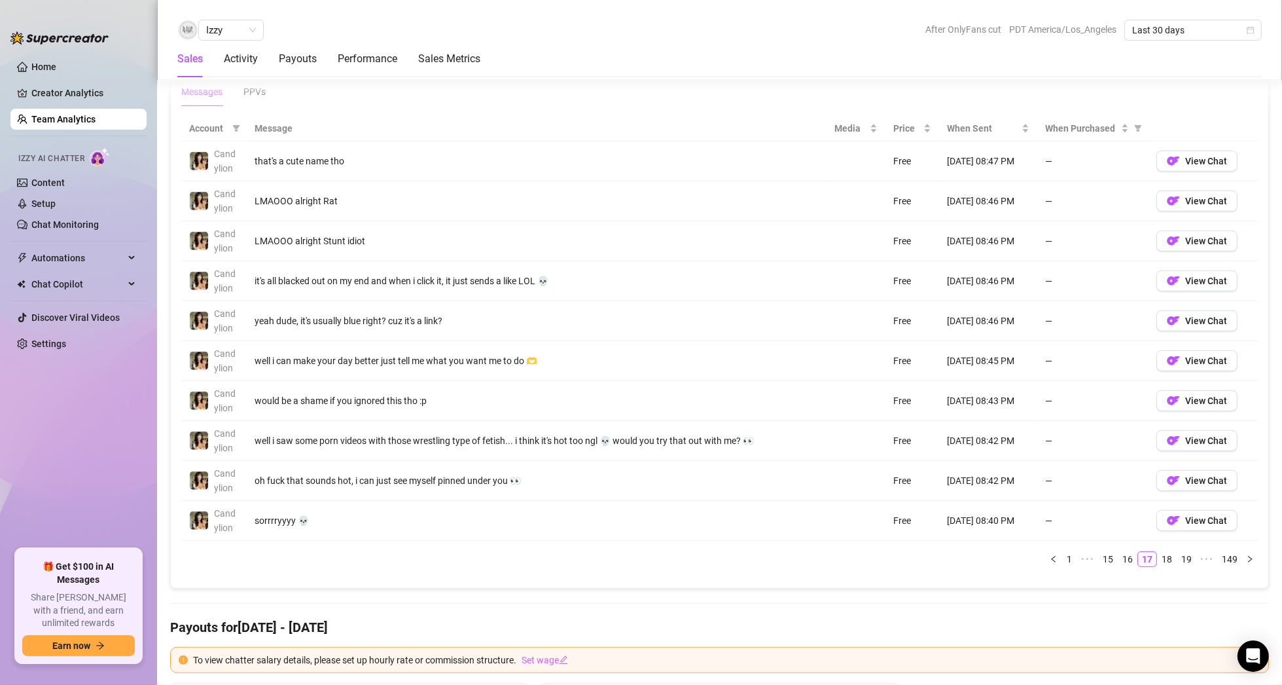
click at [1119, 552] on link "16" at bounding box center [1128, 559] width 18 height 14
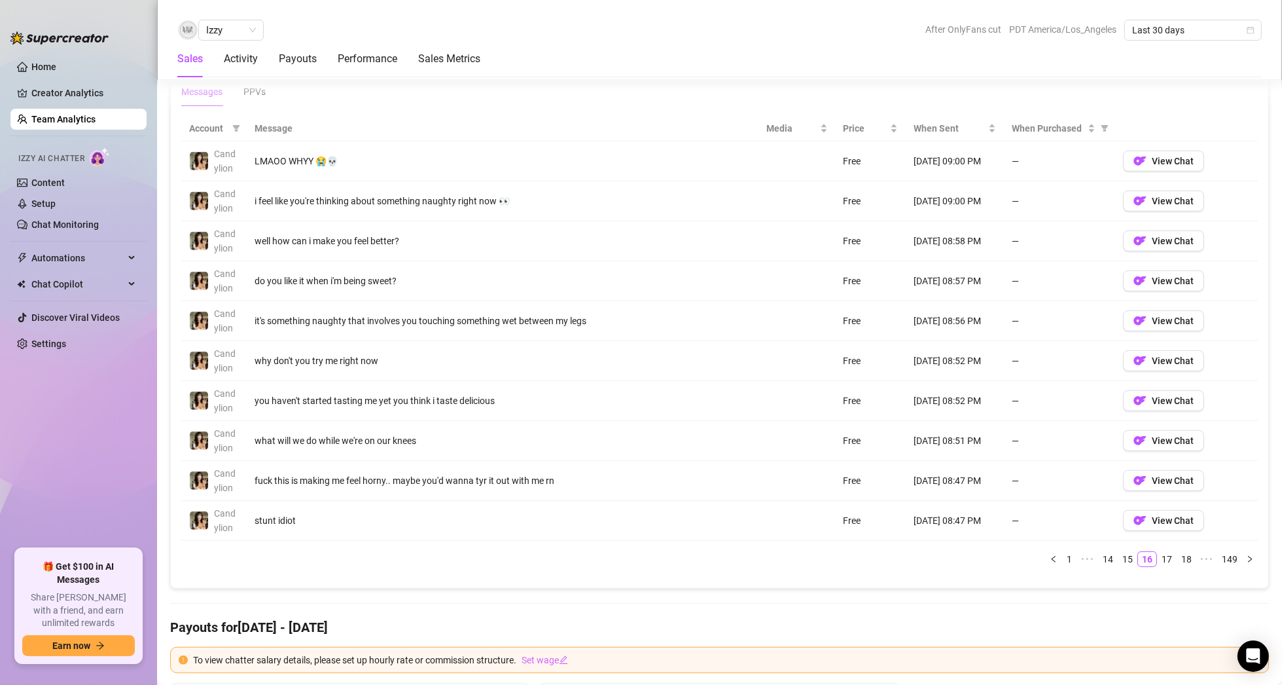
click at [1119, 552] on link "15" at bounding box center [1128, 559] width 18 height 14
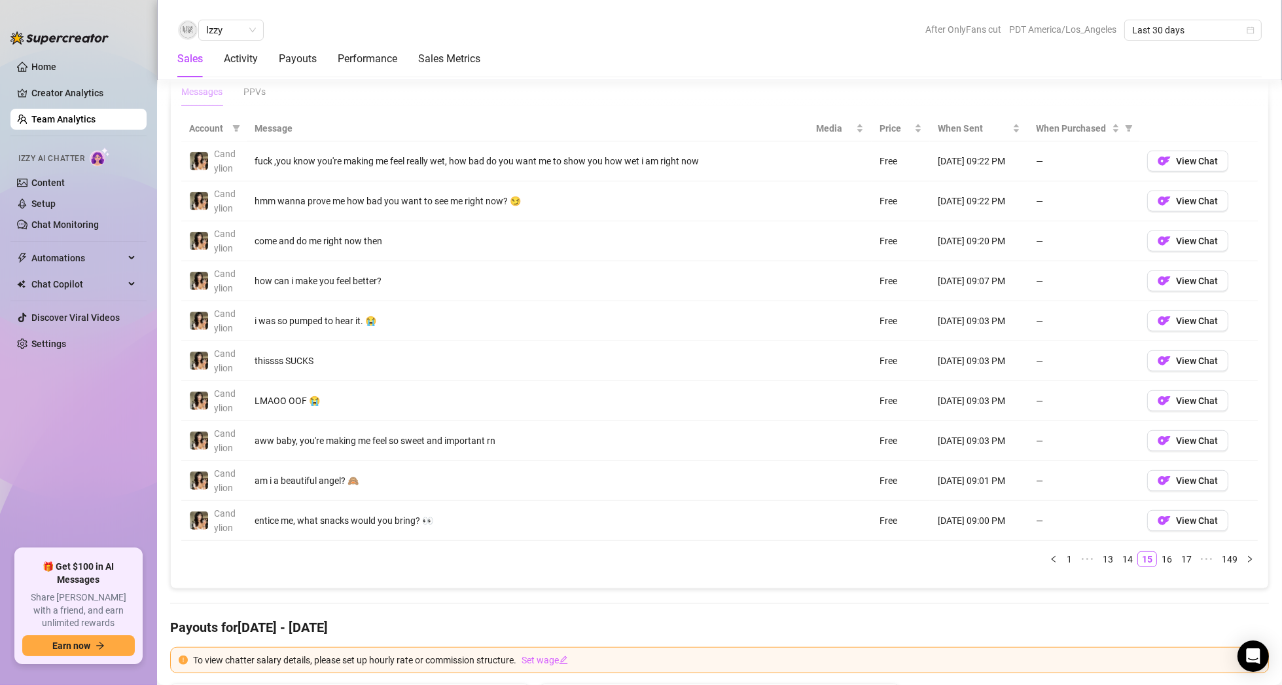
click at [1119, 552] on link "14" at bounding box center [1128, 559] width 18 height 14
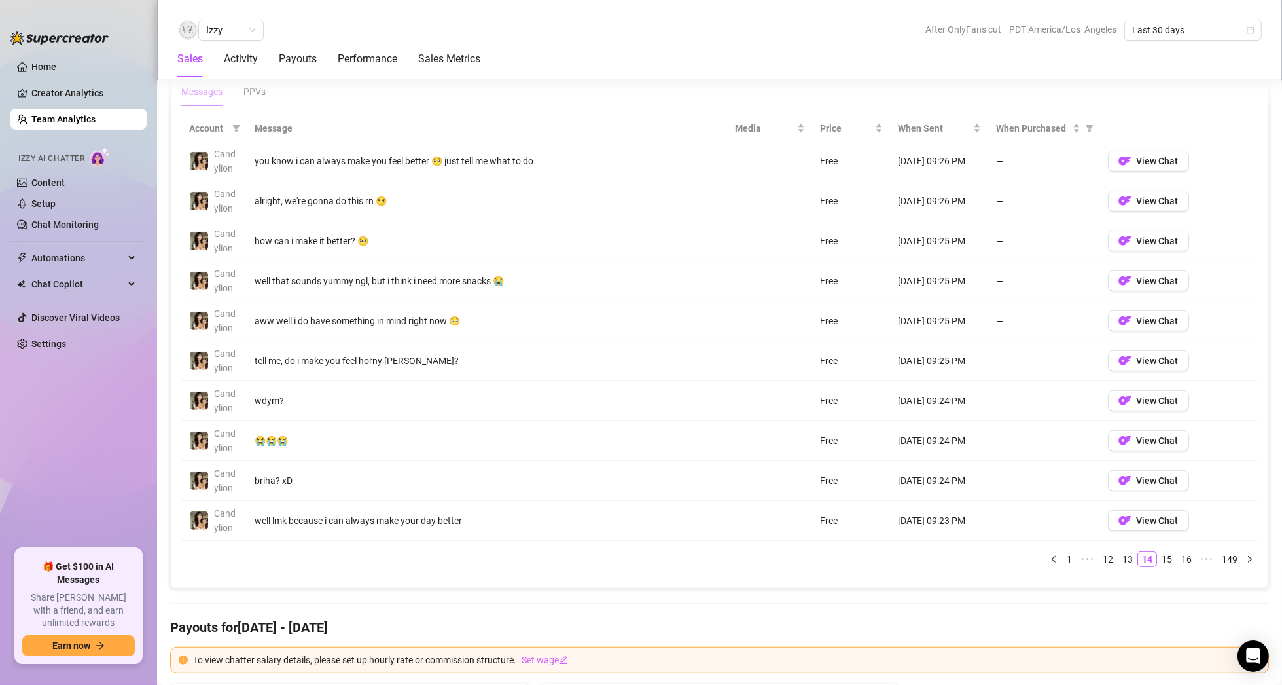
click at [1119, 552] on link "13" at bounding box center [1128, 559] width 18 height 14
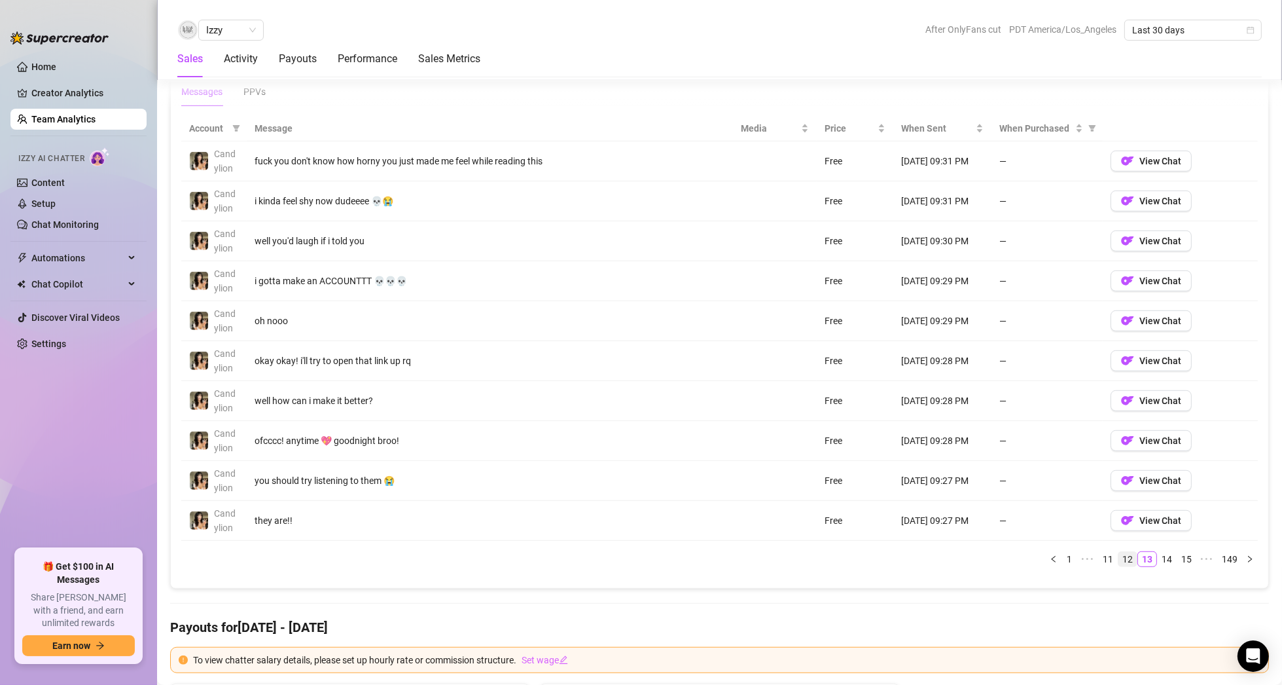
click at [1119, 552] on link "12" at bounding box center [1128, 559] width 18 height 14
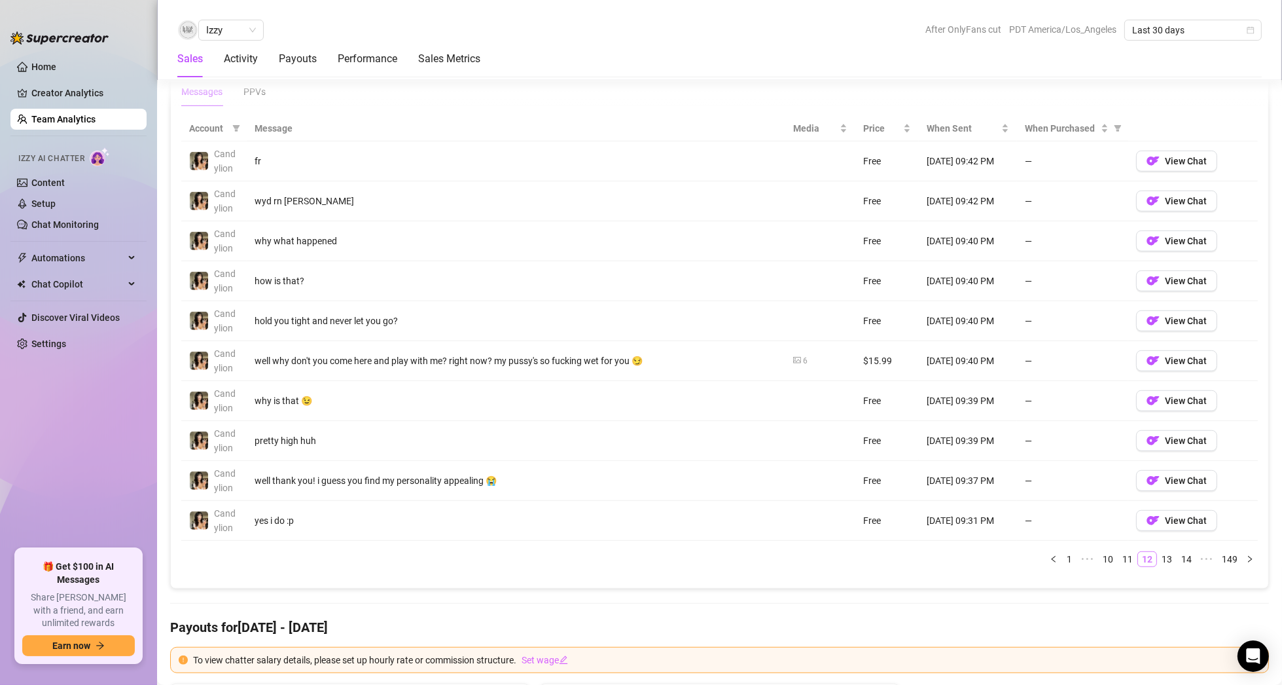
click at [1119, 552] on link "11" at bounding box center [1128, 559] width 18 height 14
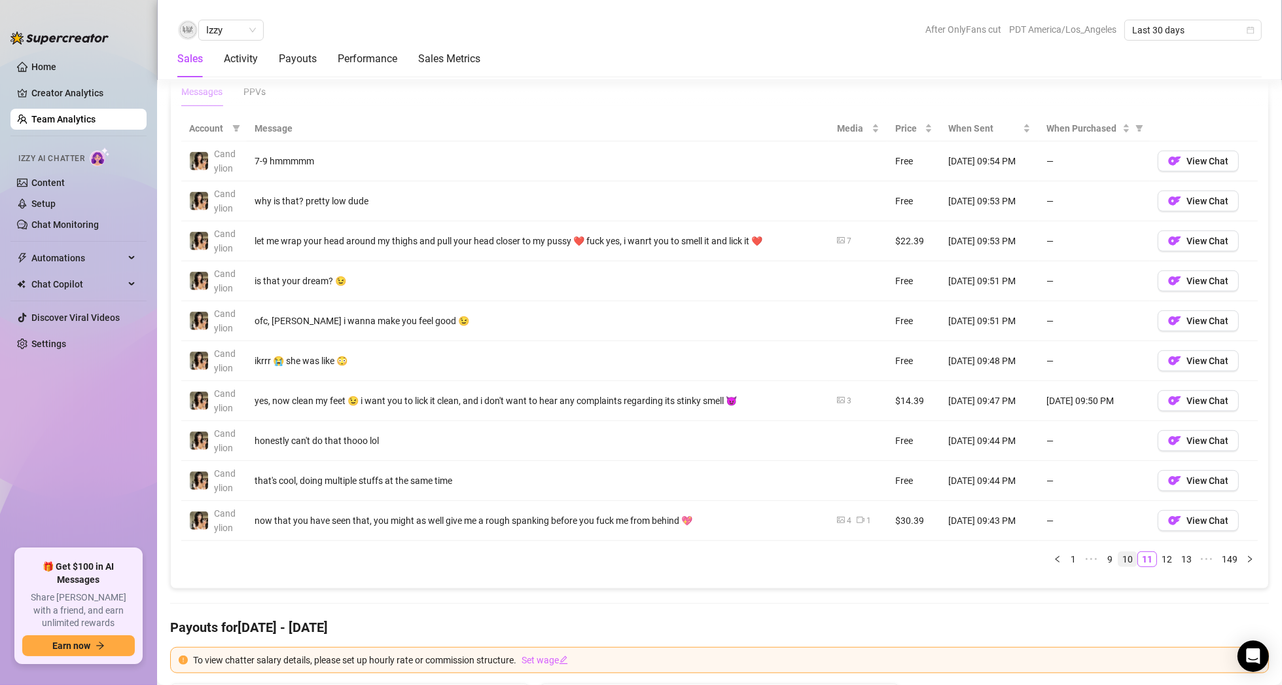
click at [1119, 552] on link "10" at bounding box center [1128, 559] width 18 height 14
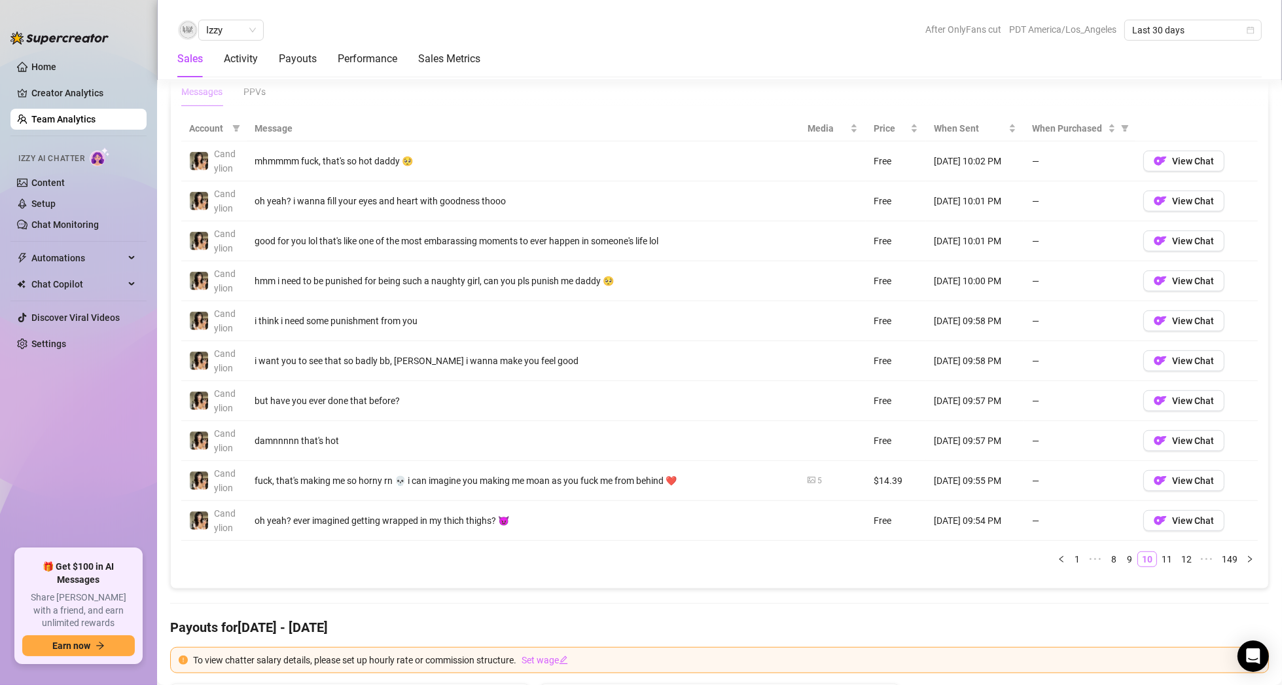
click at [1123, 552] on link "9" at bounding box center [1130, 559] width 14 height 14
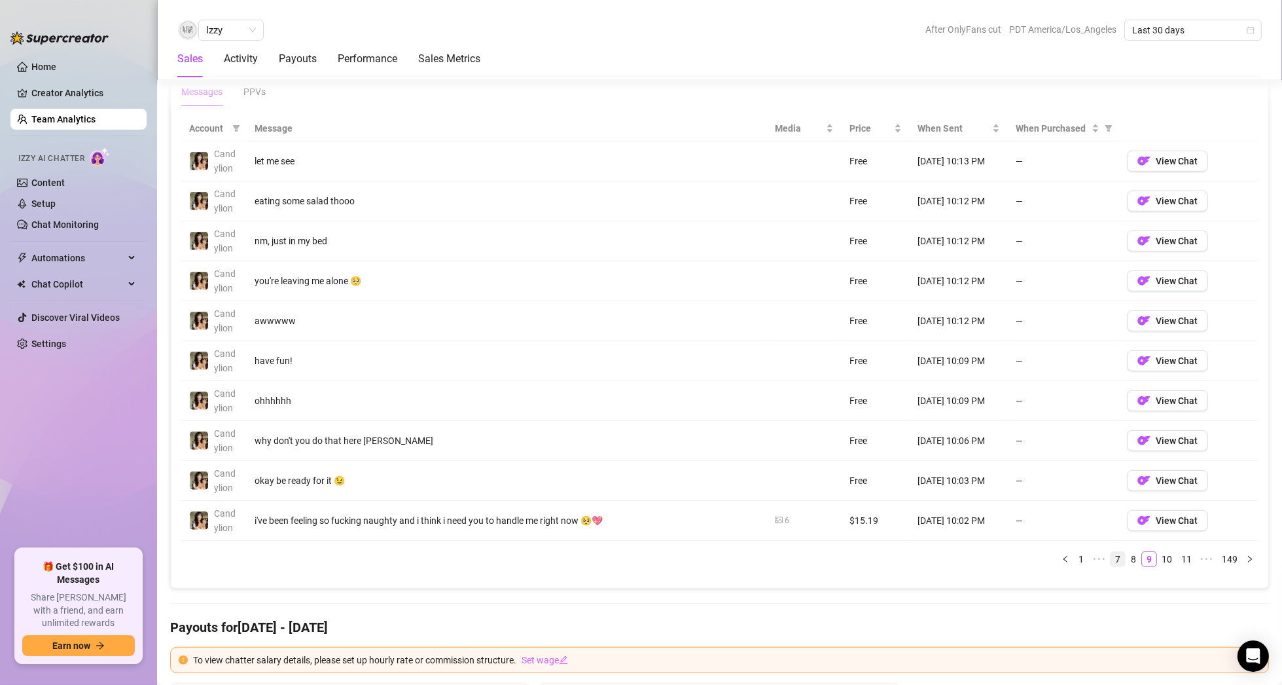
click at [1115, 552] on link "7" at bounding box center [1118, 559] width 14 height 14
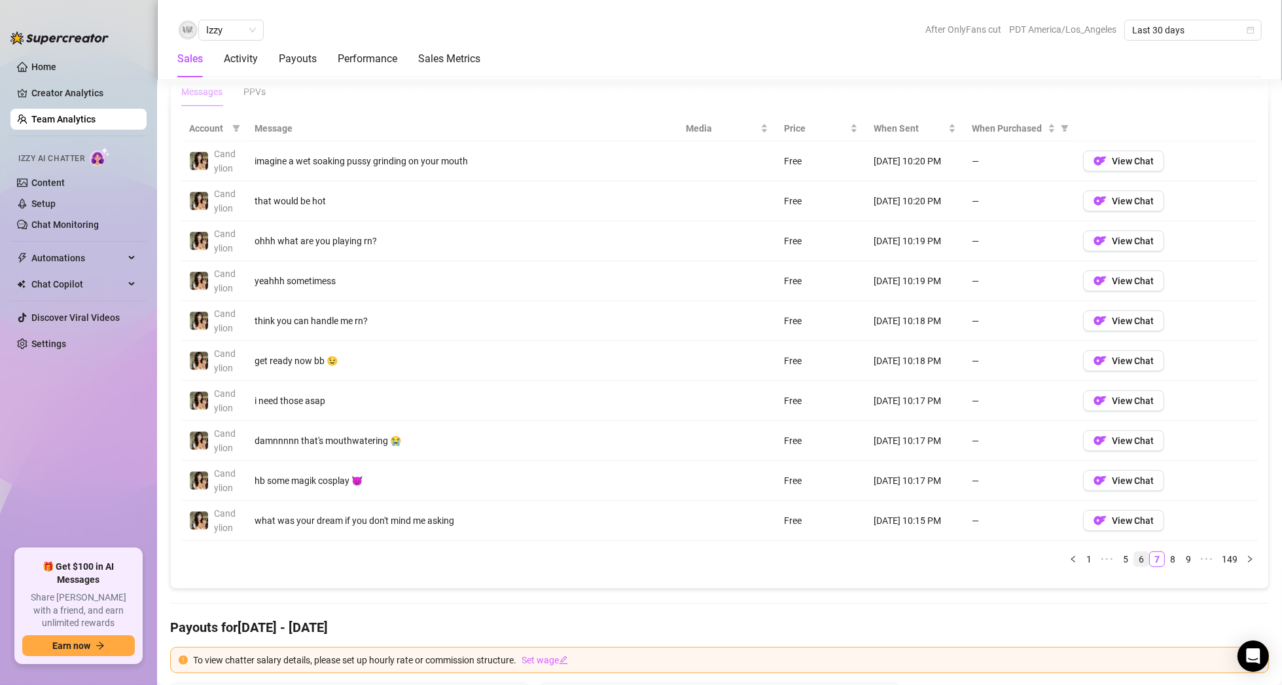
click at [1134, 552] on link "6" at bounding box center [1141, 559] width 14 height 14
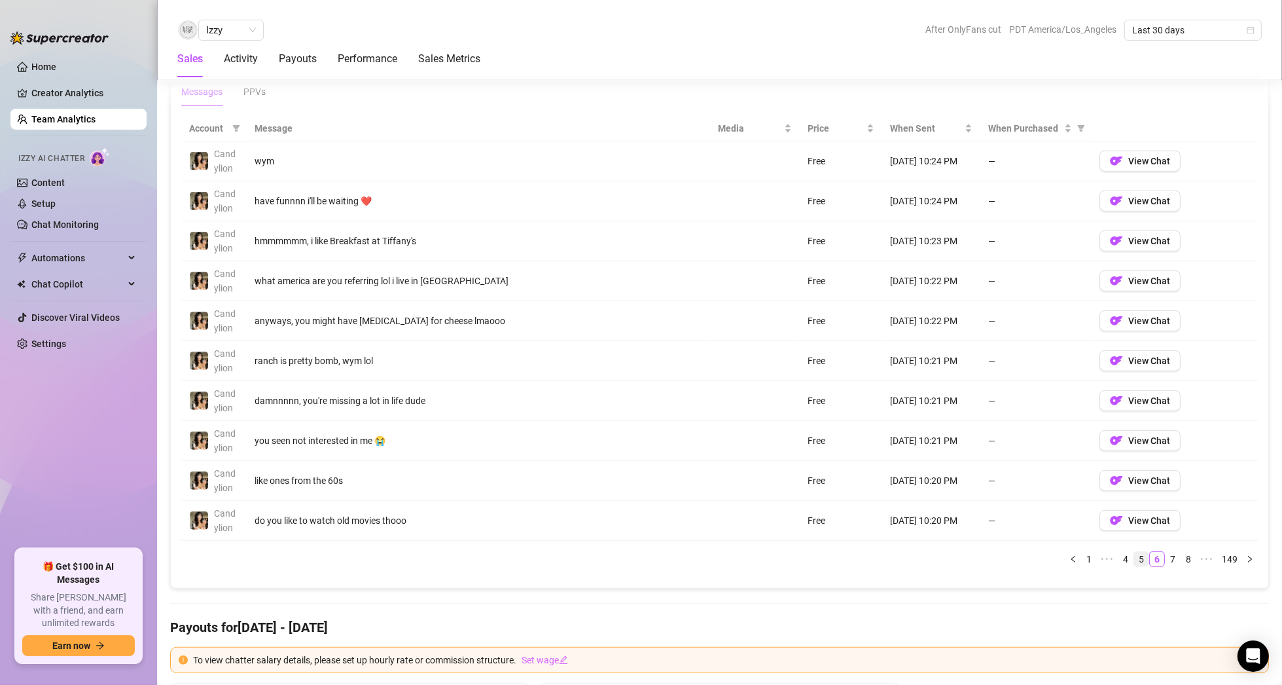
click at [1134, 552] on link "5" at bounding box center [1141, 559] width 14 height 14
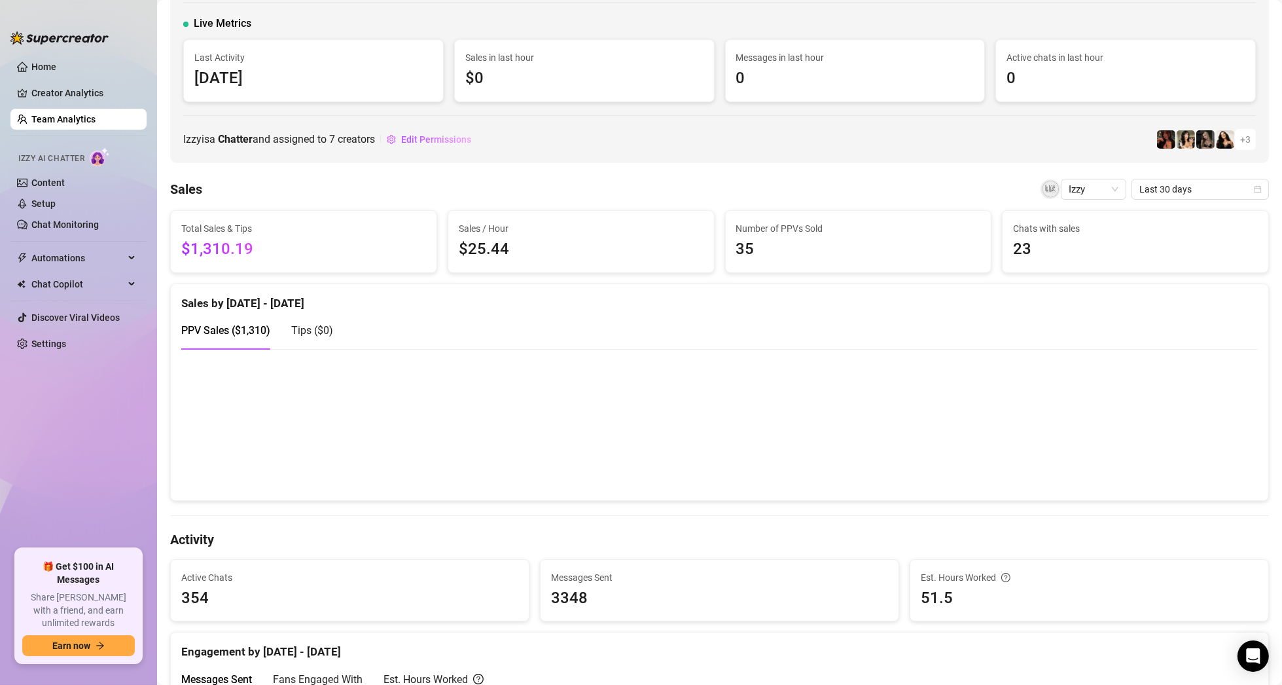
scroll to position [65, 0]
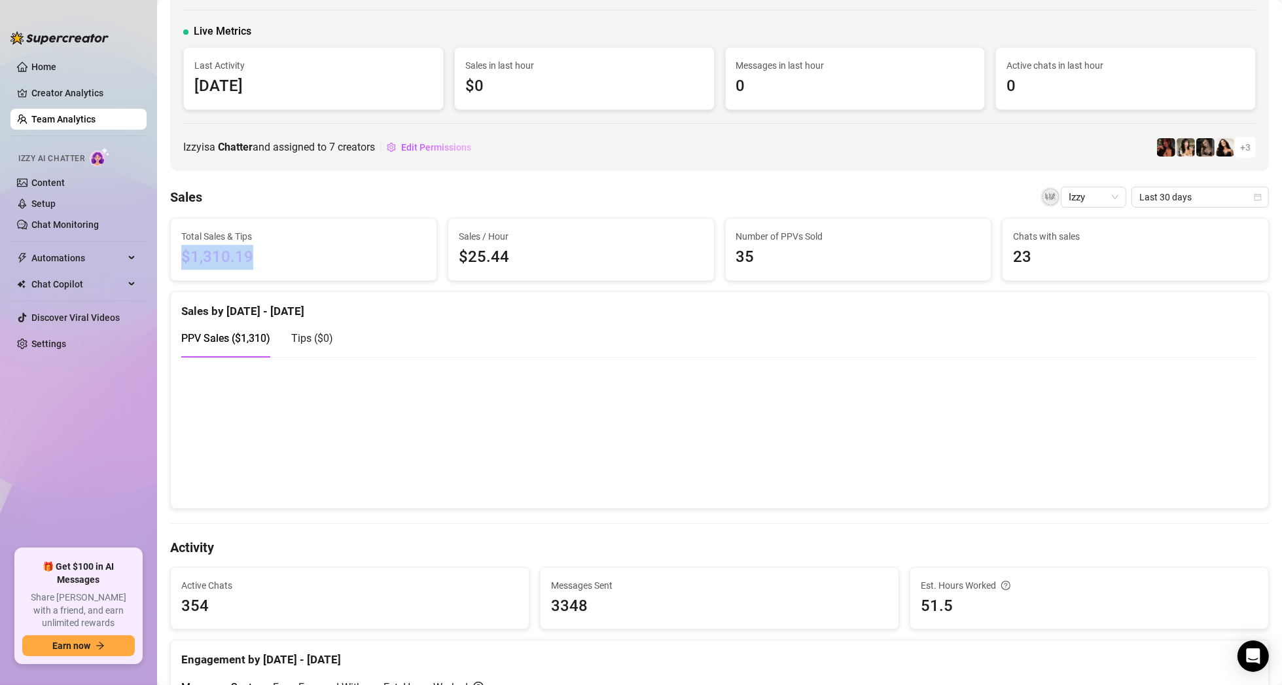
drag, startPoint x: 257, startPoint y: 255, endPoint x: 180, endPoint y: 251, distance: 76.7
click at [180, 251] on div "Total Sales & Tips $1,310.19" at bounding box center [304, 250] width 266 height 62
copy span "$1,310.19"
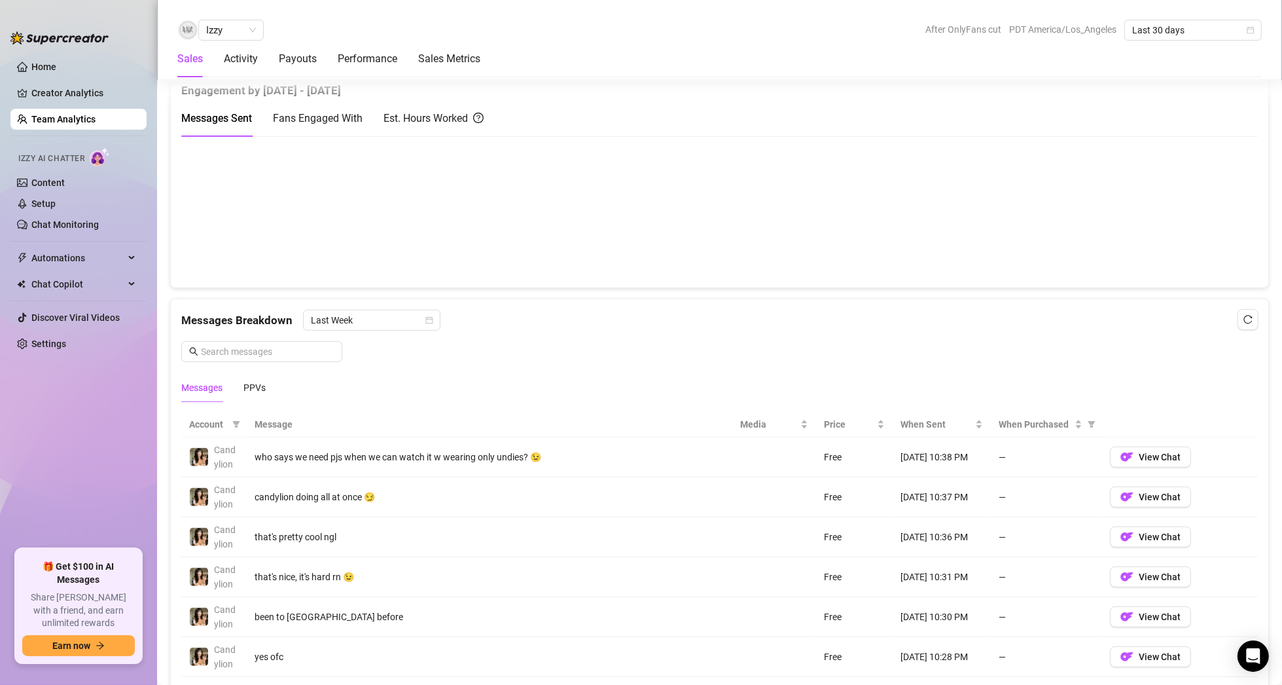
scroll to position [655, 0]
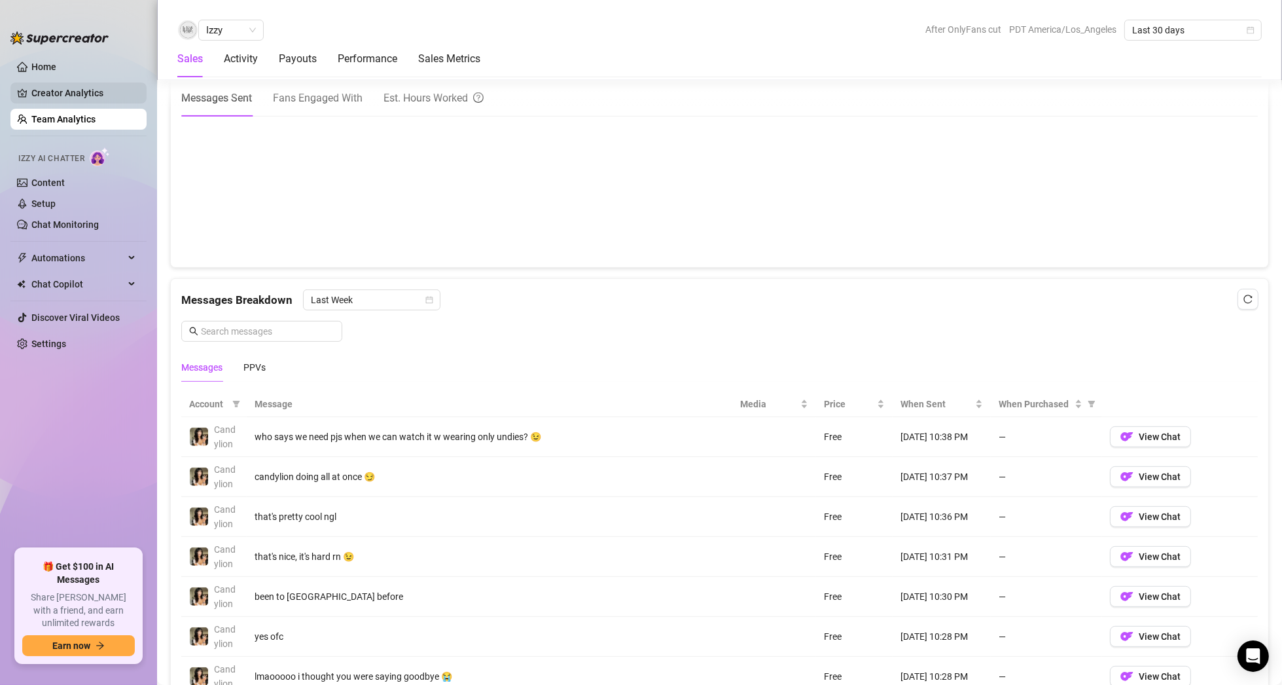
click at [75, 88] on link "Creator Analytics" at bounding box center [83, 92] width 105 height 21
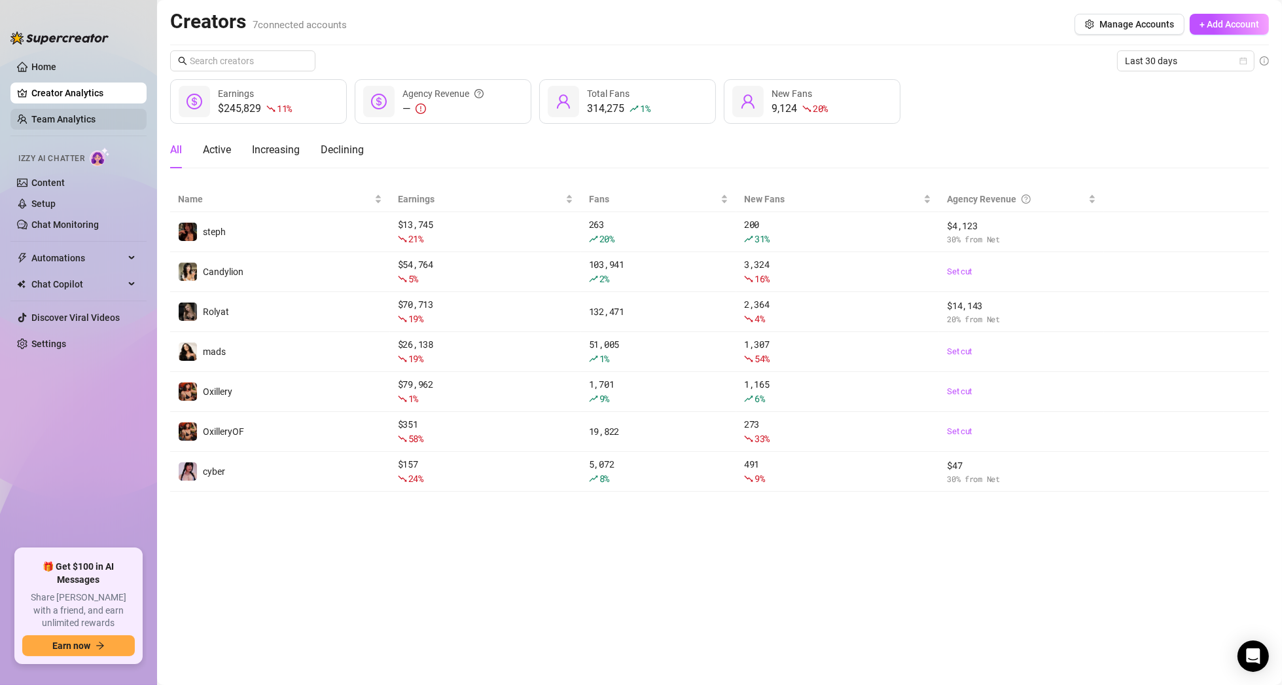
click at [60, 114] on link "Team Analytics" at bounding box center [63, 119] width 64 height 10
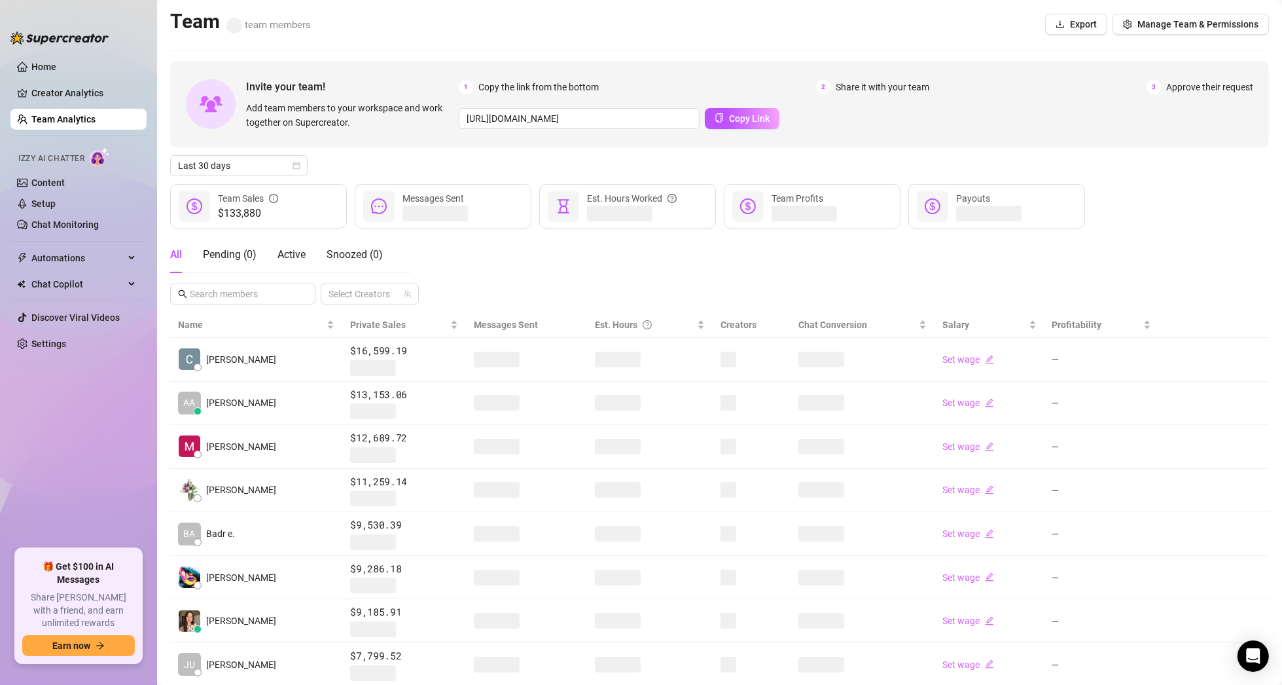
click at [60, 114] on link "Team Analytics" at bounding box center [63, 119] width 64 height 10
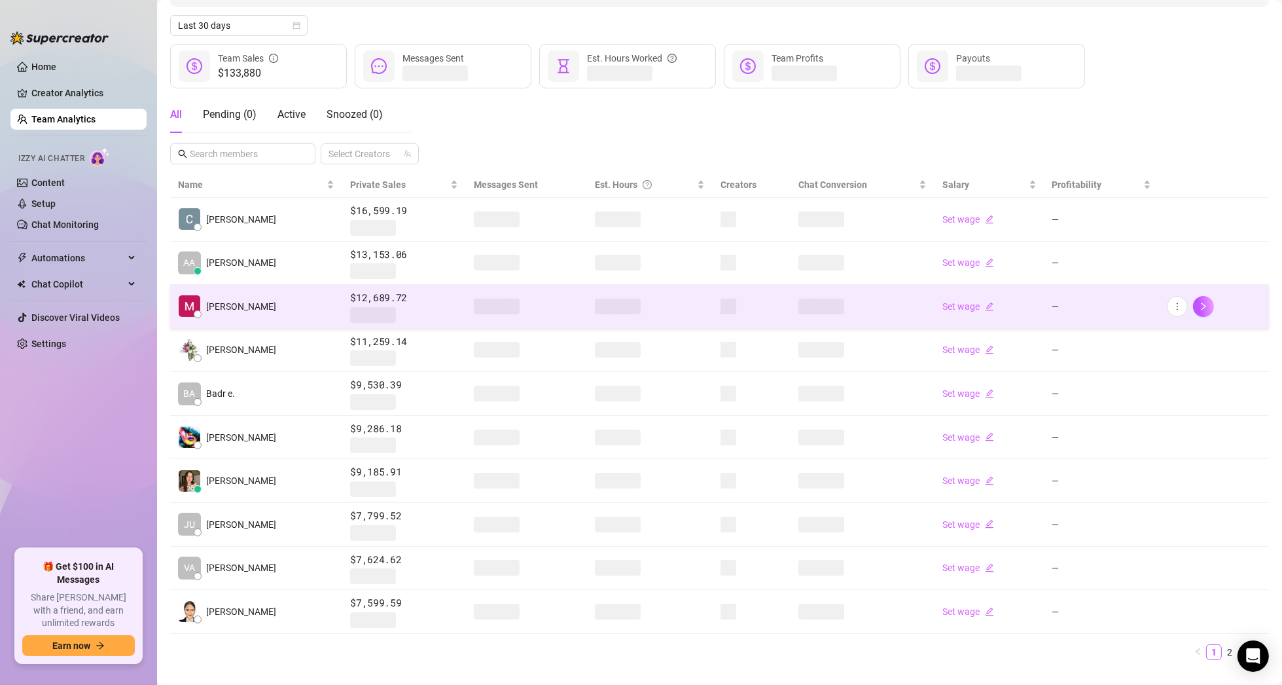
scroll to position [162, 0]
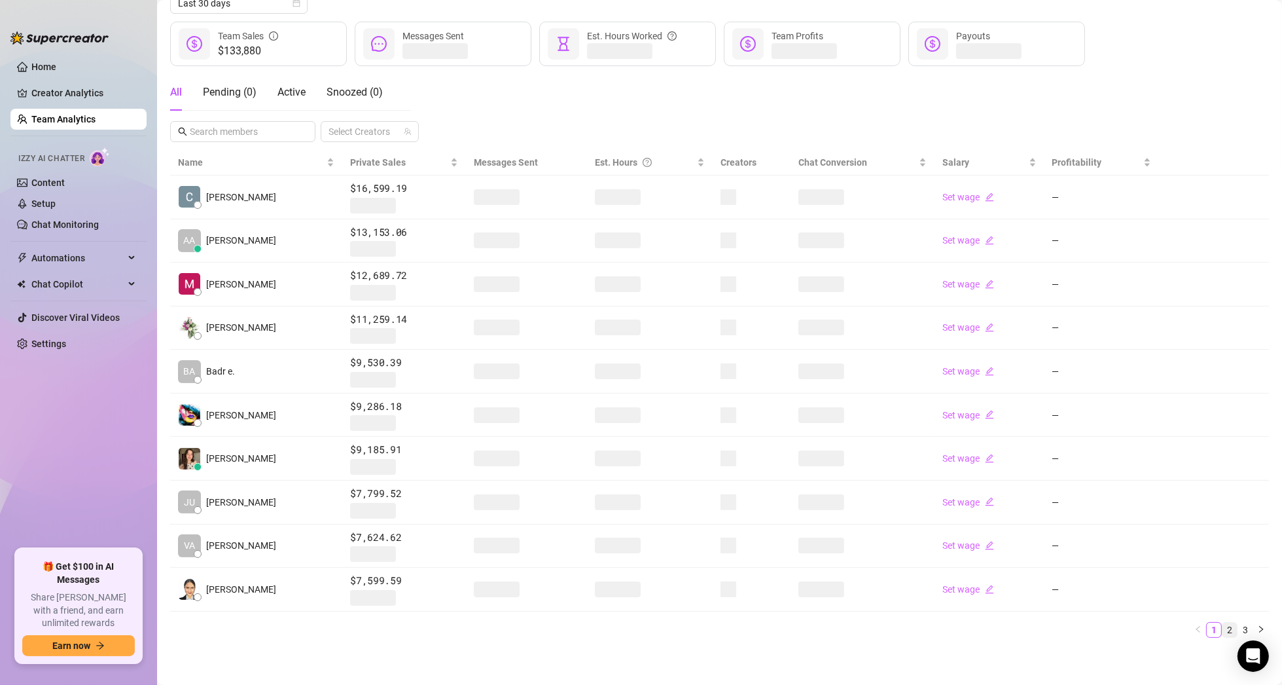
click at [1223, 622] on link "2" at bounding box center [1230, 629] width 14 height 14
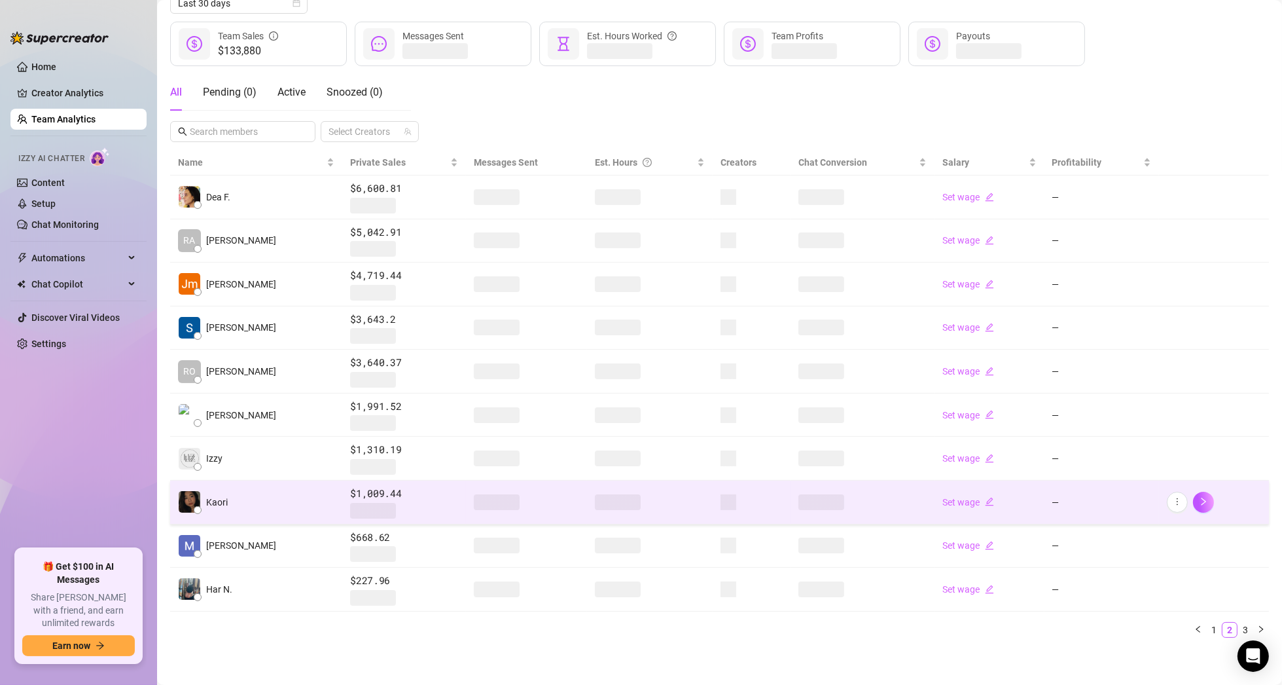
click at [192, 494] on img at bounding box center [190, 502] width 22 height 22
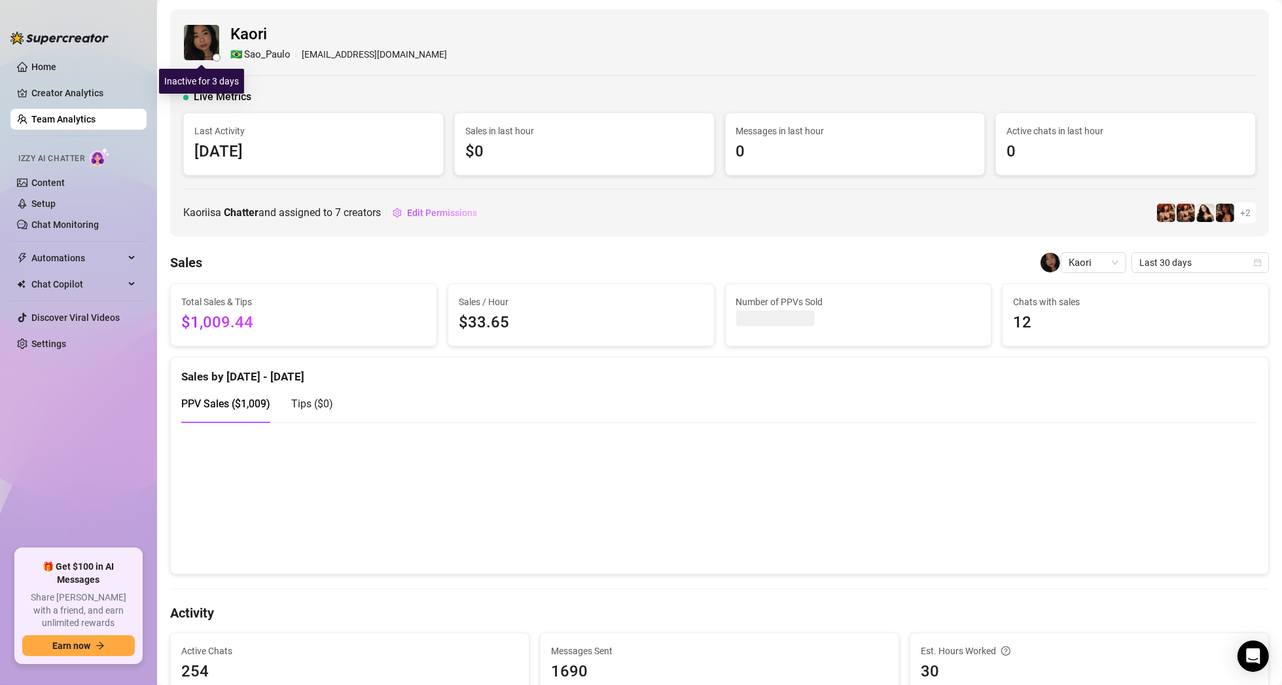
click at [199, 39] on img at bounding box center [201, 42] width 35 height 35
click at [207, 36] on img at bounding box center [201, 42] width 35 height 35
